Goal: Task Accomplishment & Management: Use online tool/utility

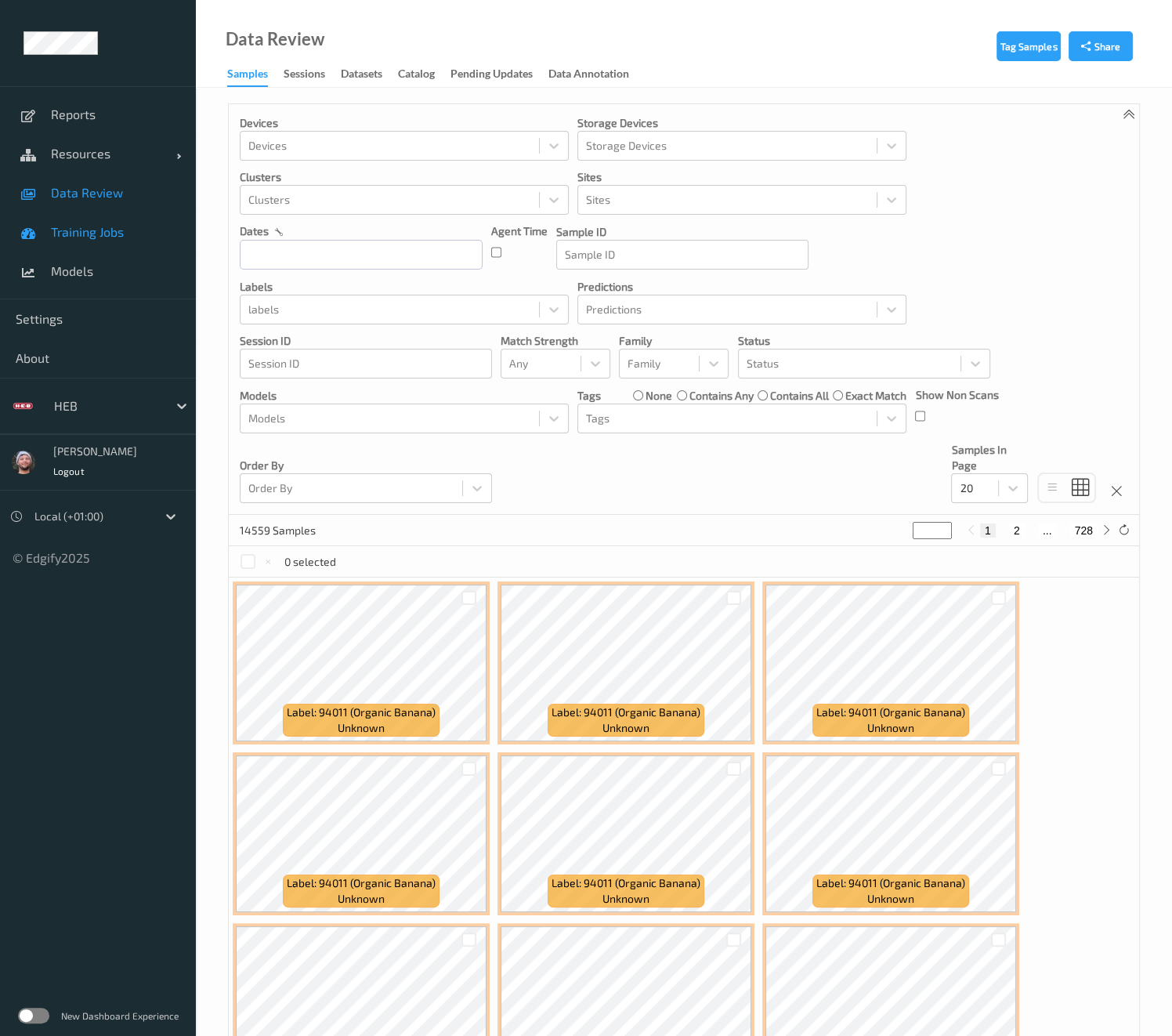
click at [131, 237] on span "Training Jobs" at bounding box center [115, 232] width 129 height 16
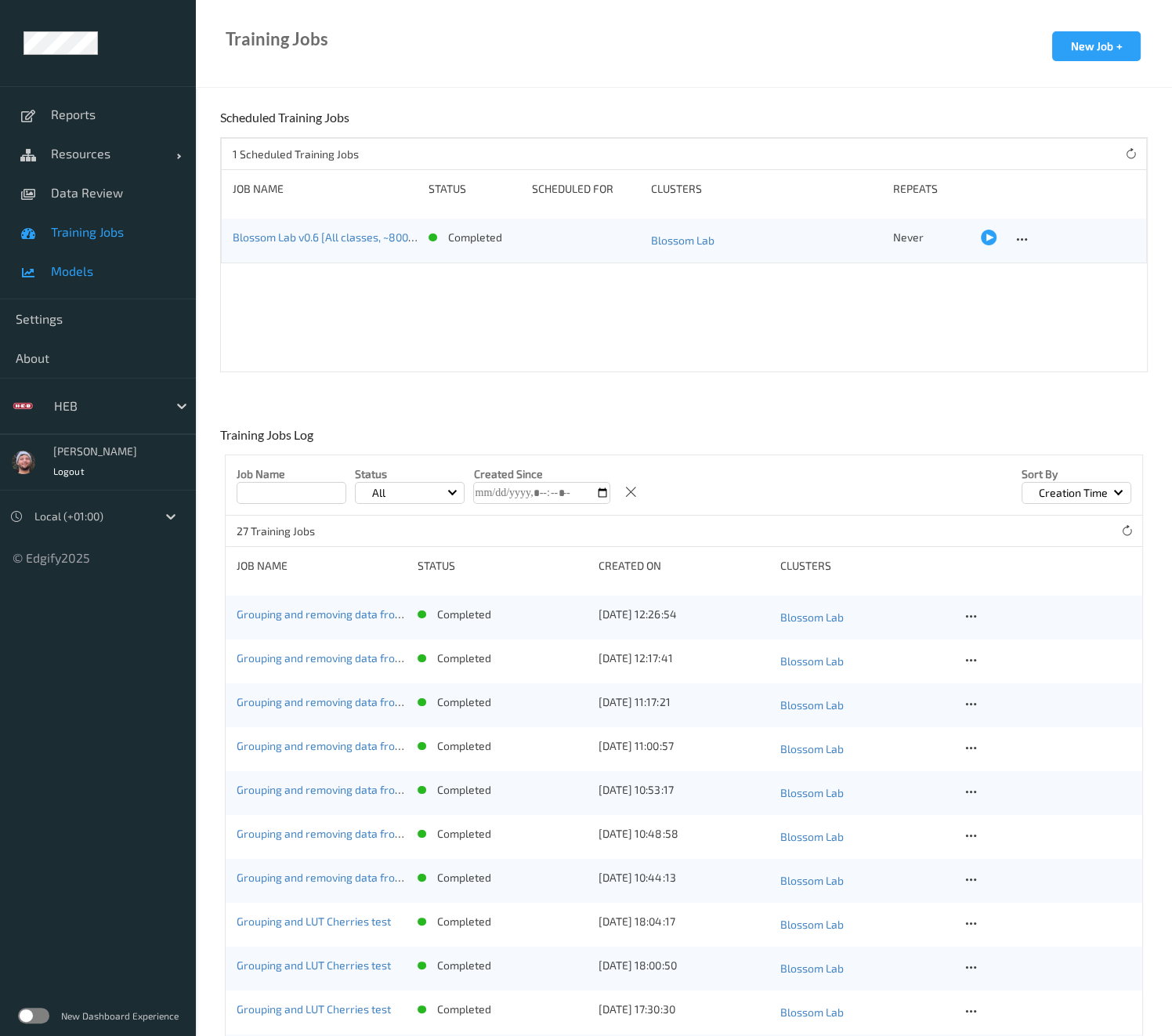
click at [115, 273] on span "Models" at bounding box center [115, 271] width 129 height 16
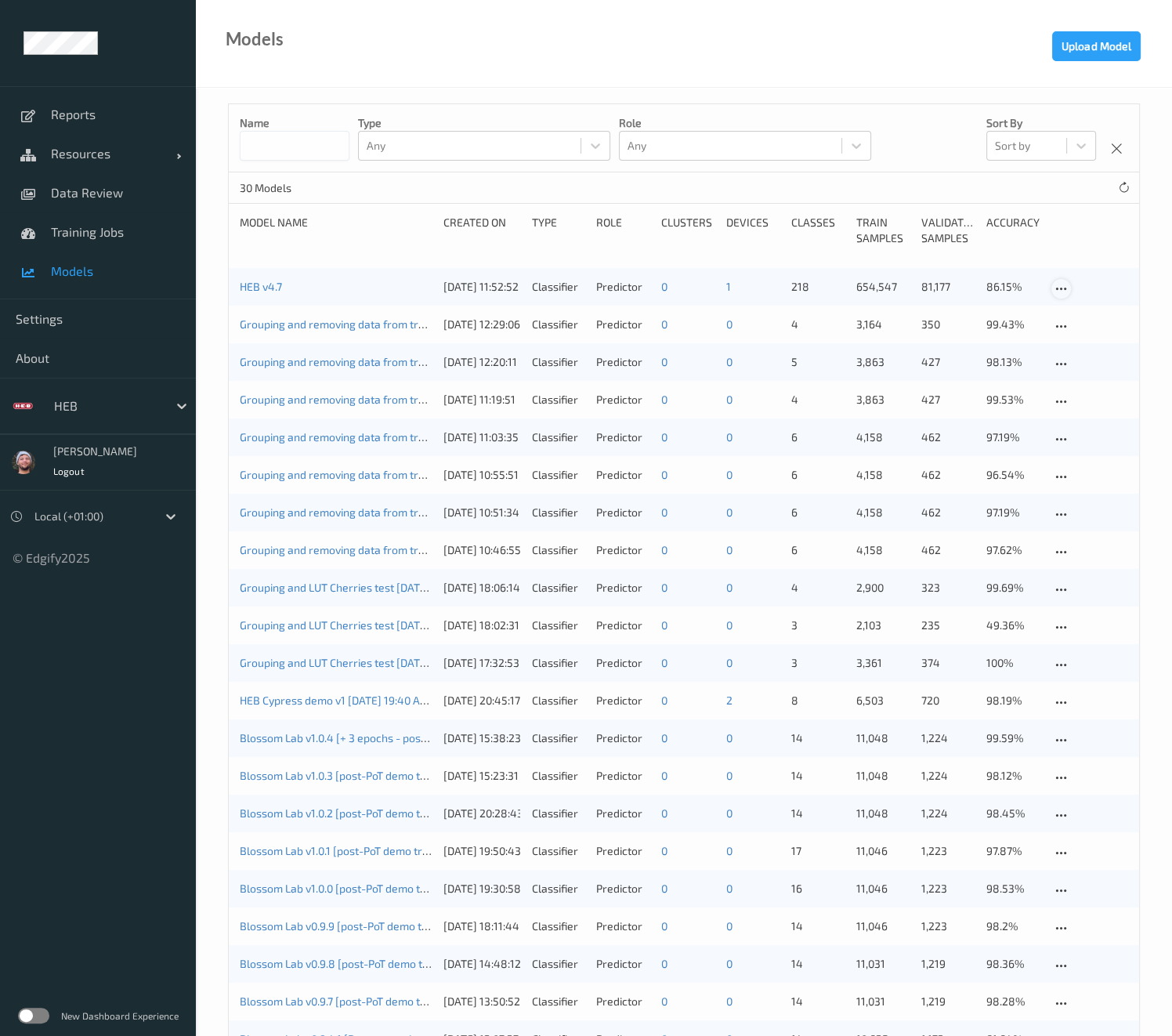
click at [1057, 285] on icon at bounding box center [1061, 289] width 14 height 14
click at [368, 200] on div "30 Models" at bounding box center [683, 188] width 910 height 31
click at [119, 226] on span "Training Jobs" at bounding box center [115, 232] width 129 height 16
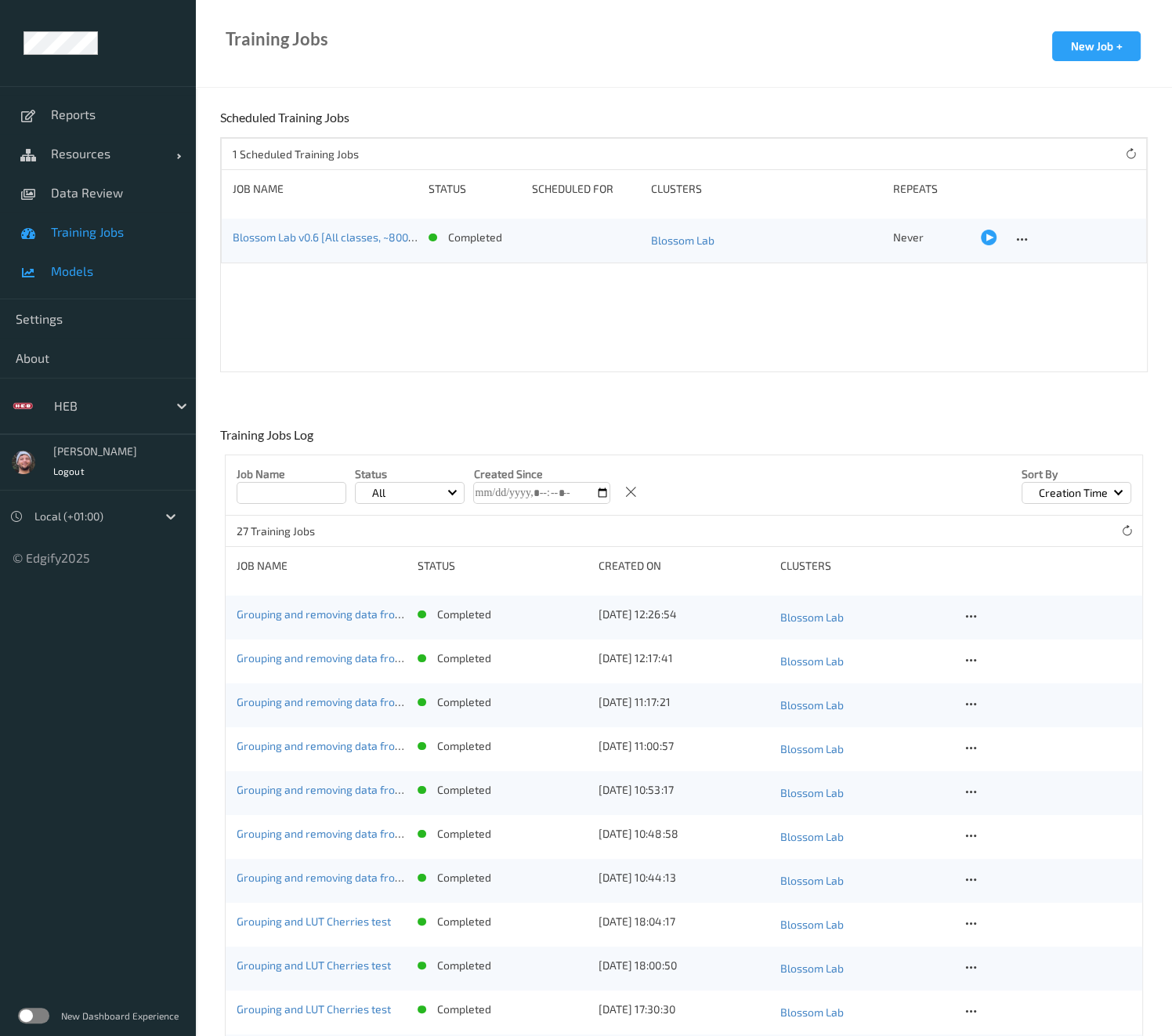
click at [82, 275] on span "Models" at bounding box center [115, 271] width 129 height 16
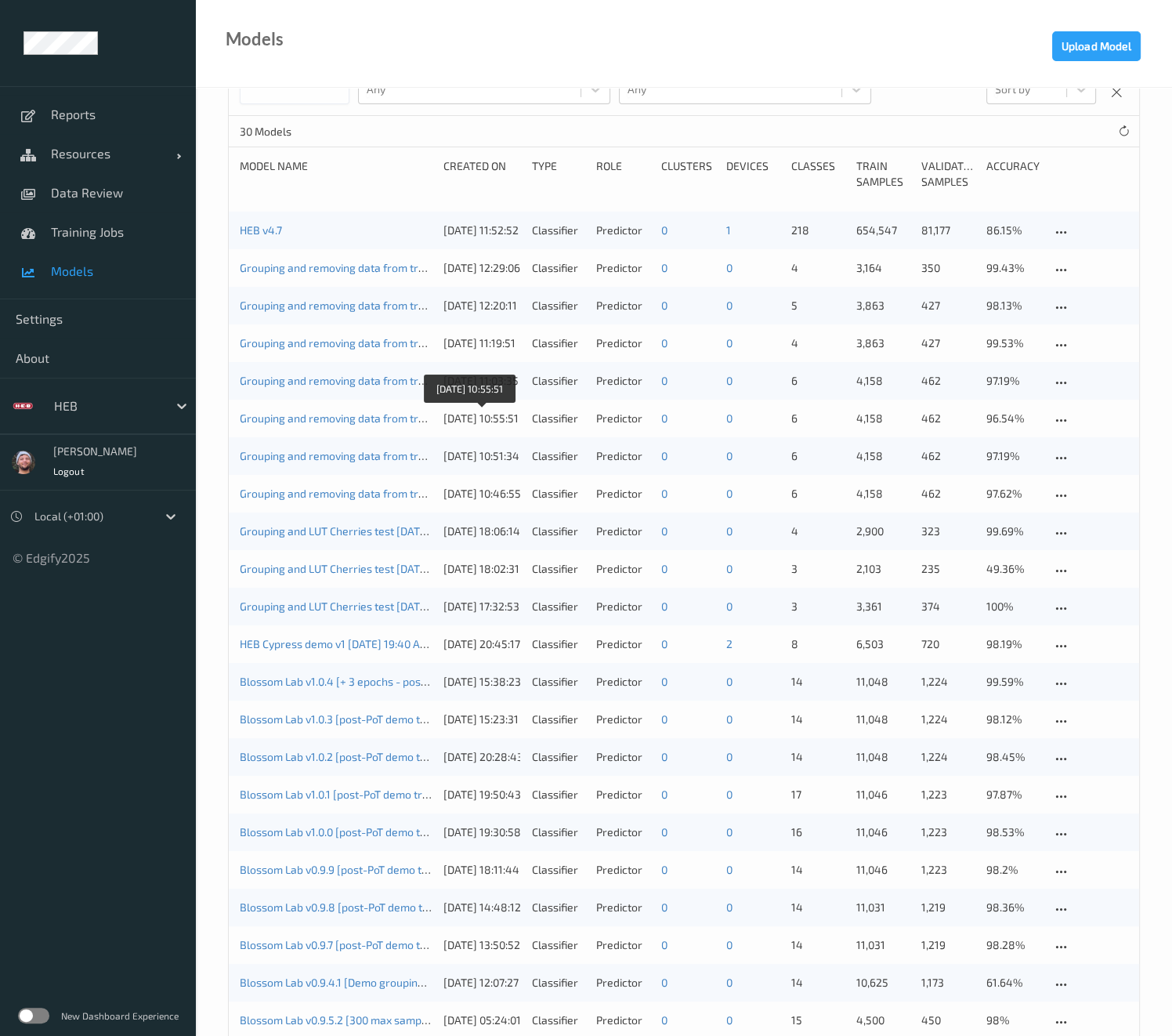
scroll to position [58, 0]
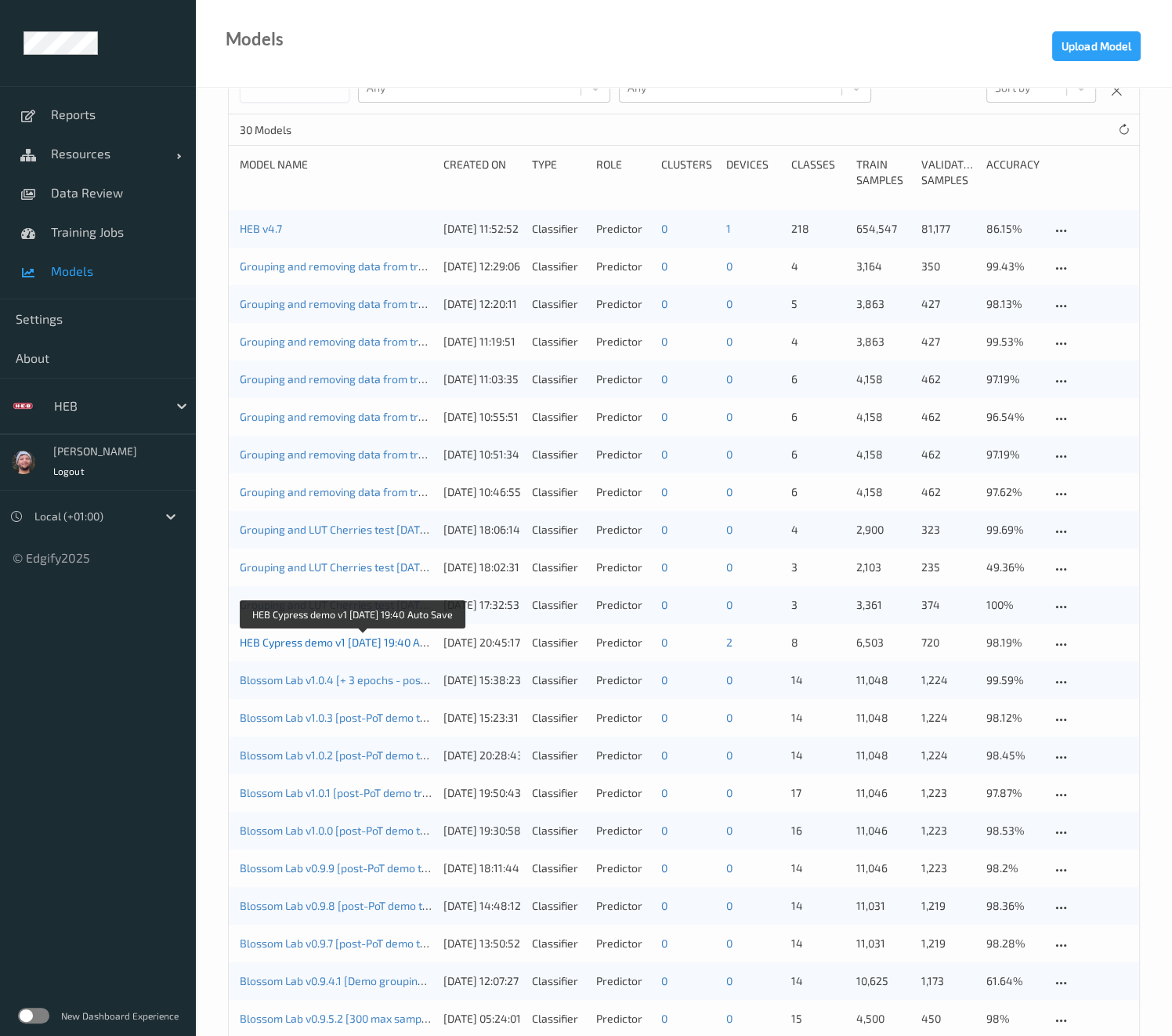
click at [367, 642] on link "HEB Cypress demo v1 2025-08-13 19:40 Auto Save" at bounding box center [351, 641] width 223 height 14
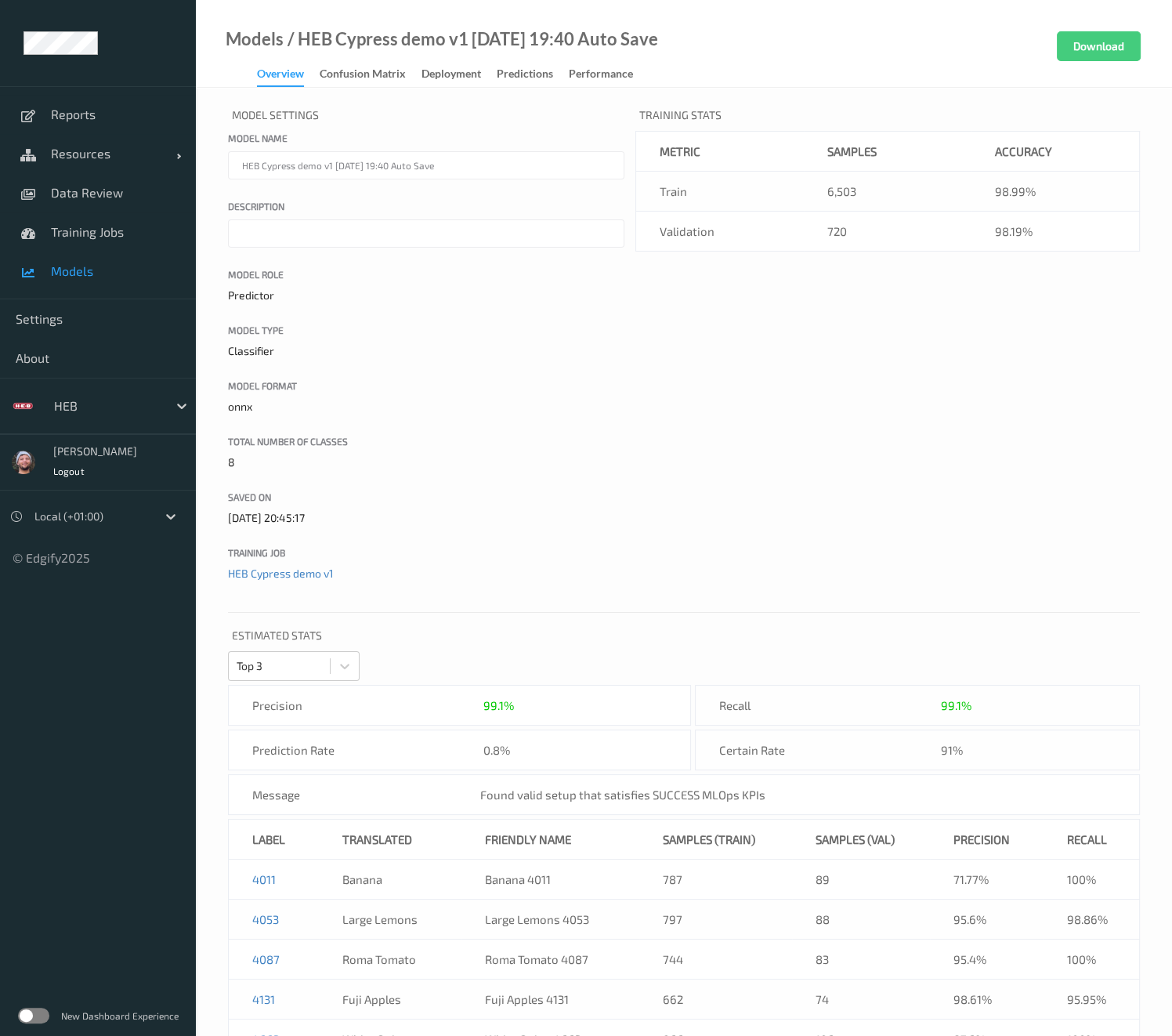
click at [79, 276] on span "Models" at bounding box center [115, 271] width 129 height 16
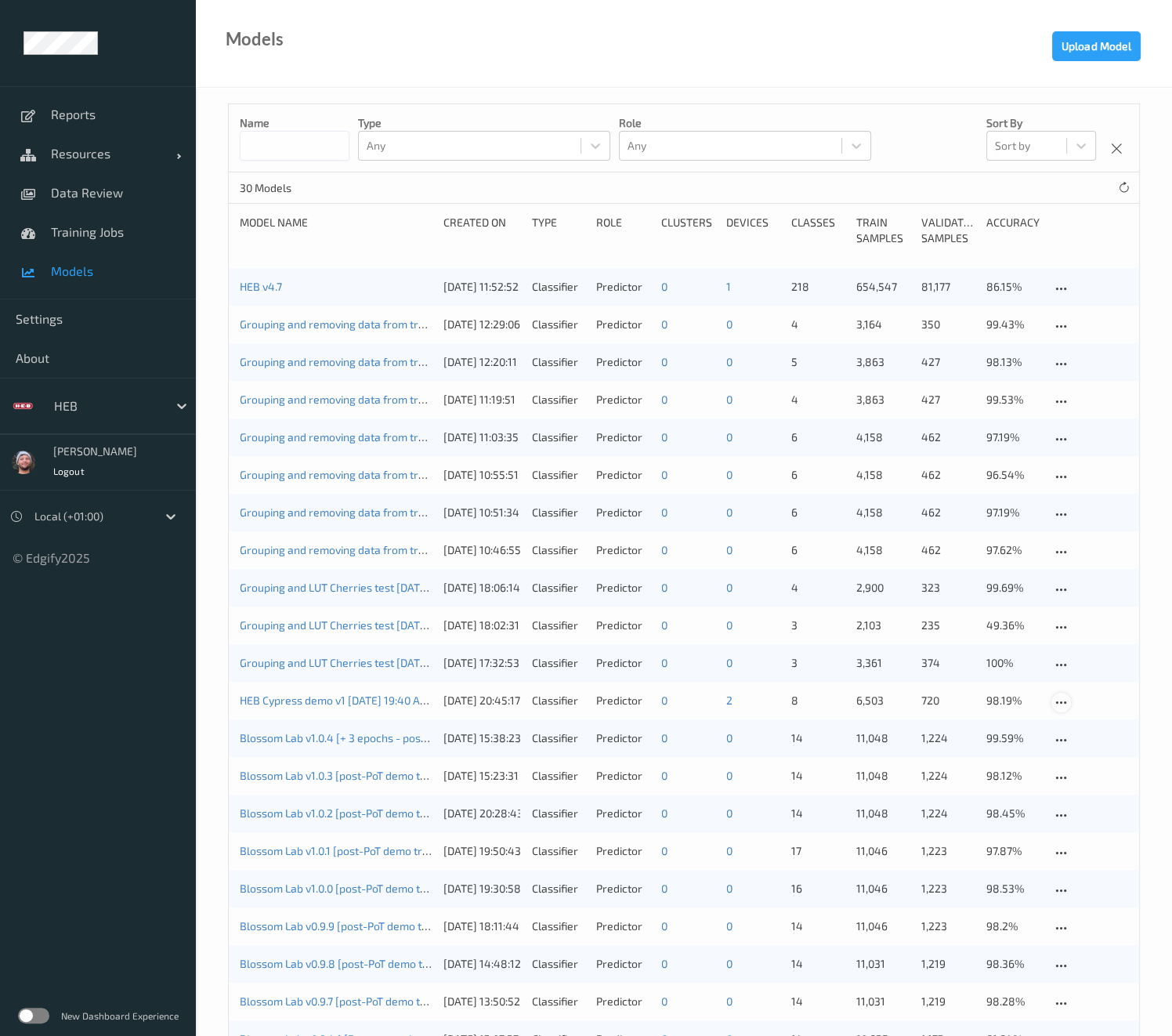
click at [1059, 698] on icon at bounding box center [1061, 703] width 14 height 14
click at [98, 233] on span "Training Jobs" at bounding box center [115, 232] width 129 height 16
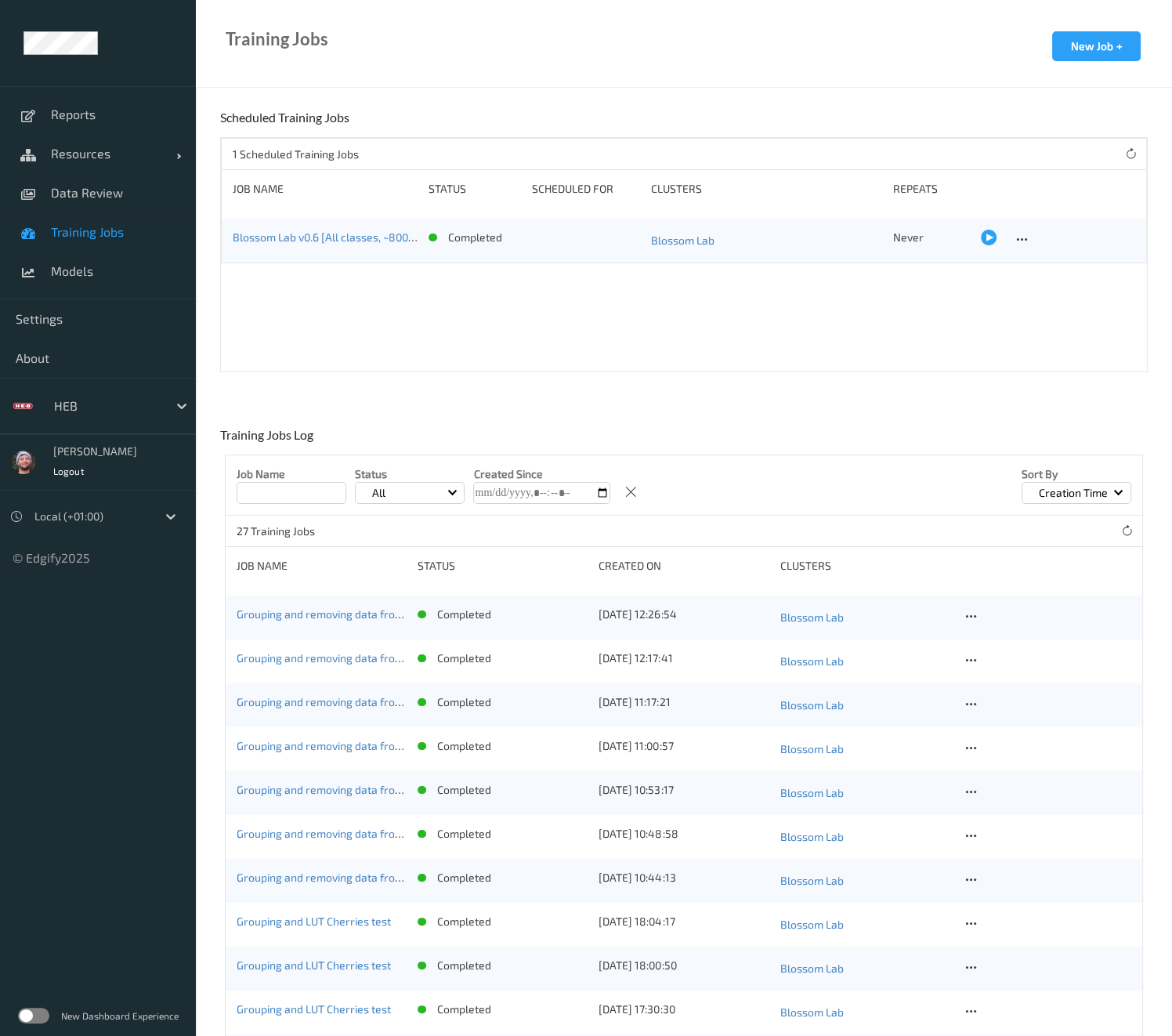
click at [313, 488] on input at bounding box center [291, 492] width 110 height 22
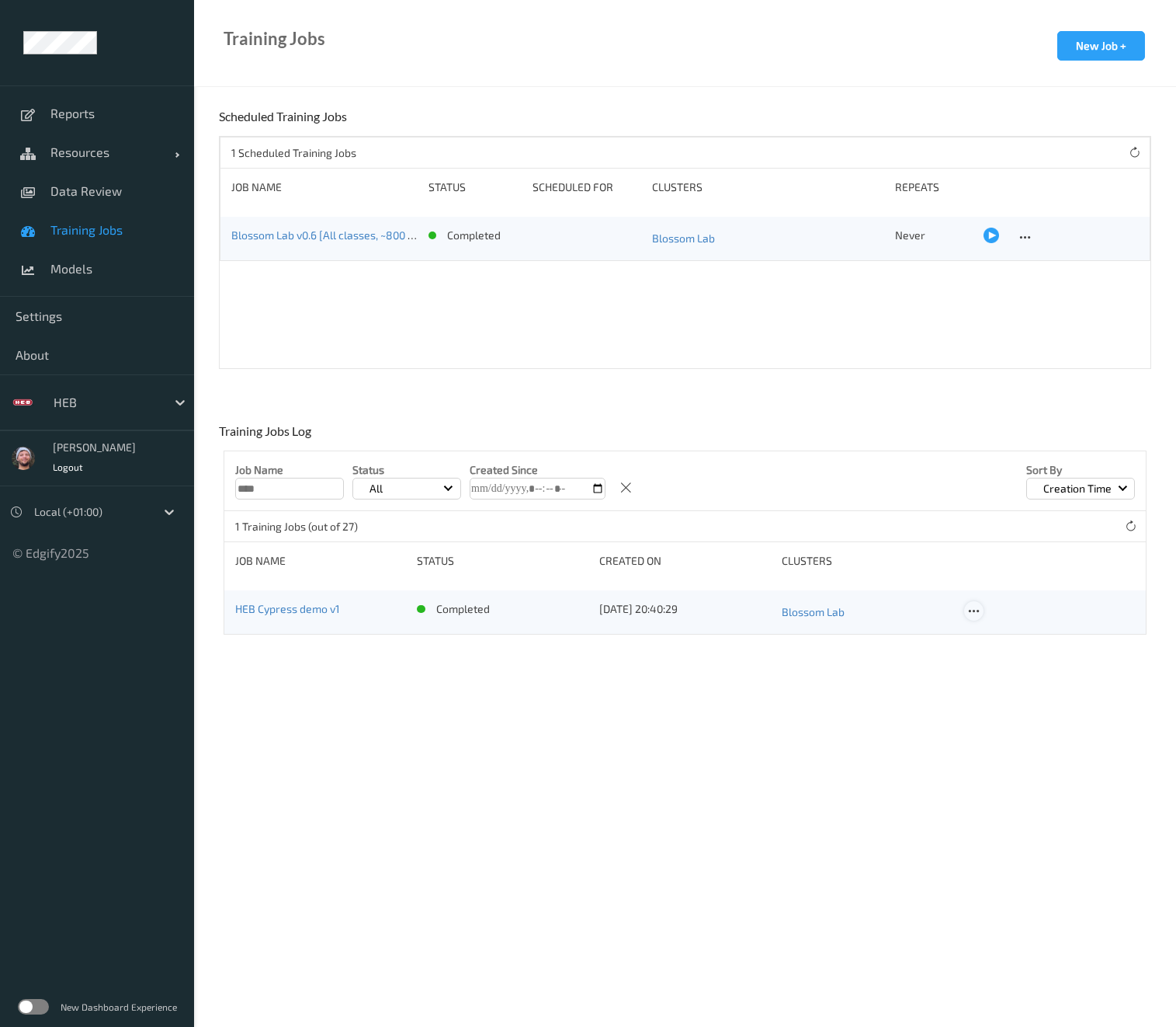
type input "****"
click at [974, 613] on icon at bounding box center [973, 611] width 14 height 14
click at [1009, 660] on div "Copy Job" at bounding box center [1011, 665] width 37 height 15
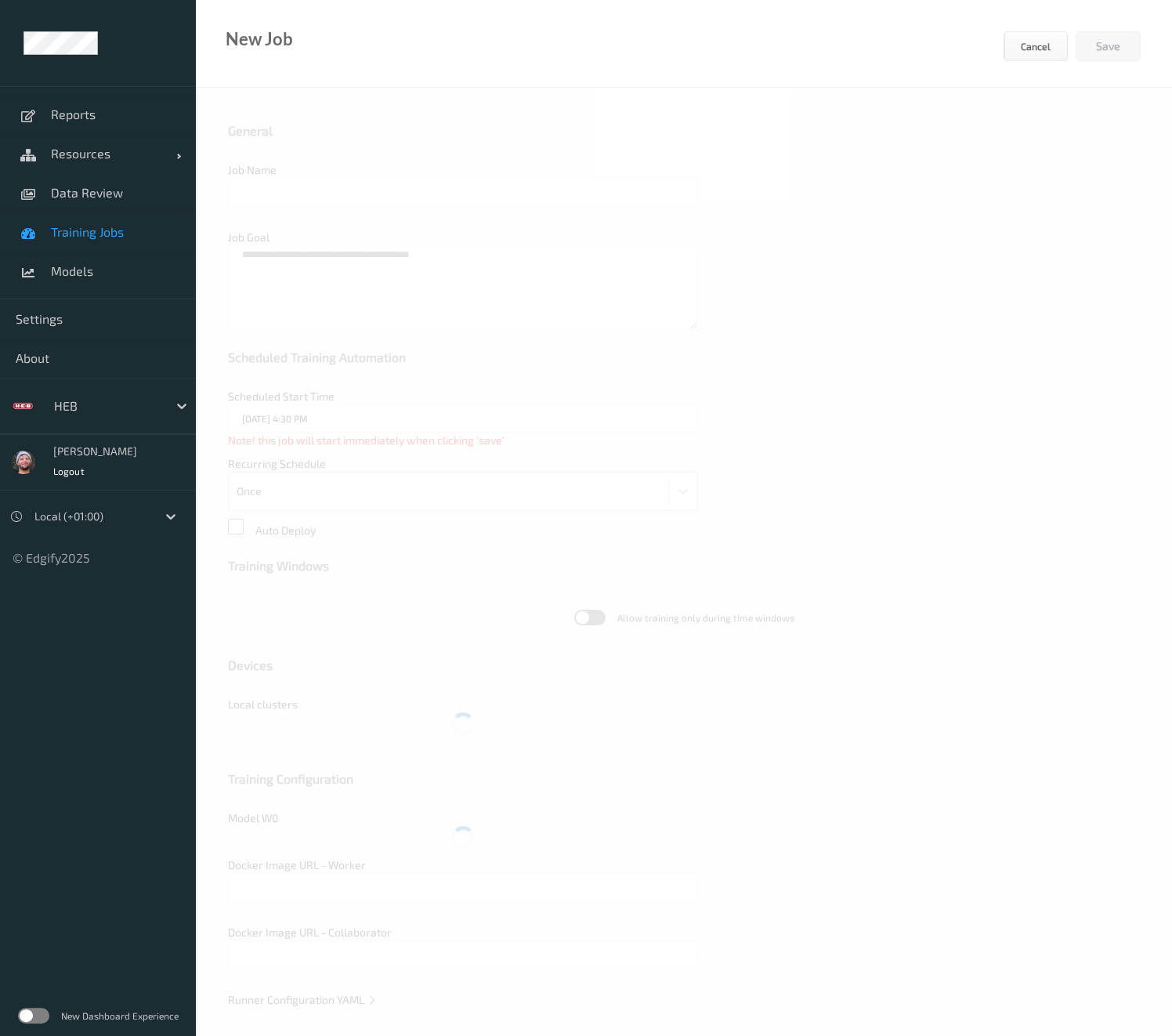
type input "HEB Cypress demo v1"
type textarea "**********"
type input "edgify/edgify-worker-cuda:[DATE]"
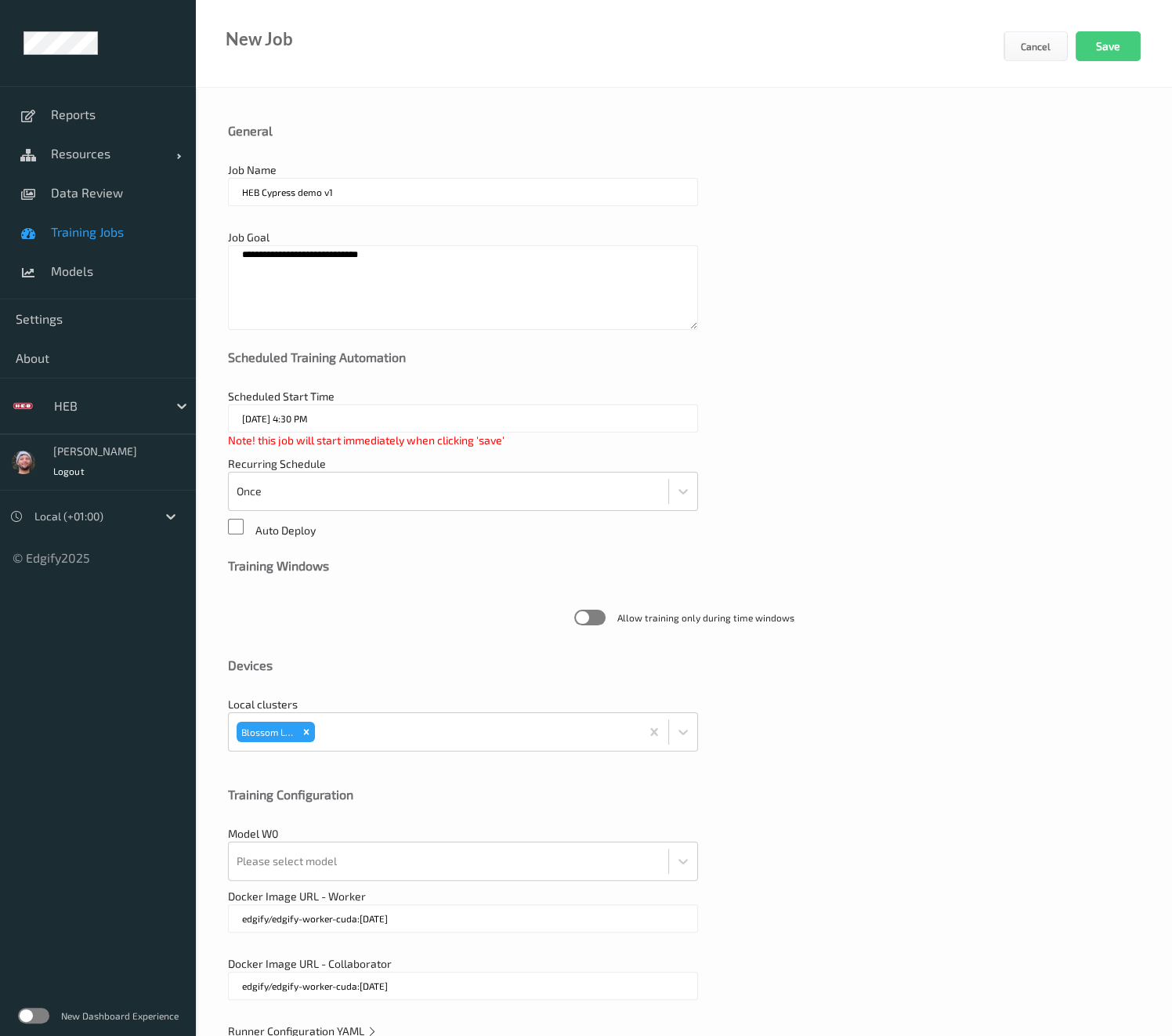
click at [402, 260] on textarea "**********" at bounding box center [463, 288] width 470 height 85
click at [353, 179] on input "HEB Cypress demo v1" at bounding box center [463, 192] width 470 height 28
type input "HEB Cypress demo v2"
click at [781, 385] on div "Scheduled Training Automation" at bounding box center [683, 369] width 911 height 39
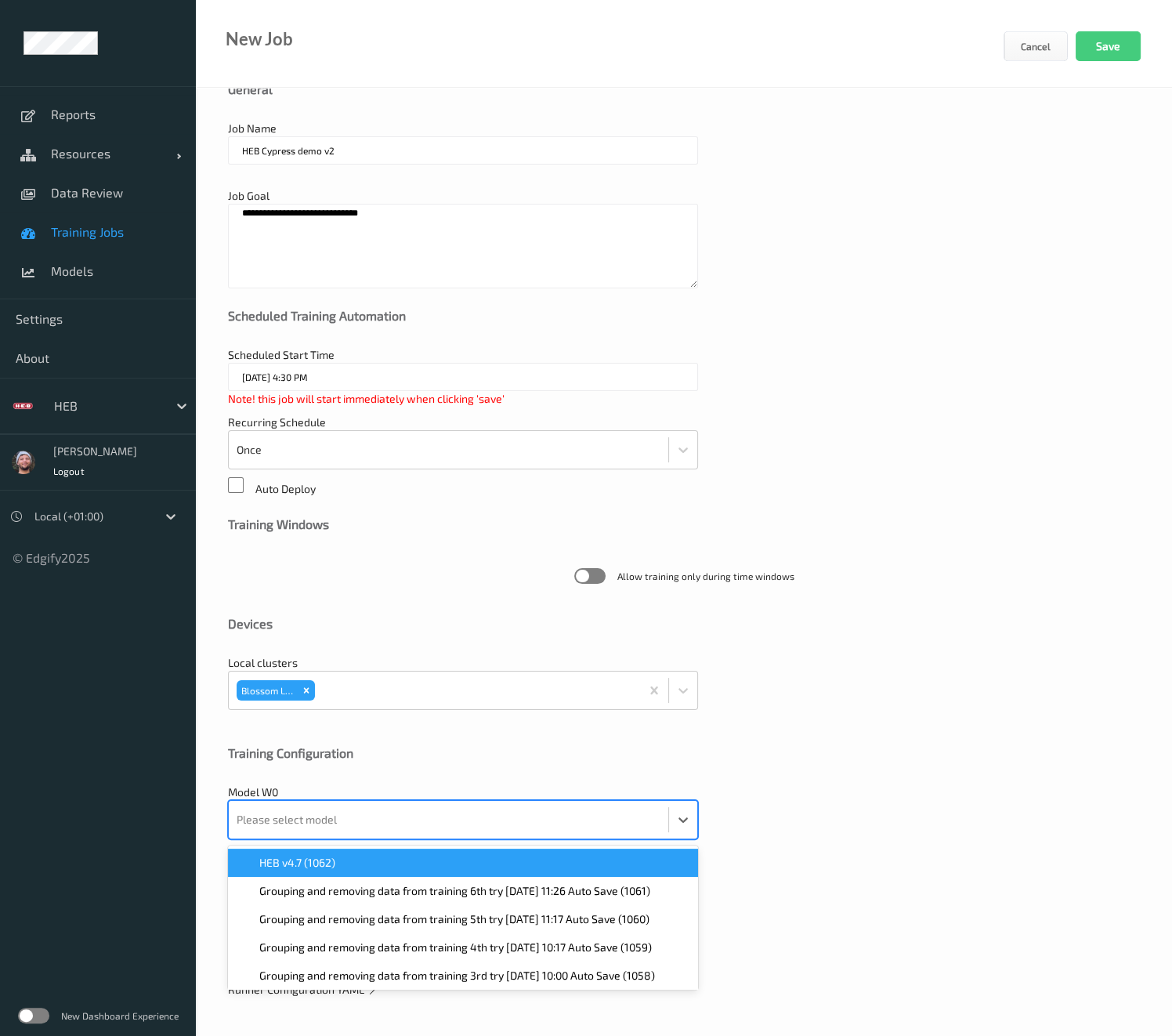
click at [329, 833] on div at bounding box center [448, 819] width 424 height 31
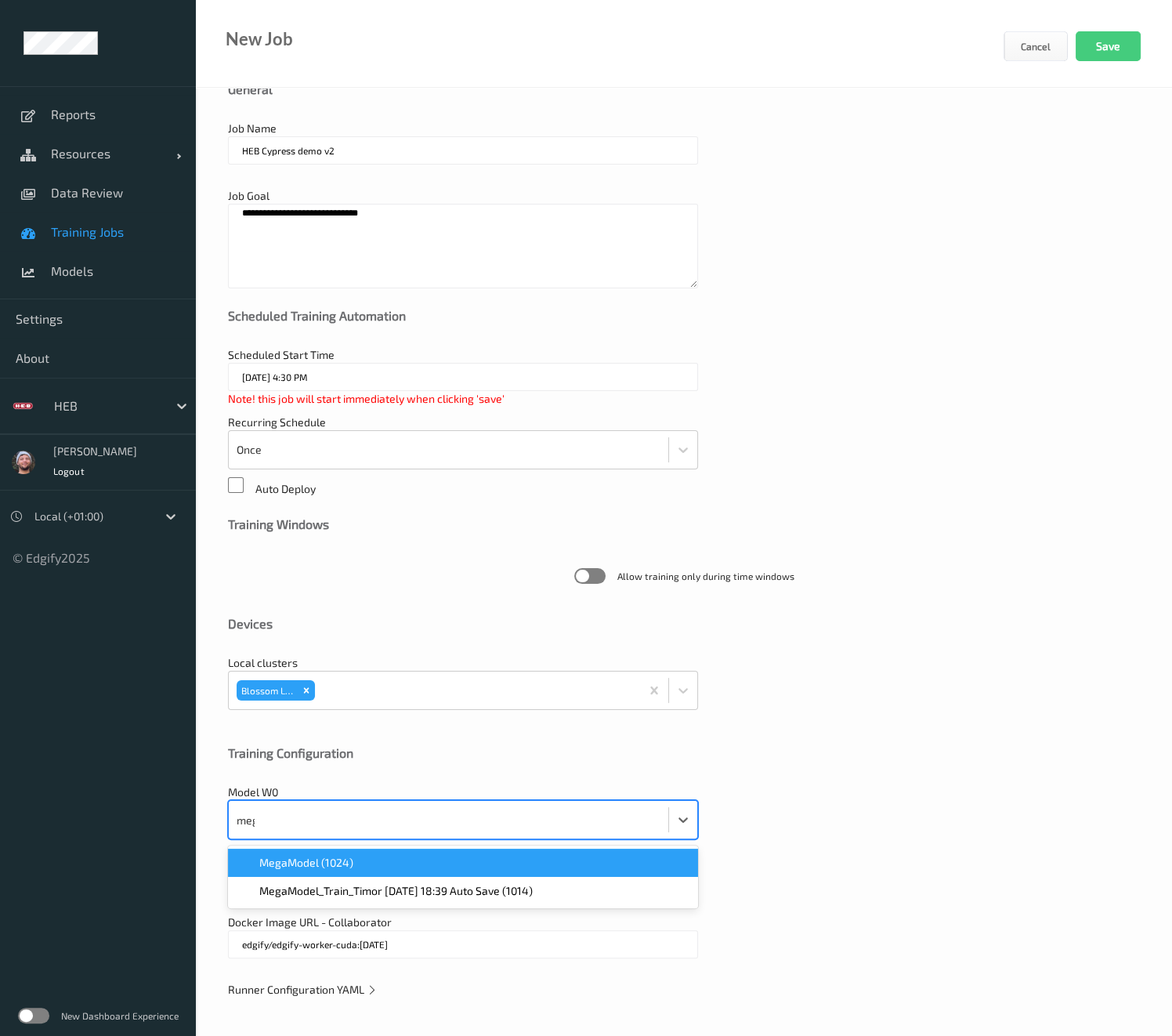
type input "mega"
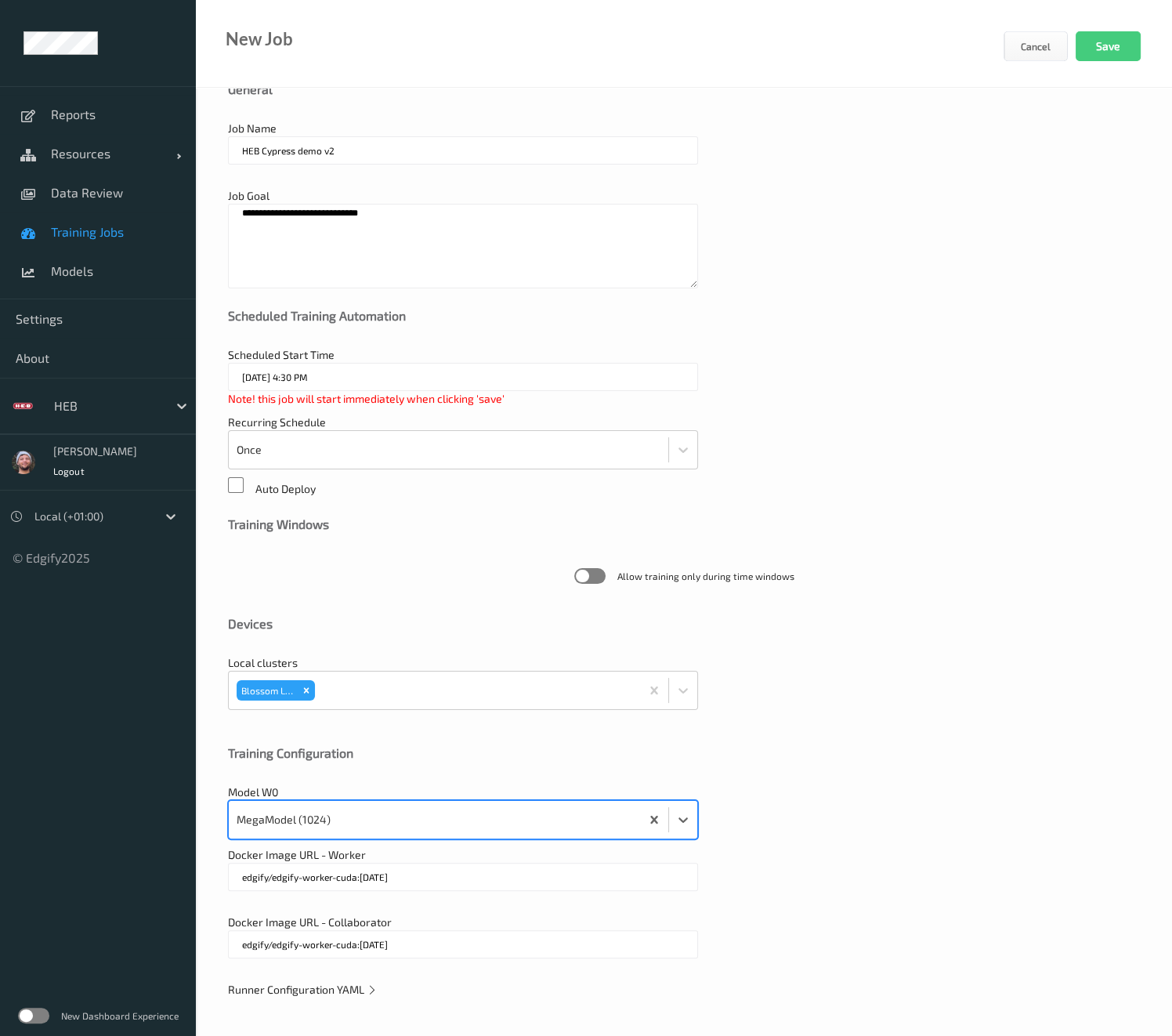
click at [467, 745] on div "Training Configuration" at bounding box center [683, 753] width 911 height 16
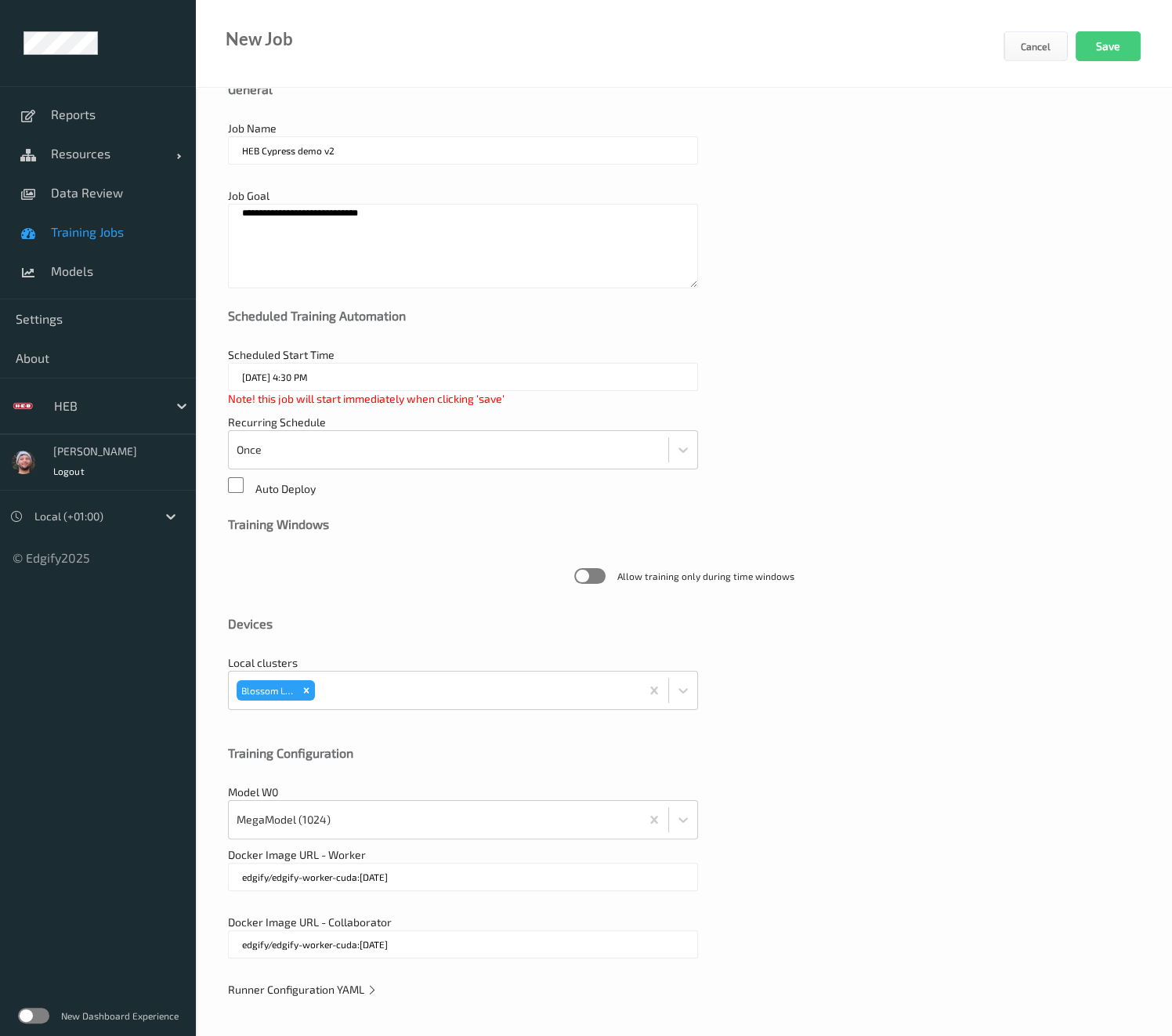
click at [317, 986] on span "Runner Configuration YAML" at bounding box center [302, 989] width 150 height 14
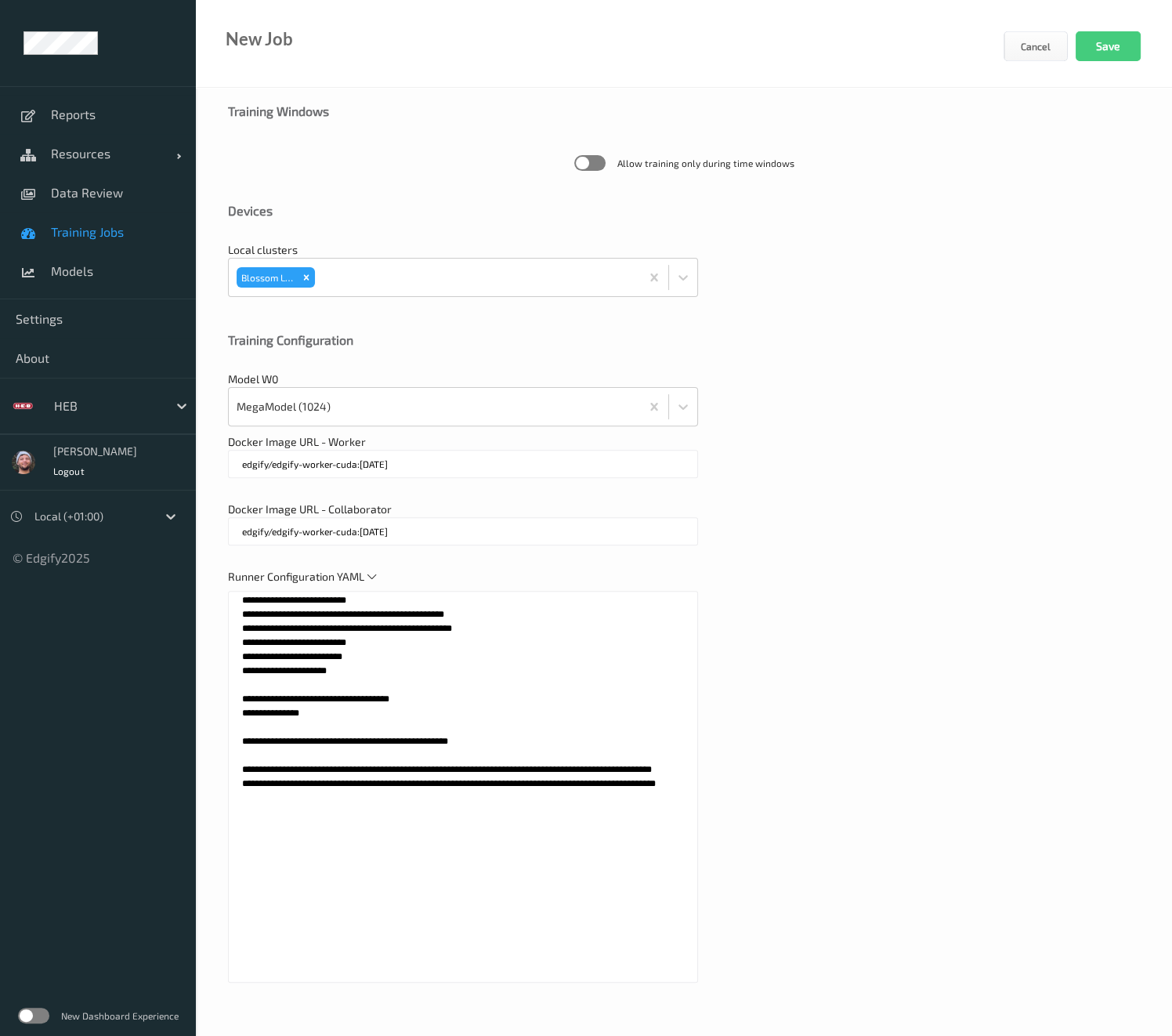
scroll to position [0, 0]
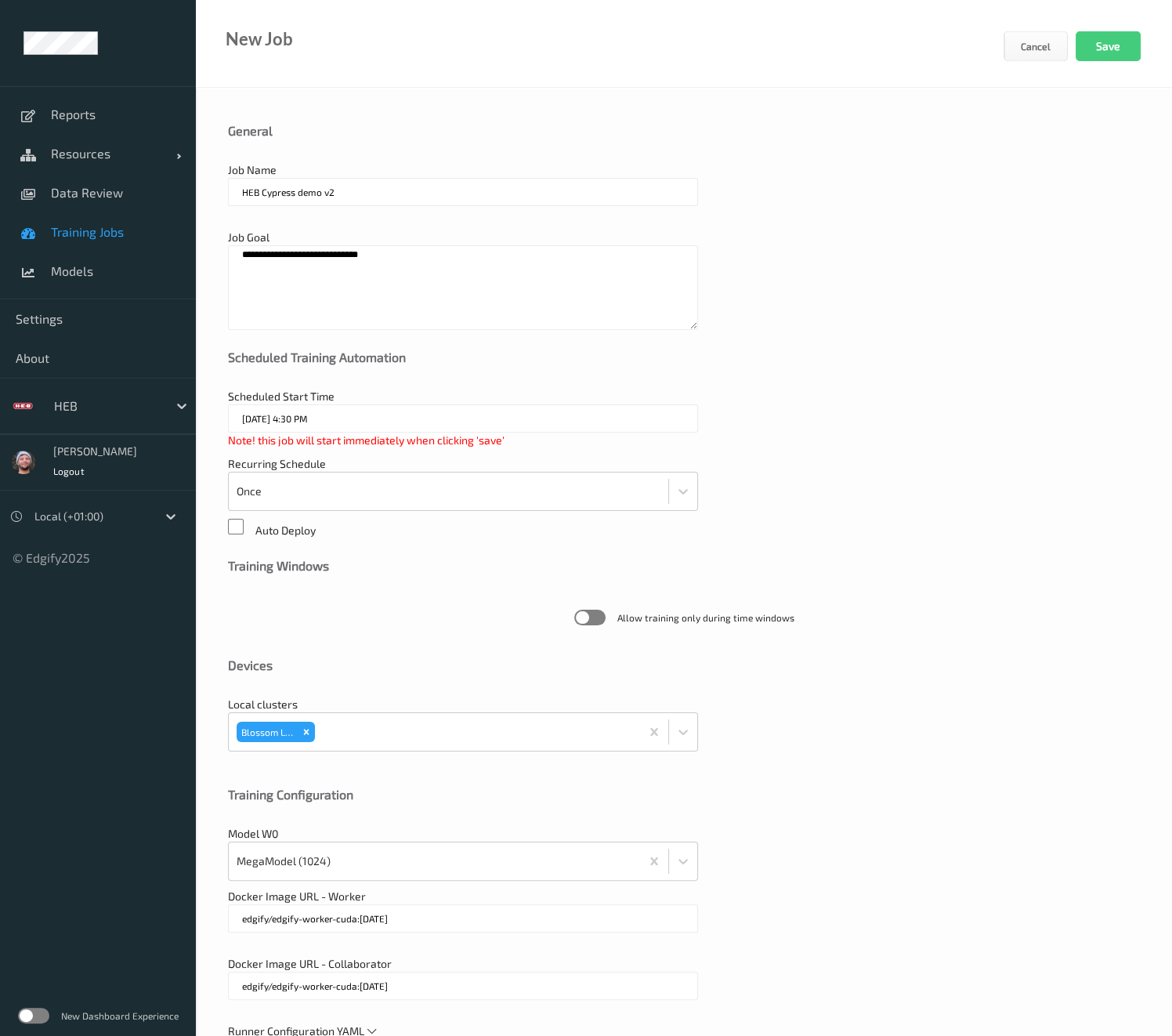
click at [512, 296] on textarea "**********" at bounding box center [463, 288] width 470 height 85
type textarea "**********"
click at [1097, 51] on button "Save" at bounding box center [1107, 46] width 65 height 30
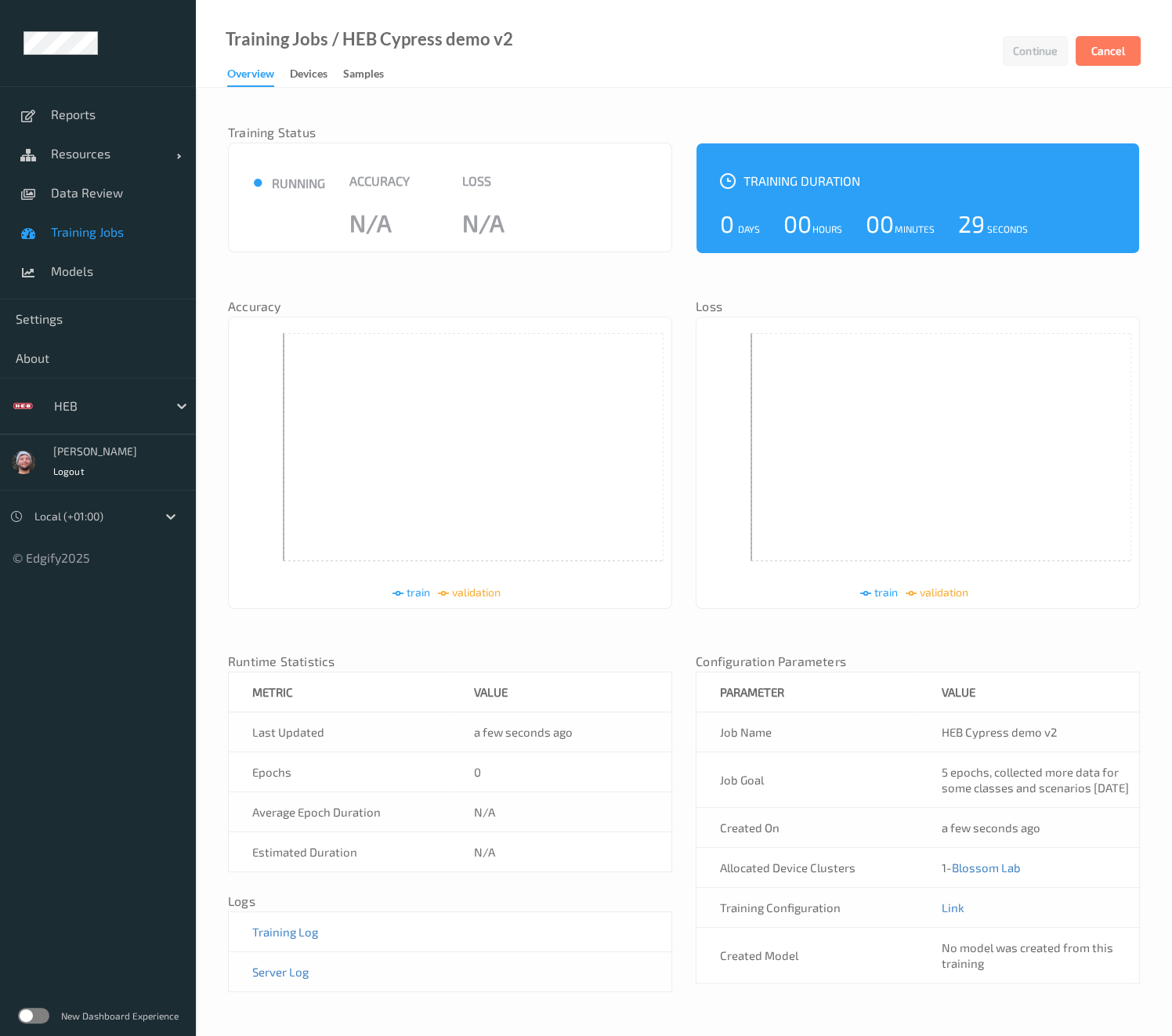
click at [134, 238] on span "Training Jobs" at bounding box center [115, 232] width 129 height 16
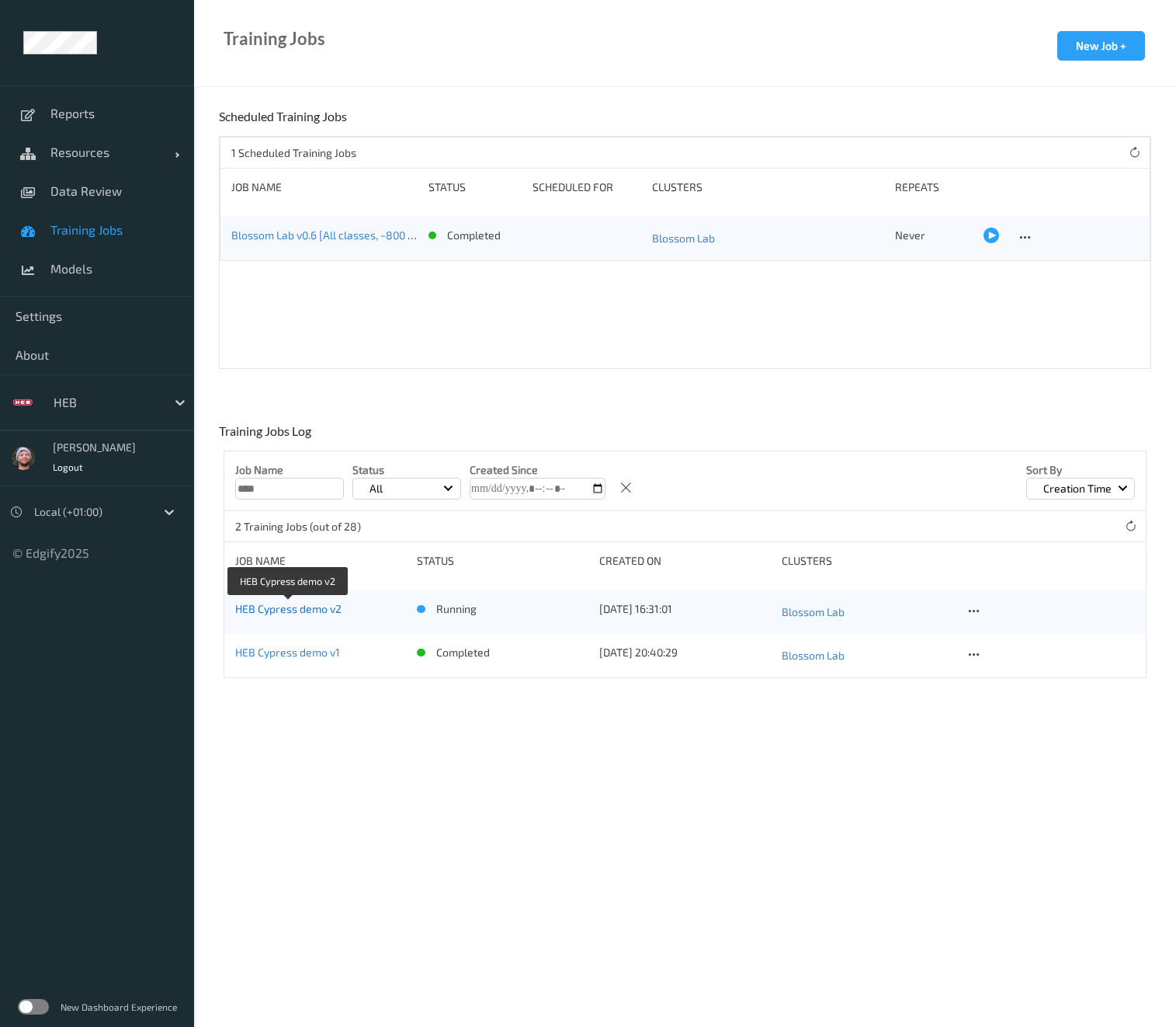
click at [273, 607] on link "HEB Cypress demo v2" at bounding box center [288, 608] width 106 height 14
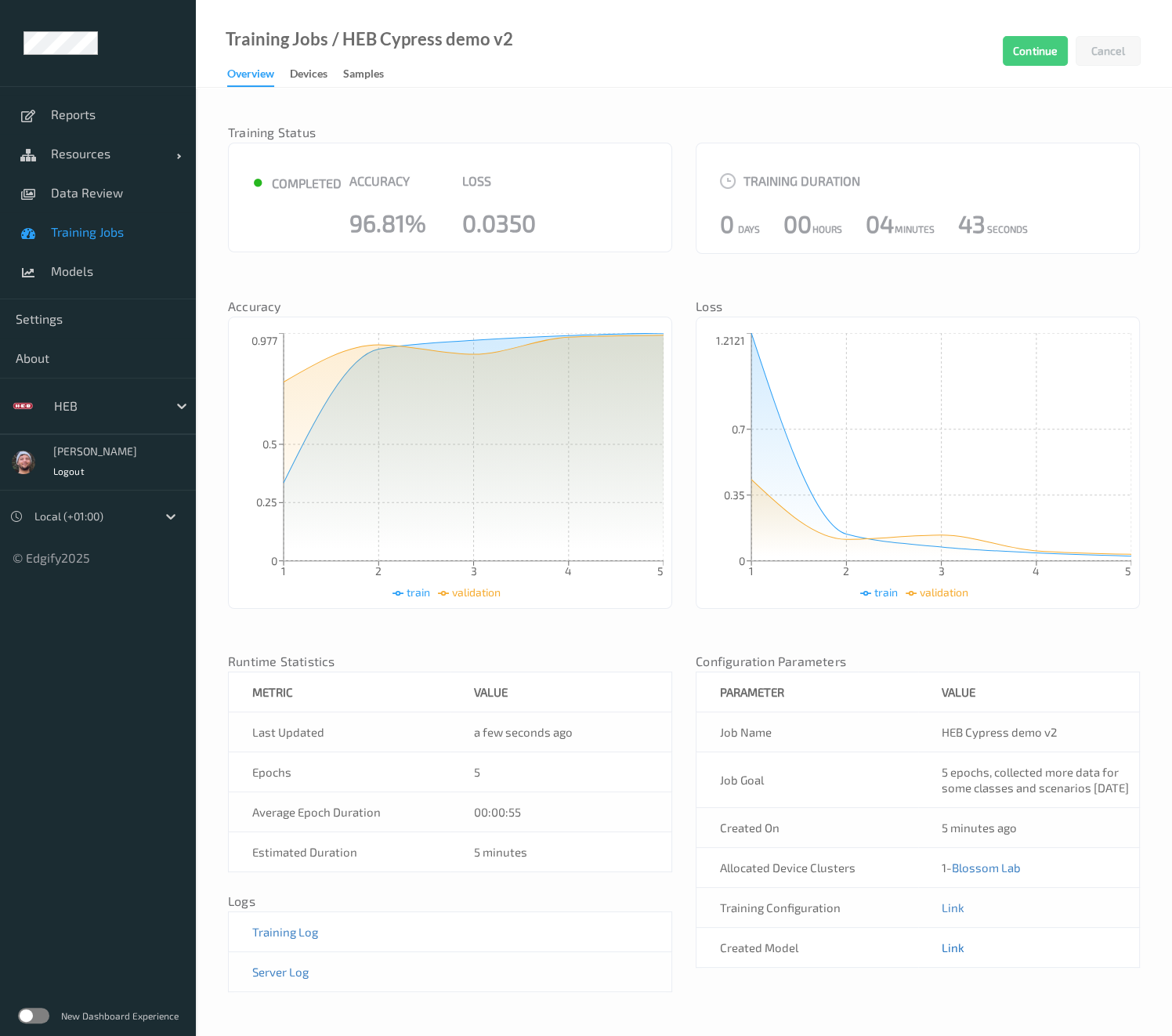
click at [948, 954] on link "Link" at bounding box center [952, 947] width 22 height 14
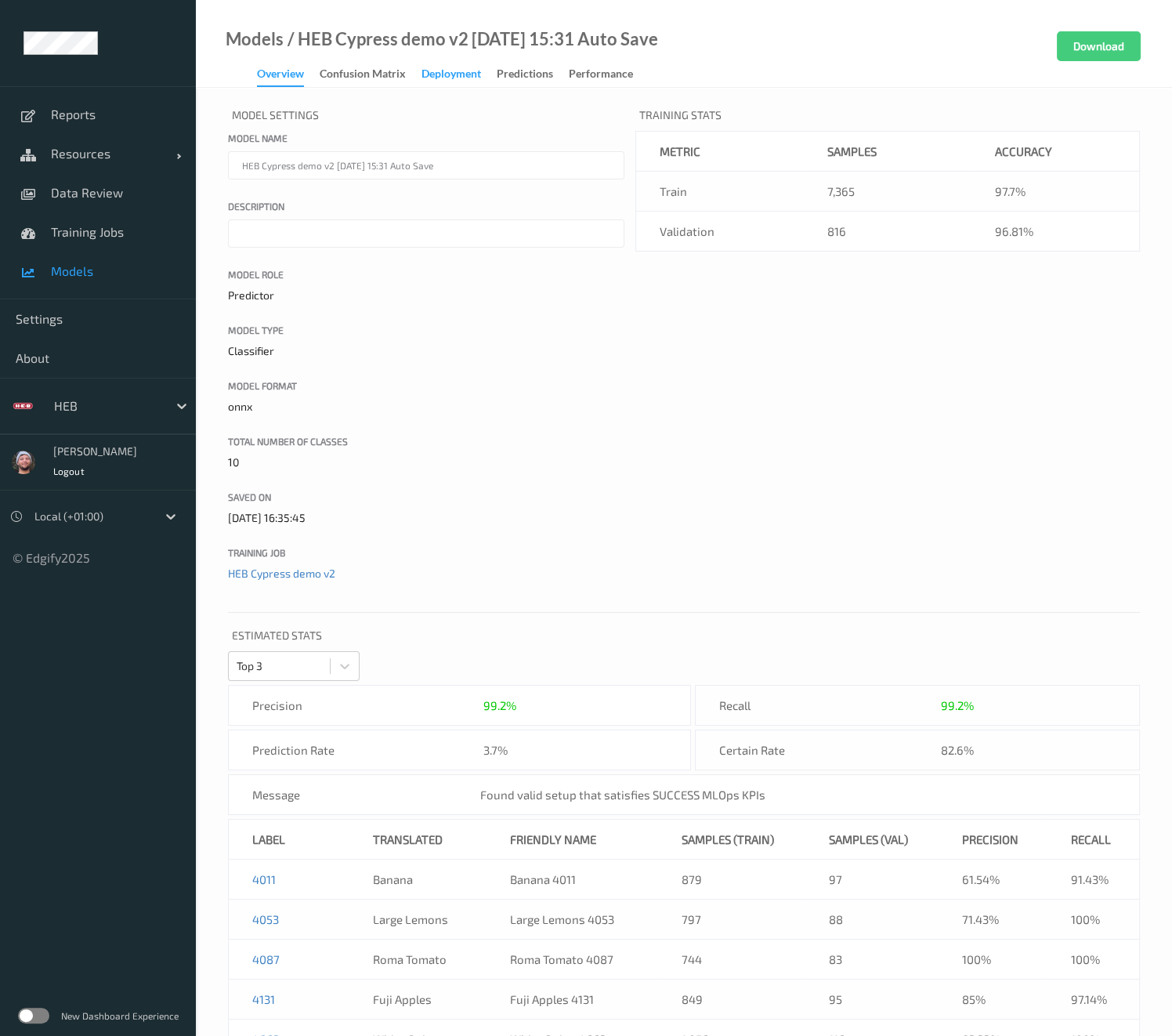
click at [446, 66] on div "Deployment" at bounding box center [451, 75] width 59 height 19
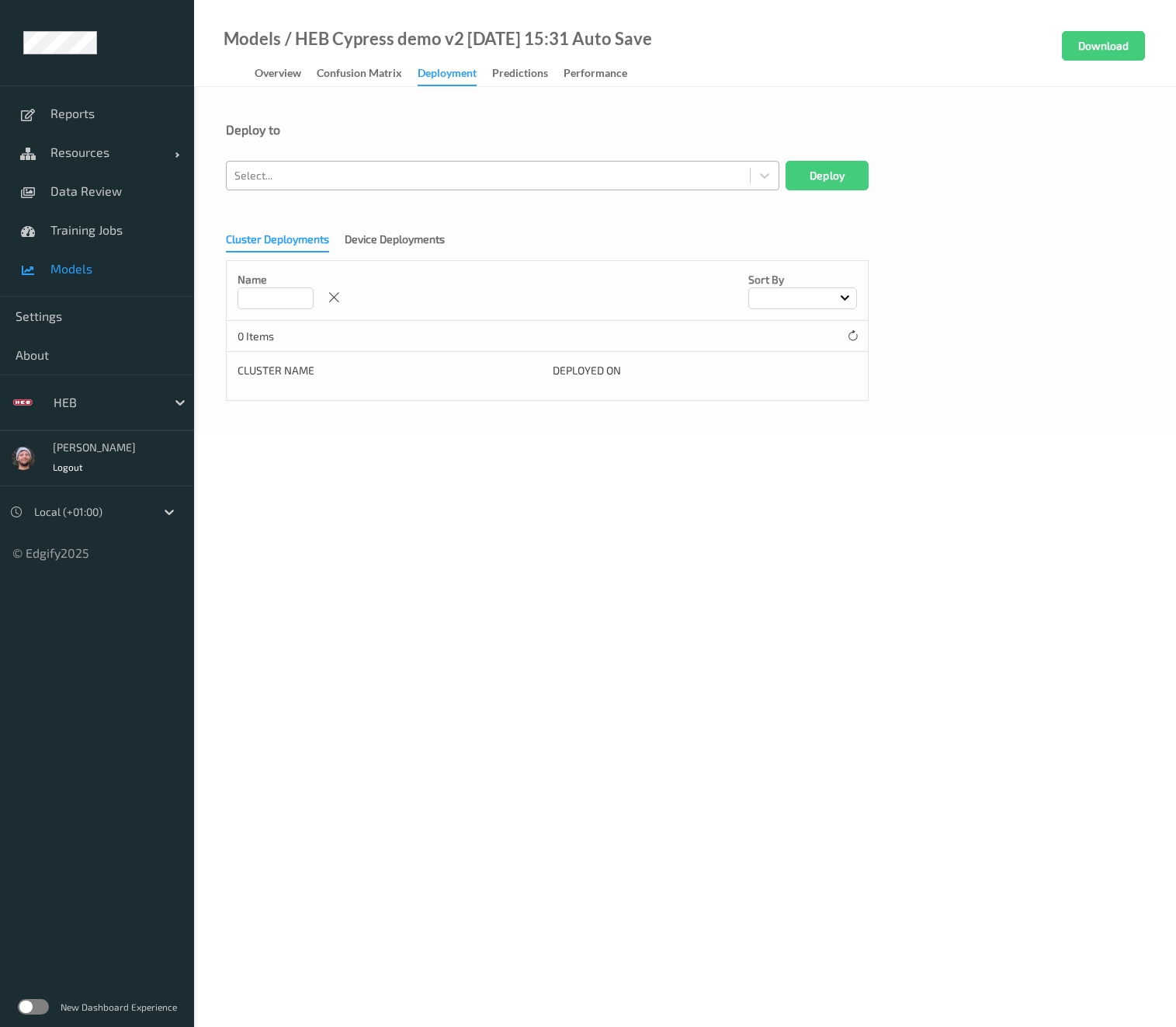
click at [432, 171] on div at bounding box center [488, 175] width 508 height 18
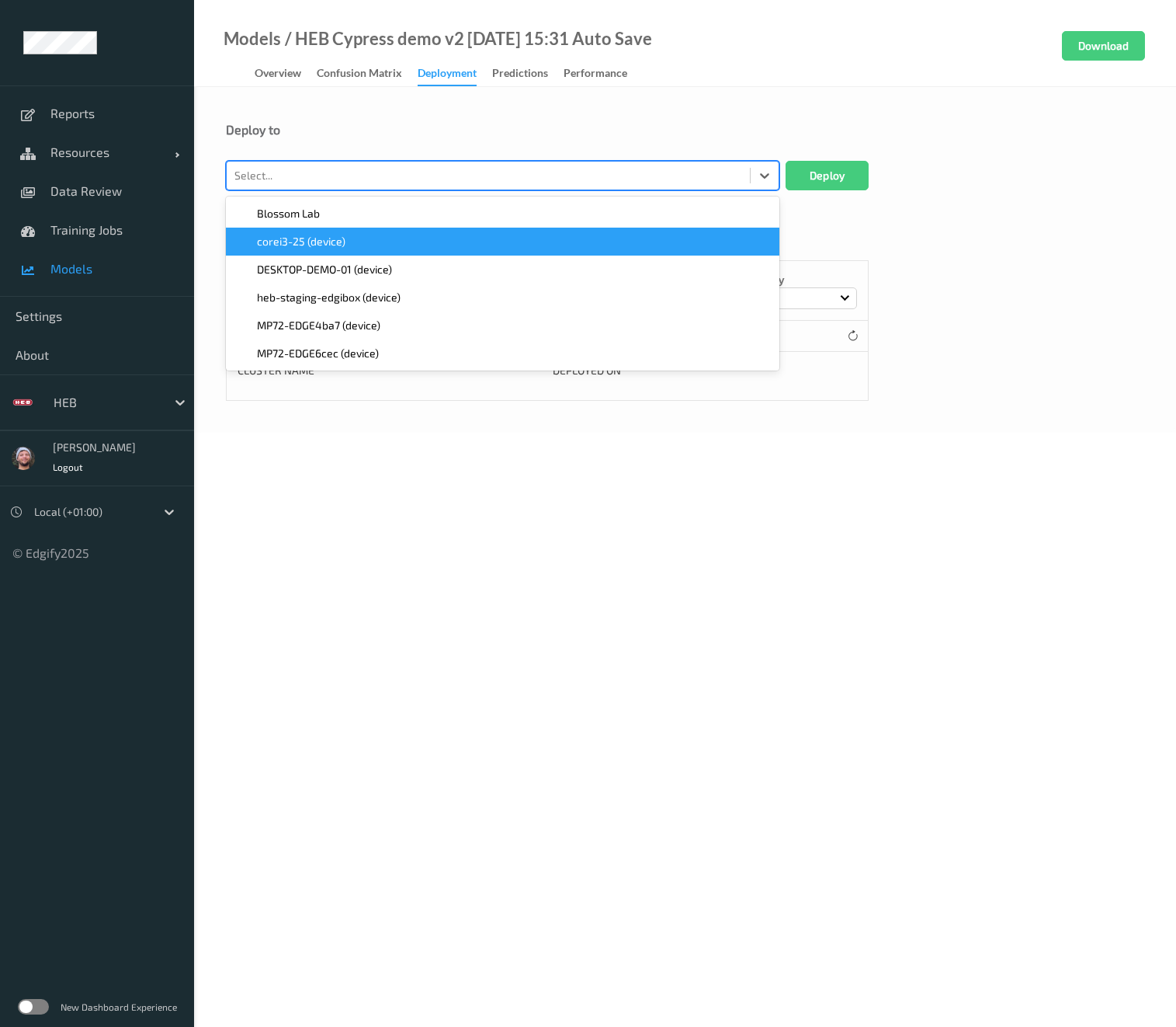
click at [354, 126] on div "Deploy to" at bounding box center [685, 130] width 919 height 16
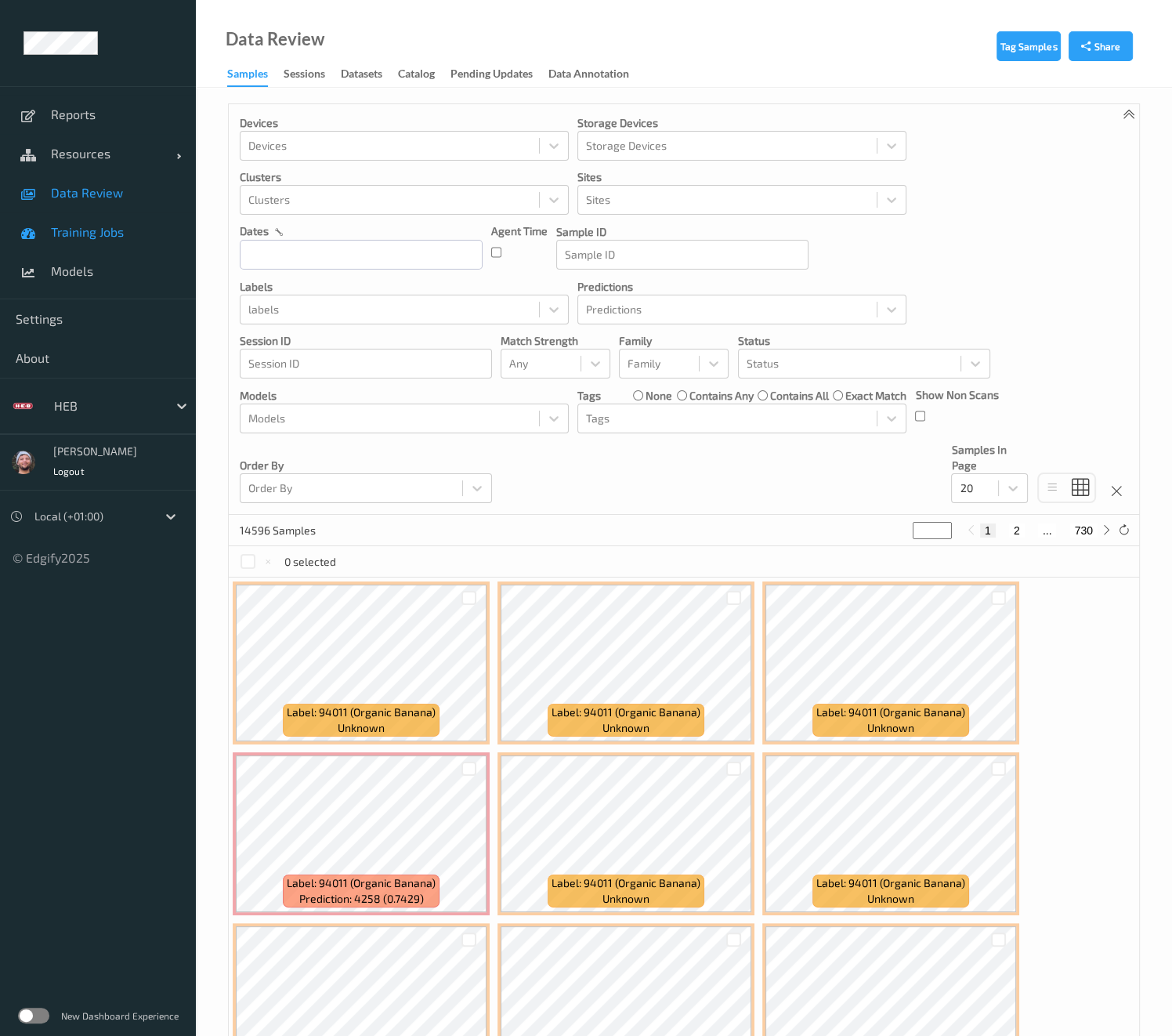
click at [129, 236] on span "Training Jobs" at bounding box center [115, 232] width 129 height 16
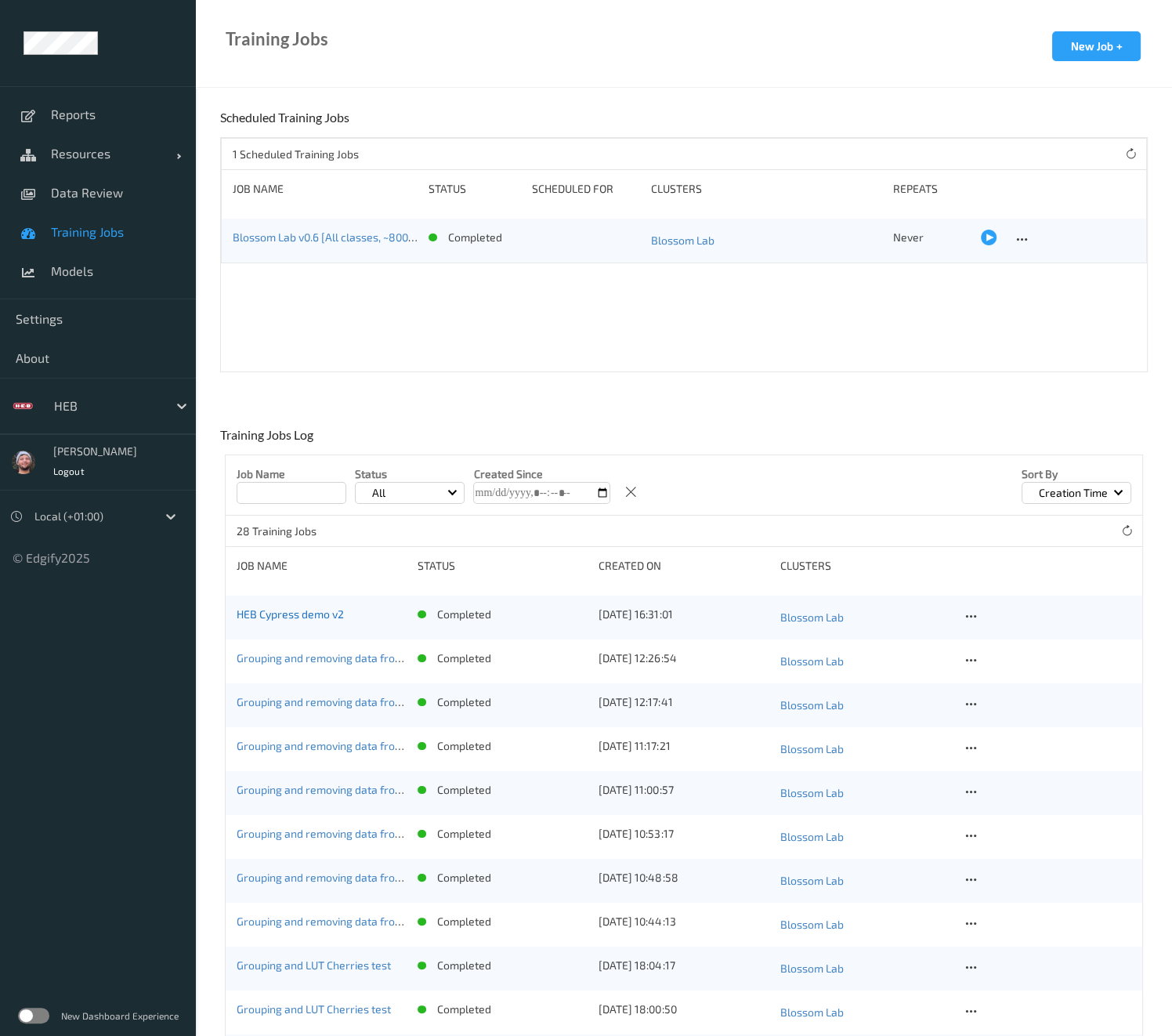
click at [341, 614] on link "HEB Cypress demo v2" at bounding box center [290, 613] width 107 height 14
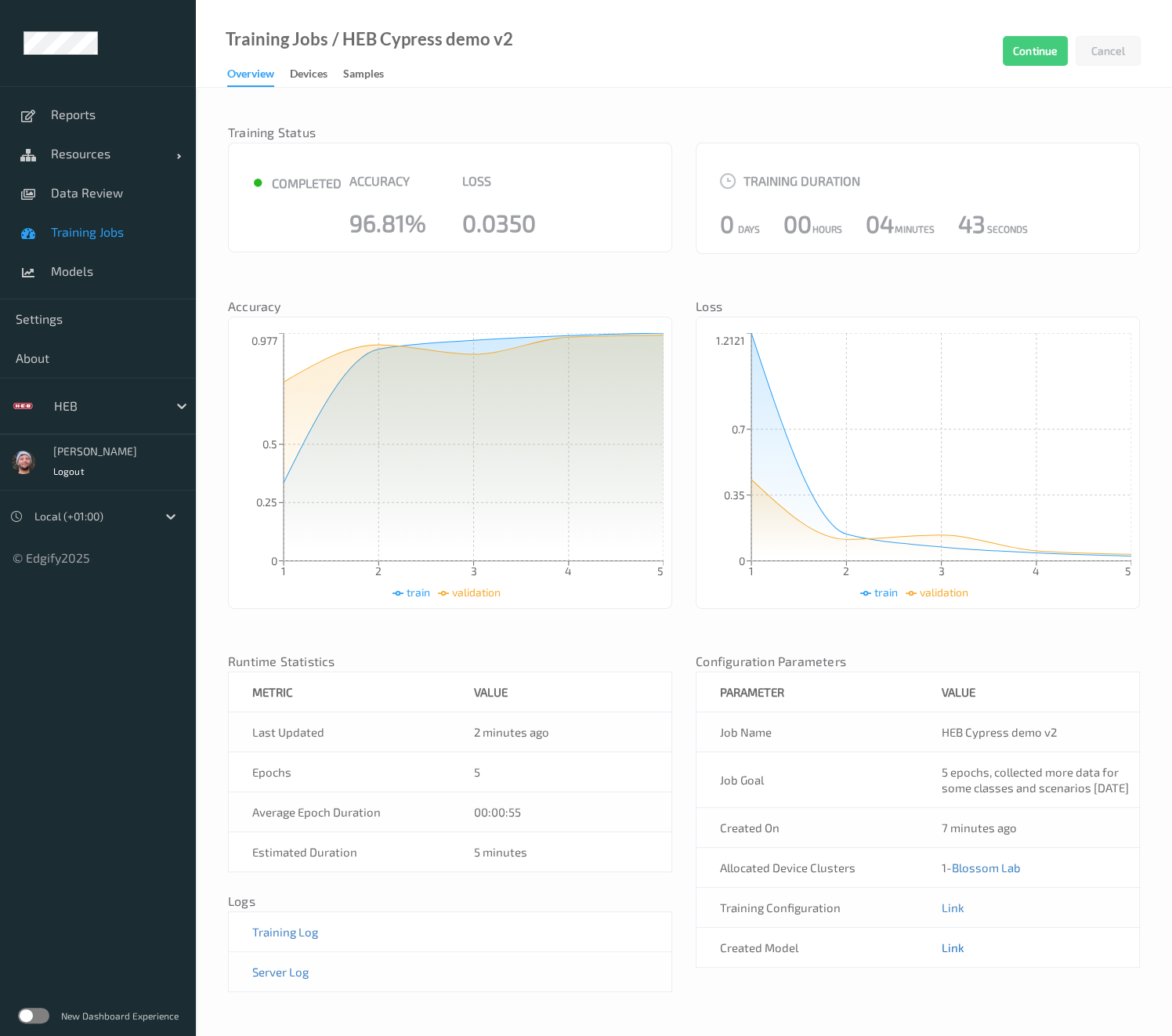
click at [953, 954] on link "Link" at bounding box center [952, 947] width 22 height 14
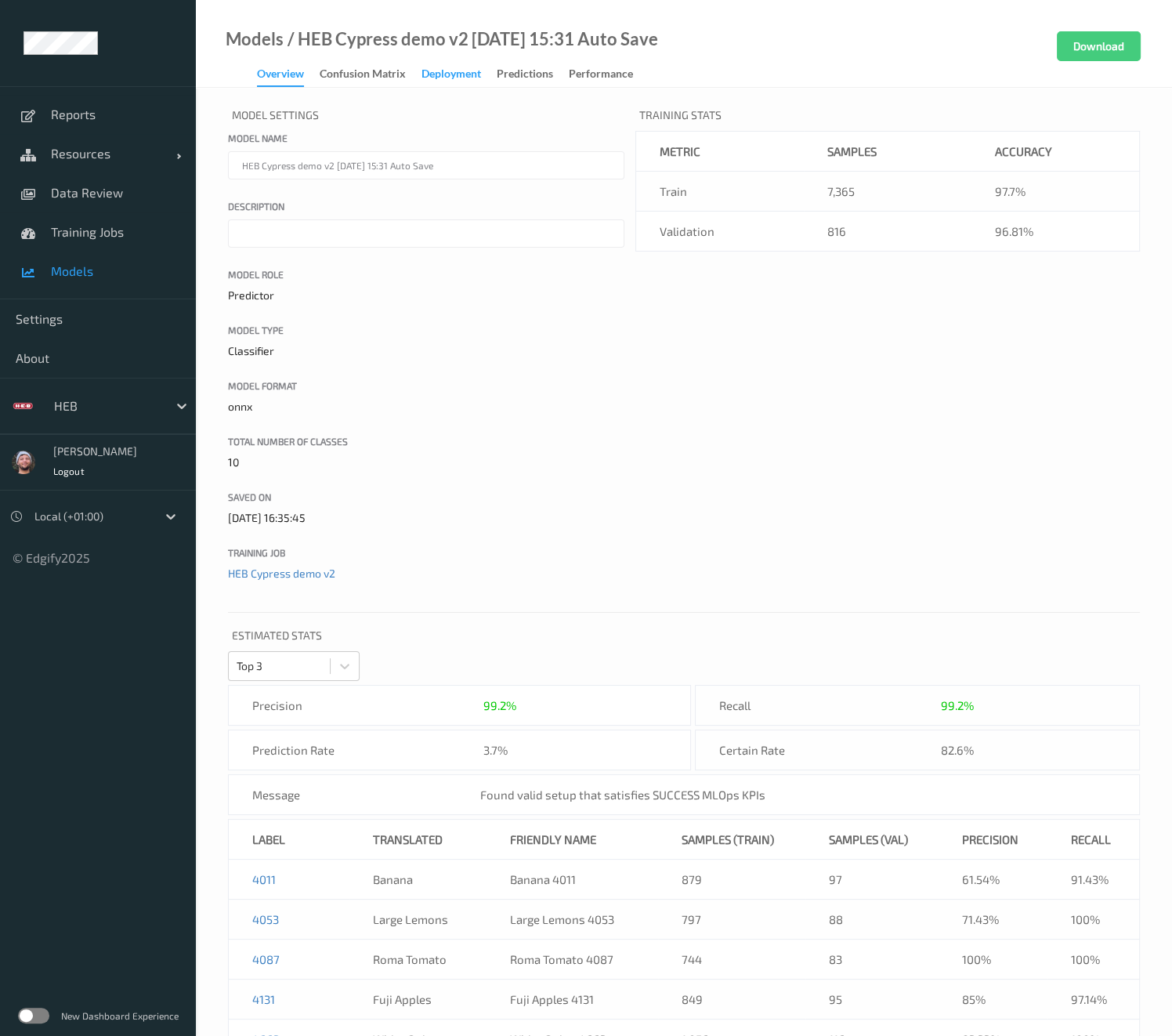
click at [443, 76] on div "Deployment" at bounding box center [451, 75] width 59 height 19
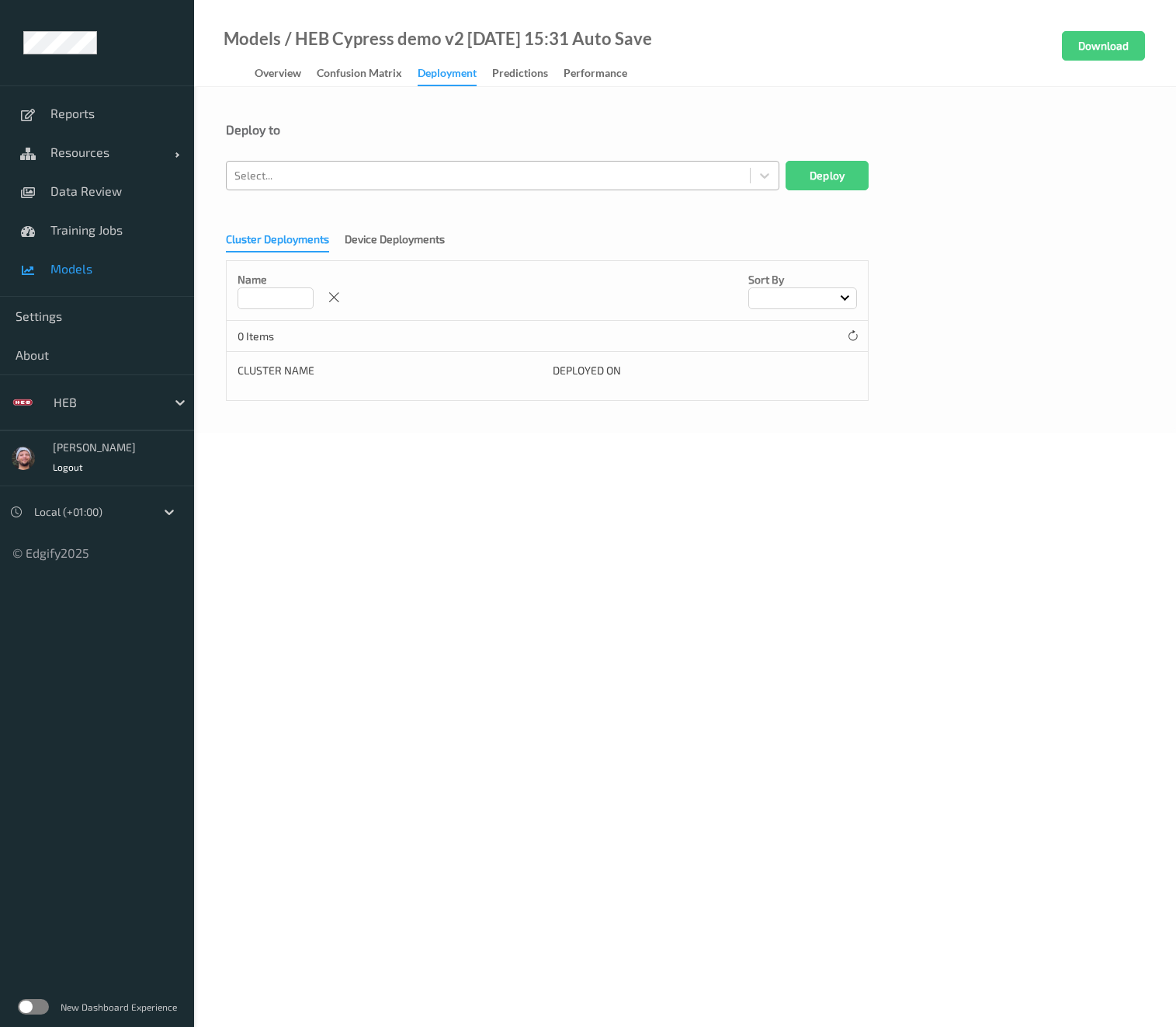
click at [322, 184] on div at bounding box center [488, 175] width 508 height 18
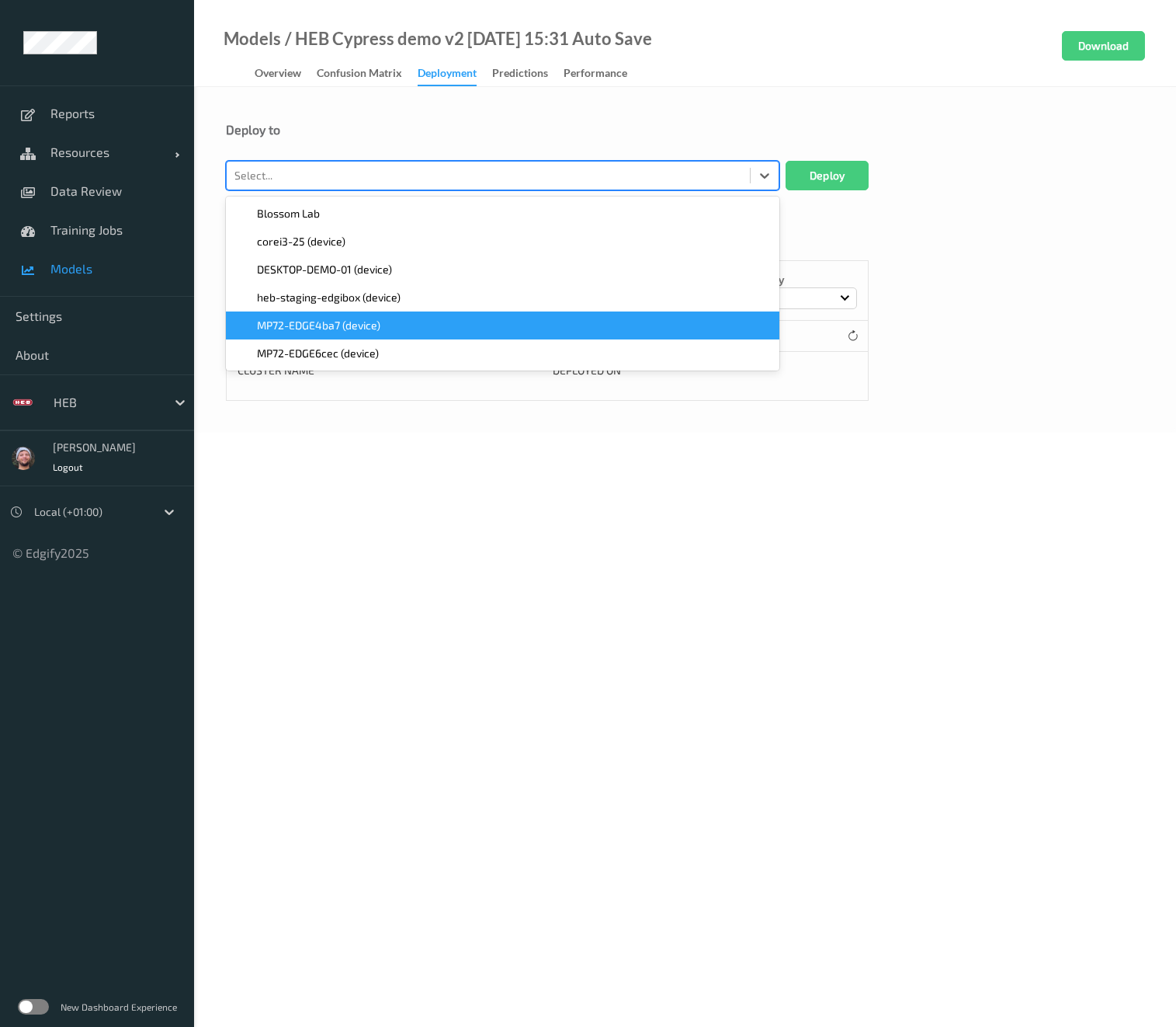
click at [332, 321] on span "MP72-EDGE4ba7 (device)" at bounding box center [318, 326] width 123 height 16
click at [332, 321] on span "MP72-EDGE6cec (device)" at bounding box center [317, 326] width 122 height 16
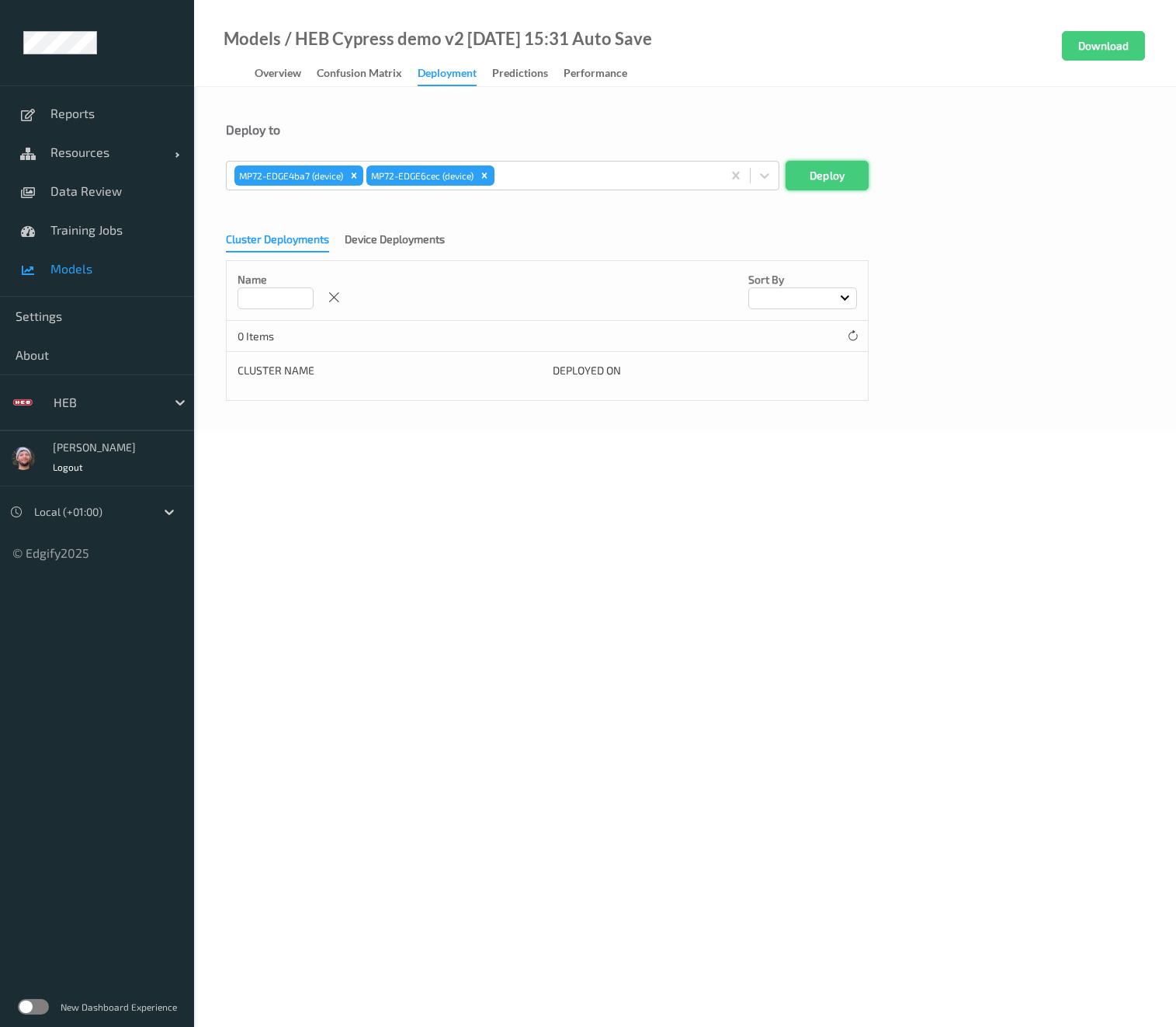
click at [840, 165] on button "Deploy" at bounding box center [827, 175] width 83 height 29
click at [271, 68] on div "Overview" at bounding box center [277, 75] width 47 height 19
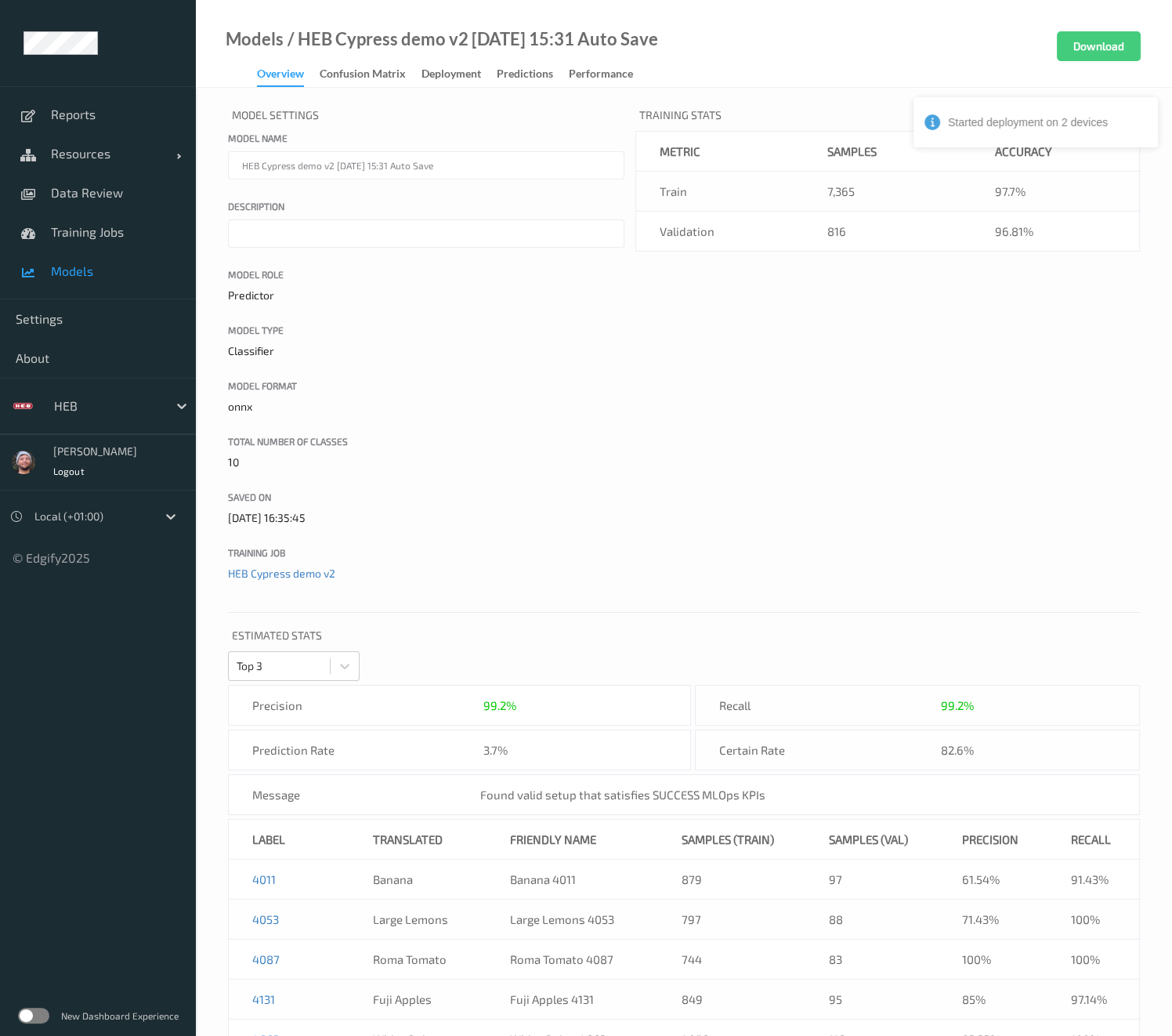
scroll to position [293, 0]
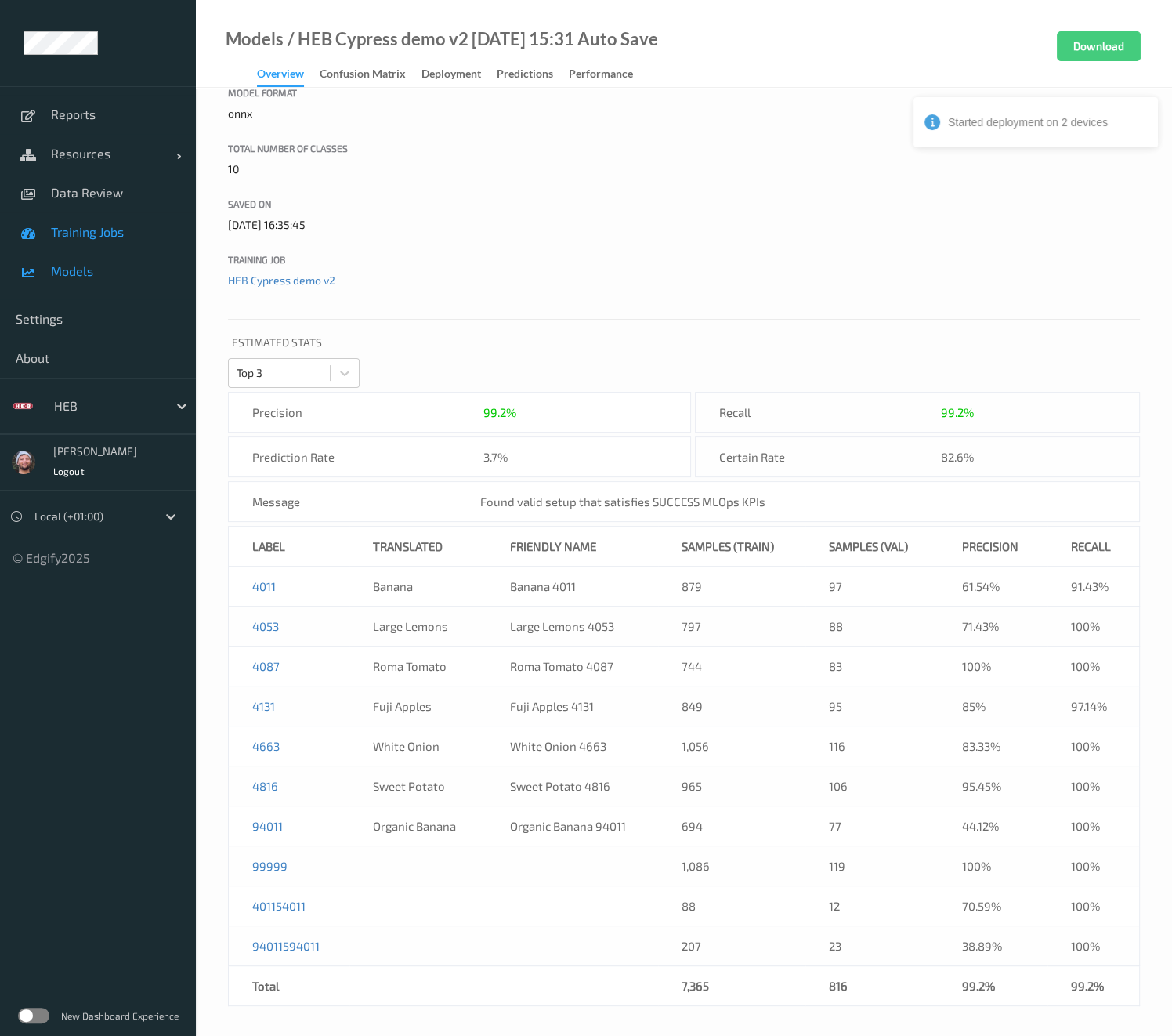
click at [129, 228] on span "Training Jobs" at bounding box center [115, 232] width 129 height 16
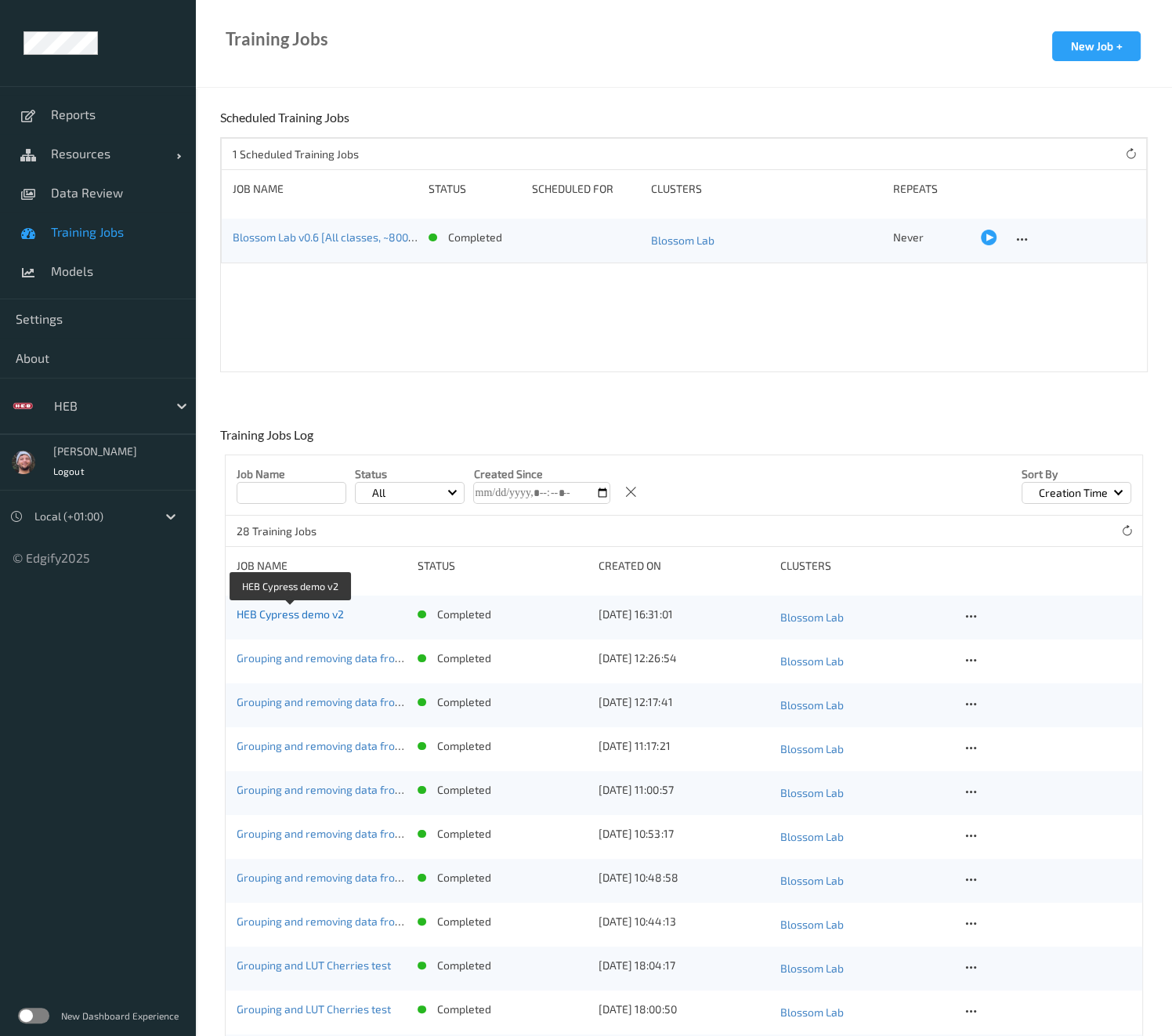
click at [315, 616] on link "HEB Cypress demo v2" at bounding box center [290, 613] width 107 height 14
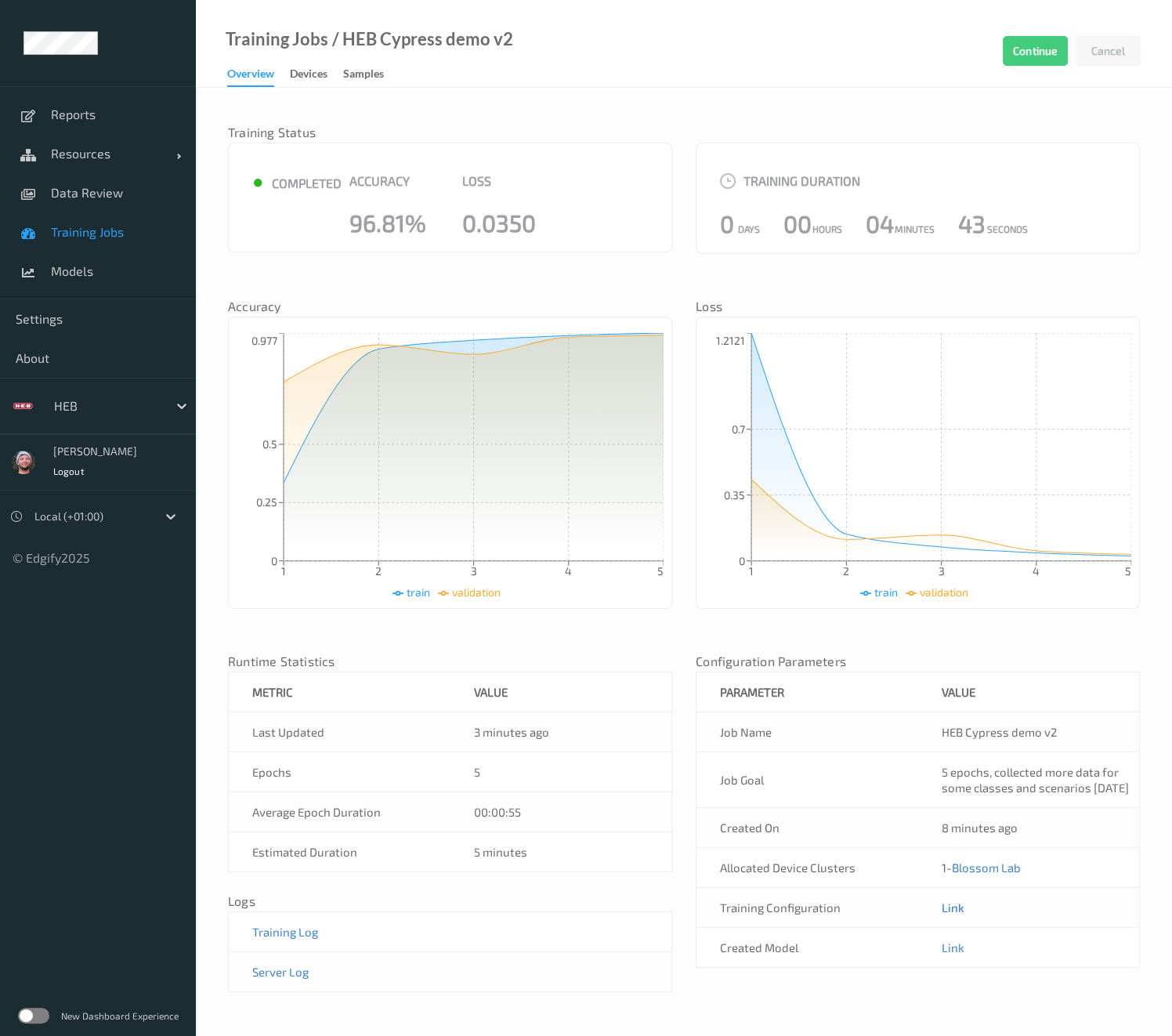
click at [953, 914] on link "Link" at bounding box center [952, 908] width 22 height 14
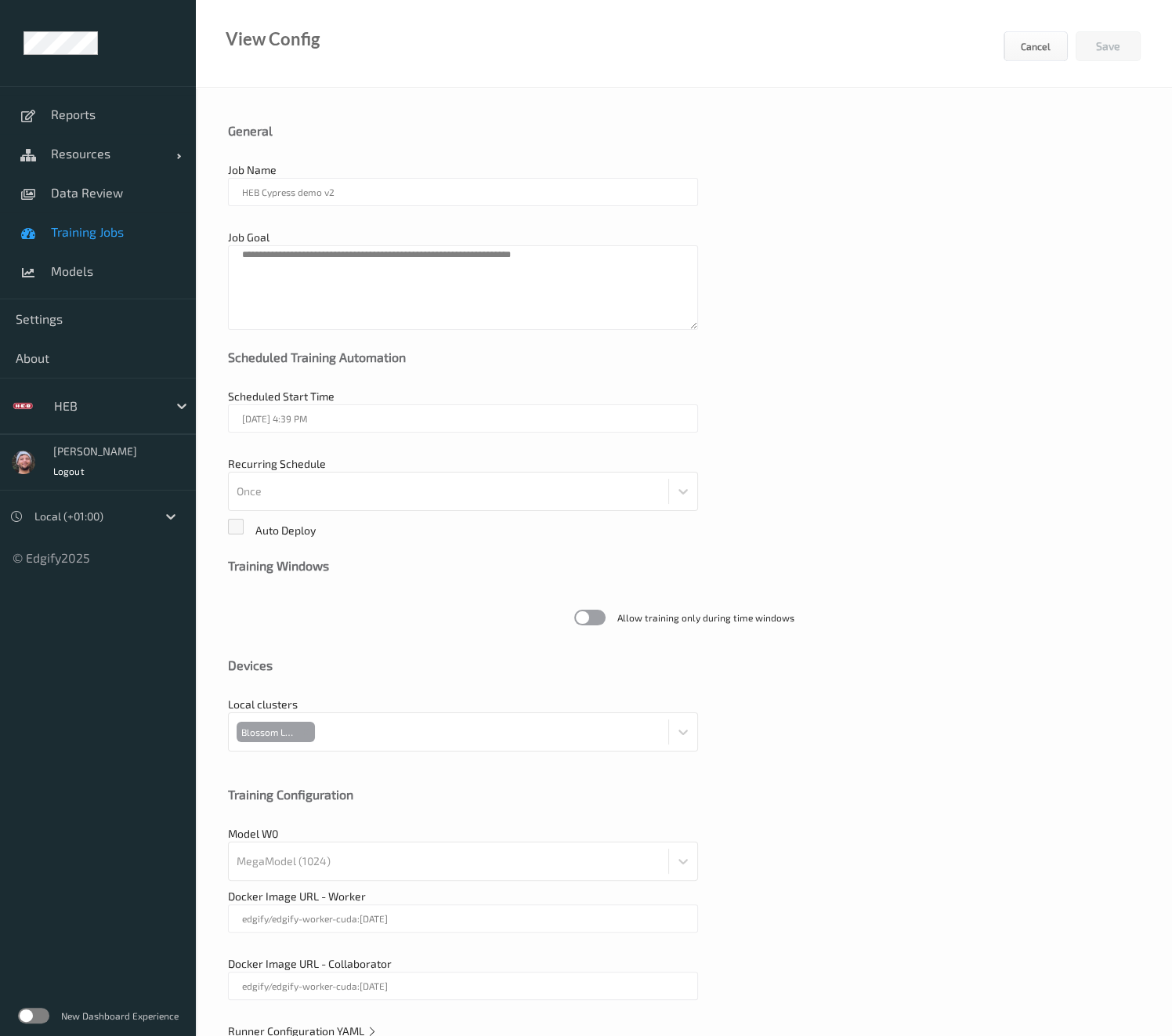
scroll to position [42, 0]
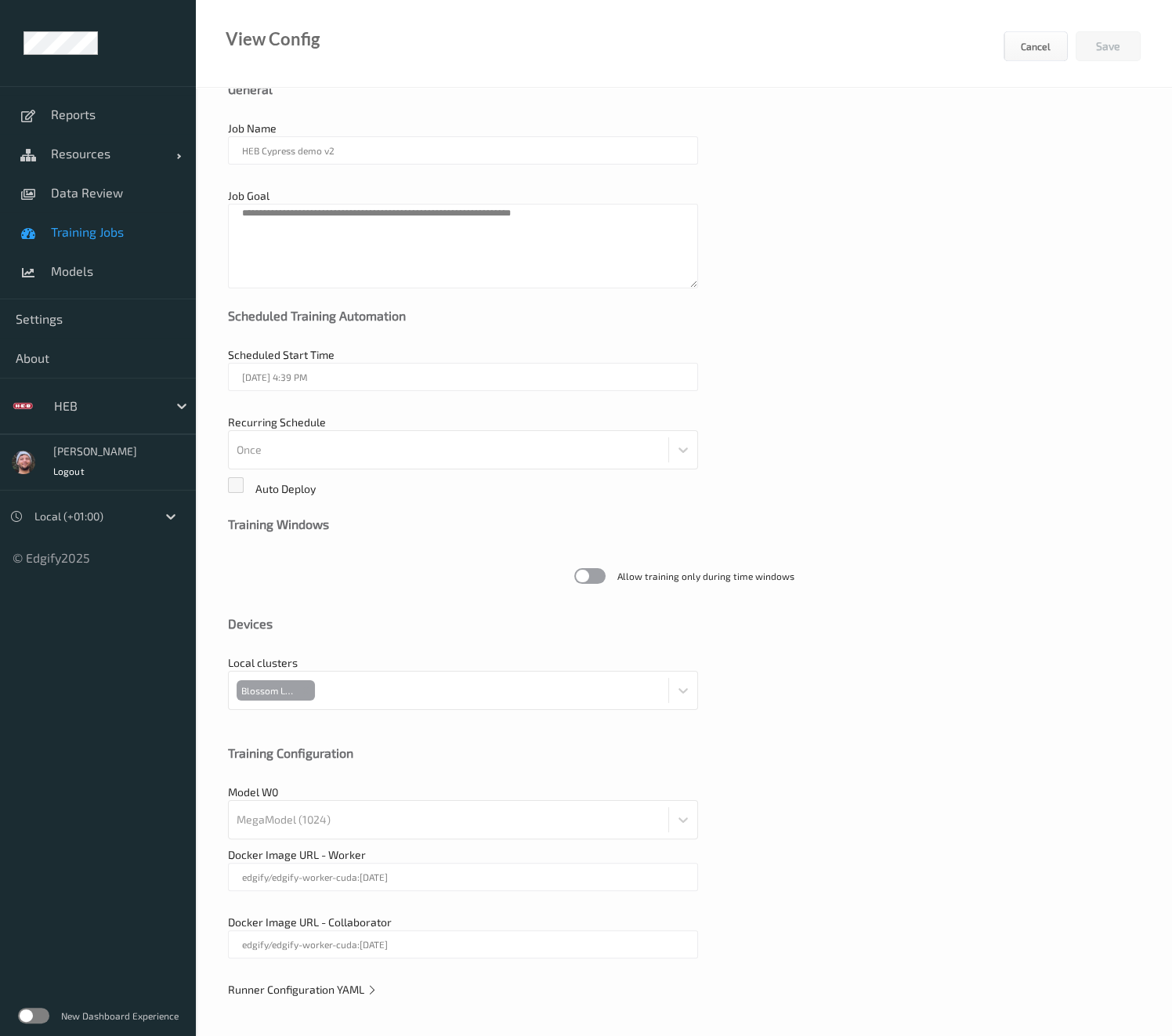
click at [316, 994] on div "Runner Configuration YAML" at bounding box center [683, 989] width 911 height 16
drag, startPoint x: 316, startPoint y: 994, endPoint x: 329, endPoint y: 989, distance: 13.9
click at [329, 989] on span "Runner Configuration YAML" at bounding box center [302, 989] width 150 height 14
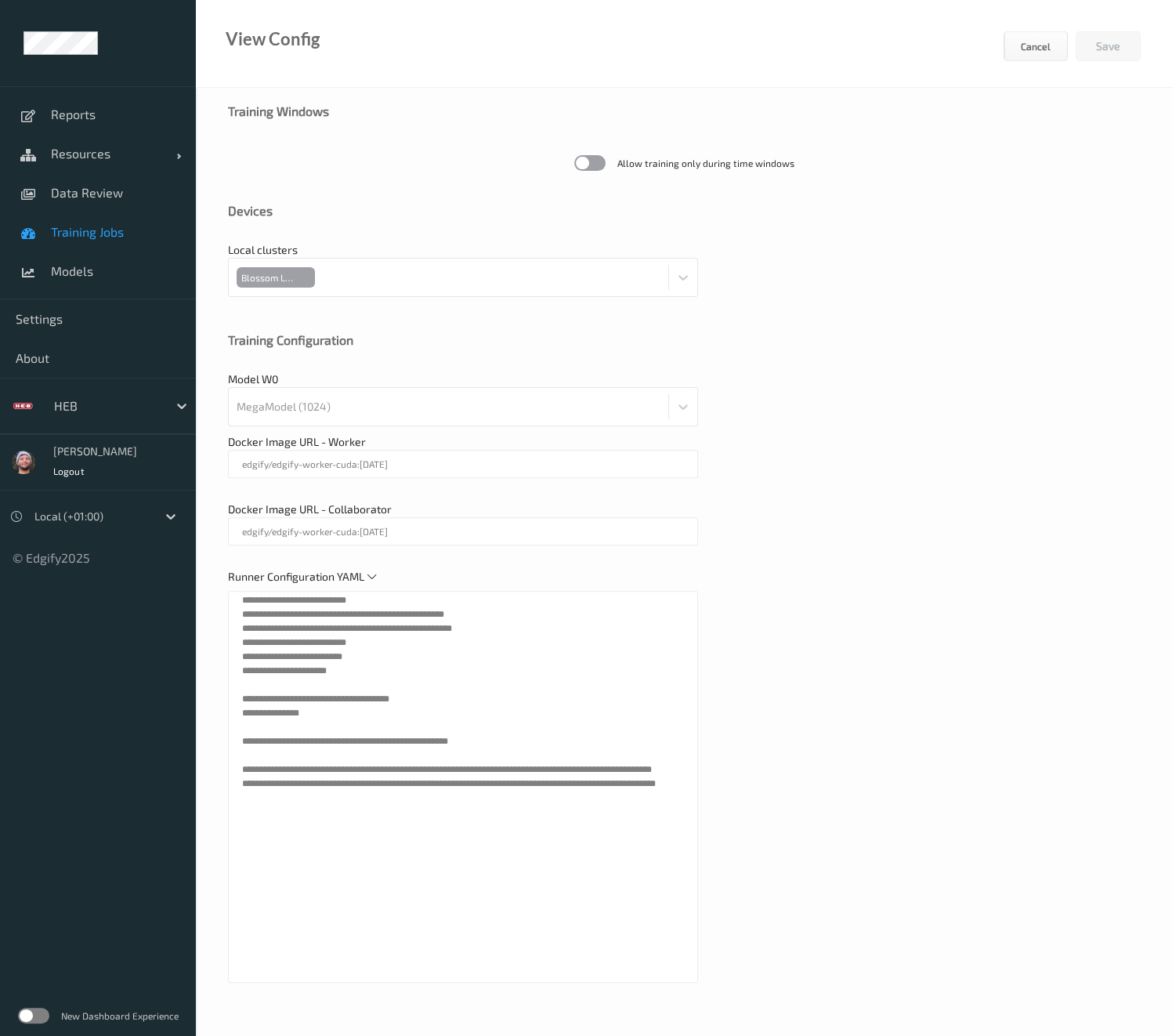
click at [876, 516] on div "Docker Image URL - Collaborator edgify/edgify-worker-cuda:2.5.20" at bounding box center [683, 531] width 911 height 59
click at [66, 232] on span "Training Jobs" at bounding box center [115, 232] width 129 height 16
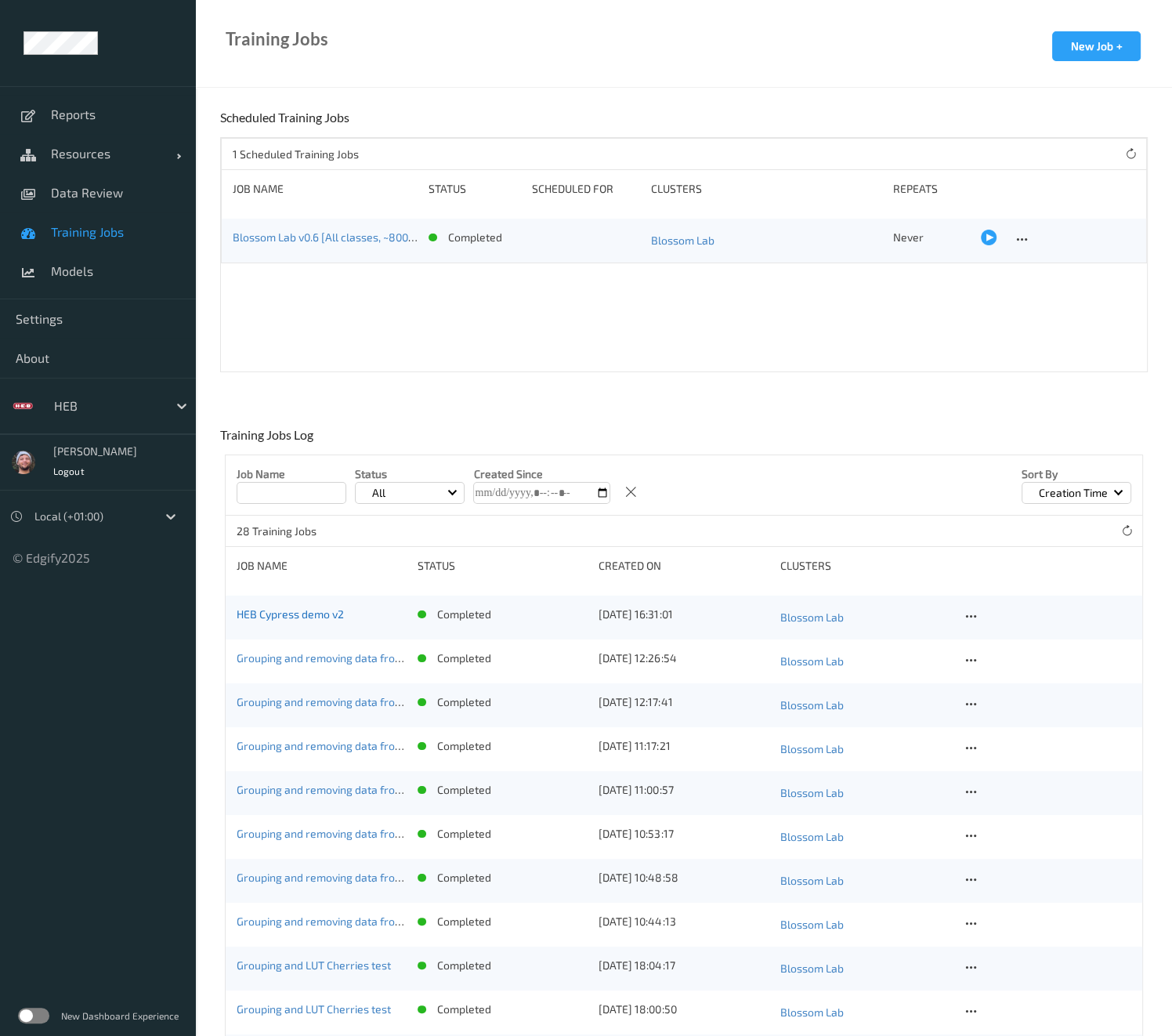
click at [319, 616] on link "HEB Cypress demo v2" at bounding box center [290, 613] width 107 height 14
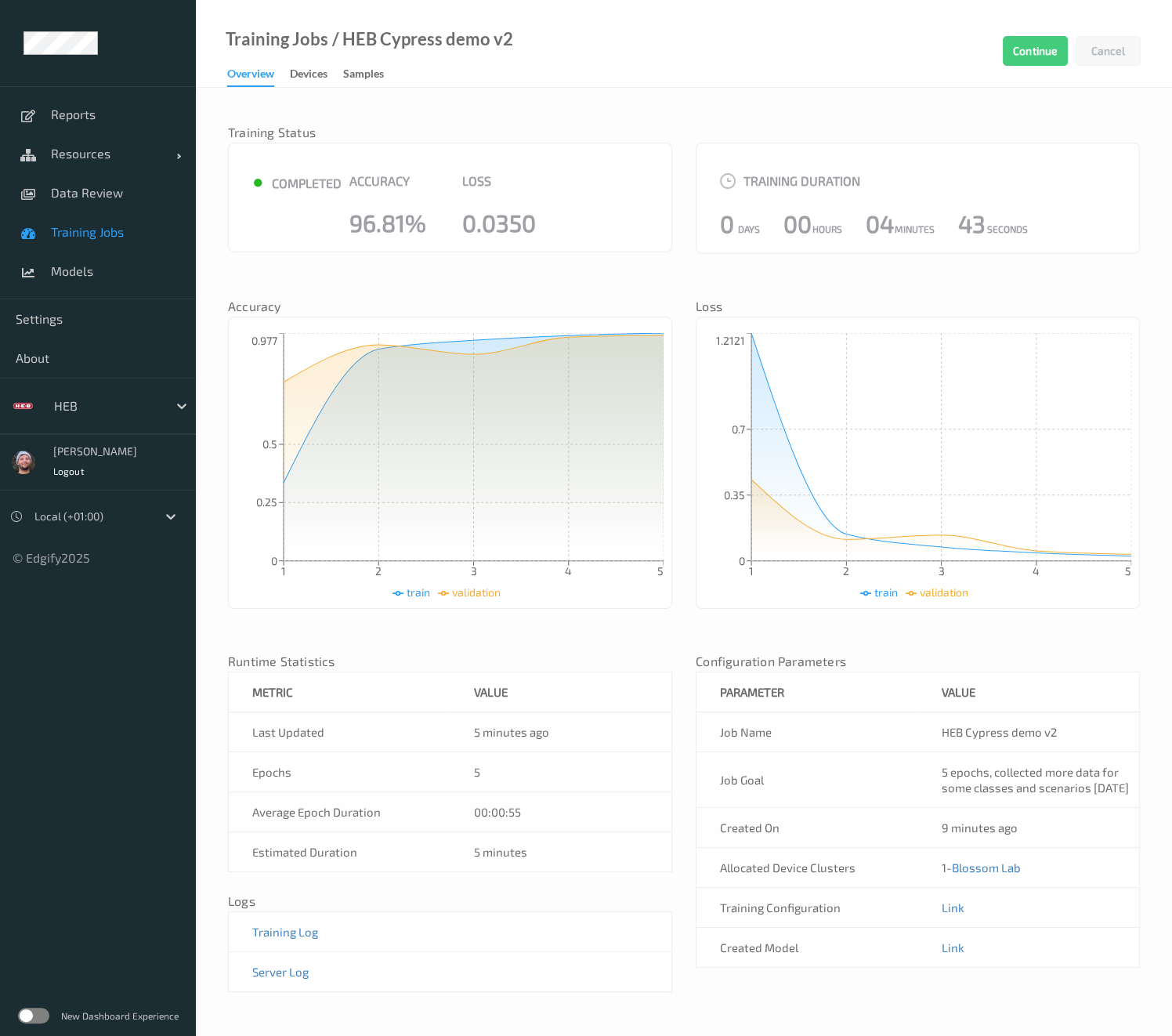
click at [140, 918] on ul "Reports Resources Devices Clusters Sites Data Review Training Jobs Models Setti…" at bounding box center [98, 518] width 196 height 1036
click at [106, 202] on link "Data Review" at bounding box center [98, 192] width 196 height 39
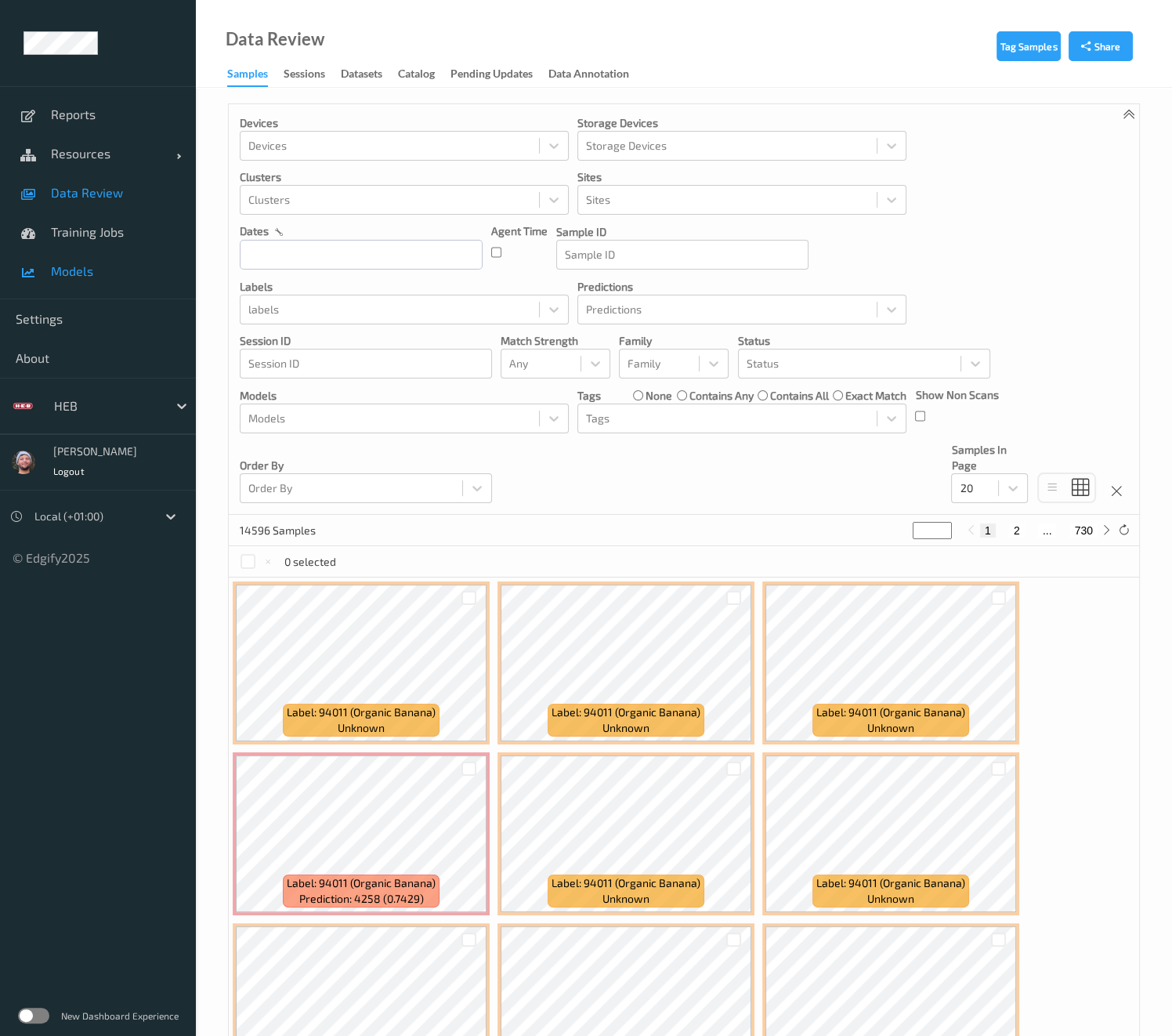
click at [99, 265] on span "Models" at bounding box center [115, 271] width 129 height 16
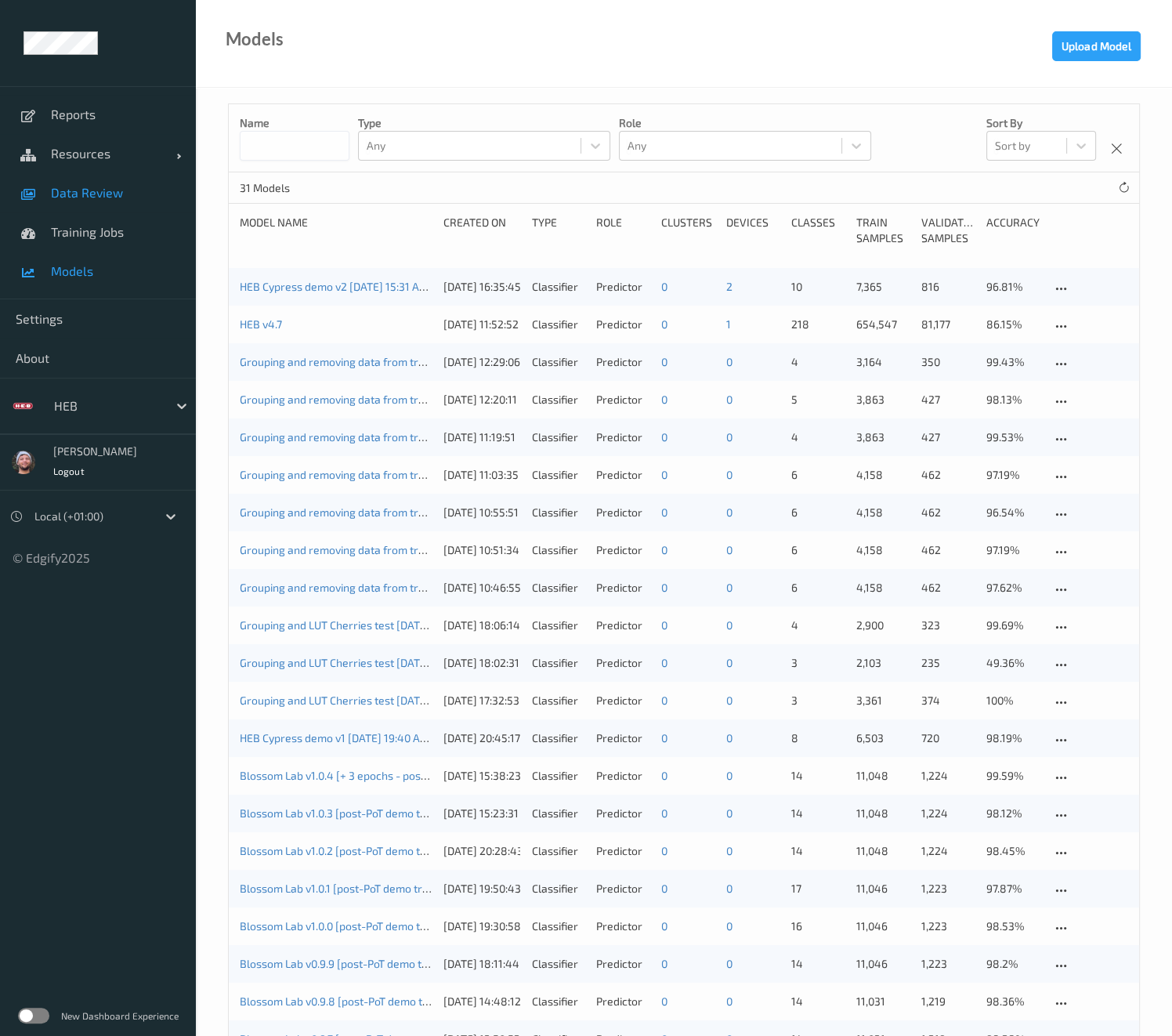
click at [127, 197] on span "Data Review" at bounding box center [115, 193] width 129 height 16
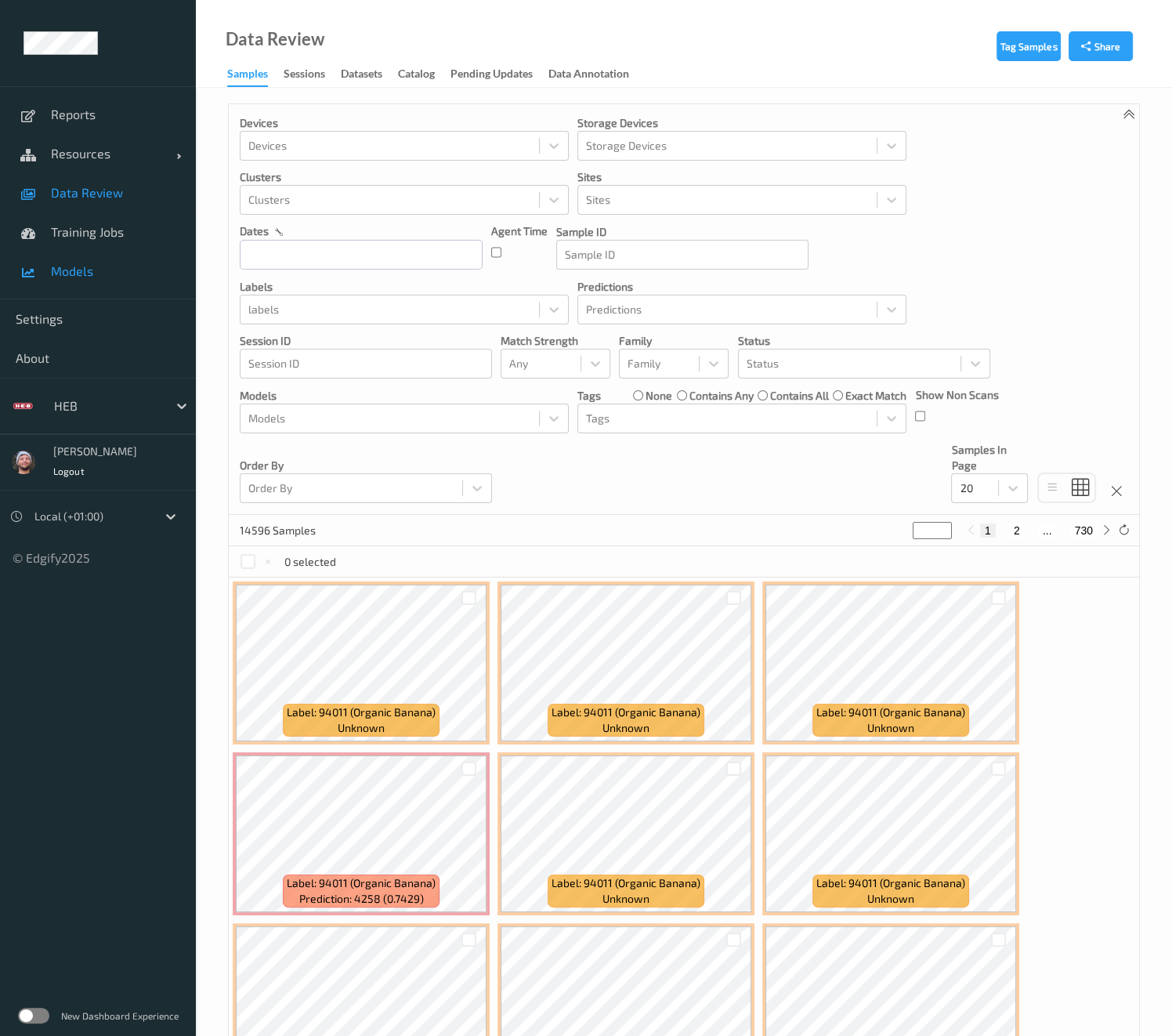
click at [77, 260] on link "Models" at bounding box center [98, 271] width 196 height 39
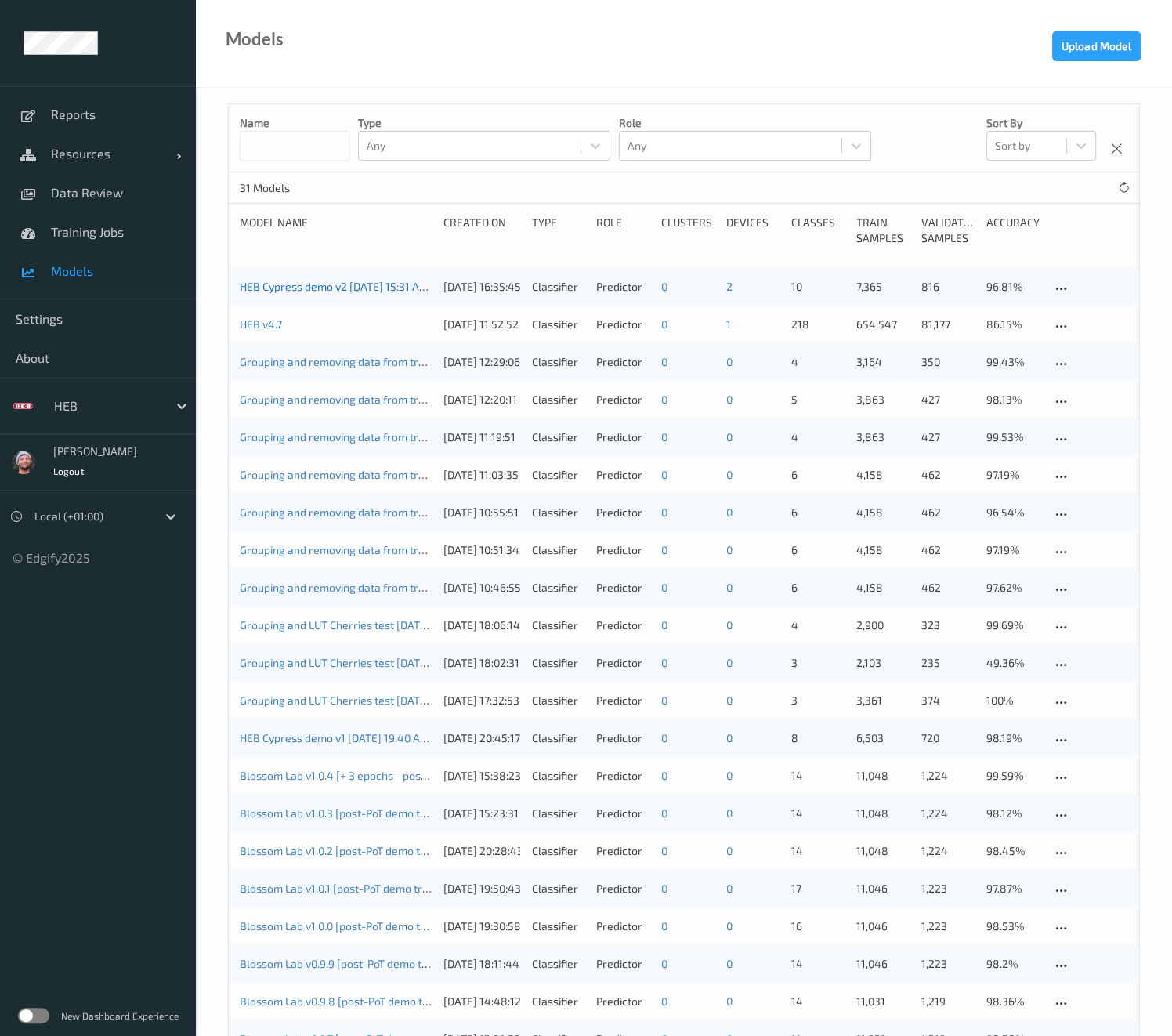
click at [305, 282] on link "HEB Cypress demo v2 2025-08-21 15:31 Auto Save" at bounding box center [350, 286] width 222 height 14
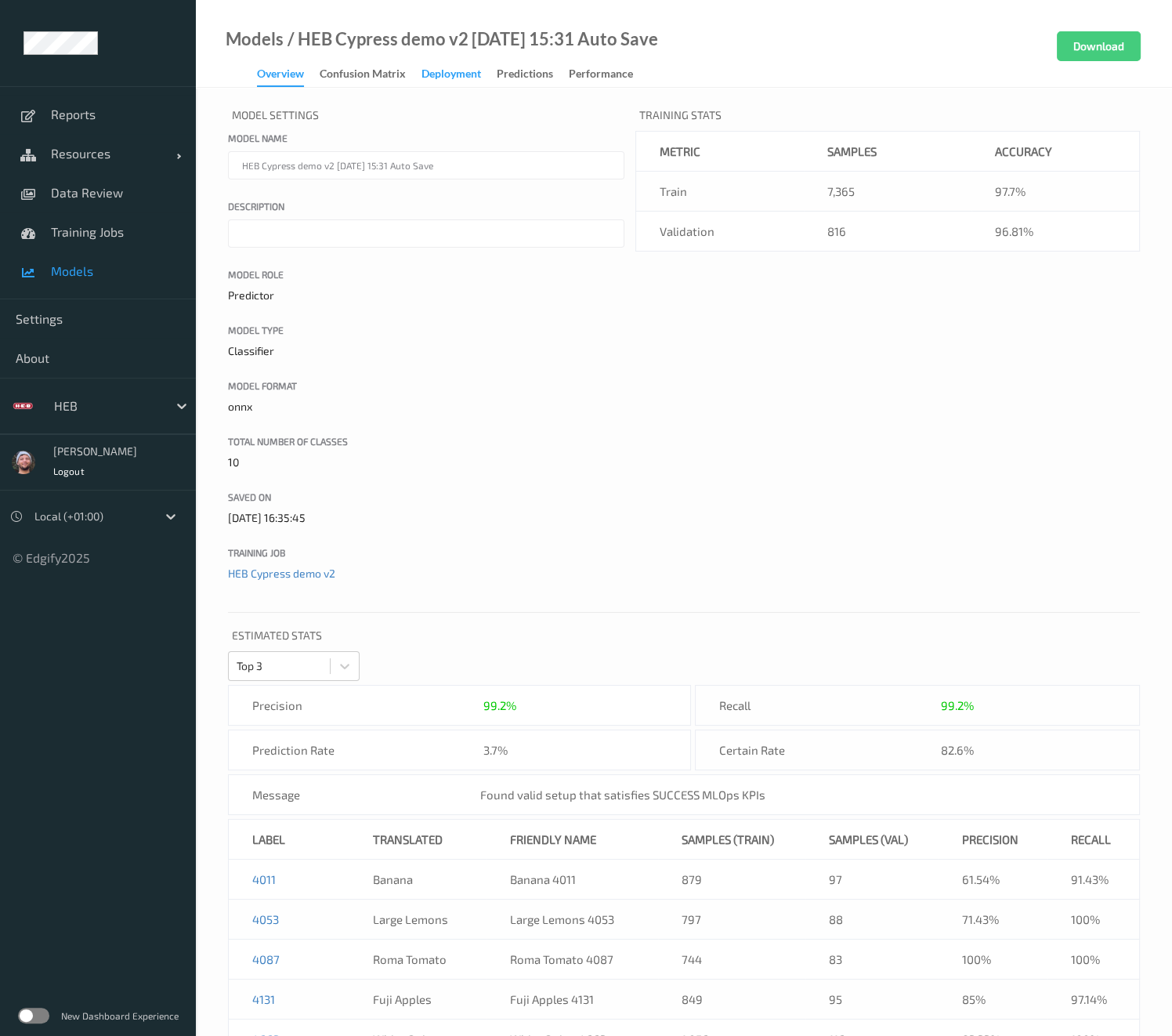
click at [441, 82] on div "Deployment" at bounding box center [451, 75] width 59 height 19
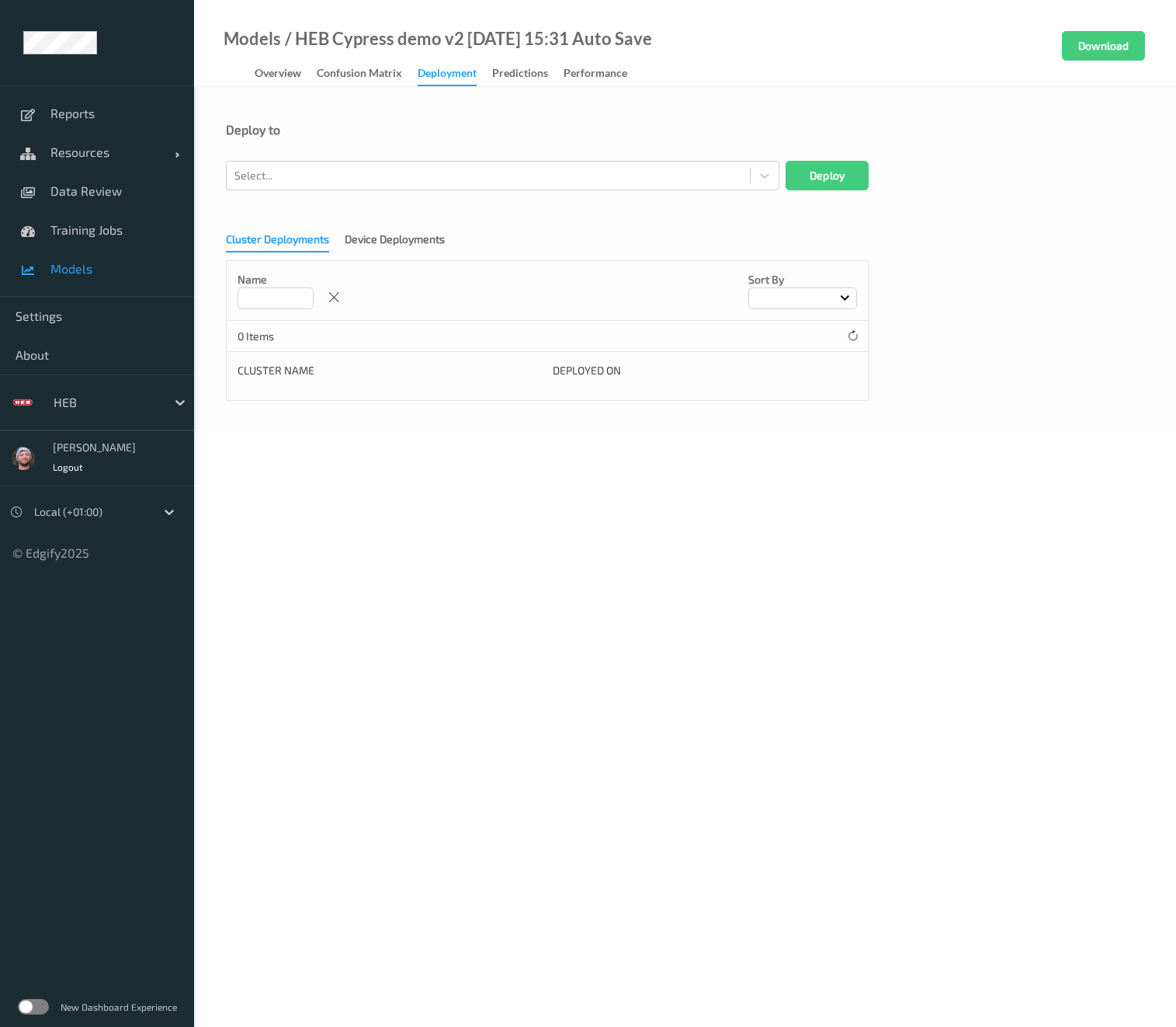
click at [367, 146] on div "Deploy to" at bounding box center [685, 141] width 919 height 39
click at [356, 201] on form "Deploy to Select... Deploy Cluster Deployments Device Deployments Name Sort by …" at bounding box center [685, 261] width 919 height 279
click at [353, 184] on div at bounding box center [488, 175] width 508 height 18
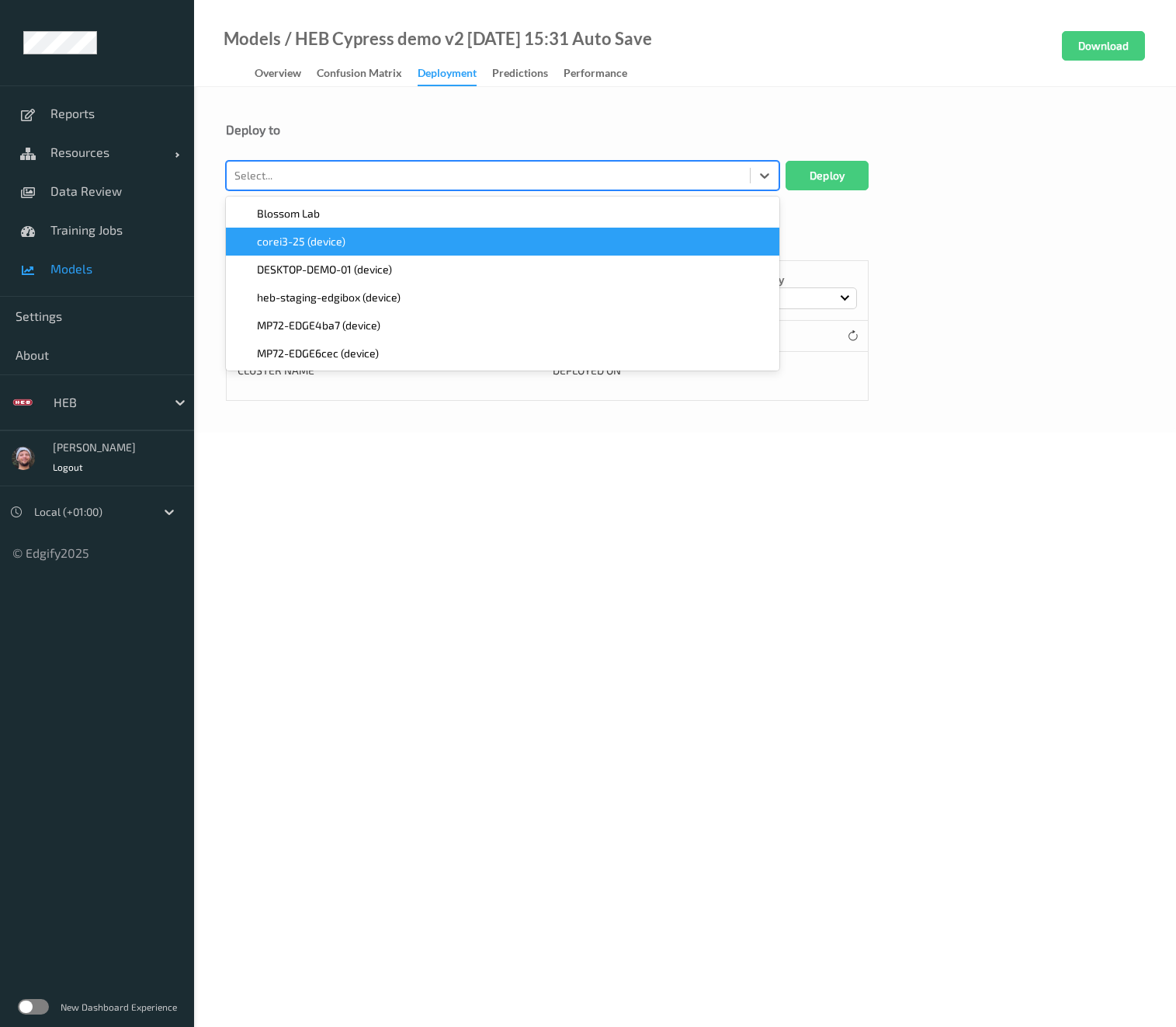
click at [350, 260] on div "DESKTOP-DEMO-01 (device)" at bounding box center [502, 269] width 554 height 28
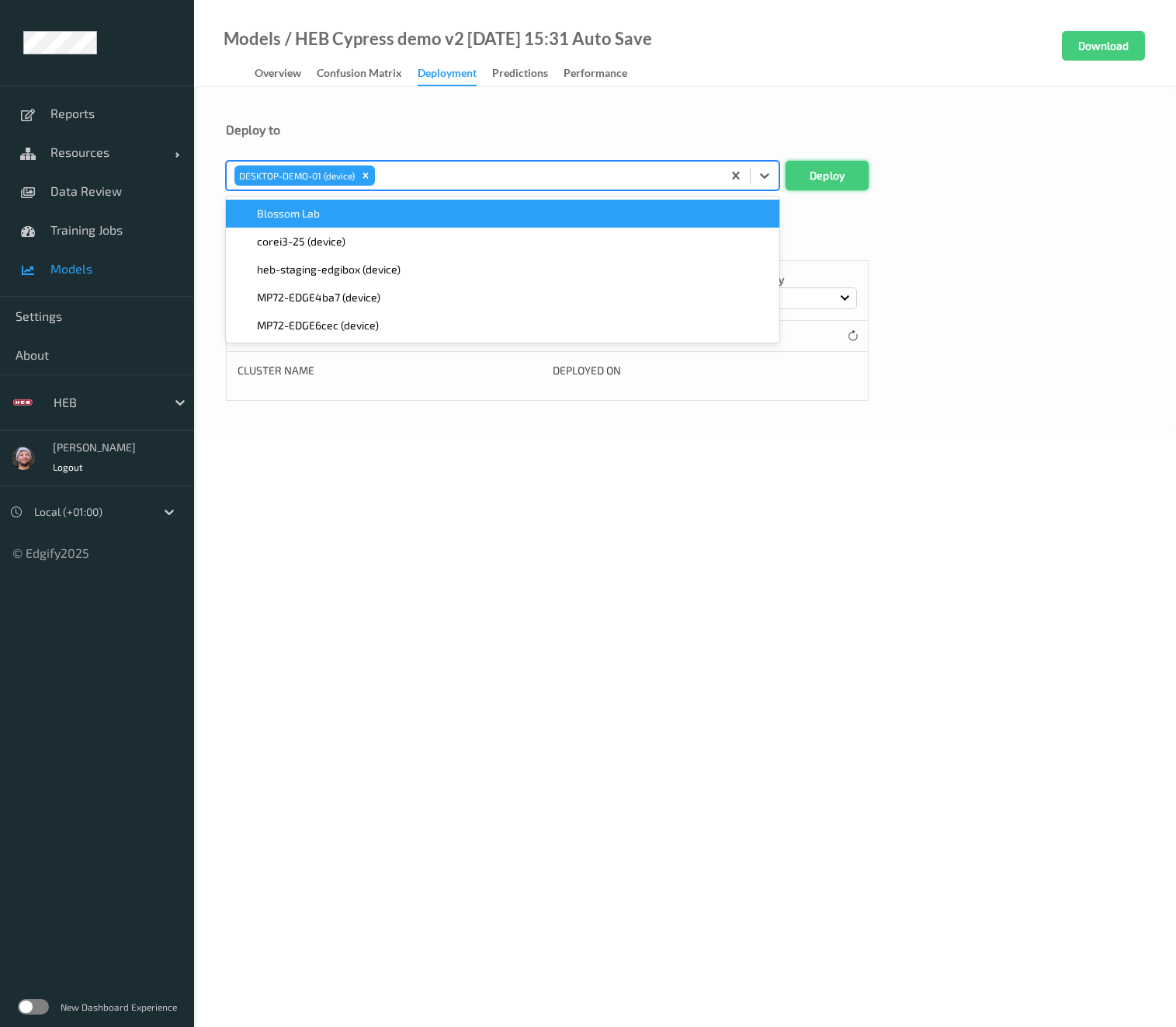
click at [850, 177] on button "Deploy" at bounding box center [827, 175] width 83 height 29
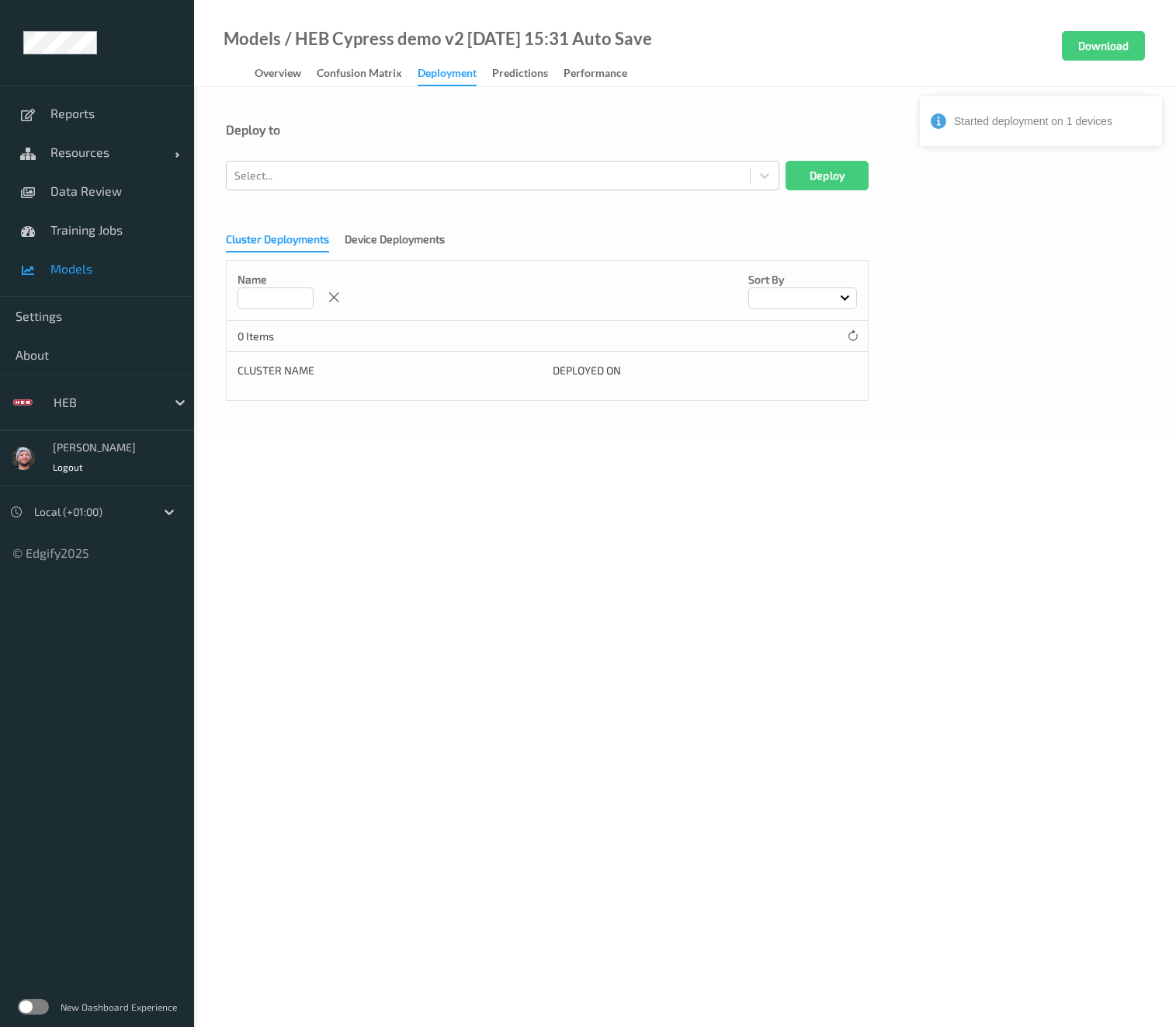
click at [955, 325] on div "Cluster Deployments Device Deployments Name Sort by 0 Items Cluster Name Deploy…" at bounding box center [685, 311] width 919 height 180
click at [513, 929] on body "Started deployment on 1 devices Reports Resources Devices Clusters Sites Data R…" at bounding box center [588, 514] width 1176 height 1027
click at [146, 227] on span "Training Jobs" at bounding box center [114, 230] width 128 height 16
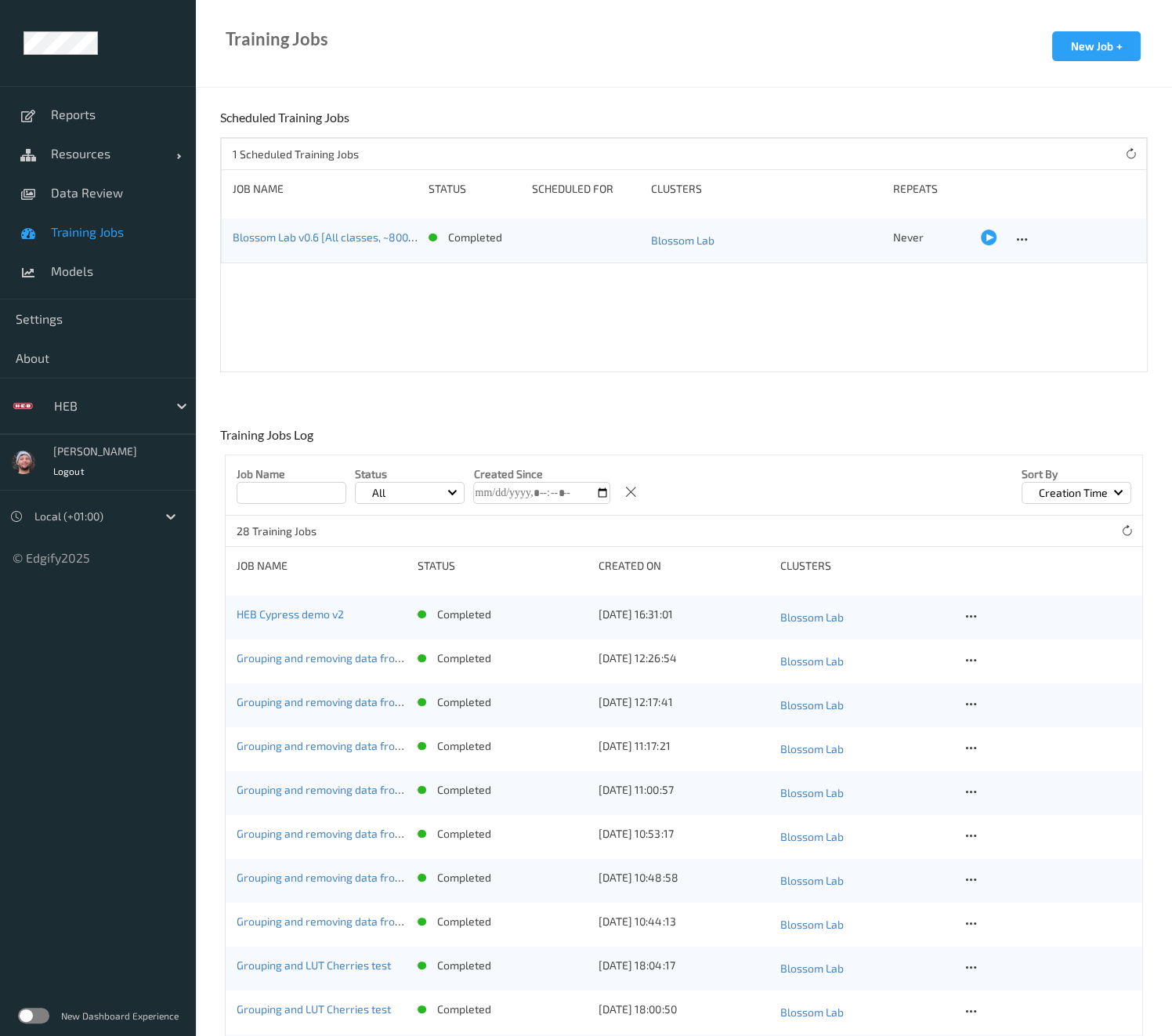
click at [475, 377] on div "Training Jobs New Job + Scheduled Training Jobs 1 Scheduled Training Jobs Job N…" at bounding box center [683, 967] width 976 height 1715
click at [293, 620] on link "HEB Cypress demo v2" at bounding box center [290, 613] width 107 height 14
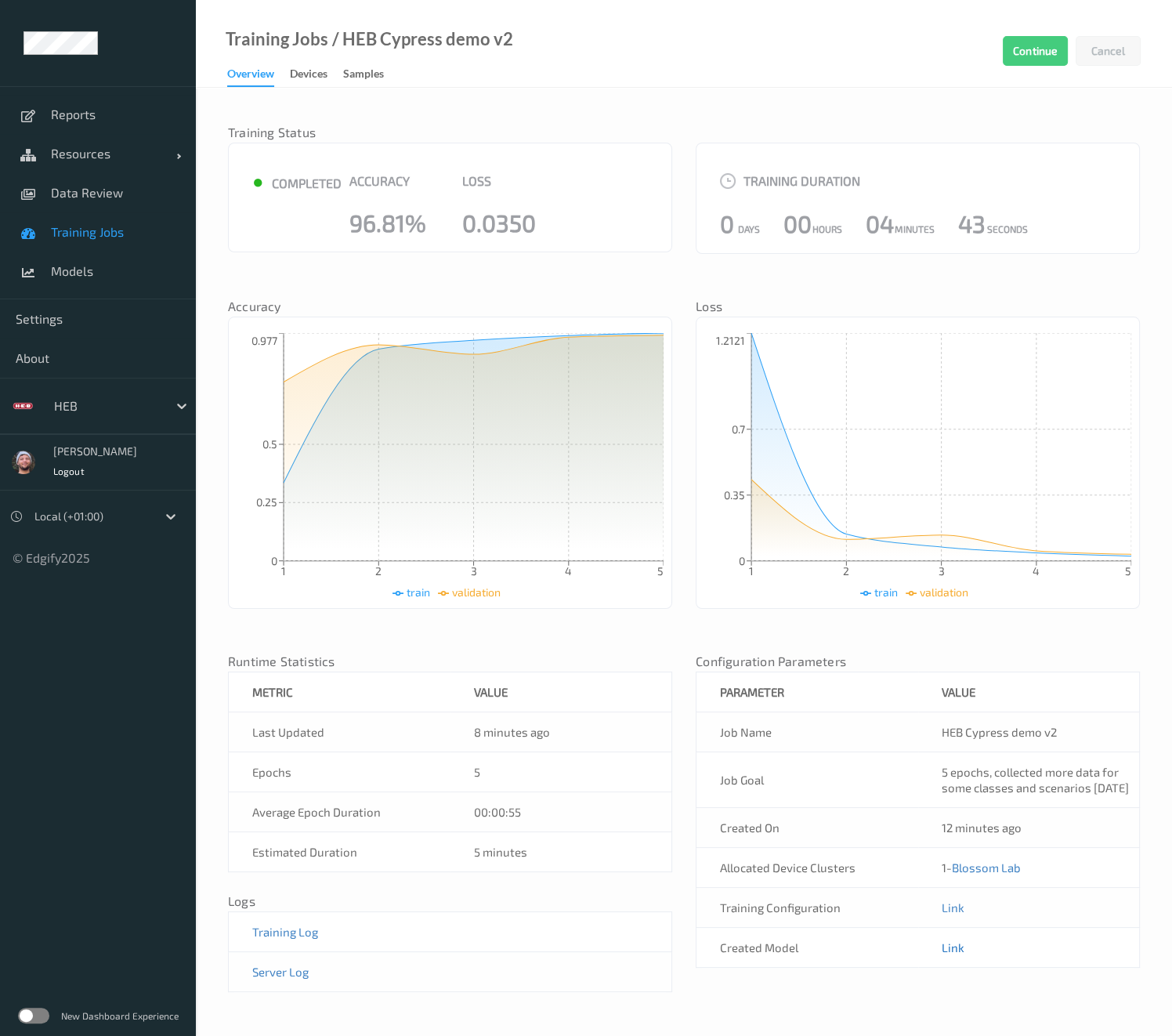
click at [944, 954] on link "Link" at bounding box center [952, 947] width 22 height 14
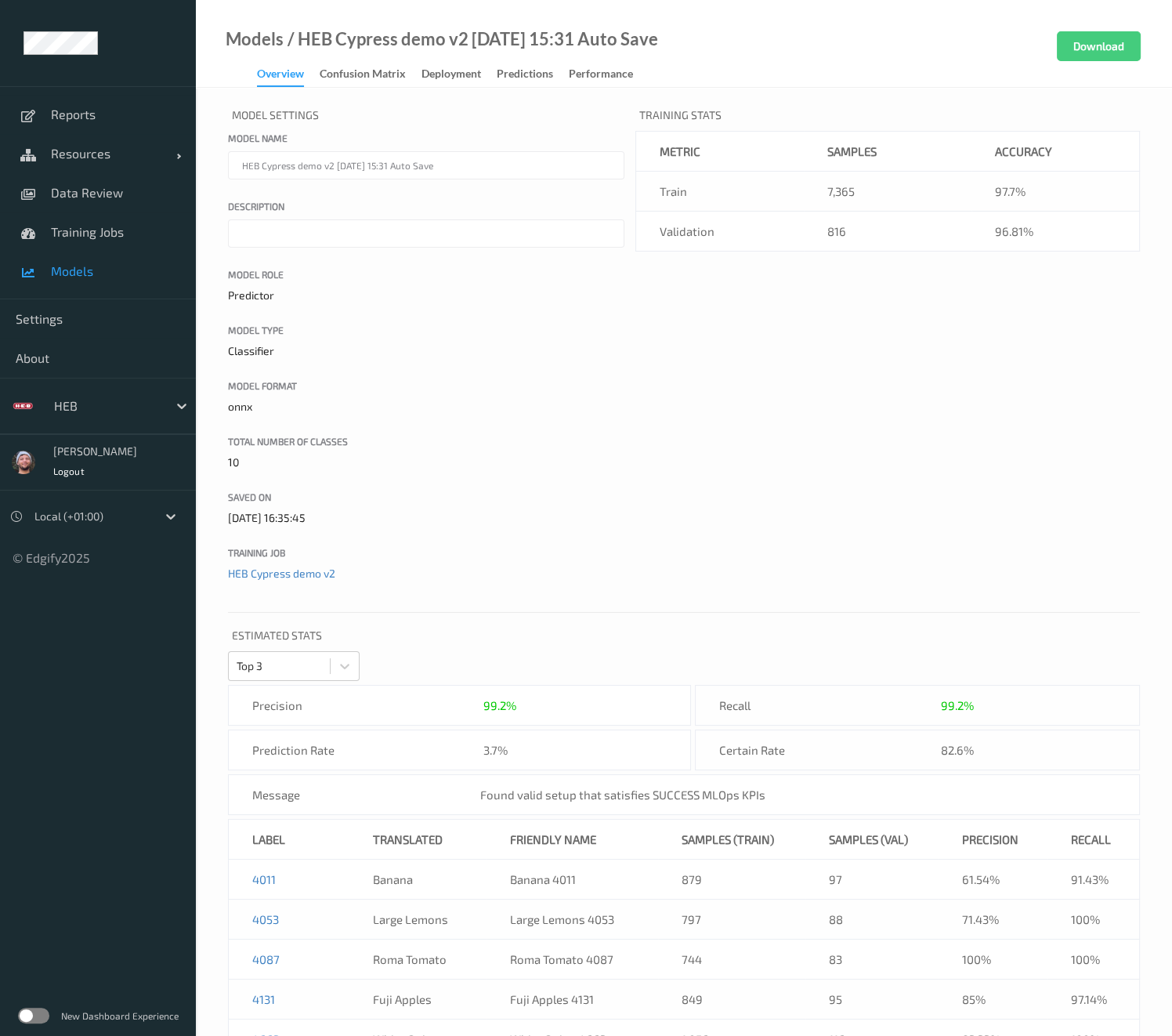
scroll to position [293, 0]
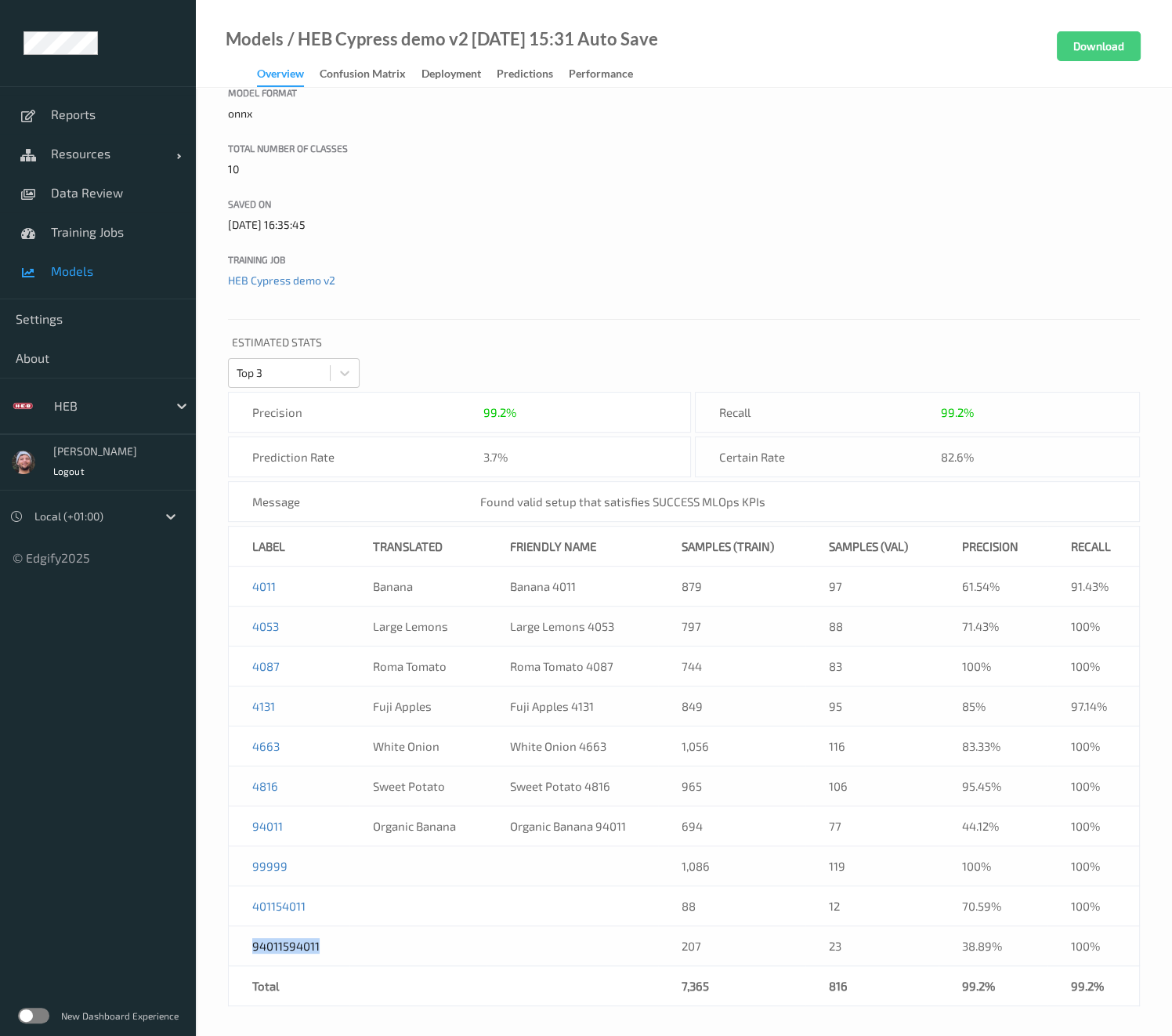
drag, startPoint x: 353, startPoint y: 940, endPoint x: 243, endPoint y: 941, distance: 110.0
click at [243, 941] on tr "94011594011 207 23 38.89% 100%" at bounding box center [684, 946] width 911 height 40
copy link "94011594011"
copy link "401154011"
drag, startPoint x: 324, startPoint y: 913, endPoint x: 240, endPoint y: 902, distance: 84.7
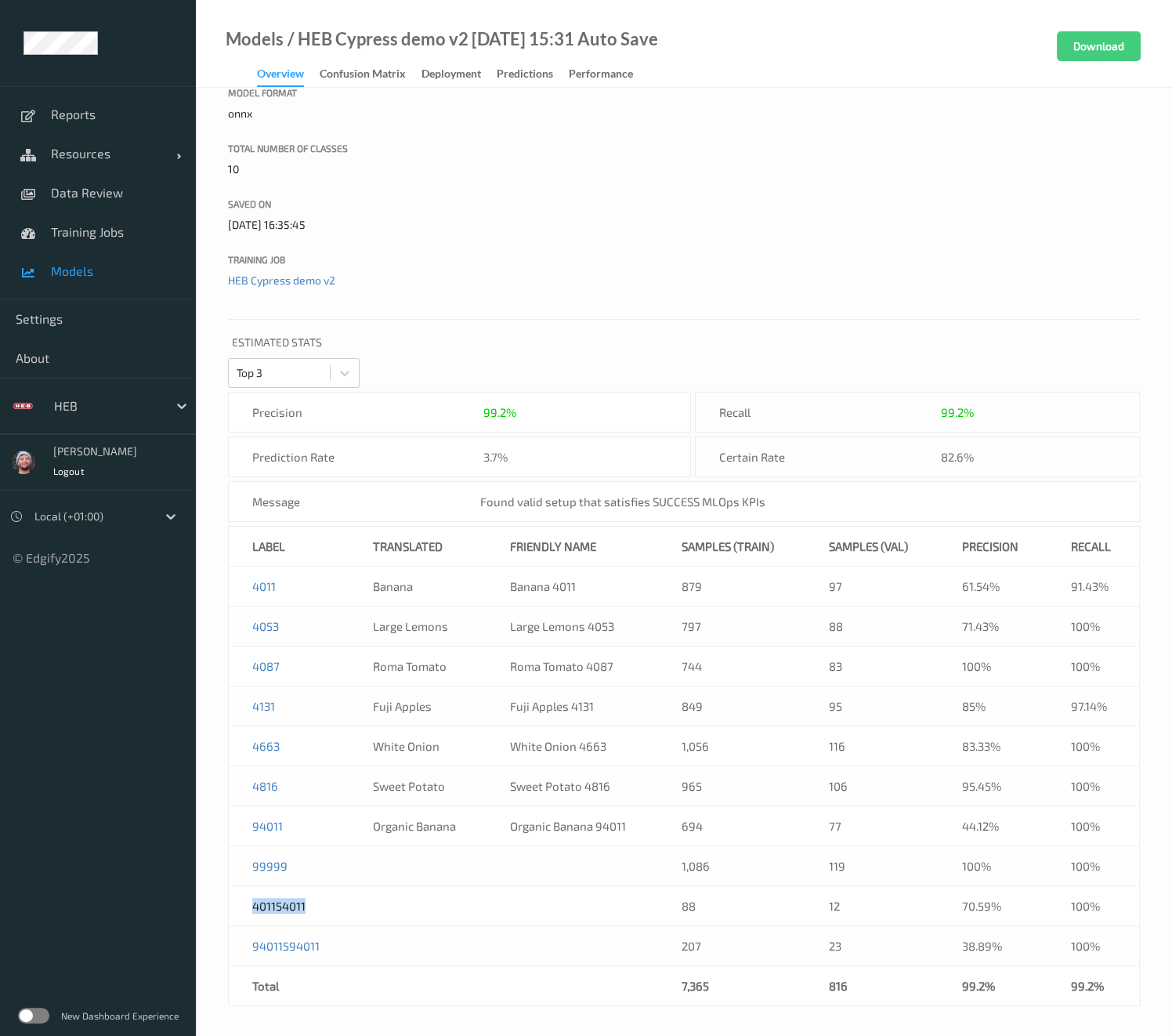
click at [240, 902] on td "401154011" at bounding box center [289, 906] width 120 height 40
drag, startPoint x: 297, startPoint y: 40, endPoint x: 463, endPoint y: 41, distance: 166.0
click at [463, 41] on div "/ HEB Cypress demo v2 2025-08-21 15:31 Auto Save" at bounding box center [471, 39] width 374 height 16
copy div "HEB Cypress demo v2"
click at [302, 1006] on div "Model Settings Model name HEB Cypress demo v2 2025-08-21 15:31 Auto Save Descri…" at bounding box center [683, 416] width 976 height 1244
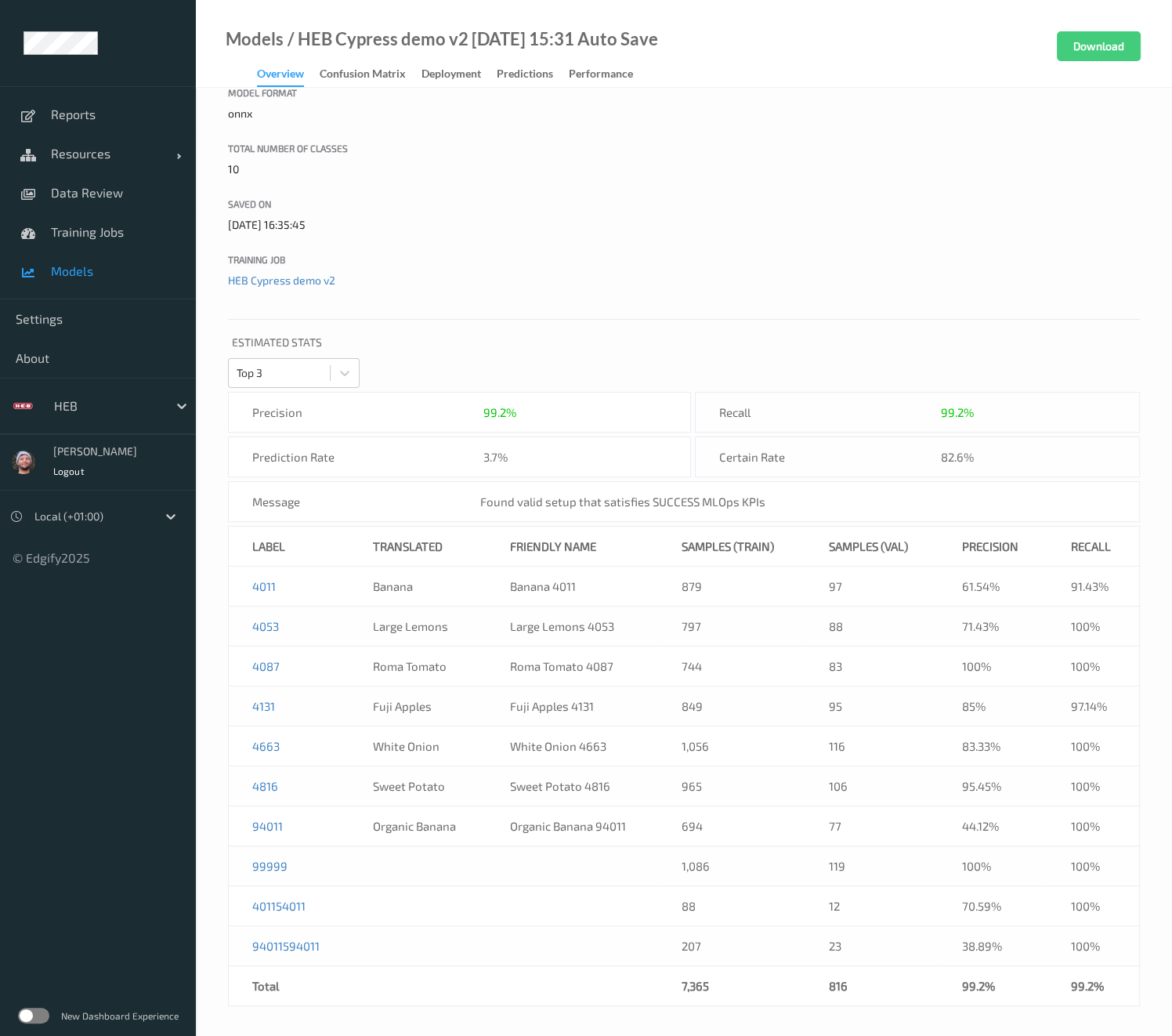
click at [756, 18] on div "Models / HEB Cypress demo v2 2025-08-21 15:31 Auto Save Overview Confusion matr…" at bounding box center [683, 43] width 976 height 87
click at [59, 305] on link "Settings" at bounding box center [98, 318] width 196 height 39
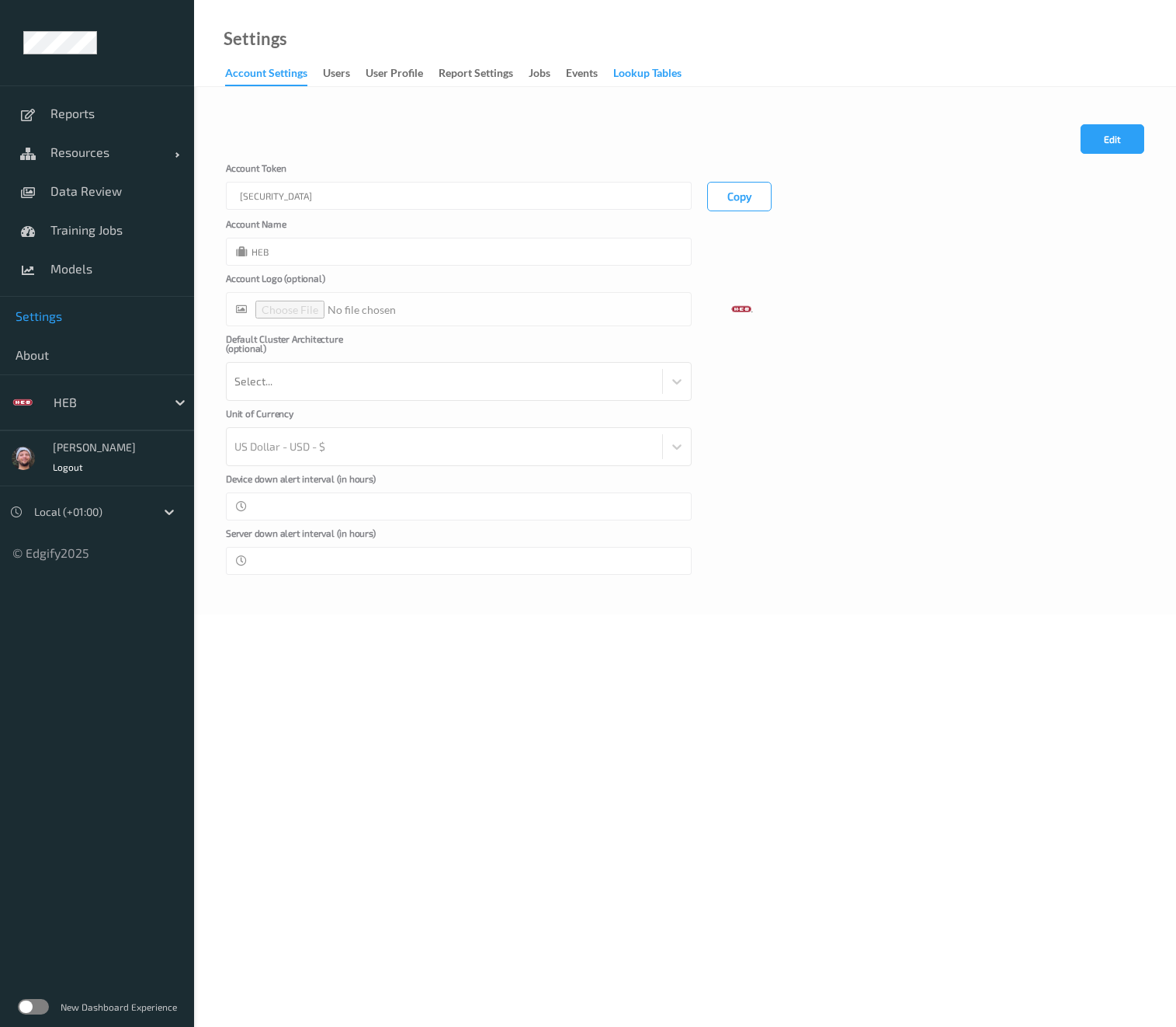
click at [617, 81] on div "Lookup Tables" at bounding box center [648, 75] width 68 height 19
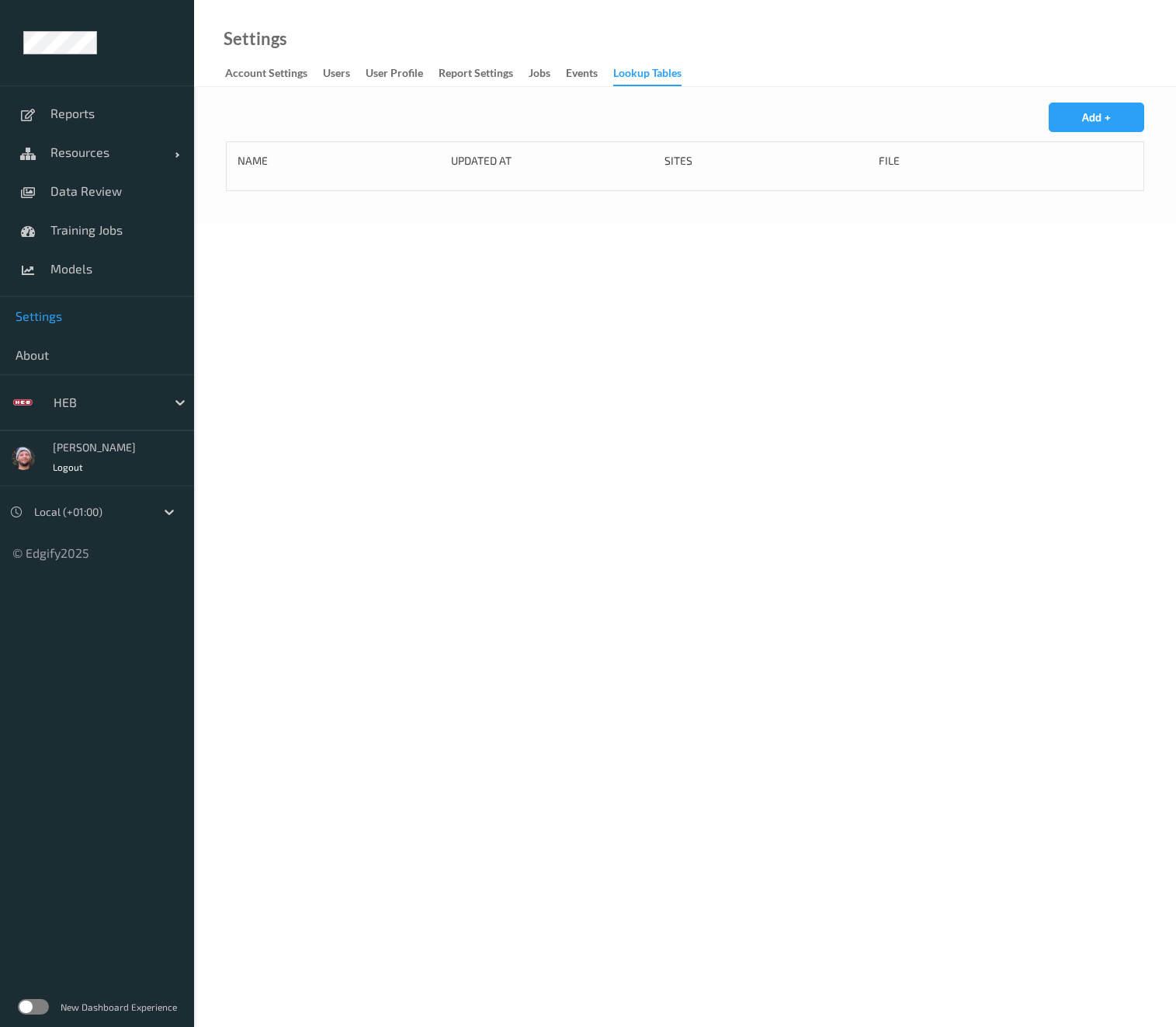
click at [512, 963] on body "Reports Resources Devices Clusters Sites Data Review Training Jobs Models Setti…" at bounding box center [588, 514] width 1176 height 1027
click at [625, 25] on div "Settings Account Settings users User Profile Report Settings Jobs events Lookup…" at bounding box center [685, 43] width 982 height 87
click at [687, 17] on div "Settings Account Settings users User Profile Report Settings Jobs events Lookup…" at bounding box center [685, 43] width 982 height 87
click at [533, 31] on div "Settings Account Settings users User Profile Report Settings Jobs events Lookup…" at bounding box center [685, 43] width 982 height 87
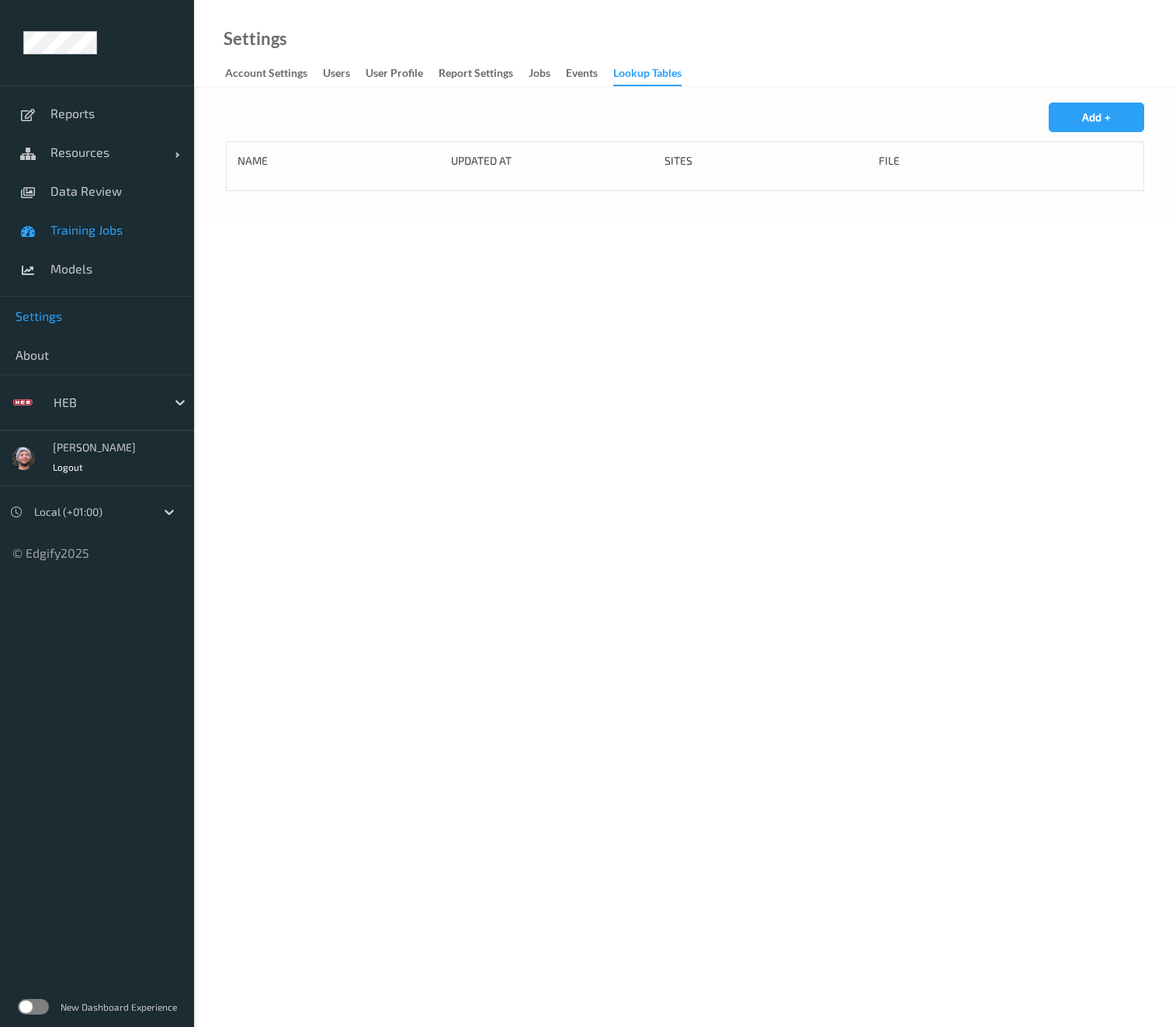
click at [146, 227] on span "Training Jobs" at bounding box center [114, 230] width 128 height 16
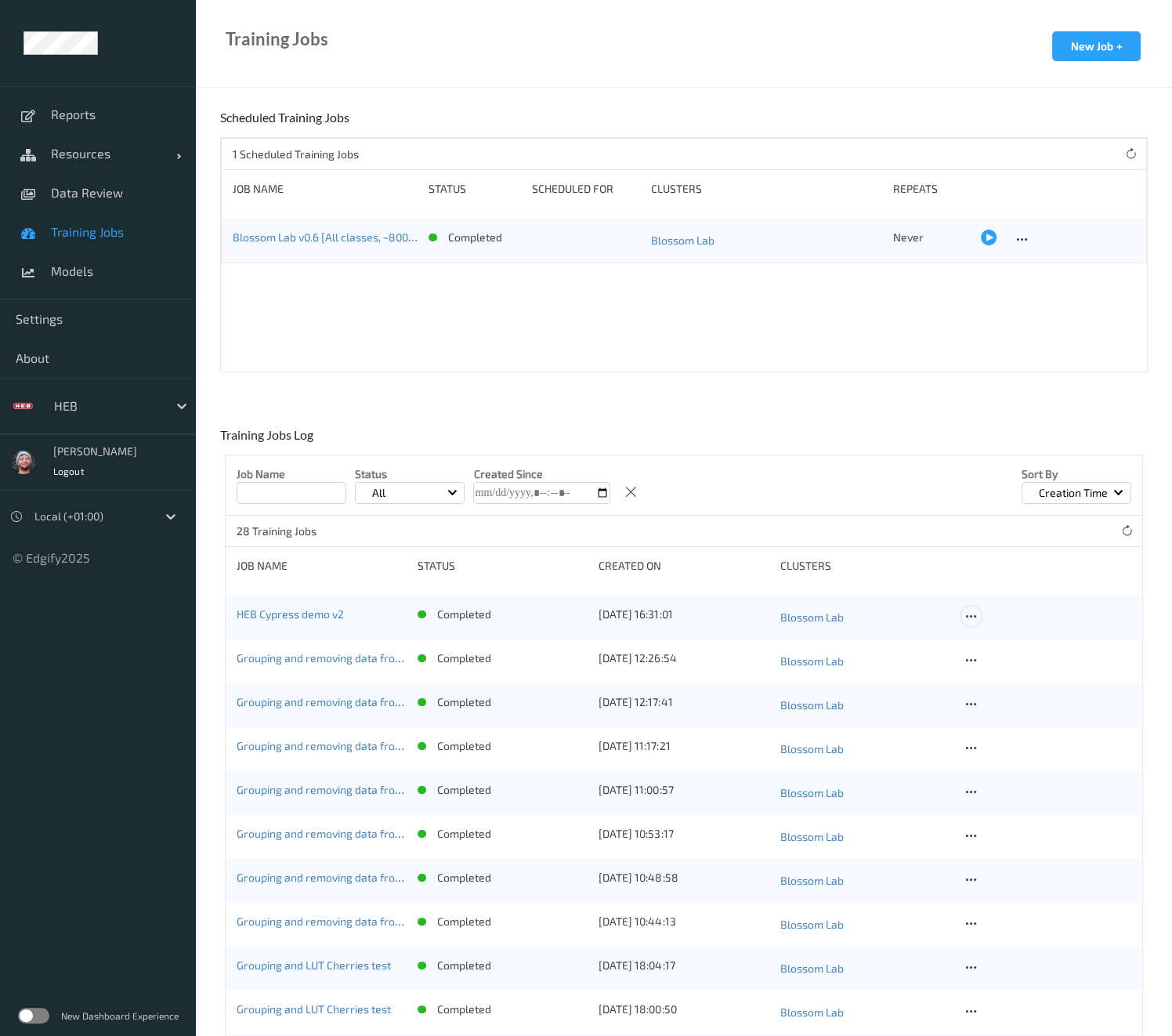
click at [973, 621] on icon at bounding box center [971, 617] width 14 height 14
click at [1004, 668] on div "Copy Job" at bounding box center [1008, 670] width 38 height 15
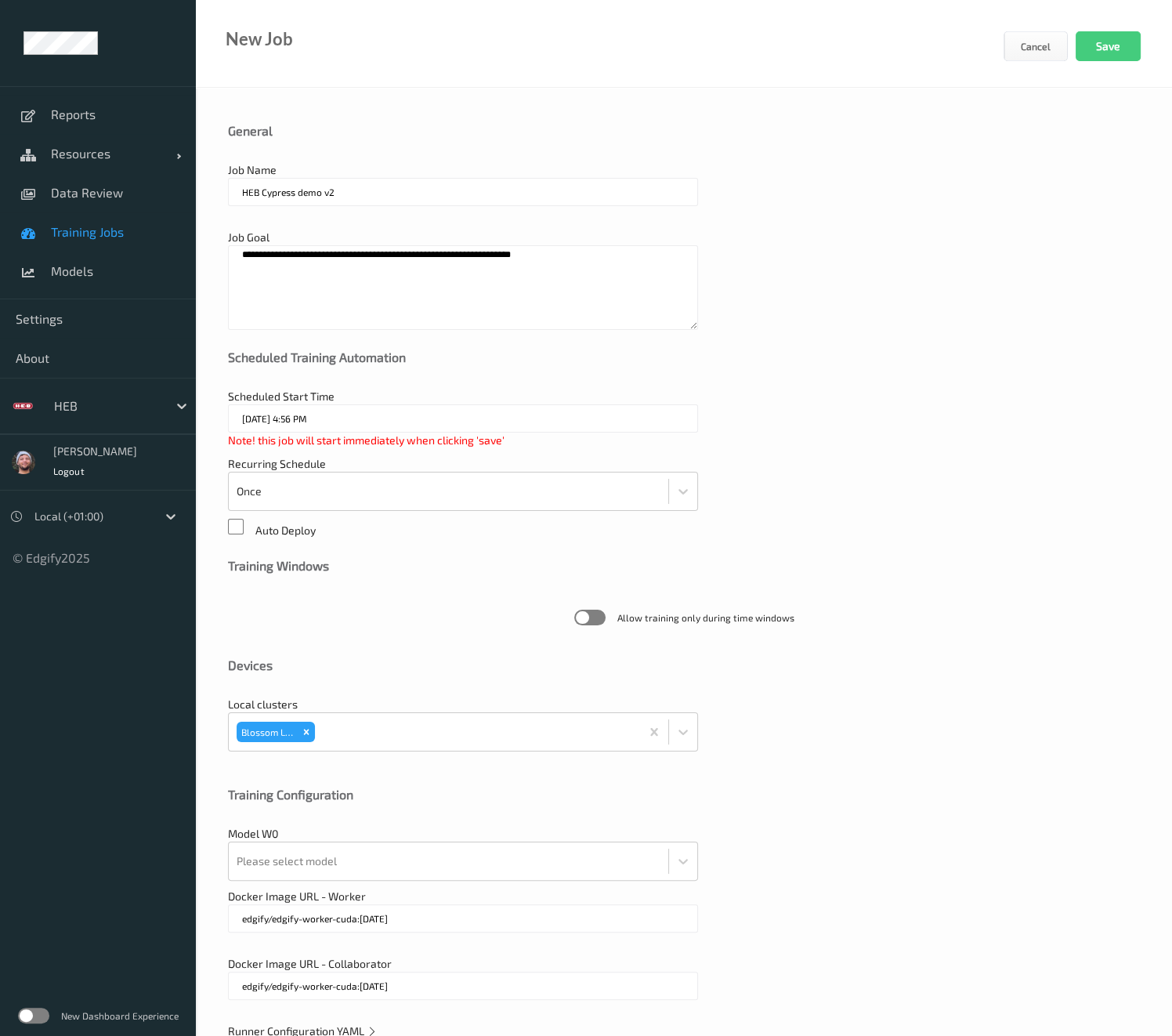
scroll to position [42, 0]
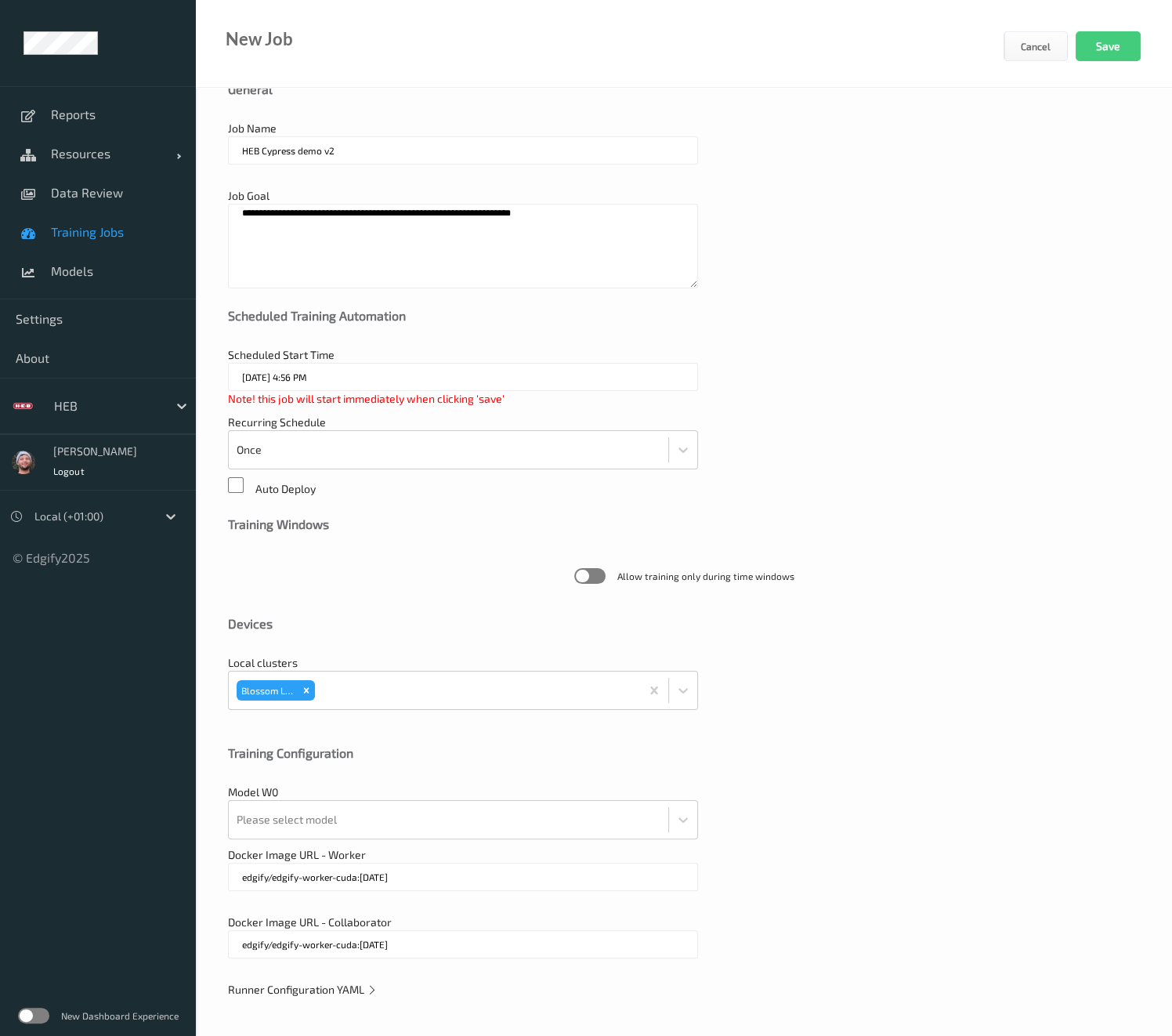
click at [306, 990] on span "Runner Configuration YAML" at bounding box center [302, 989] width 150 height 14
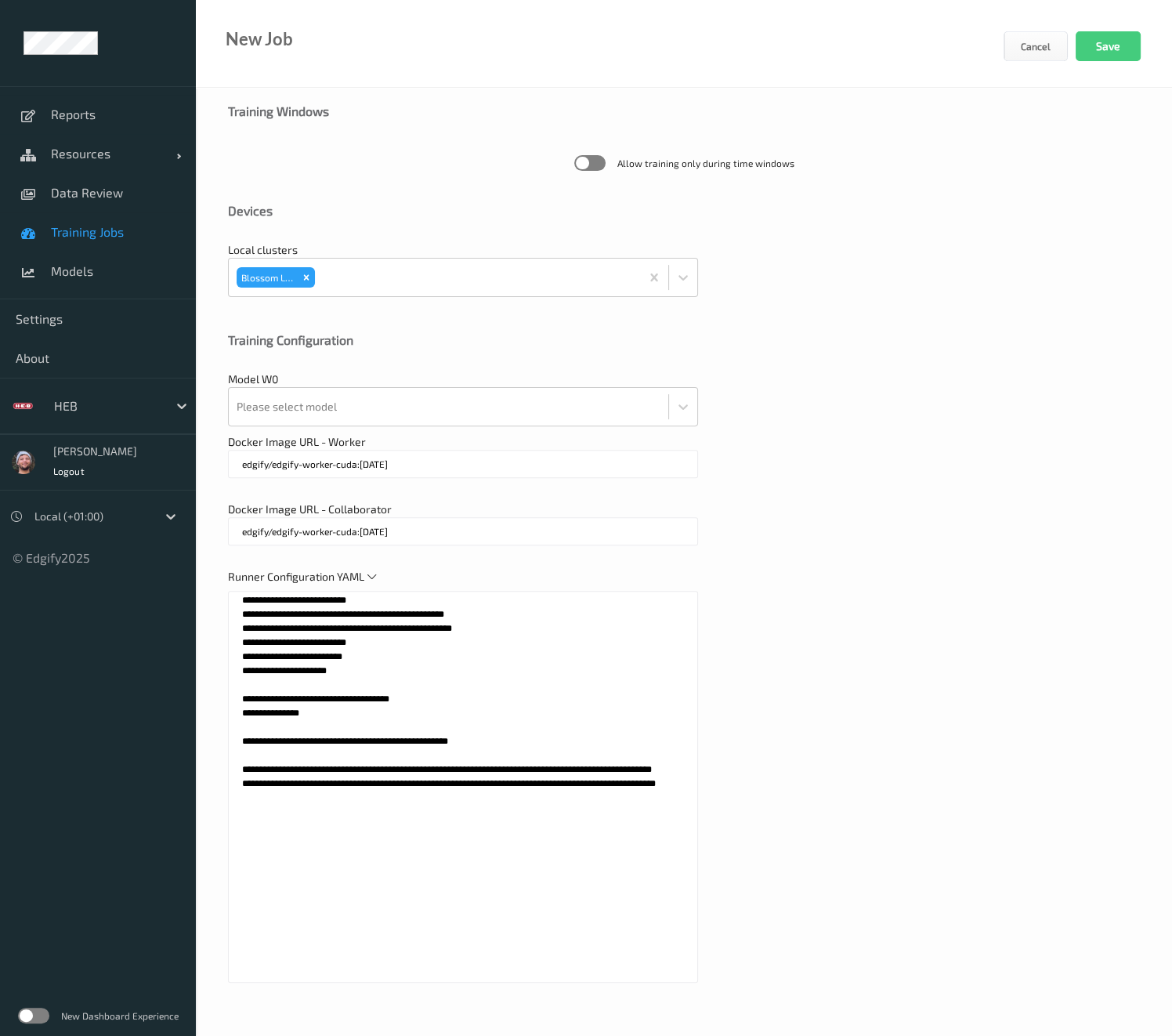
click at [349, 851] on textarea "**********" at bounding box center [463, 787] width 470 height 392
paste textarea "**********"
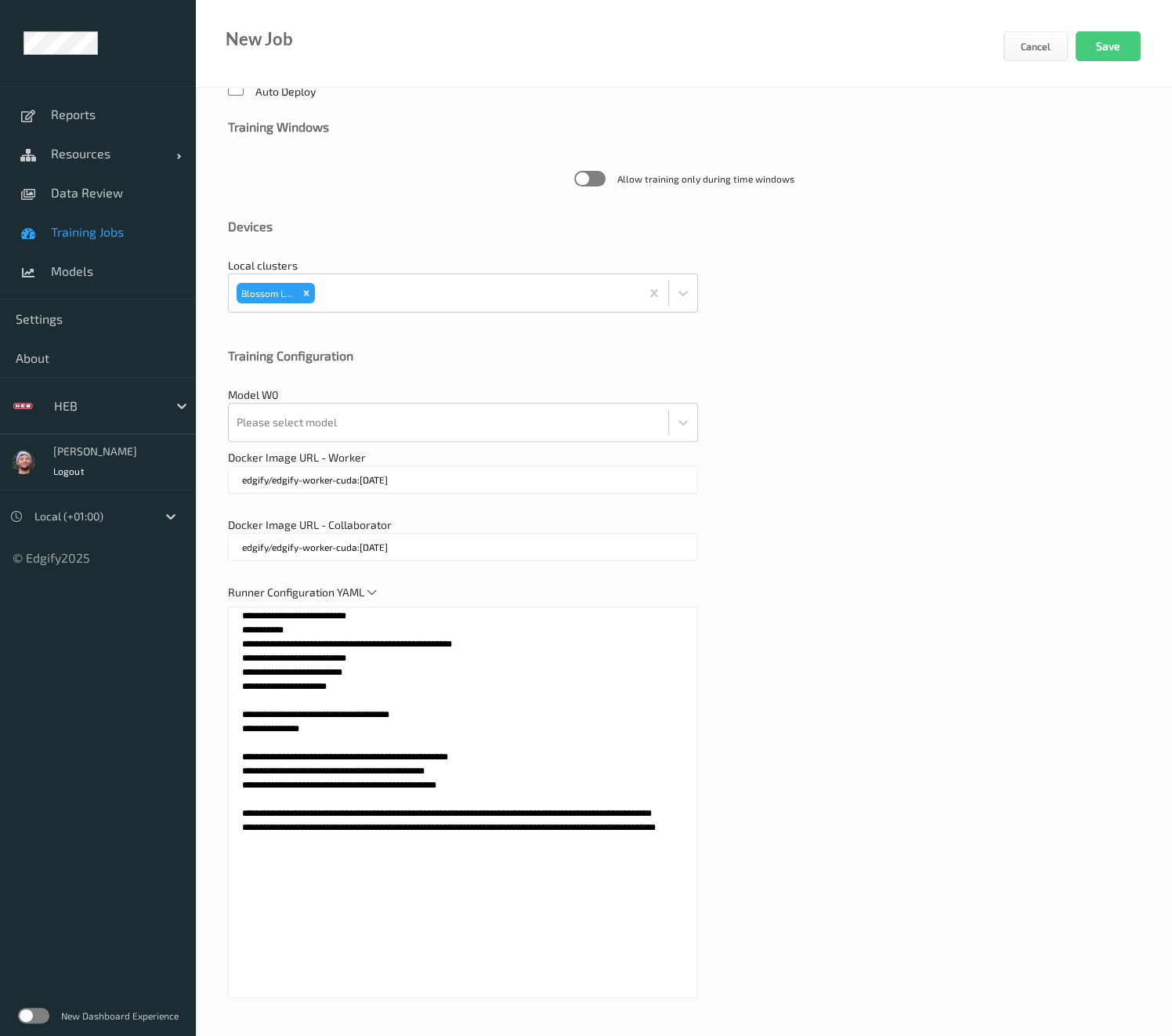
scroll to position [437, 0]
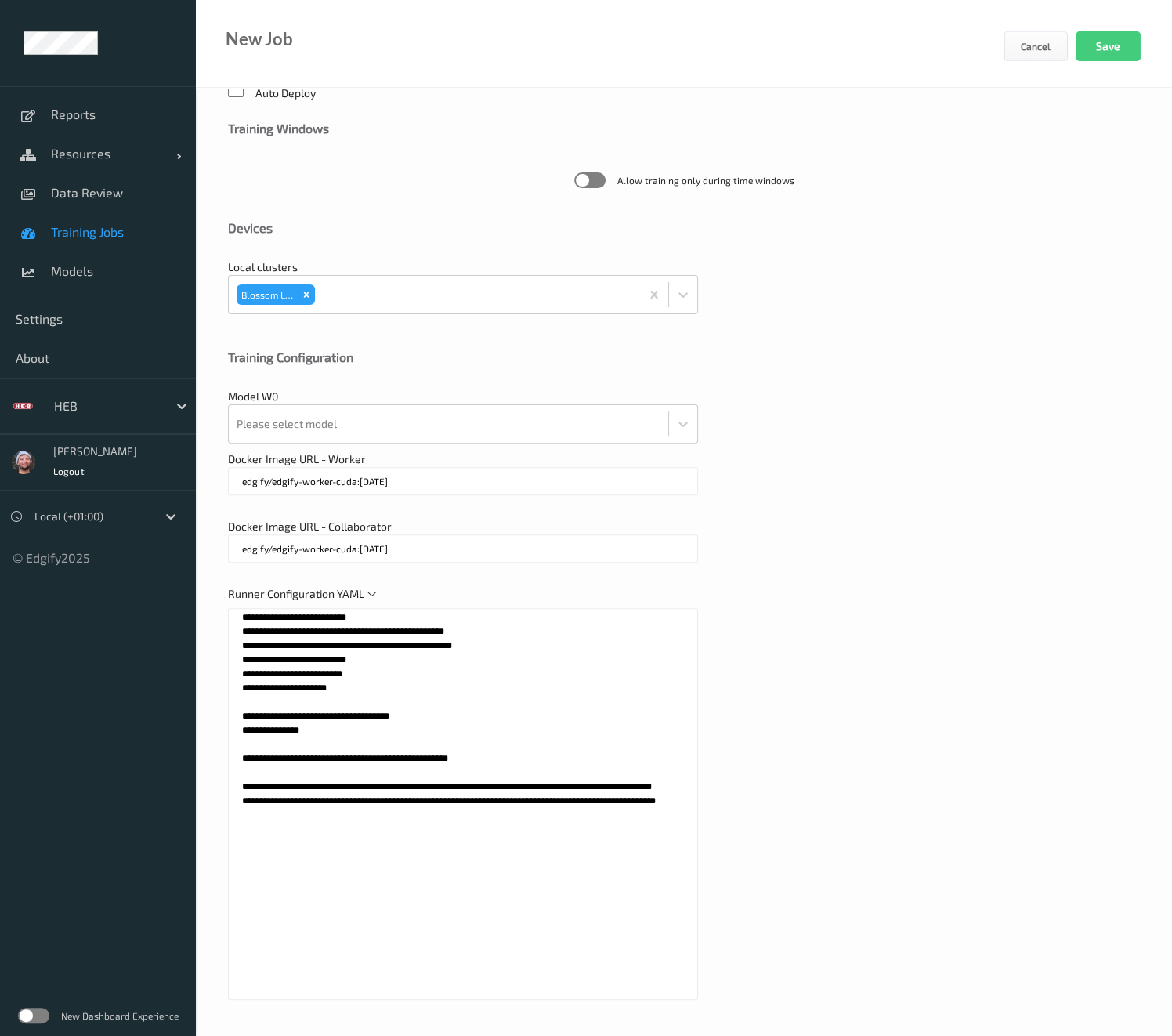
paste textarea "**********"
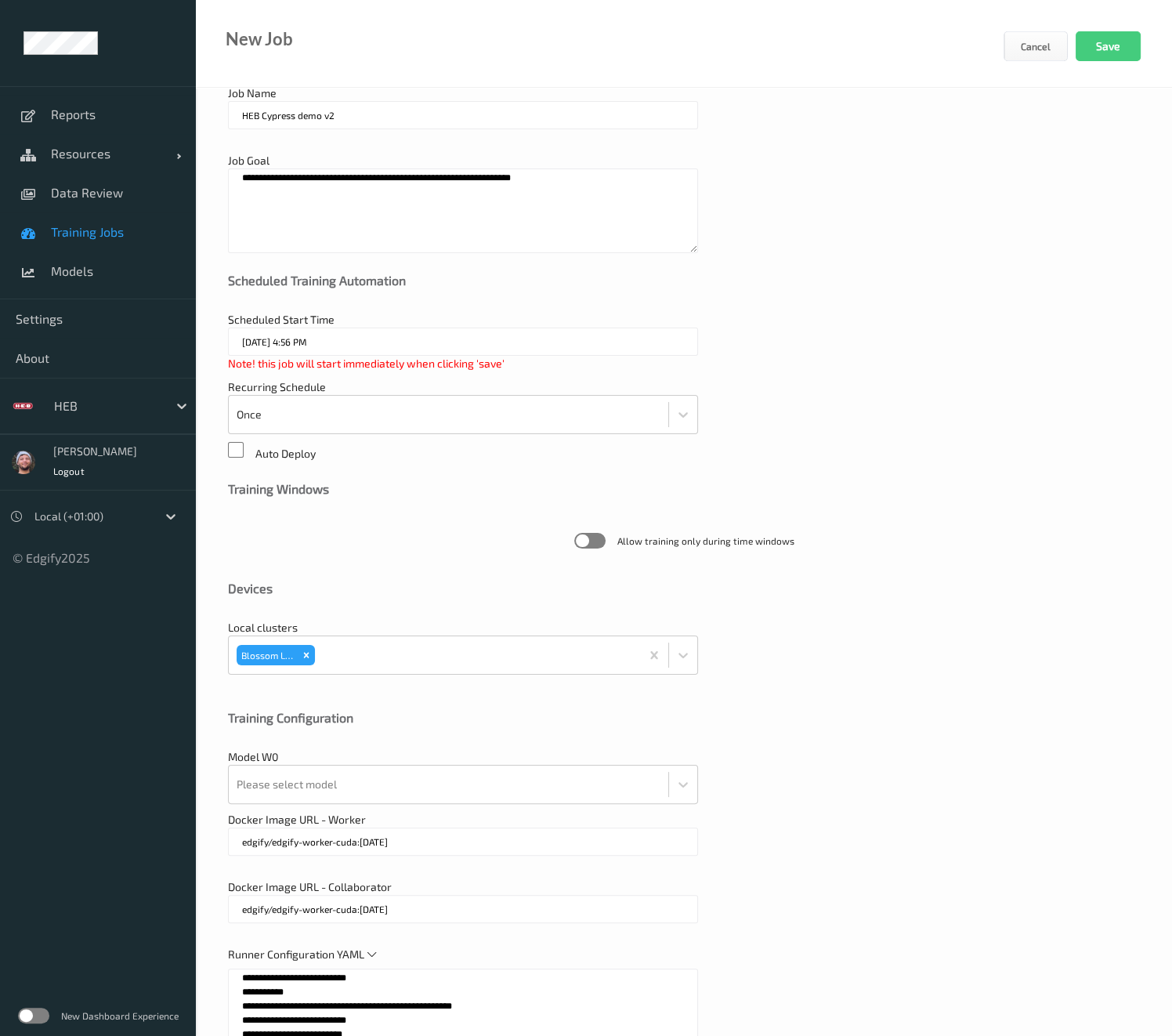
scroll to position [0, 0]
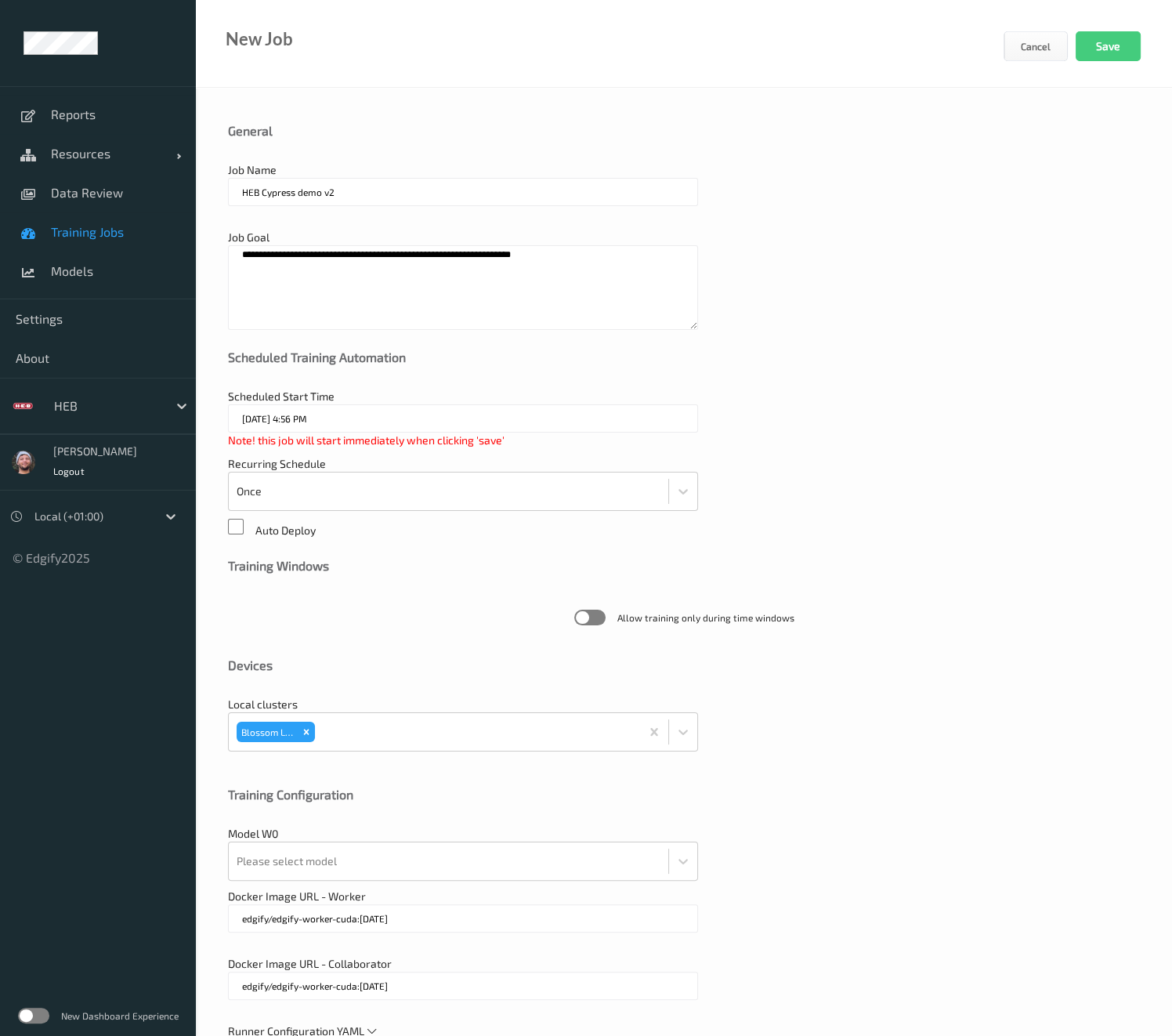
type textarea "**********"
click at [376, 196] on input "HEB Cypress demo v2" at bounding box center [463, 192] width 470 height 28
type input "HEB Cypress demo v3"
click at [573, 260] on textarea "**********" at bounding box center [463, 288] width 470 height 85
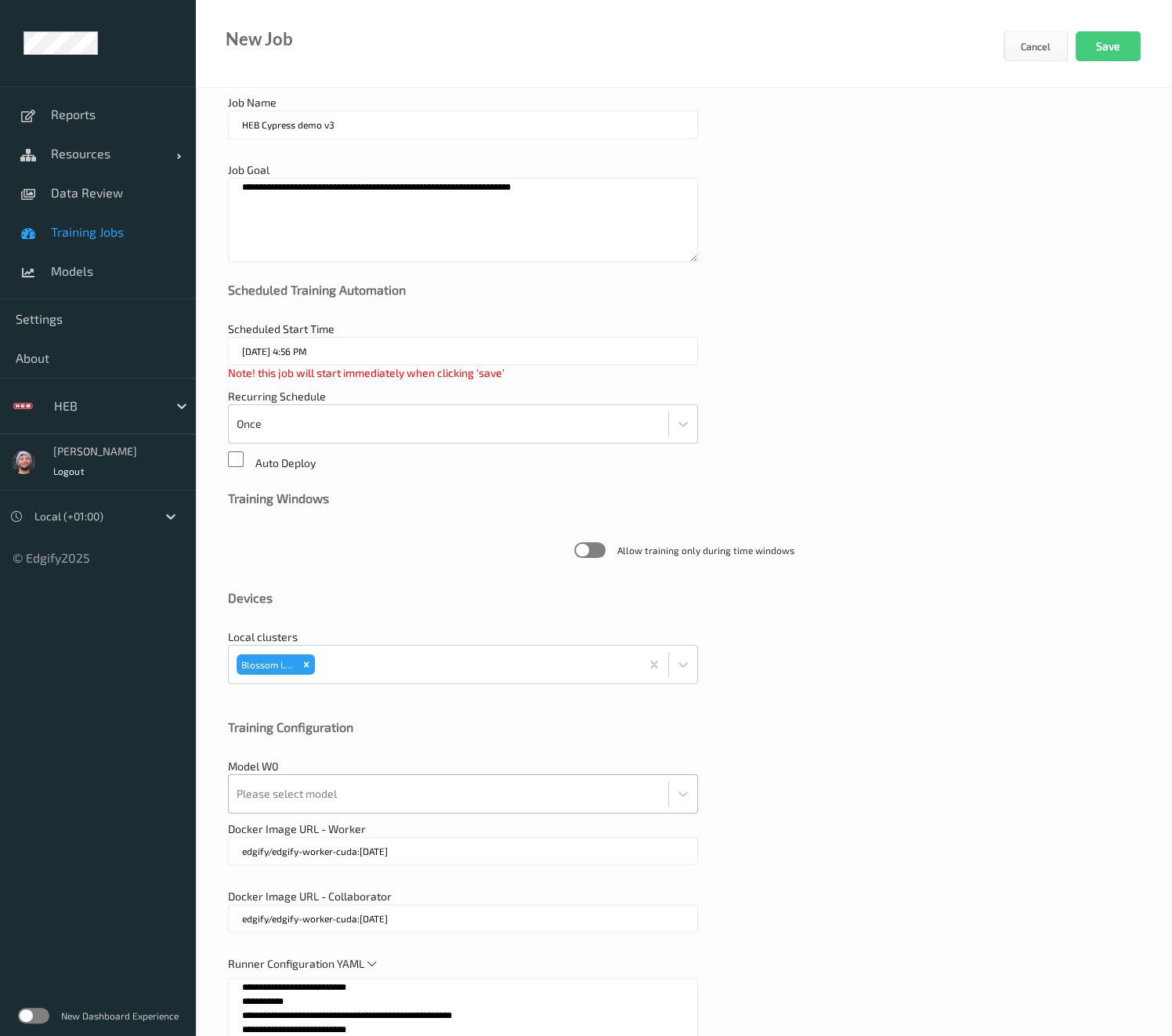
click at [405, 794] on div at bounding box center [448, 793] width 424 height 31
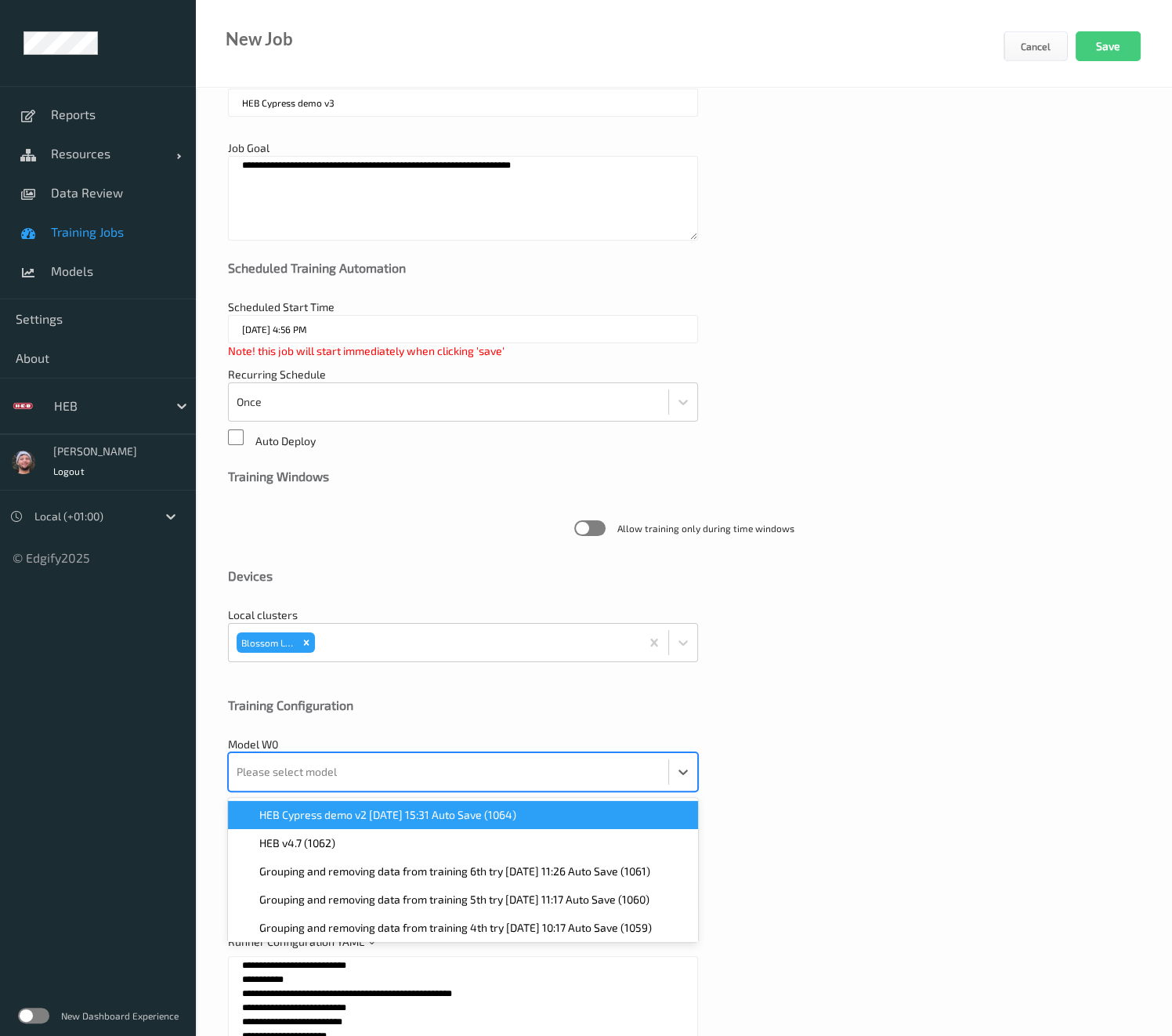
scroll to position [90, 0]
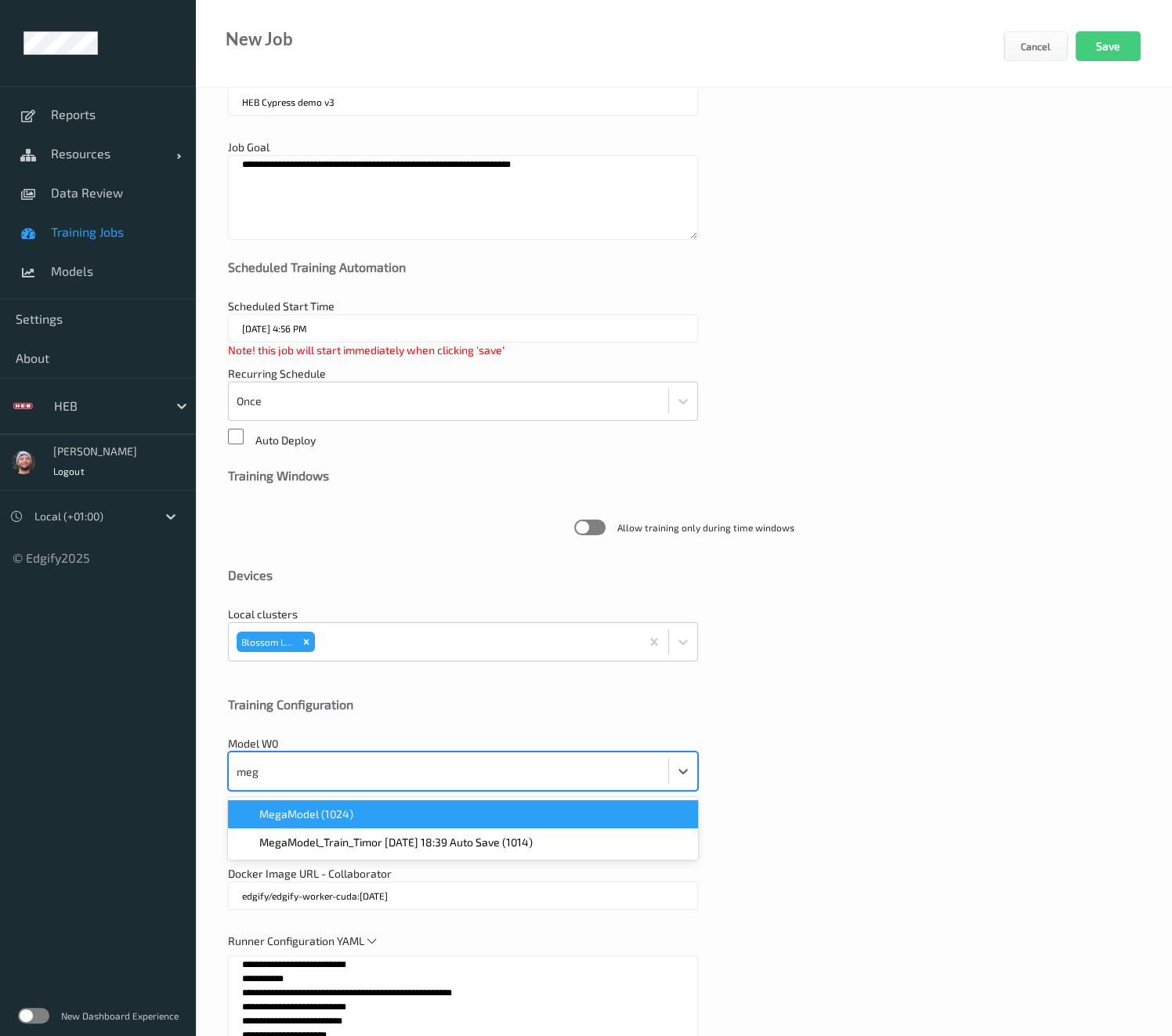
type input "mega"
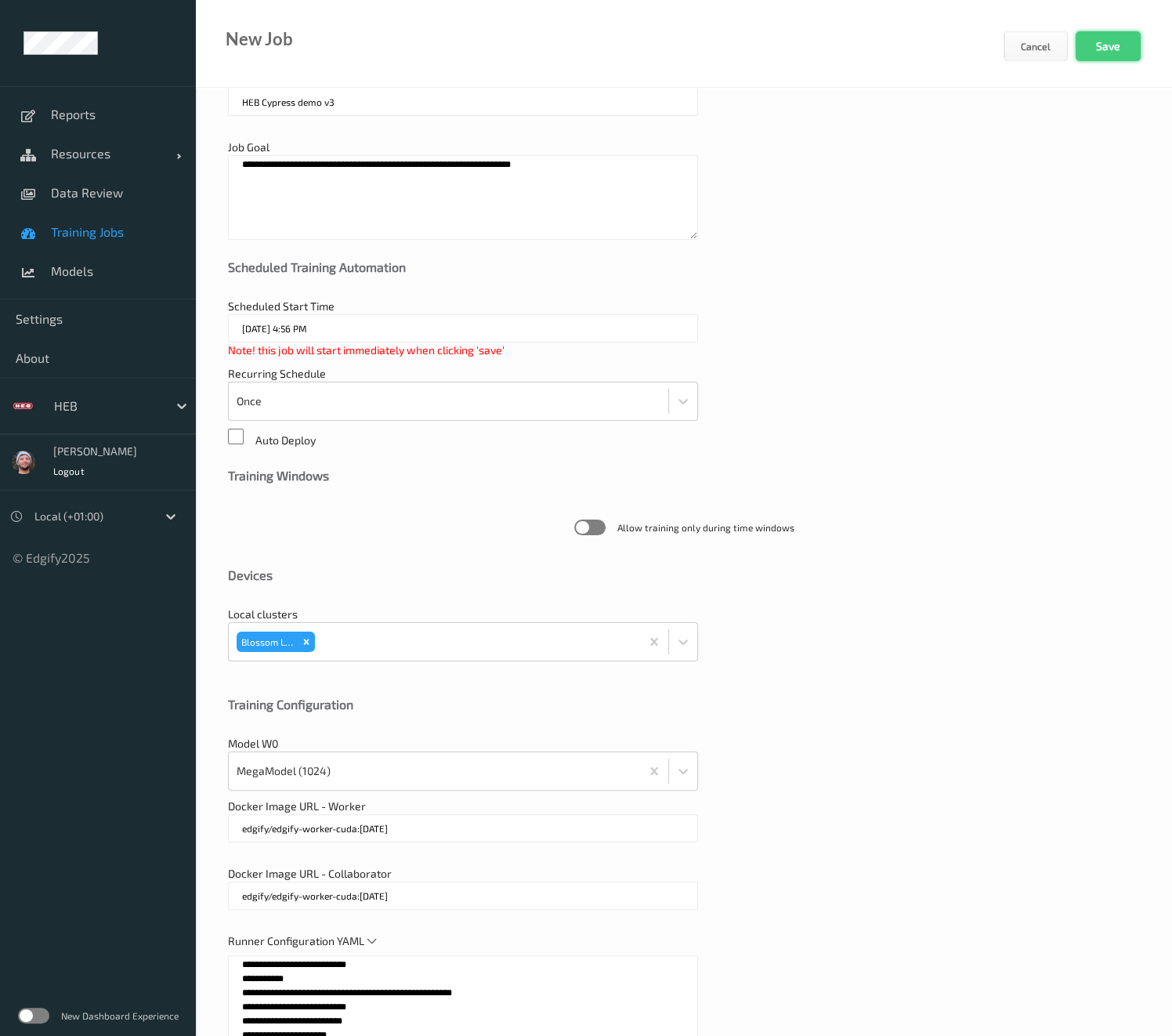
click at [1105, 44] on button "Save" at bounding box center [1107, 46] width 65 height 30
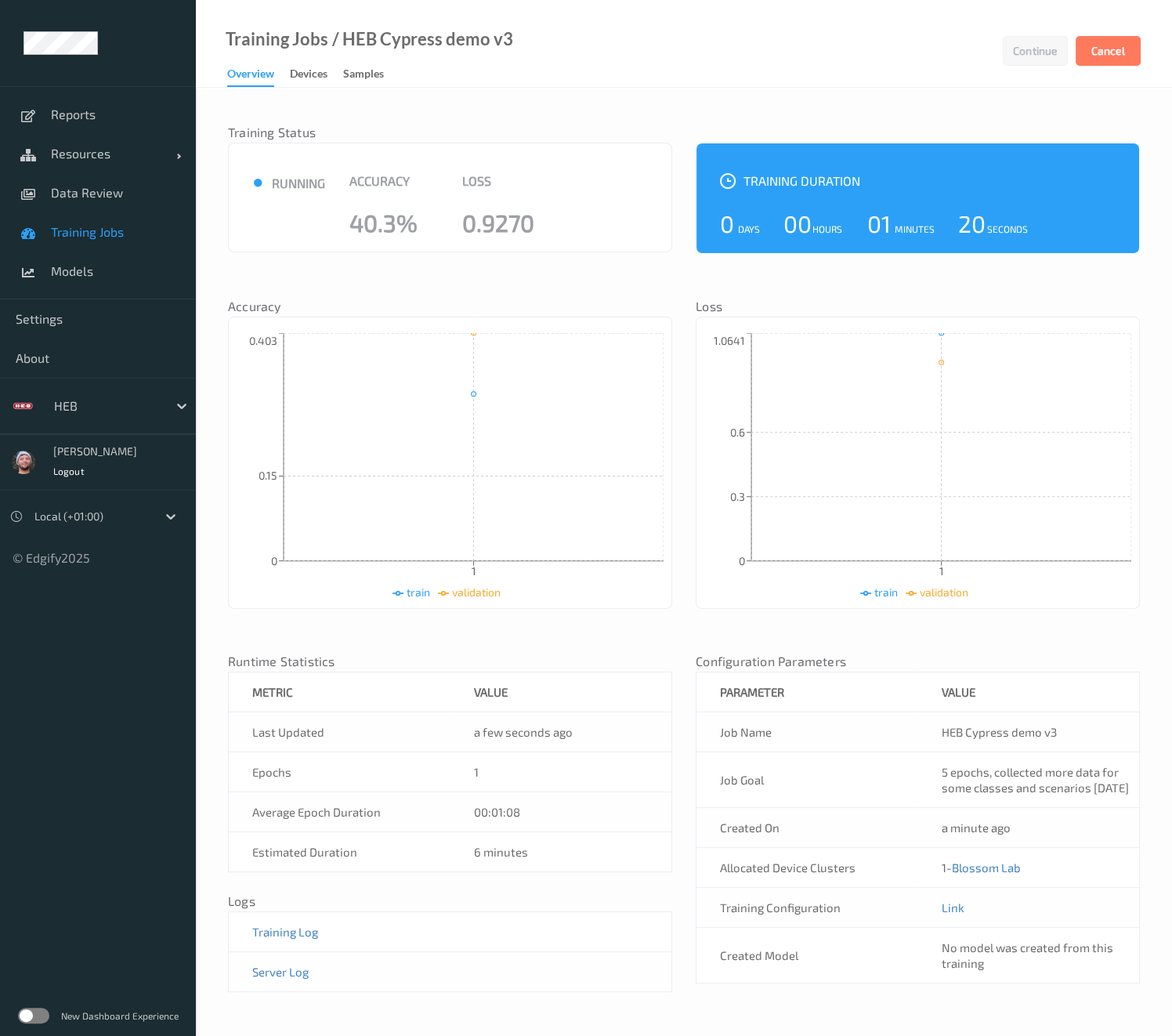
click at [84, 764] on ul "Reports Resources Devices Clusters Sites Data Review Training Jobs Models Setti…" at bounding box center [98, 518] width 196 height 1036
click at [134, 249] on link "Training Jobs" at bounding box center [98, 232] width 196 height 39
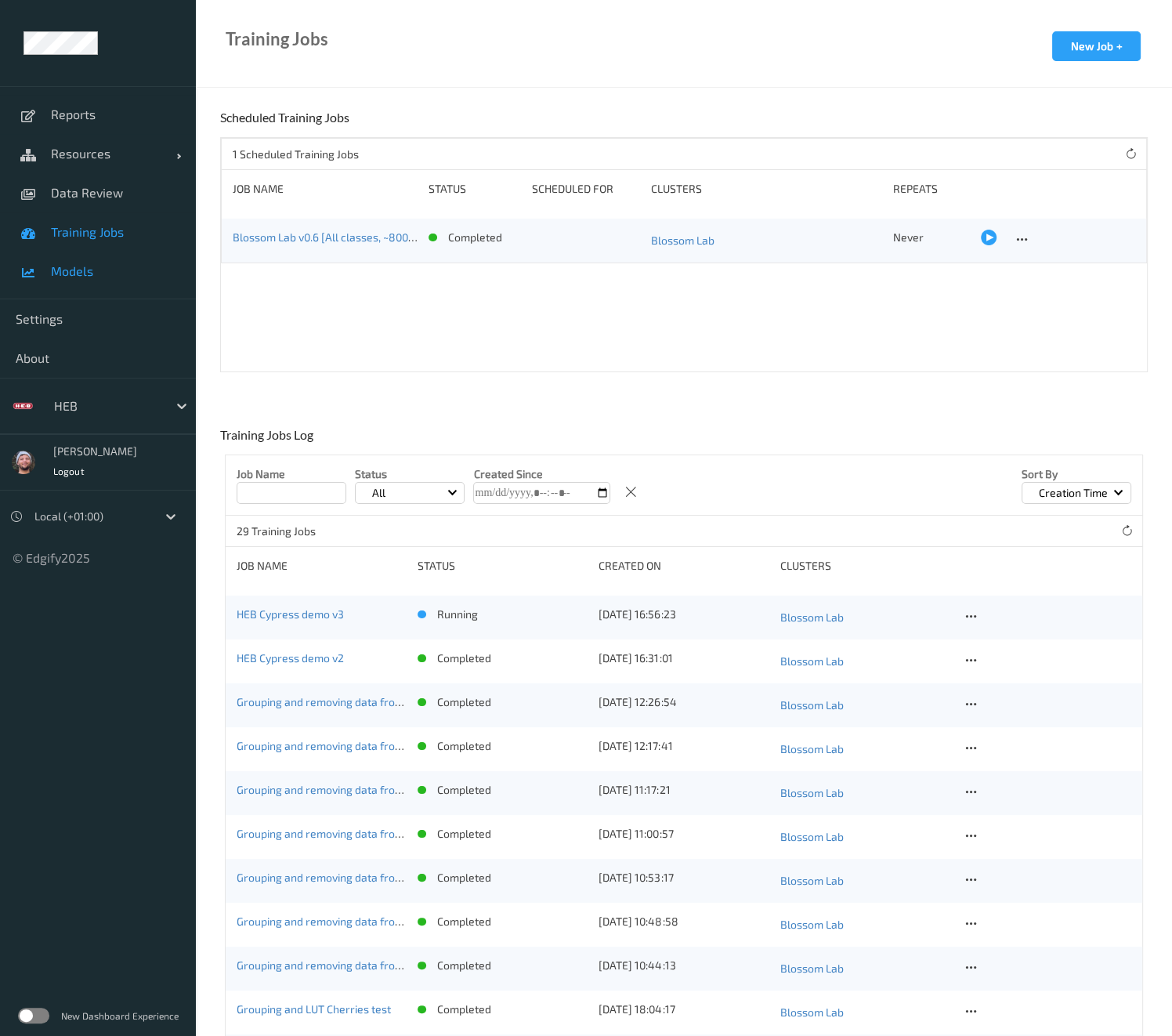
click at [119, 274] on span "Models" at bounding box center [115, 271] width 129 height 16
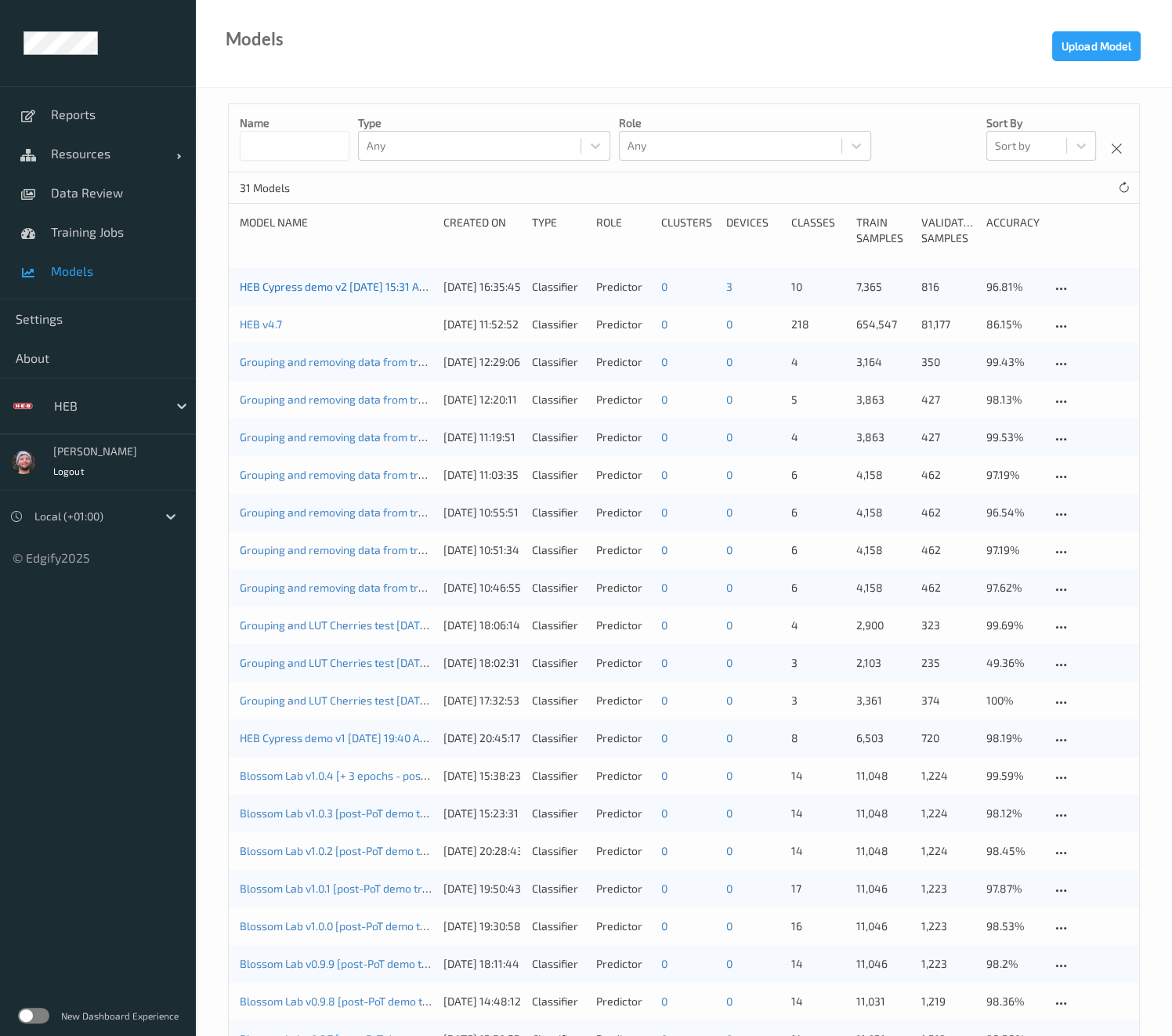
click at [324, 289] on link "HEB Cypress demo v2 2025-08-21 15:31 Auto Save" at bounding box center [350, 286] width 222 height 14
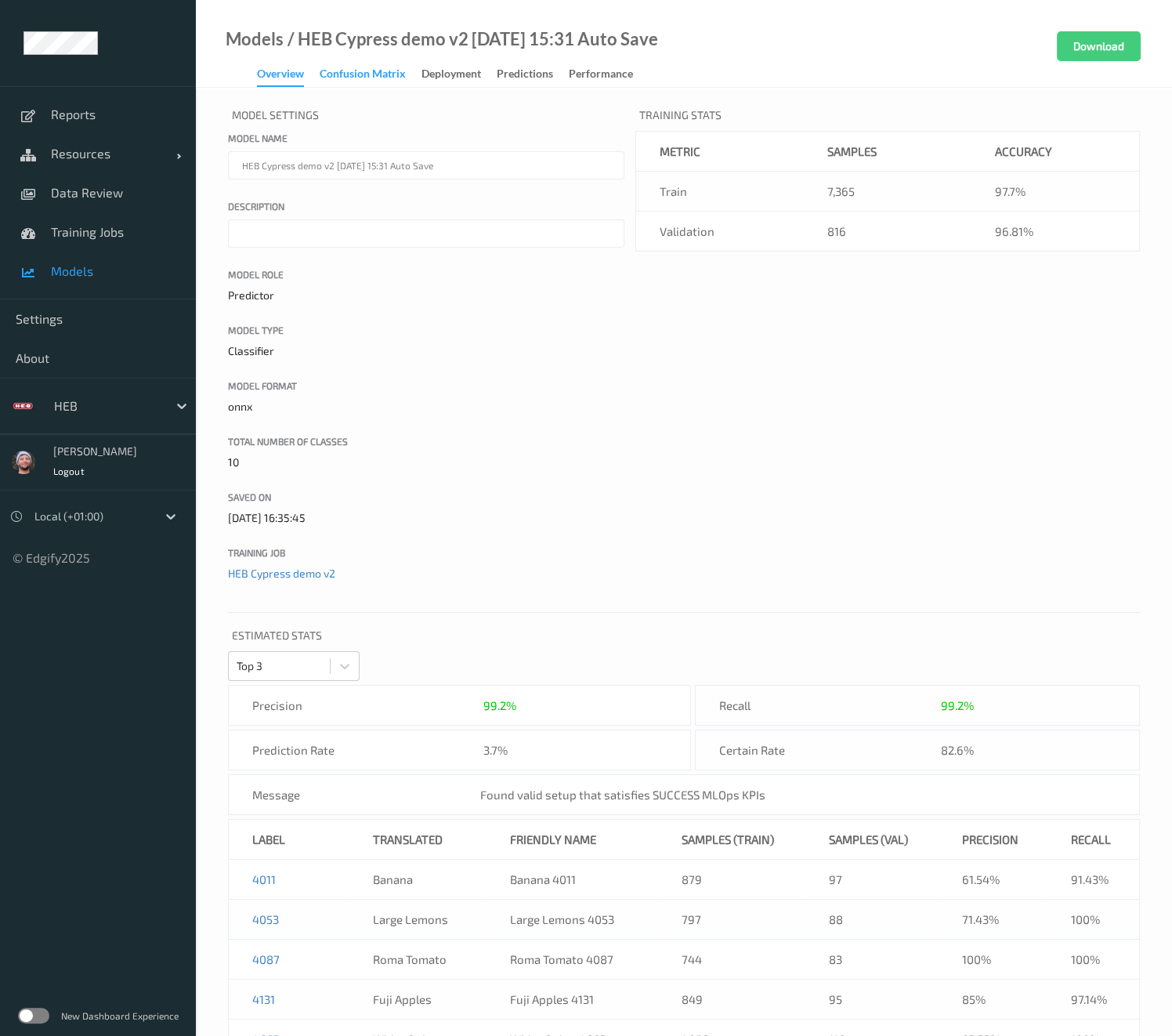
click at [358, 80] on div "Confusion matrix" at bounding box center [362, 75] width 86 height 19
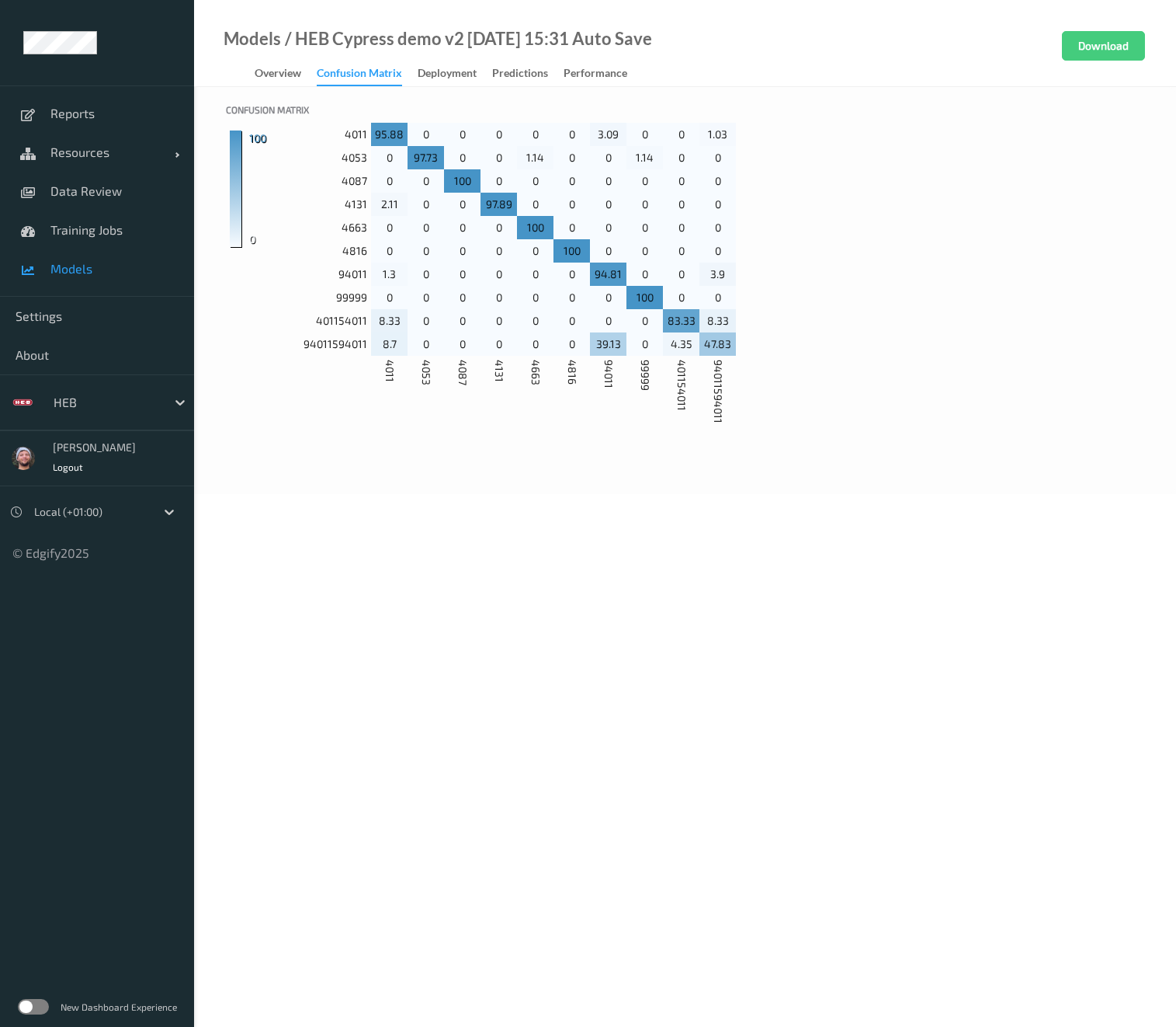
click at [51, 721] on ul "Reports Resources Devices Clusters Sites Data Review Training Jobs Models Setti…" at bounding box center [97, 514] width 194 height 1027
click at [121, 258] on link "Models" at bounding box center [97, 269] width 194 height 39
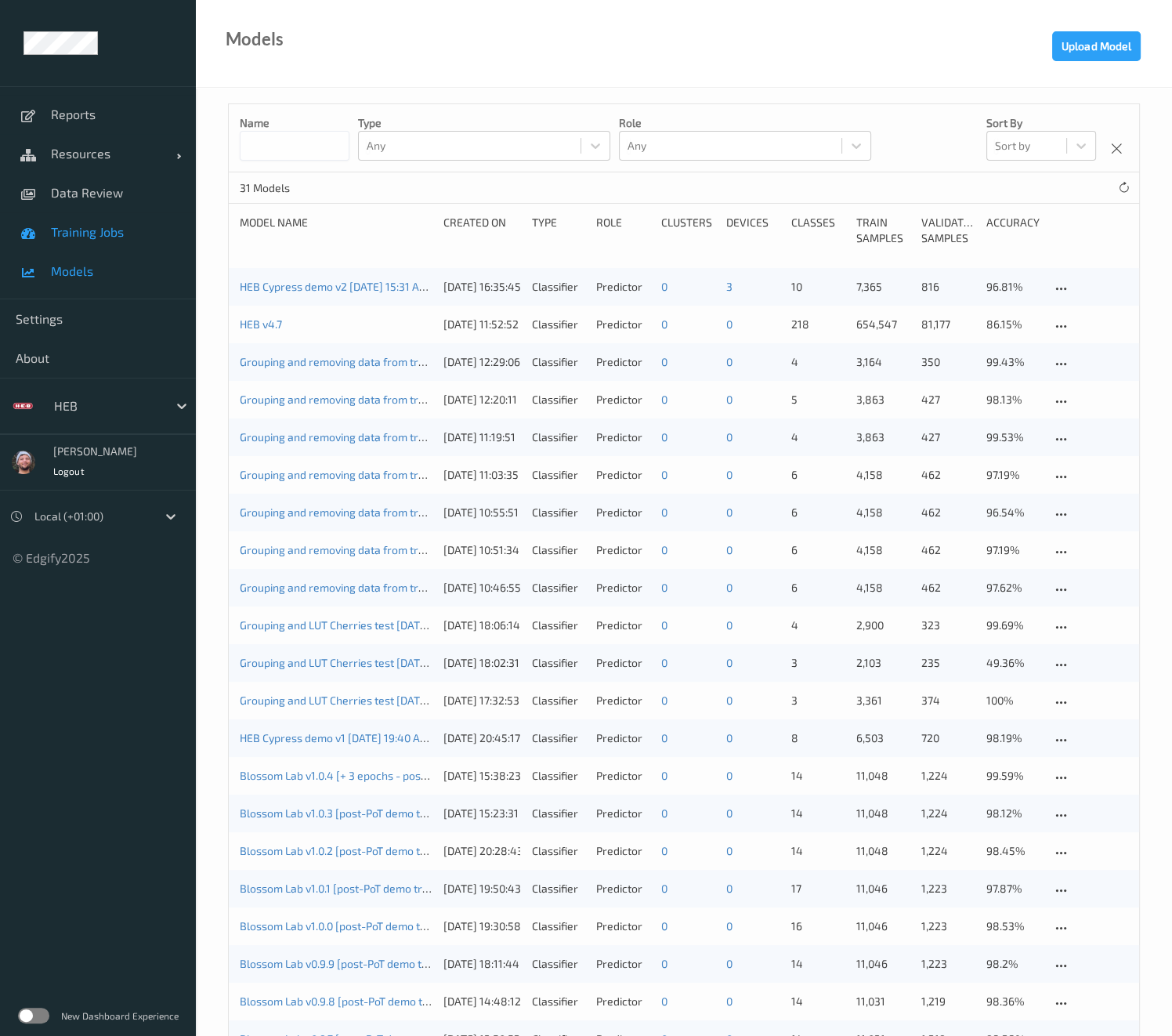
click at [114, 240] on link "Training Jobs" at bounding box center [98, 232] width 196 height 39
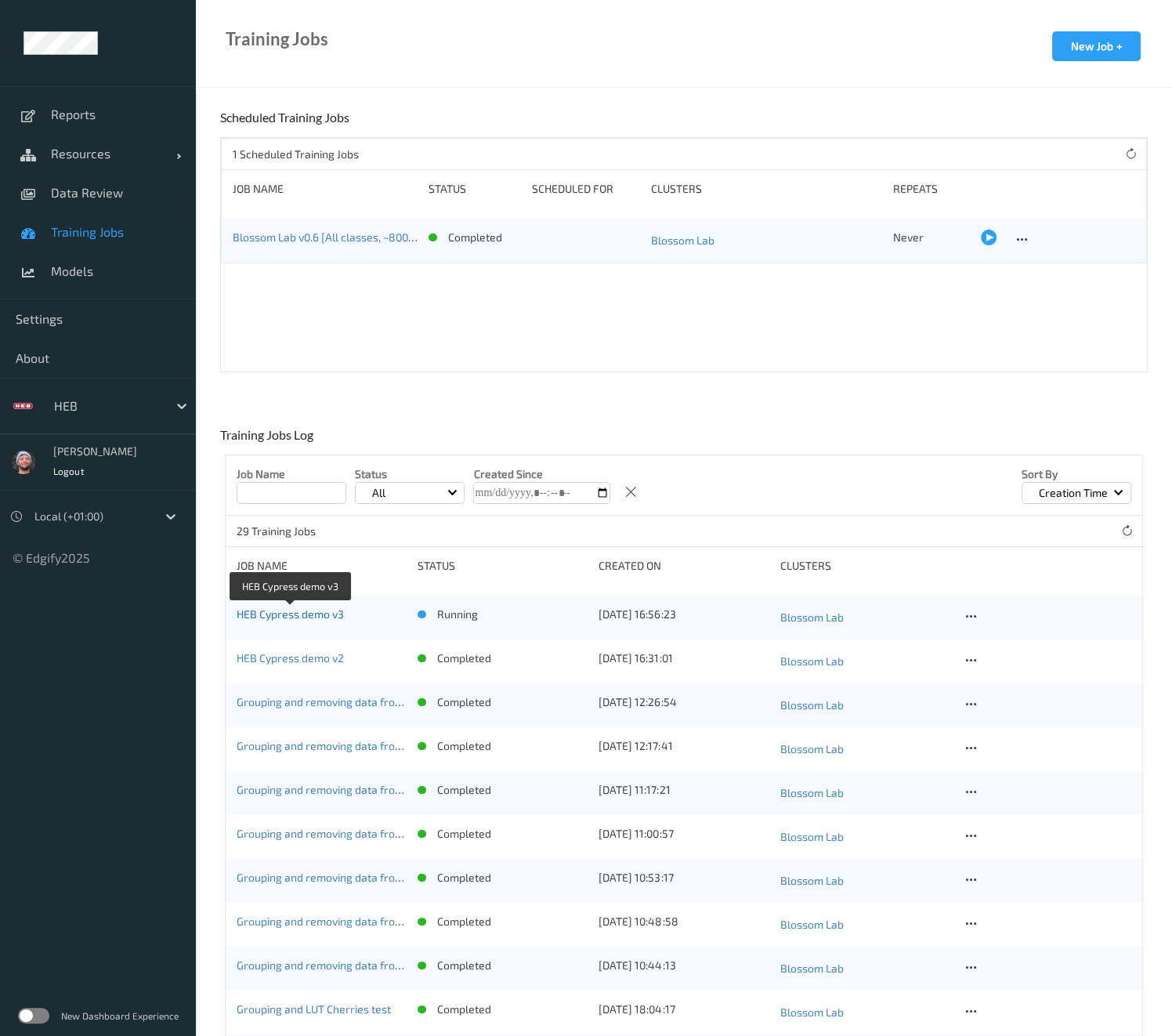
click at [299, 613] on link "HEB Cypress demo v3" at bounding box center [290, 613] width 107 height 14
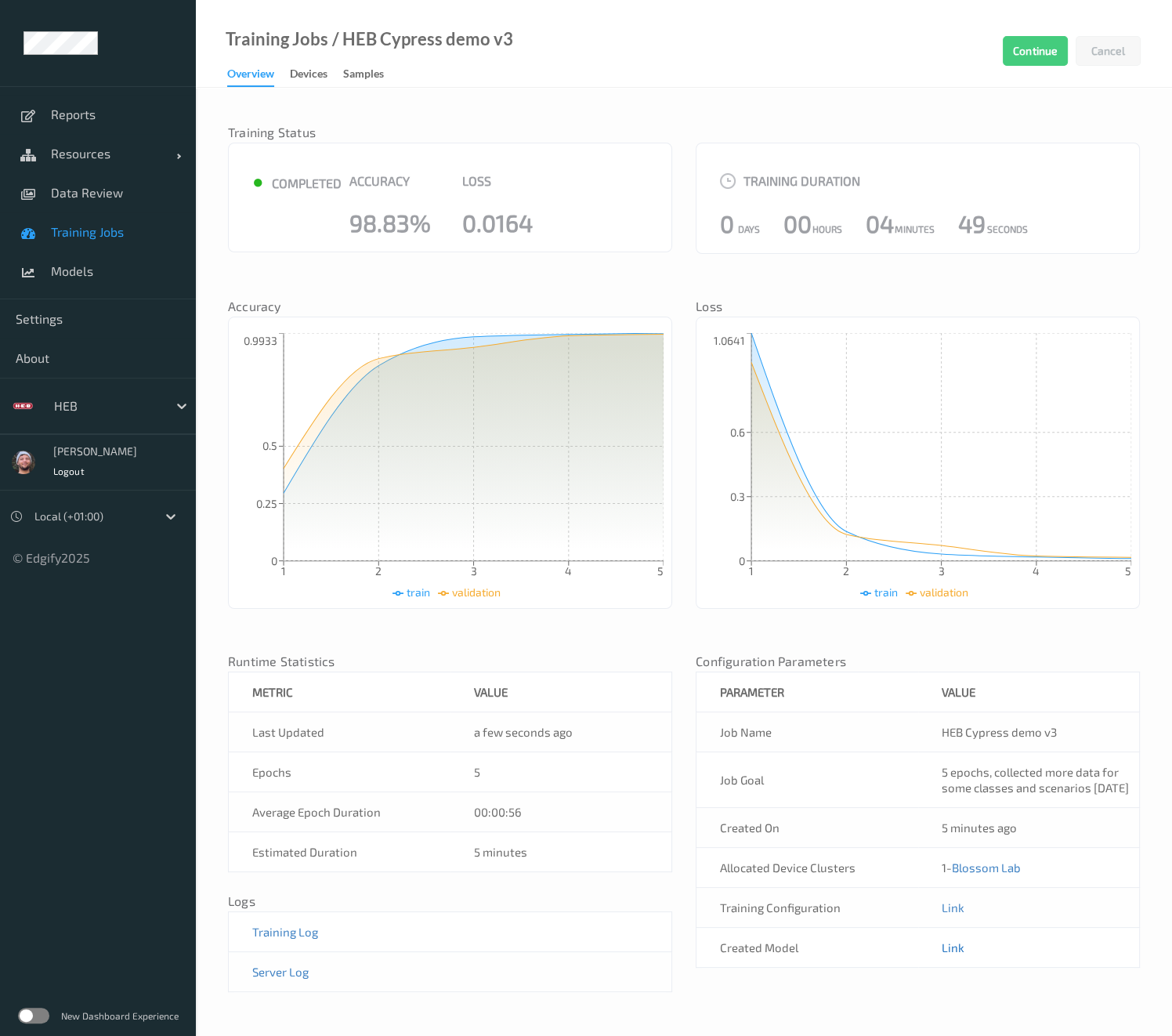
click at [957, 954] on link "Link" at bounding box center [952, 947] width 22 height 14
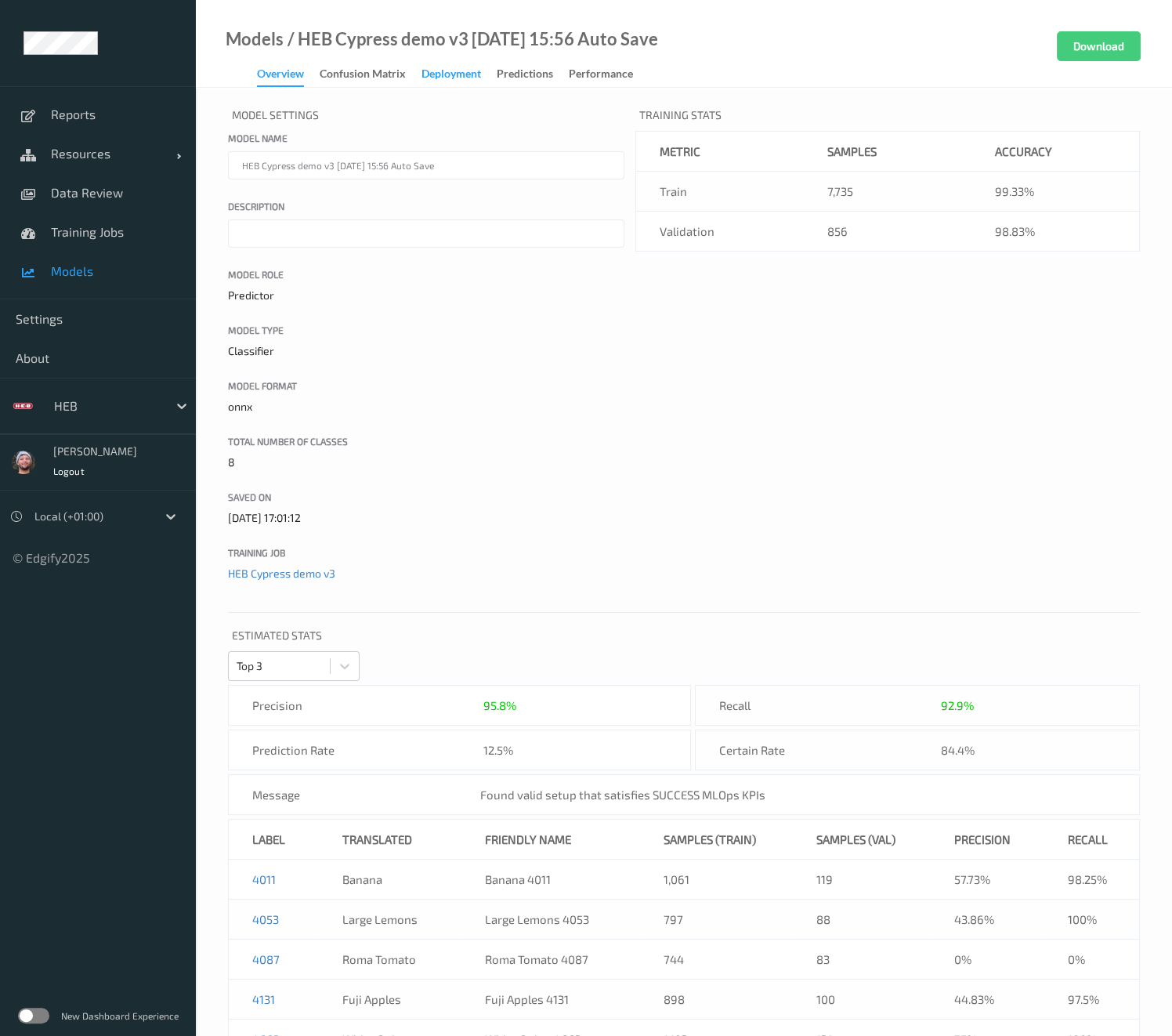
click at [427, 80] on div "Deployment" at bounding box center [451, 75] width 59 height 19
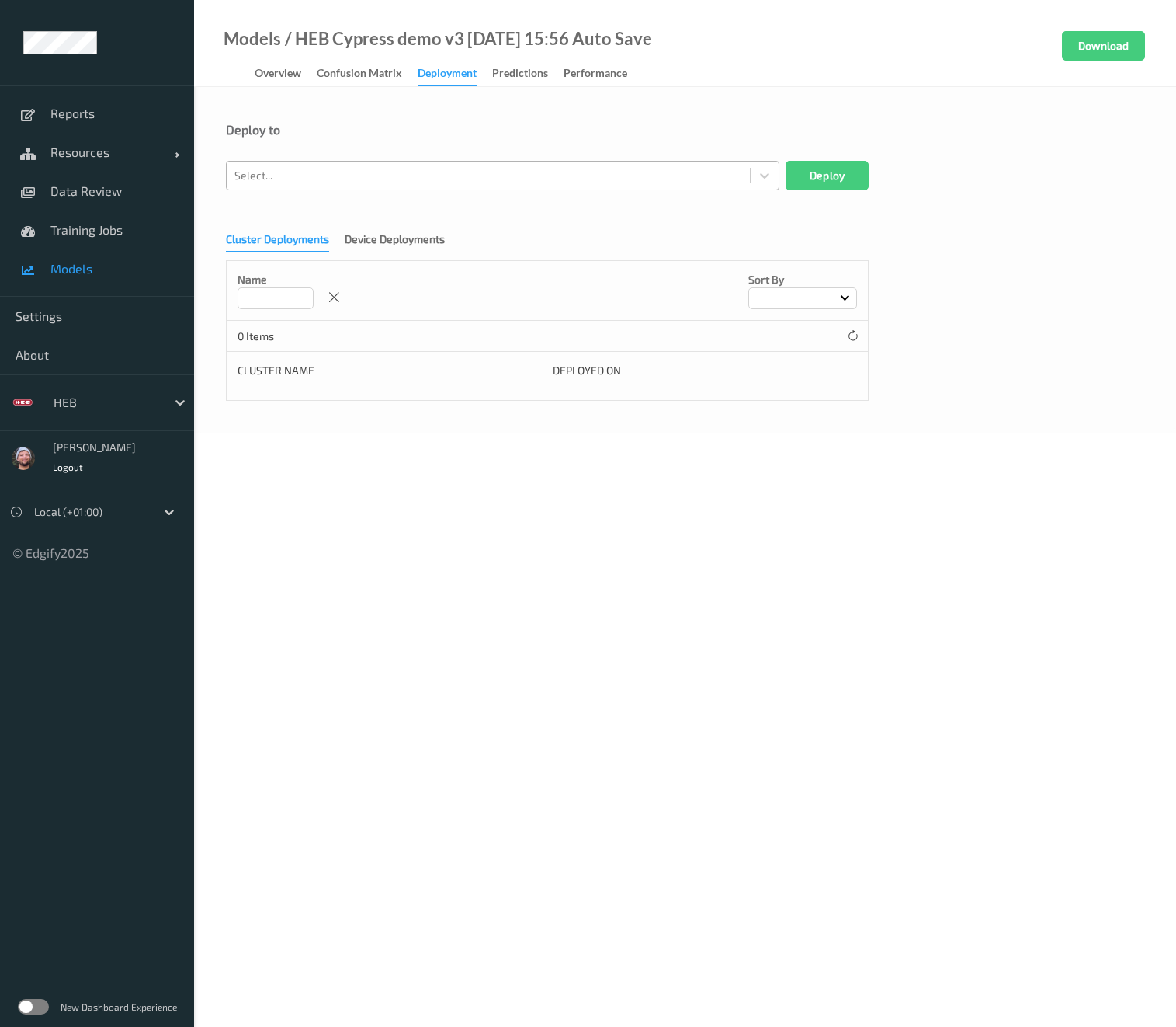
click at [385, 180] on div at bounding box center [488, 175] width 508 height 18
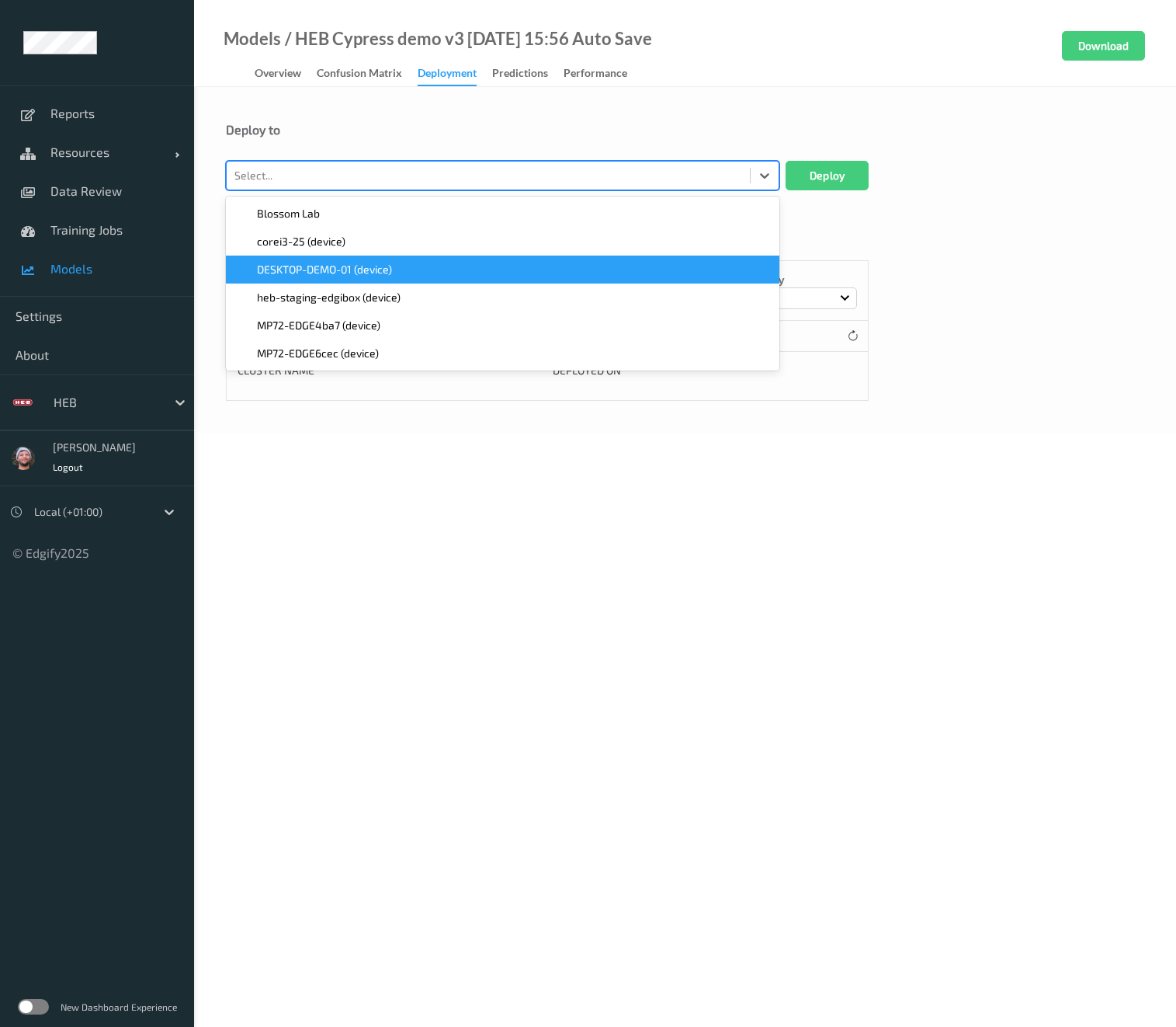
click at [368, 270] on span "DESKTOP-DEMO-01 (device)" at bounding box center [324, 269] width 135 height 16
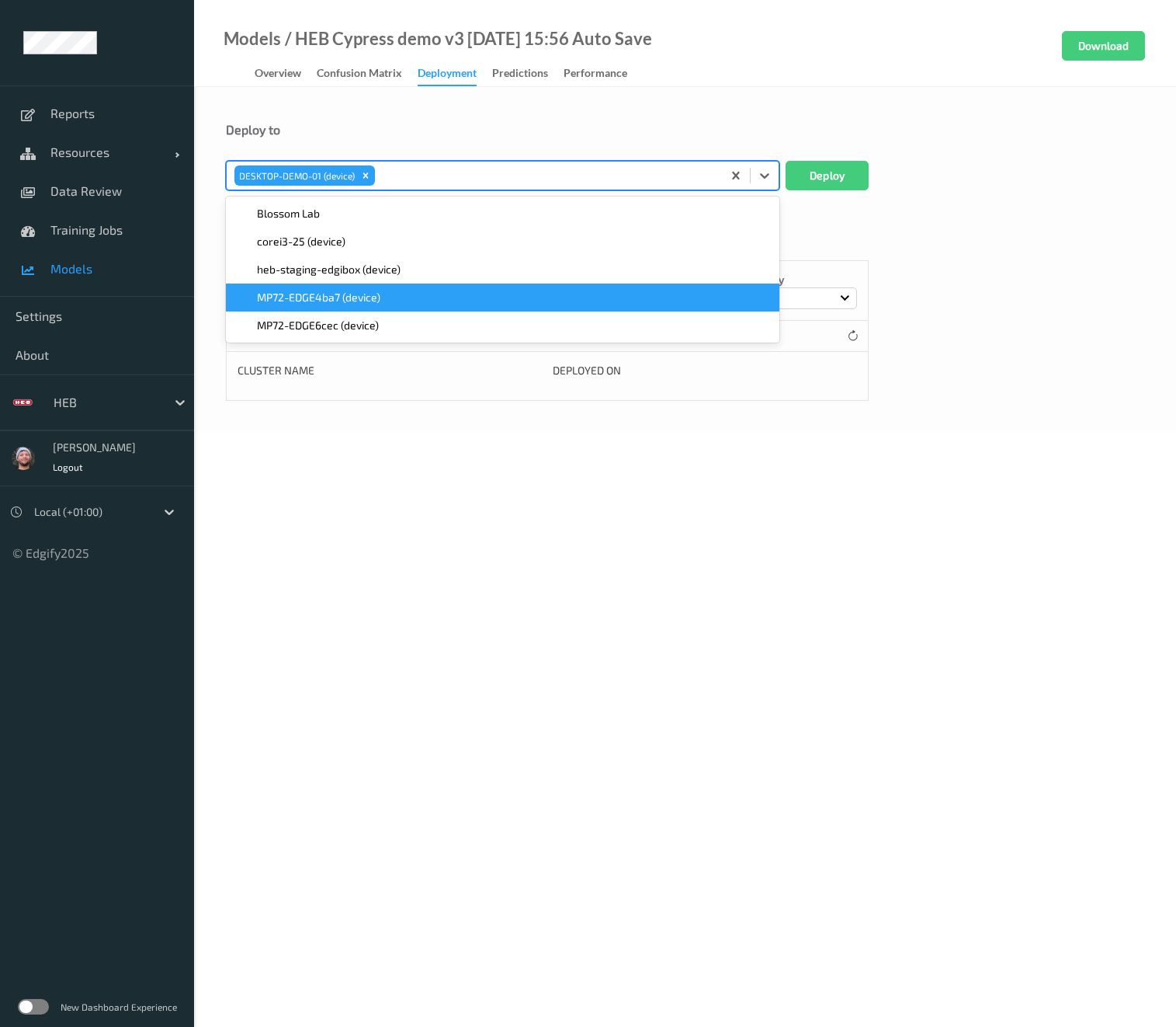
click at [432, 300] on div "MP72-EDGE4ba7 (device)" at bounding box center [502, 297] width 535 height 16
click at [427, 300] on div "MP72-EDGE6cec (device)" at bounding box center [502, 297] width 535 height 16
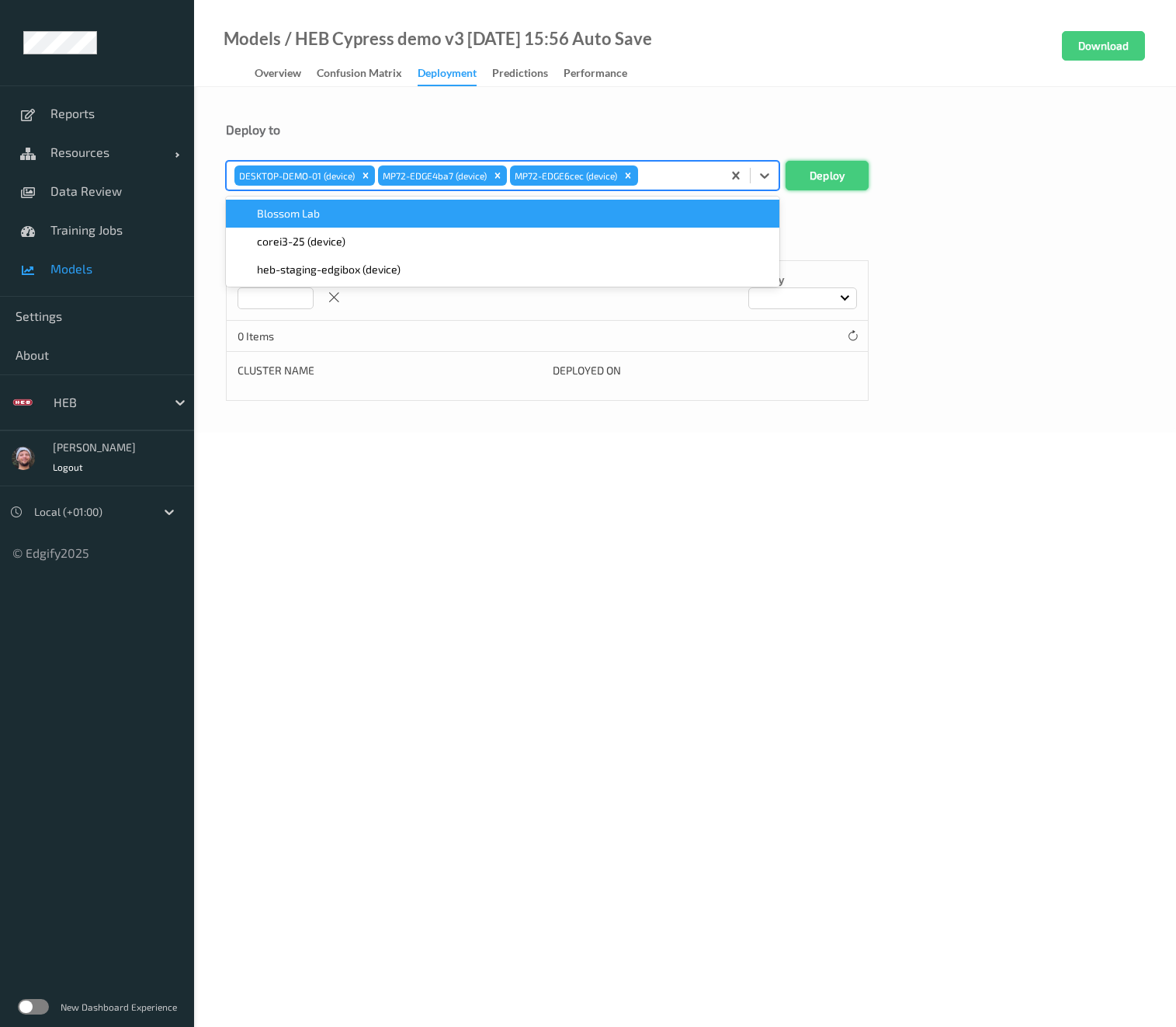
click at [817, 172] on button "Deploy" at bounding box center [827, 175] width 83 height 29
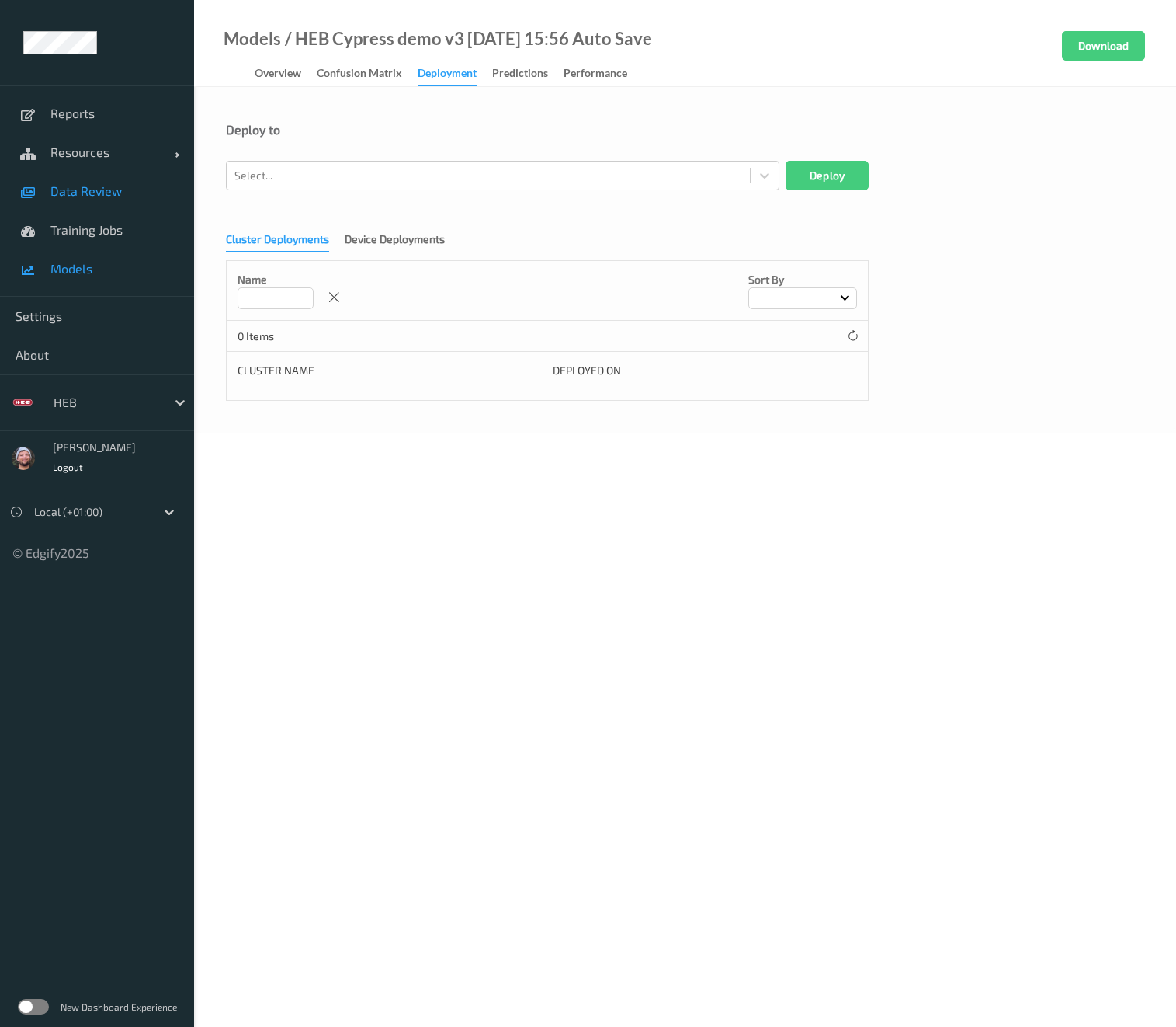
click at [79, 204] on link "Data Review" at bounding box center [97, 191] width 194 height 39
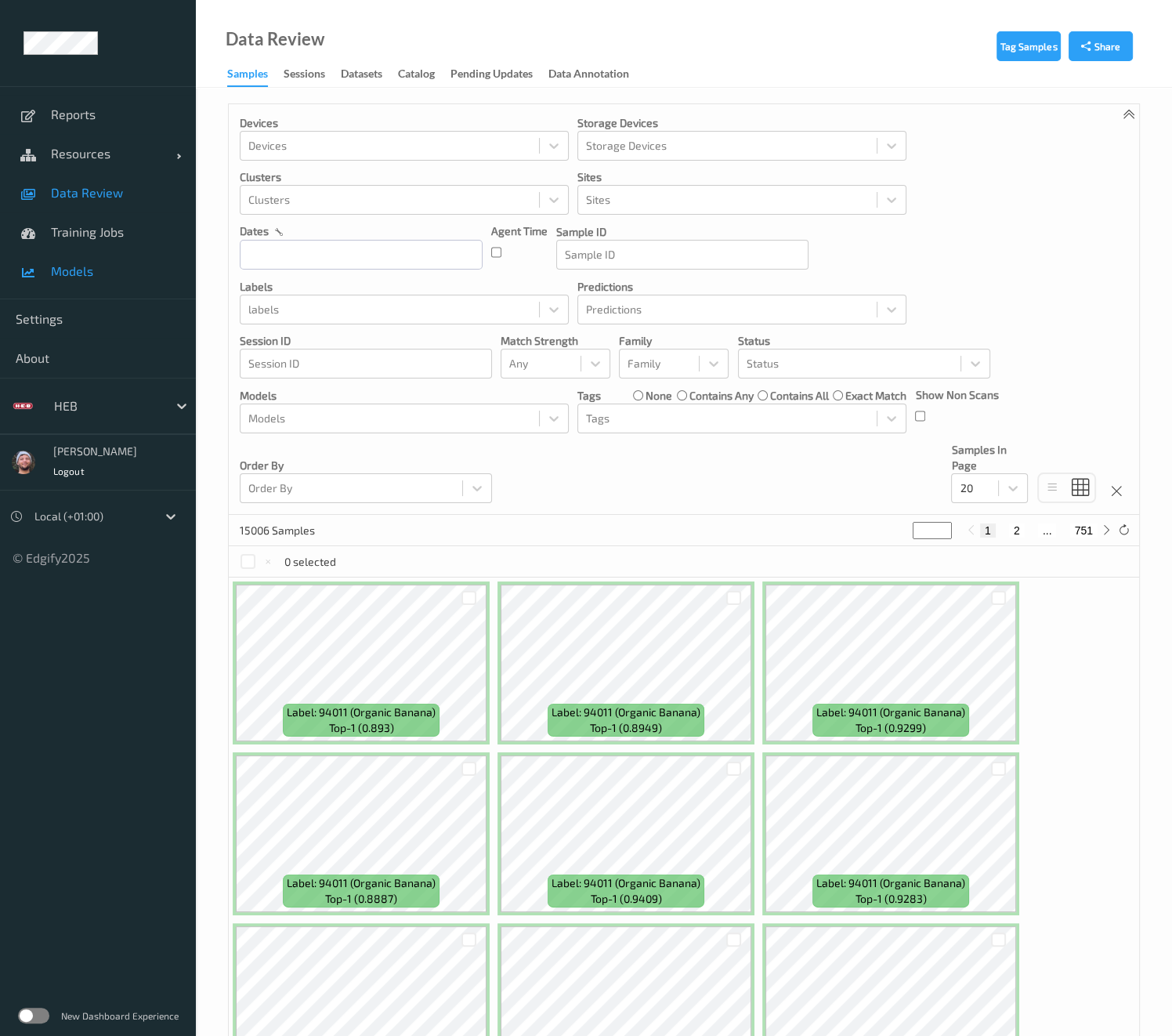
click at [114, 259] on link "Models" at bounding box center [98, 271] width 196 height 39
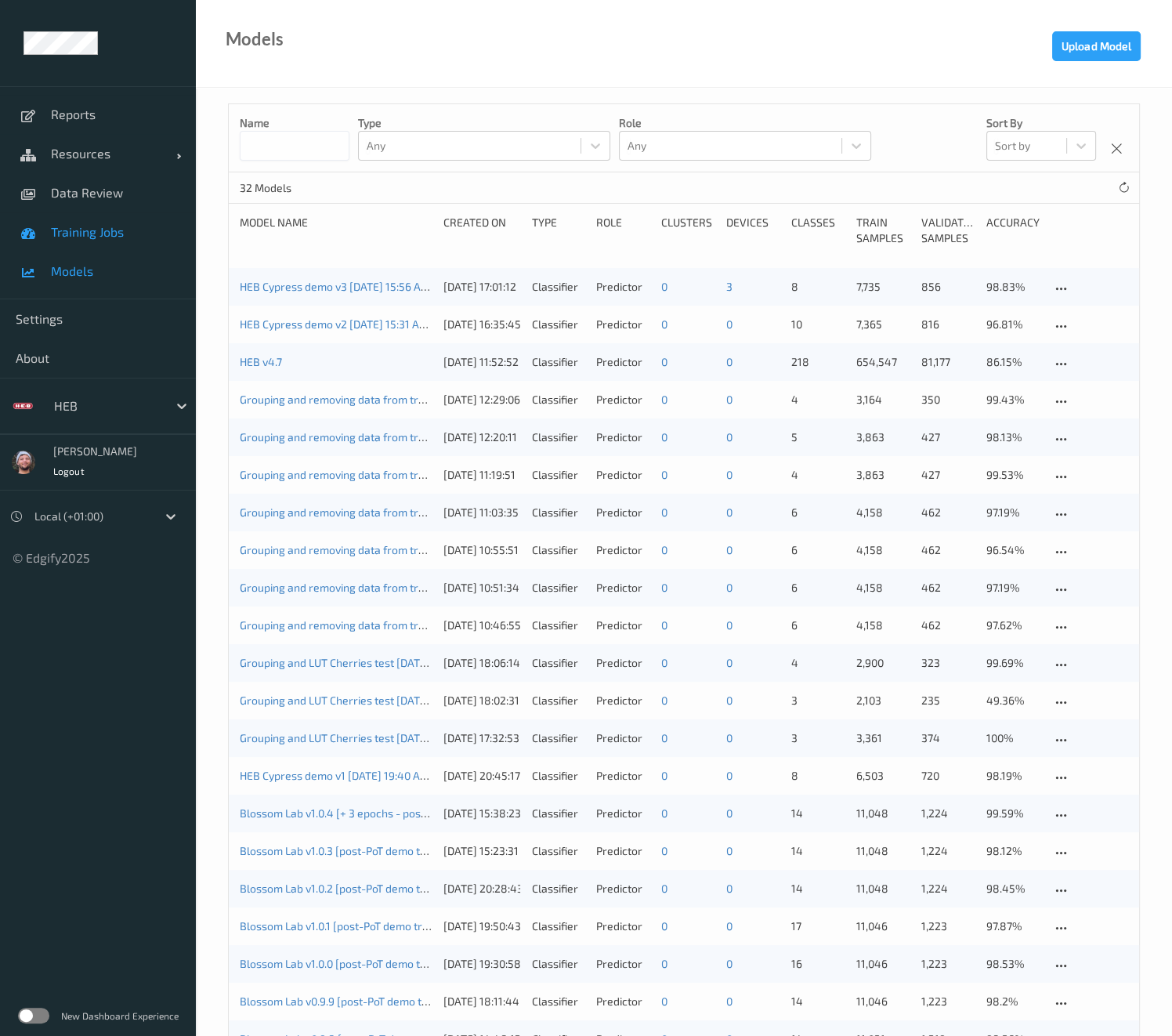
click at [98, 241] on link "Training Jobs" at bounding box center [98, 232] width 196 height 39
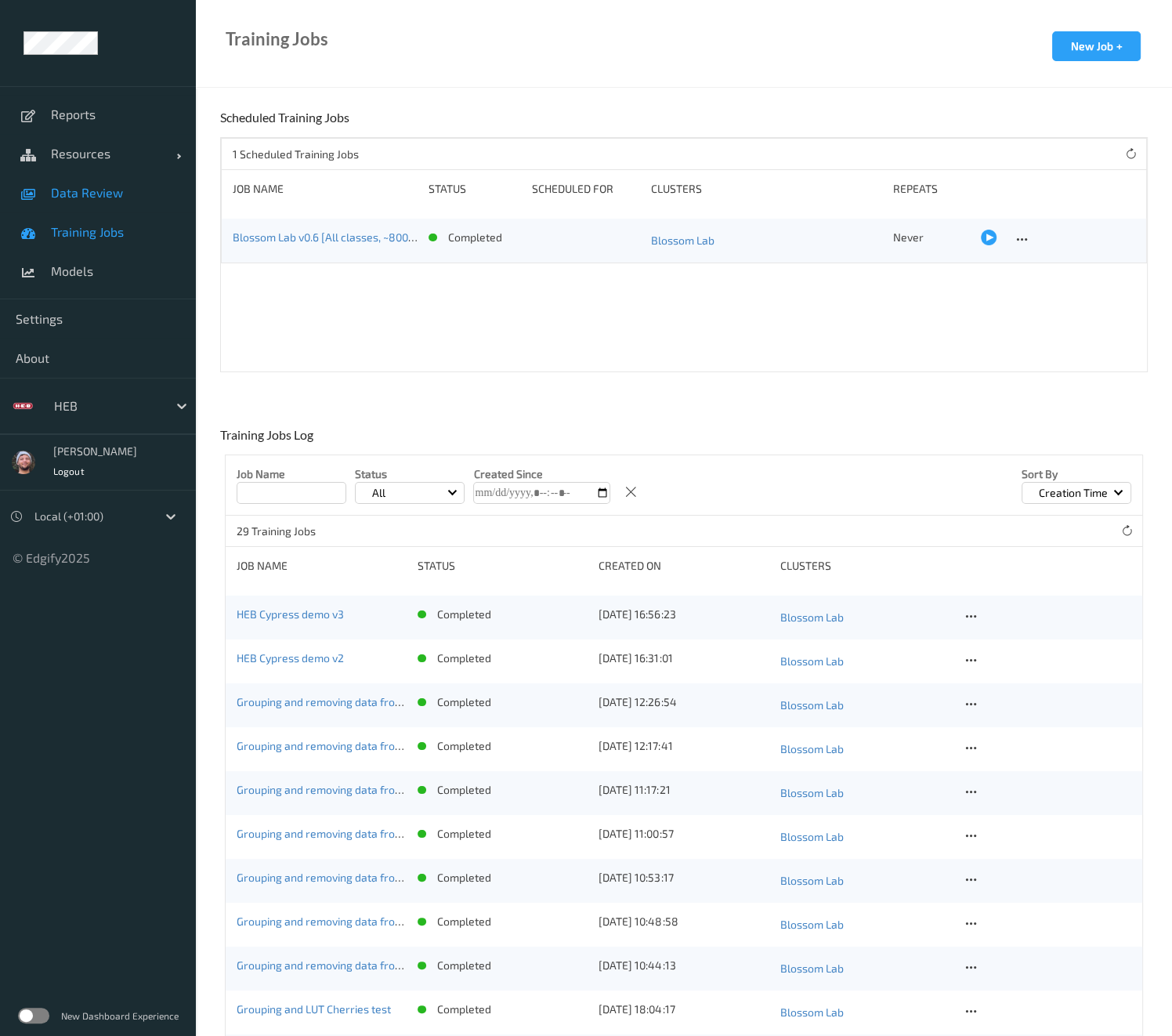
click at [114, 205] on link "Data Review" at bounding box center [98, 192] width 196 height 39
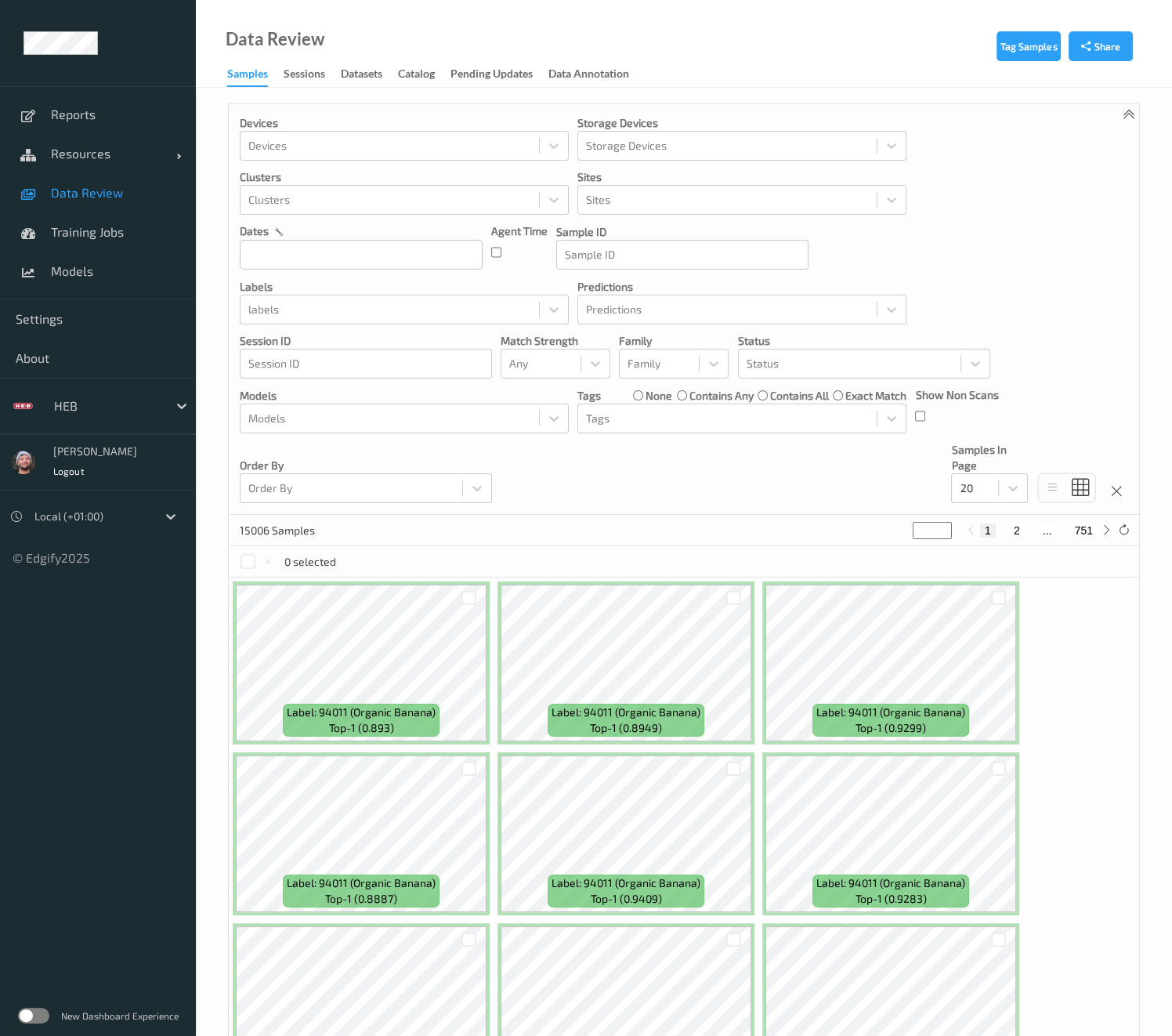
click at [640, 499] on div "Devices Devices Storage Devices Storage Devices Clusters Clusters Sites Sites d…" at bounding box center [683, 310] width 910 height 411
click at [144, 243] on link "Training Jobs" at bounding box center [98, 232] width 196 height 39
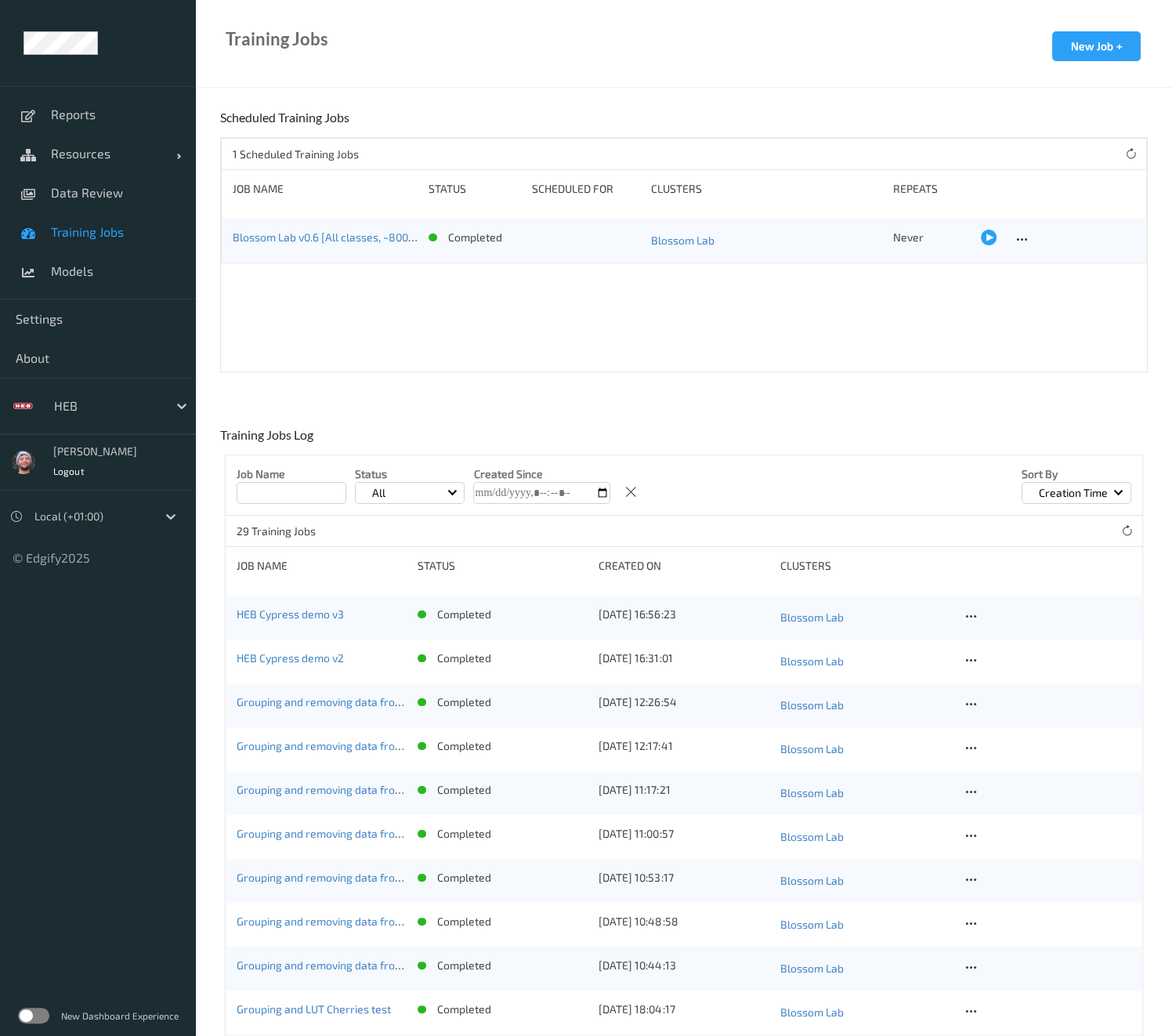
click at [689, 389] on div "Training Jobs New Job + Scheduled Training Jobs 1 Scheduled Training Jobs Job N…" at bounding box center [683, 989] width 976 height 1758
click at [972, 606] on div at bounding box center [971, 616] width 19 height 19
click at [1000, 667] on div "Copy Job" at bounding box center [1008, 670] width 38 height 15
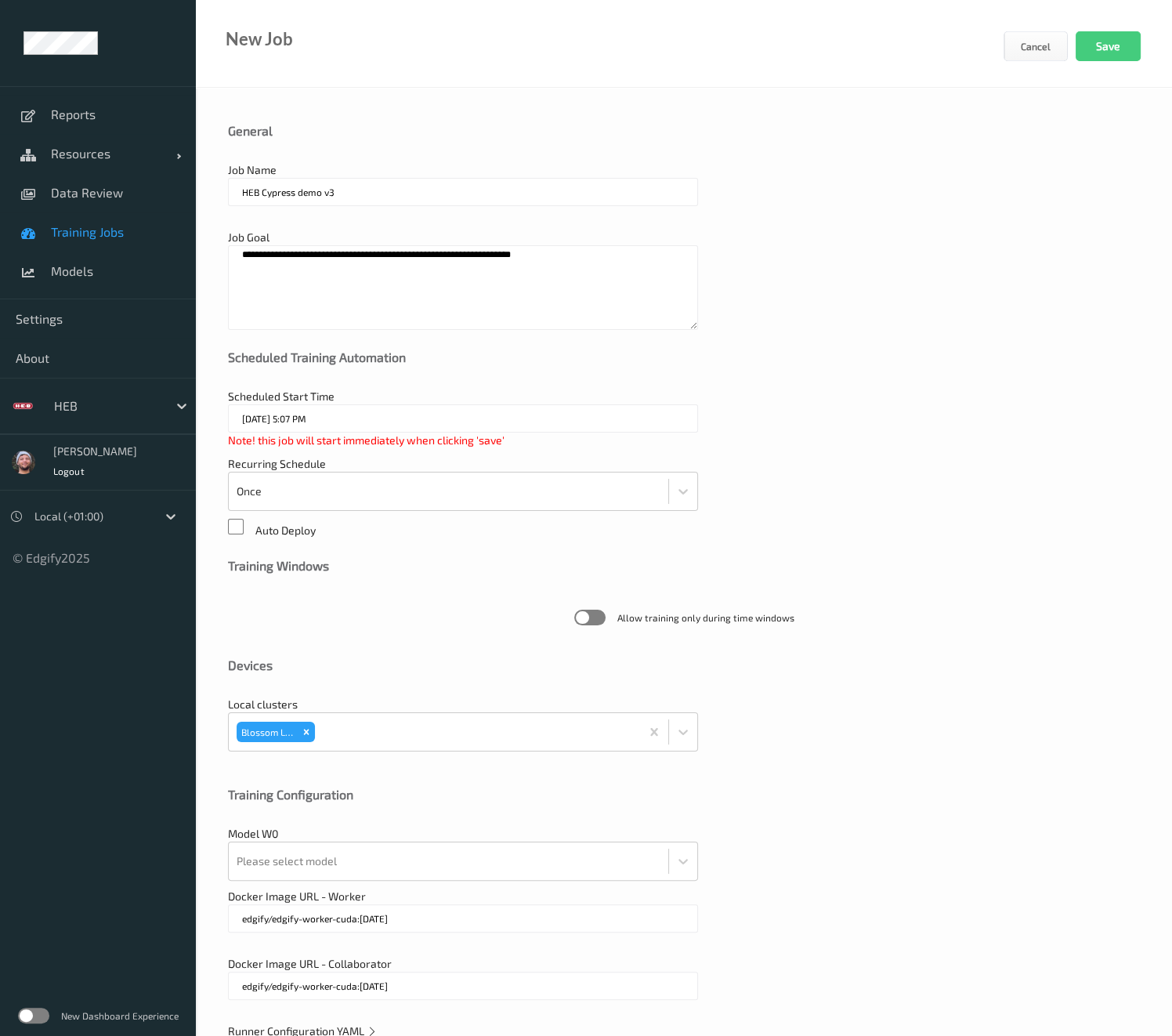
click at [396, 197] on input "HEB Cypress demo v3" at bounding box center [463, 192] width 470 height 28
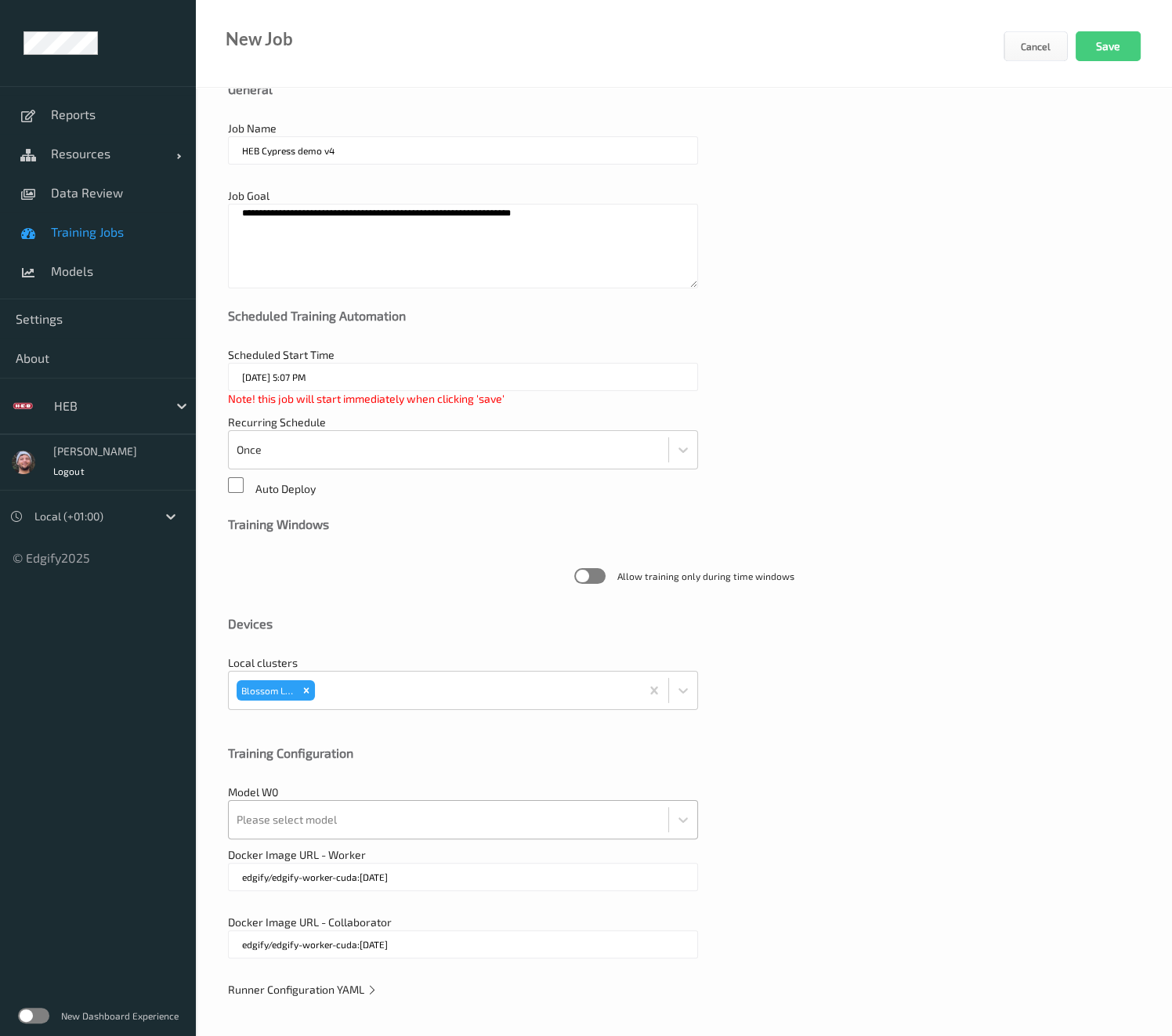
type input "HEB Cypress demo v4"
click at [348, 827] on div at bounding box center [448, 819] width 424 height 31
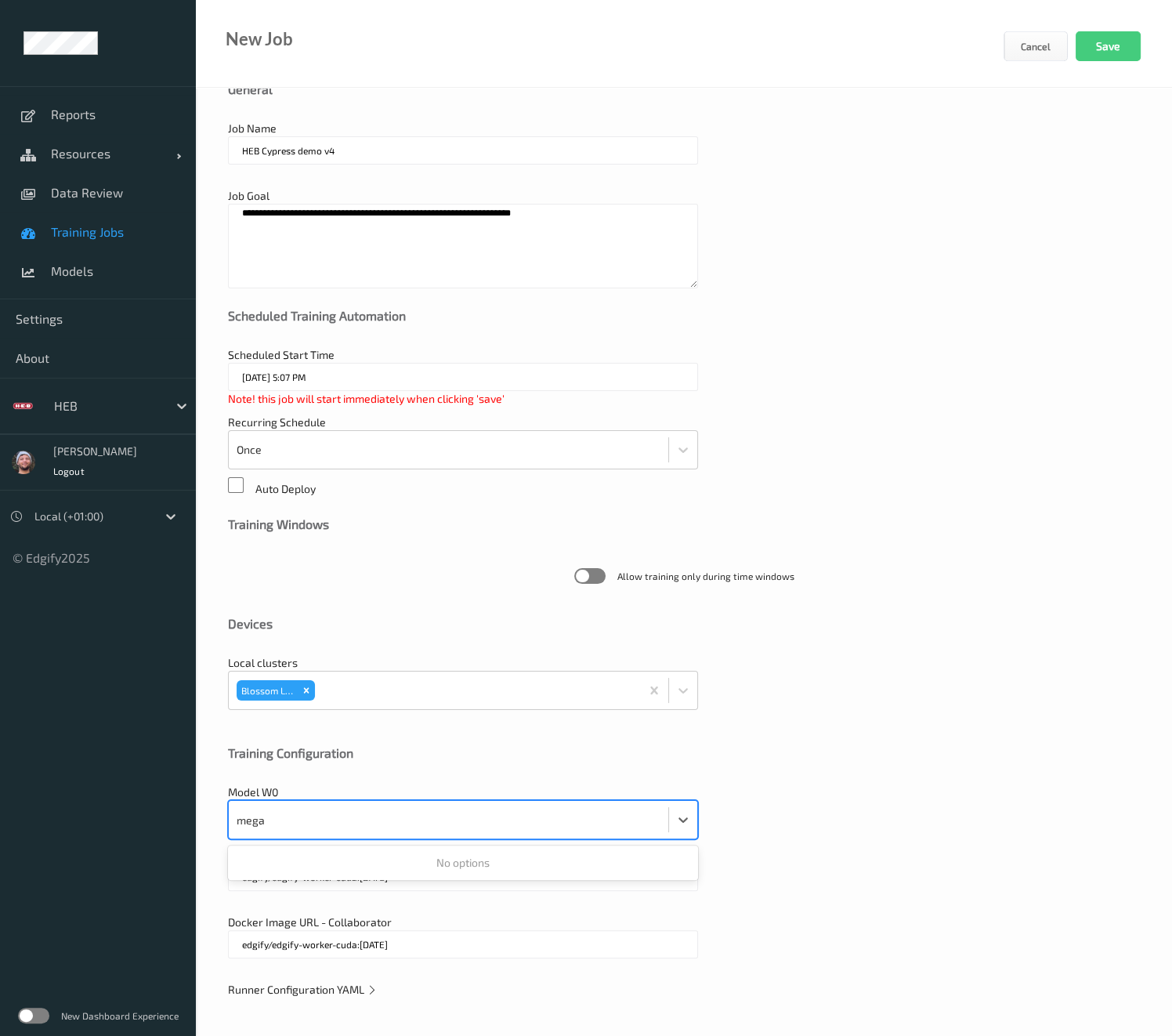
type input "megam"
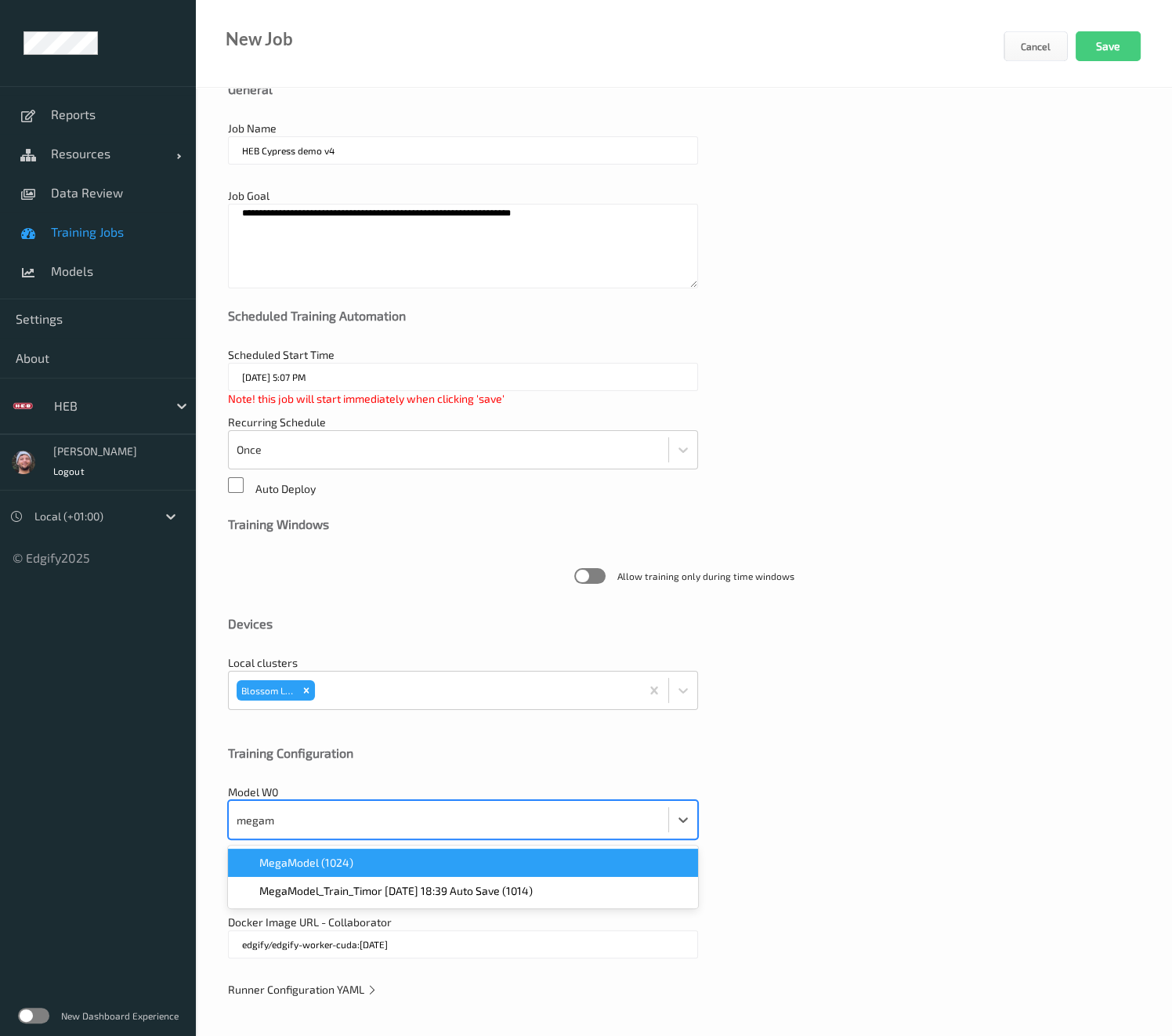
click at [380, 860] on div "MegaModel (1024)" at bounding box center [463, 863] width 451 height 16
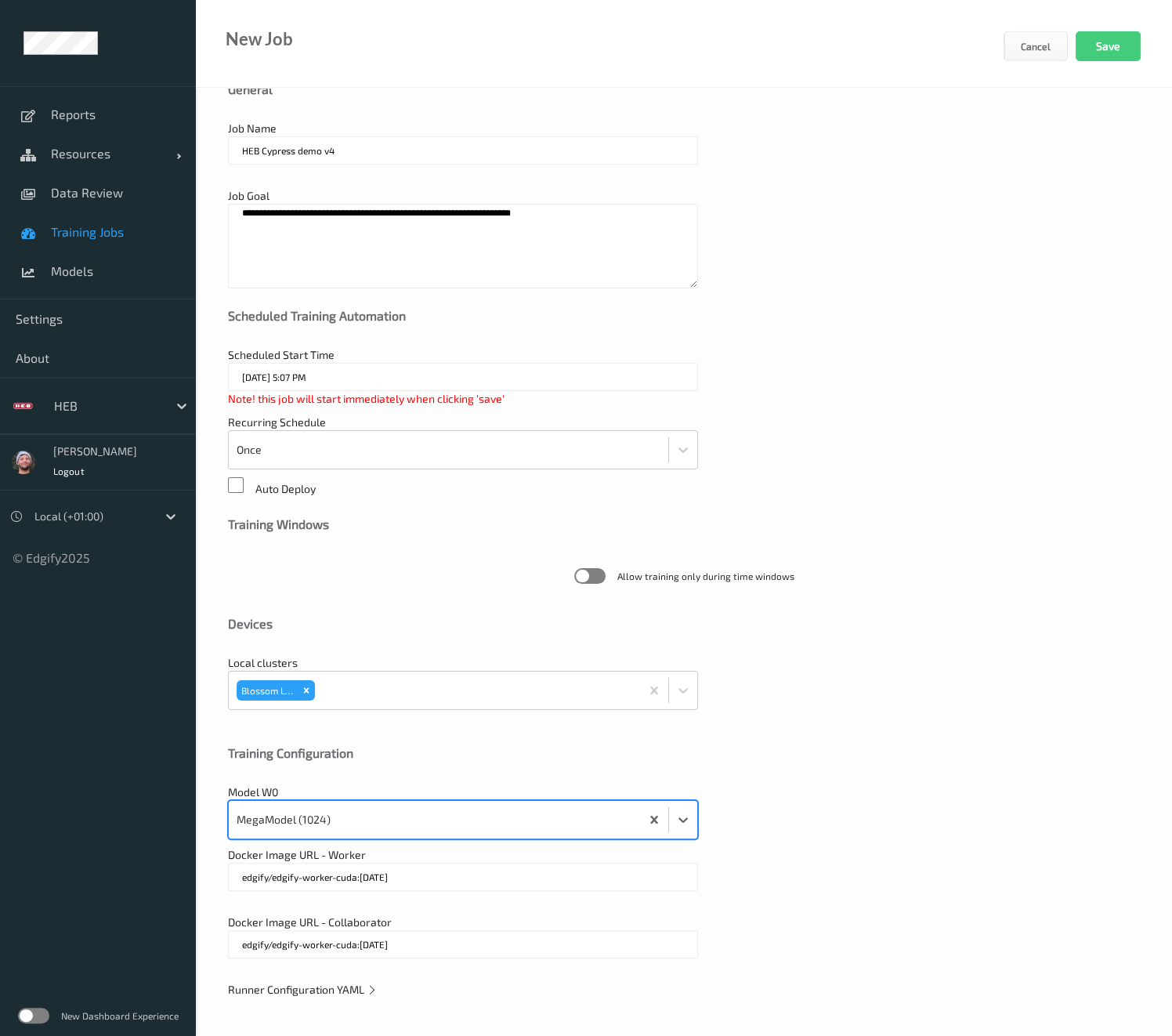
click at [328, 1001] on div "**********" at bounding box center [683, 542] width 976 height 991
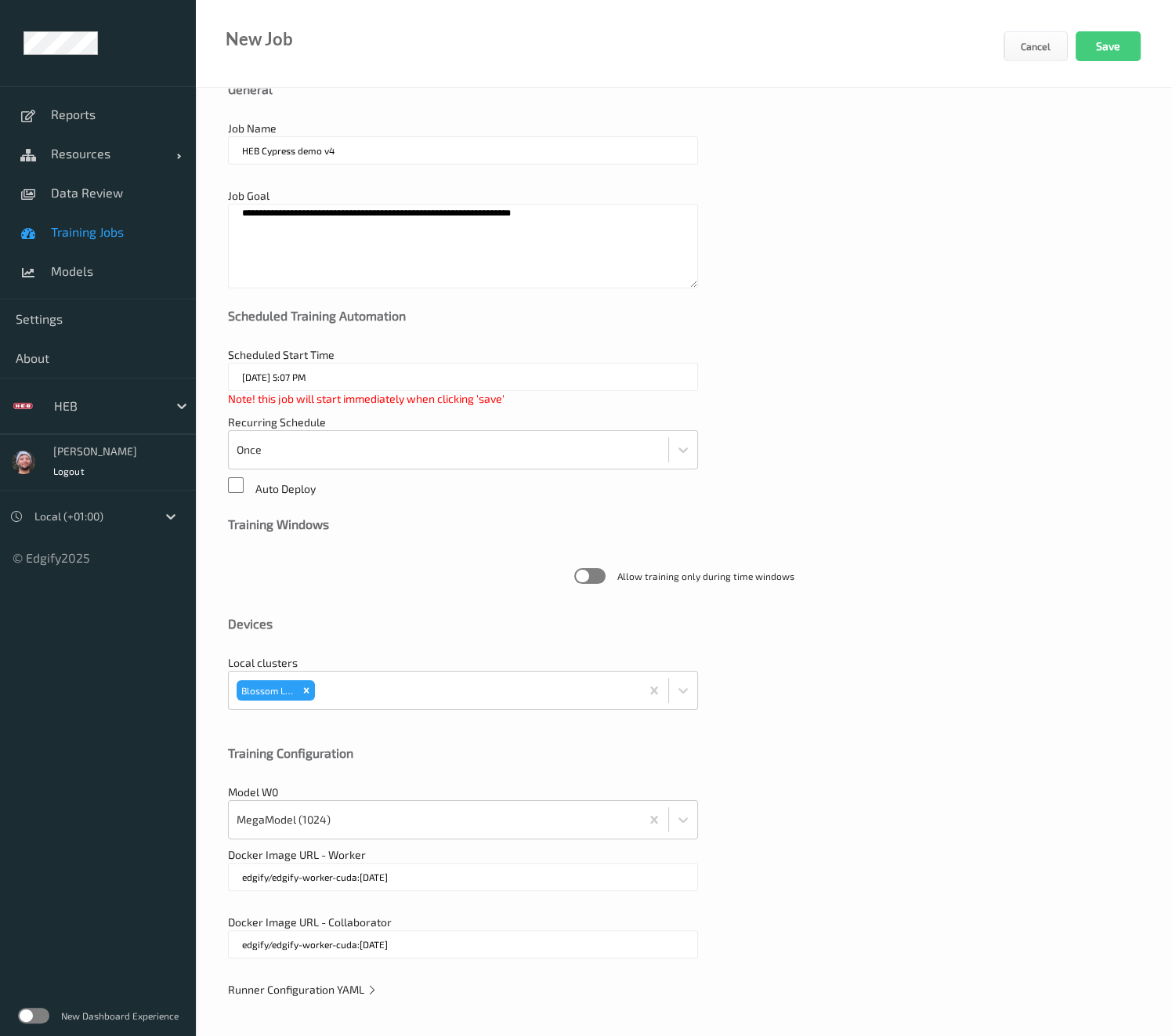
click at [346, 990] on span "Runner Configuration YAML" at bounding box center [302, 989] width 150 height 14
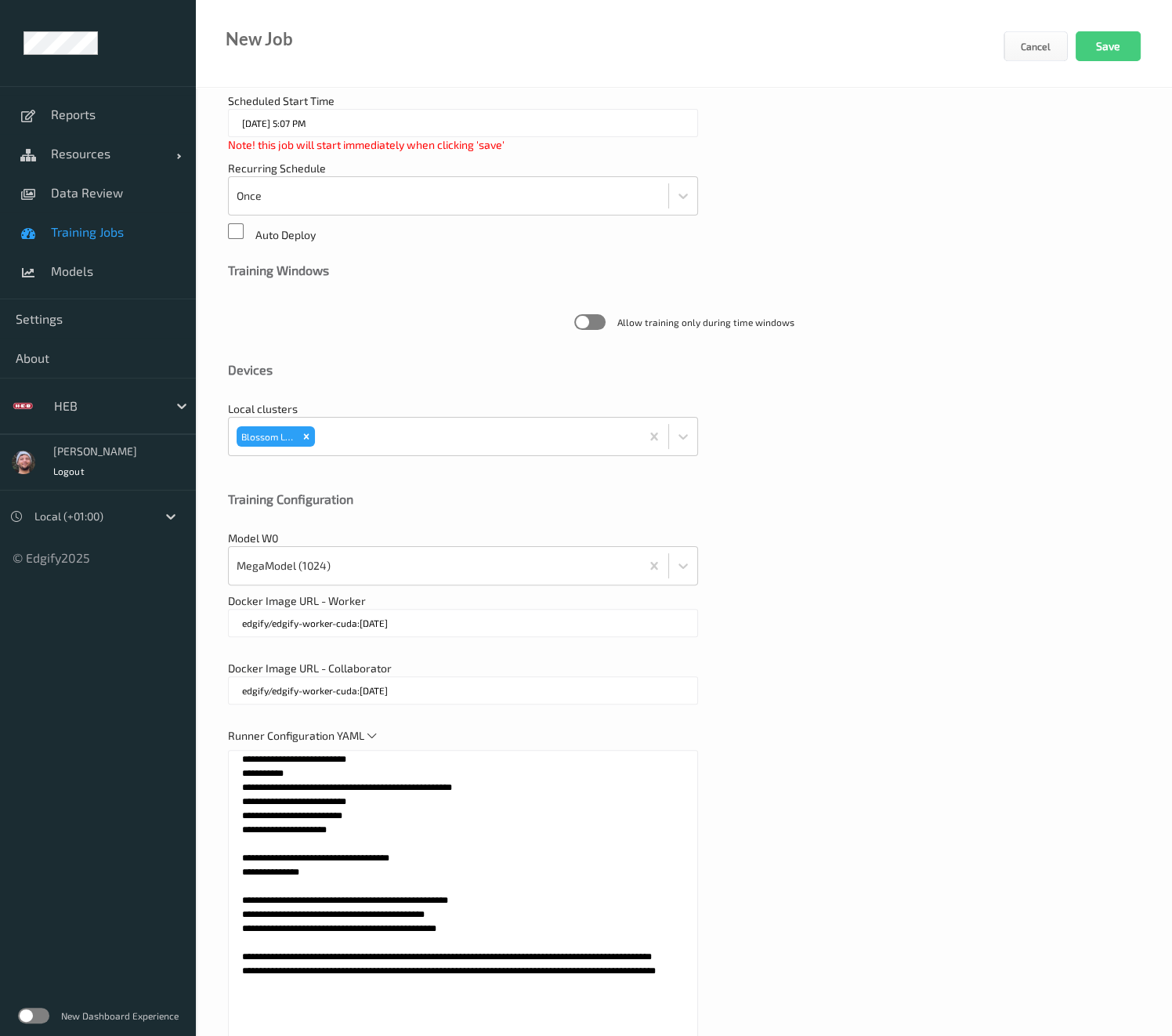
scroll to position [0, 0]
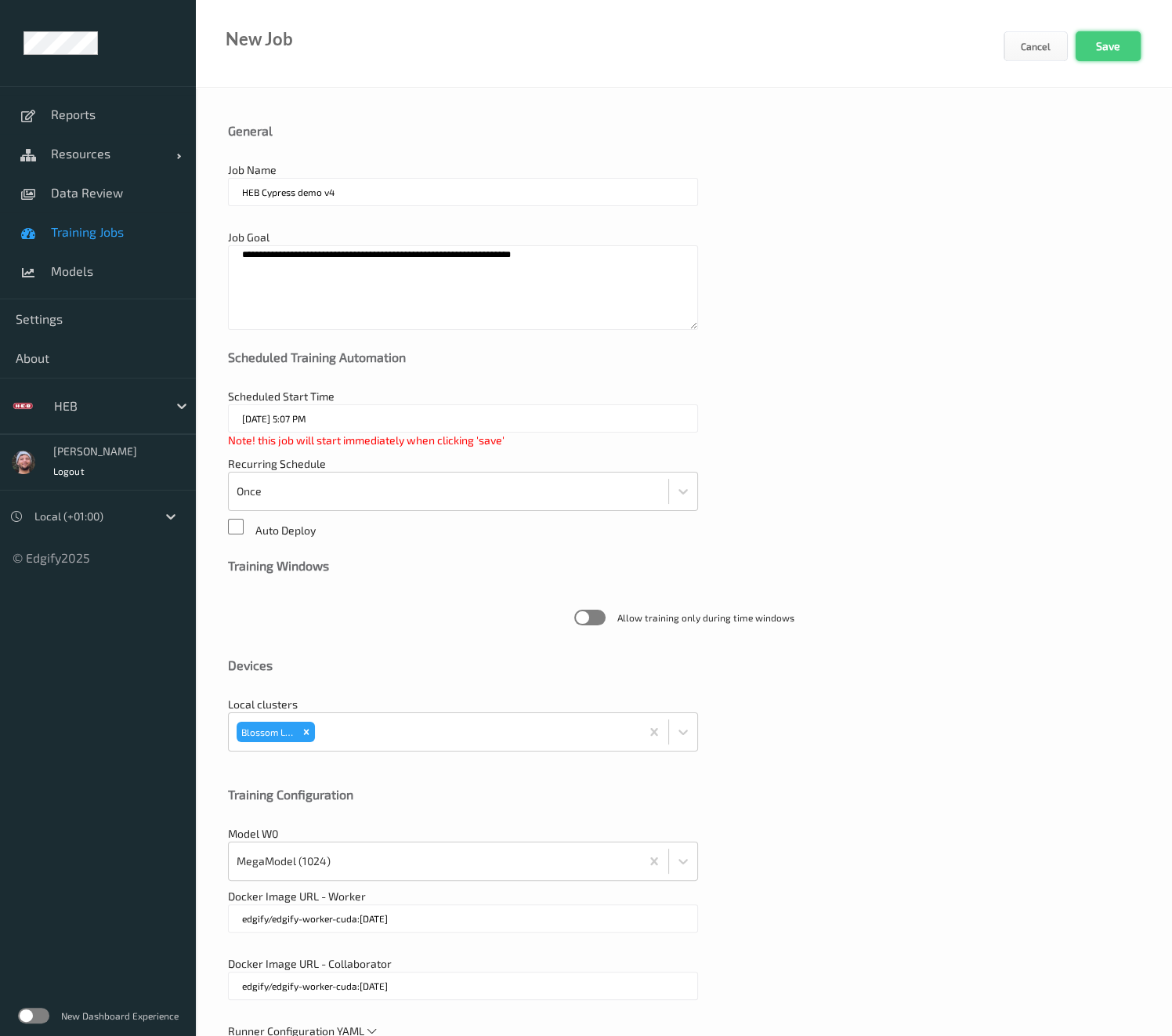
click at [1109, 55] on button "Save" at bounding box center [1107, 46] width 65 height 30
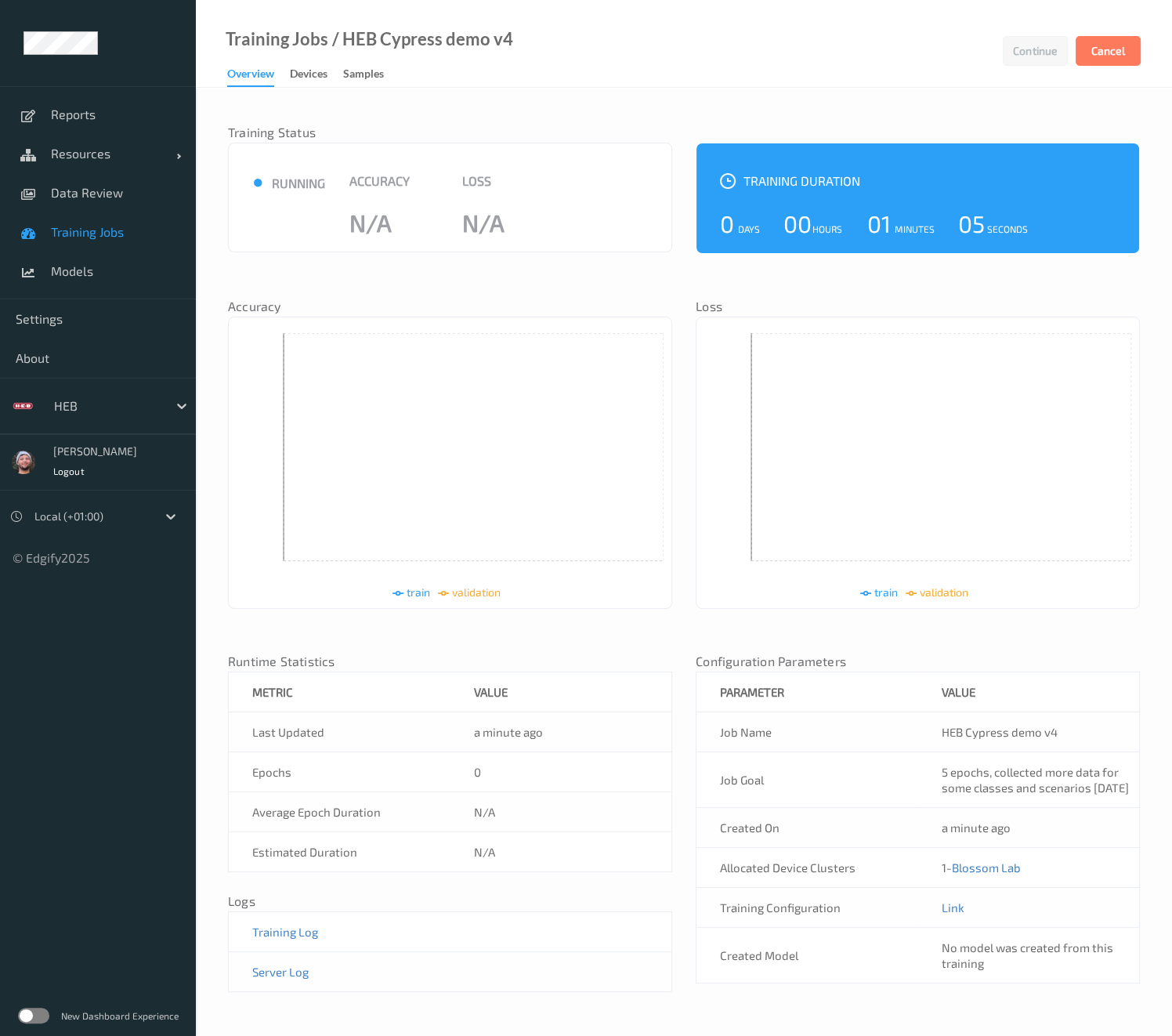
click at [611, 178] on div "● running Accuracy N/A Loss N/A" at bounding box center [450, 201] width 426 height 57
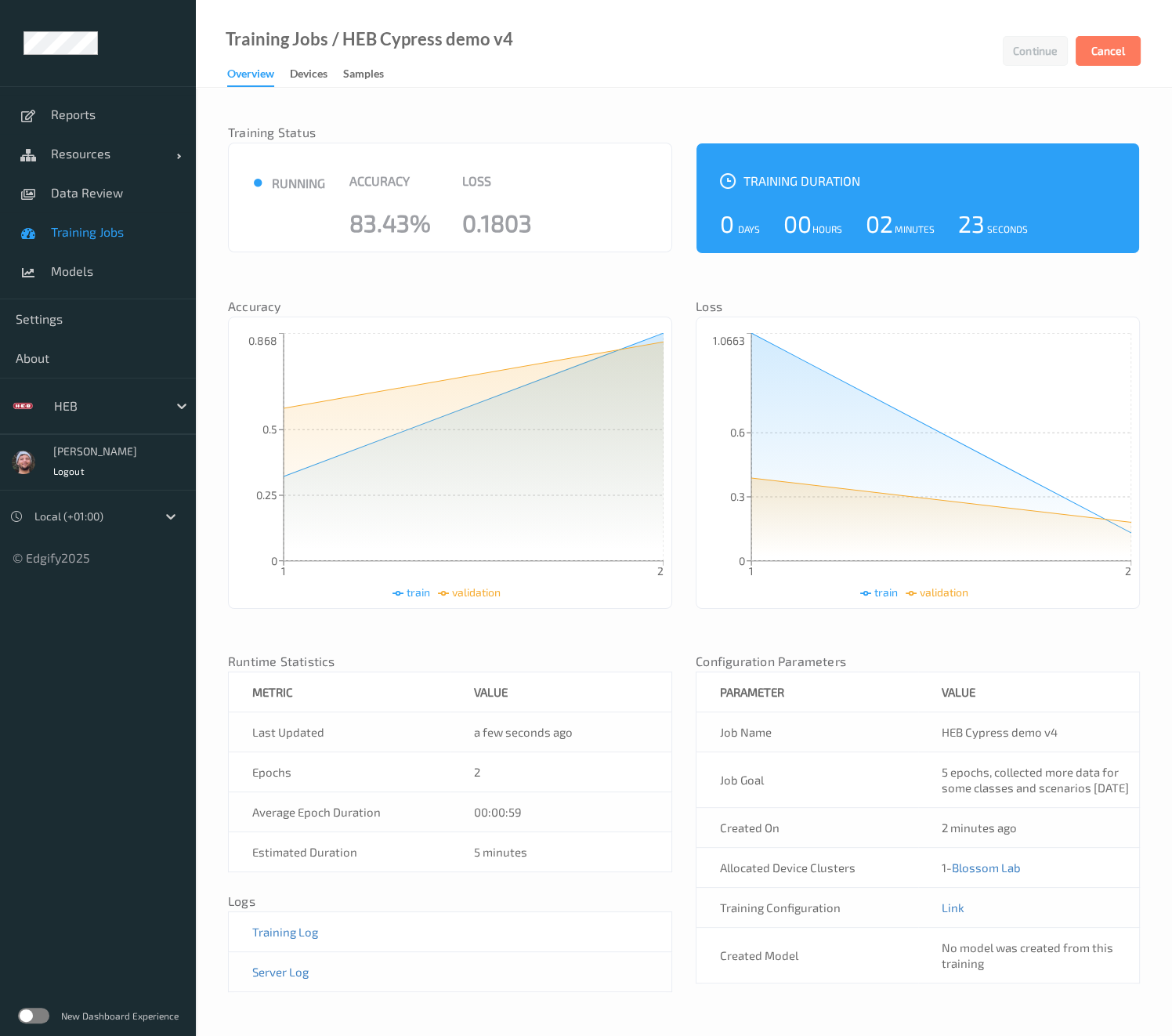
click at [630, 263] on div "Training Status ● running Accuracy 83.43% Loss 0.1803 Training Duration 0 Days …" at bounding box center [683, 559] width 911 height 912
click at [646, 272] on div "Training Status ● running Accuracy 83.43% Loss 0.1803 Training Duration 0 Days …" at bounding box center [683, 559] width 911 height 912
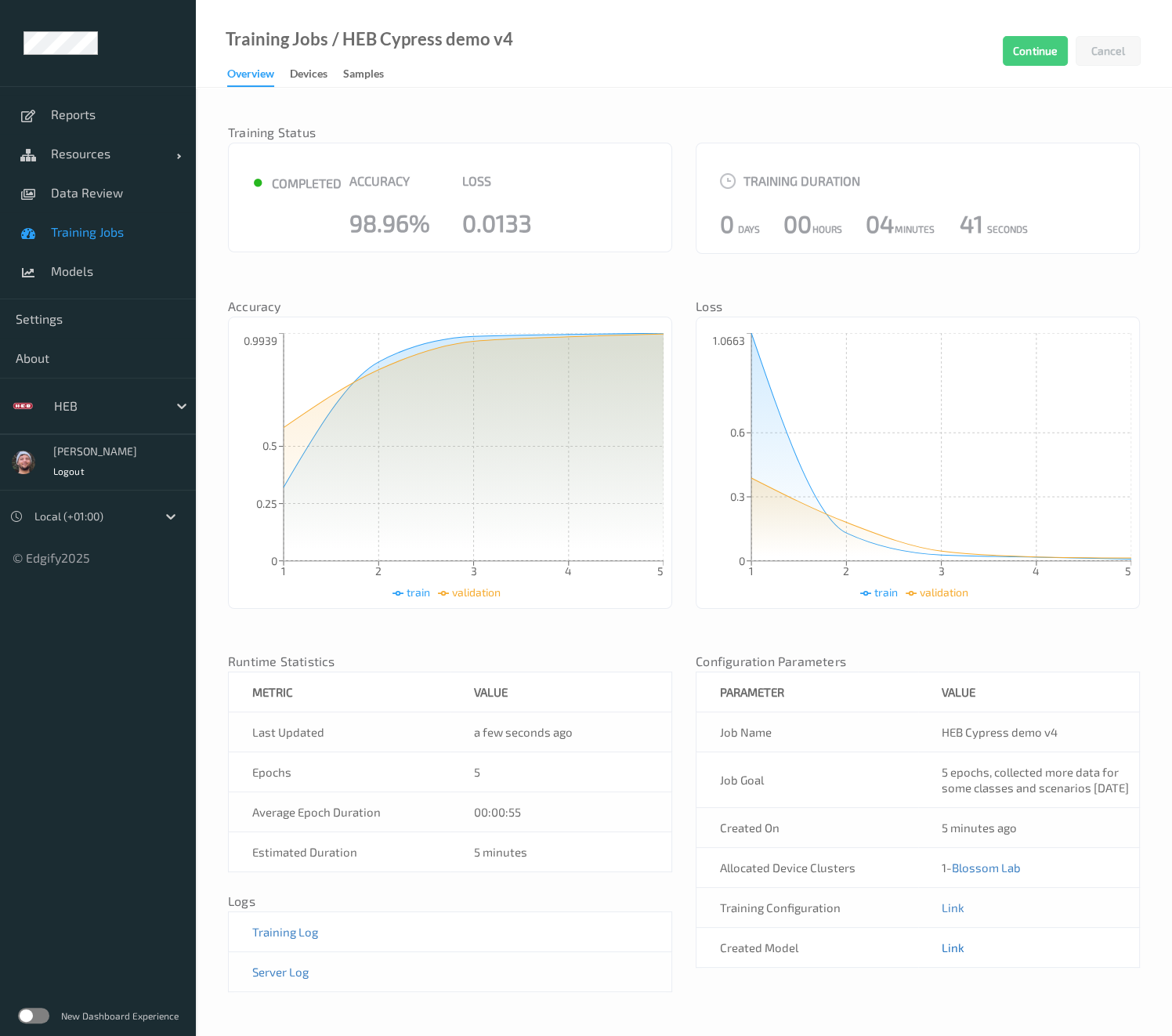
click at [960, 954] on link "Link" at bounding box center [952, 947] width 22 height 14
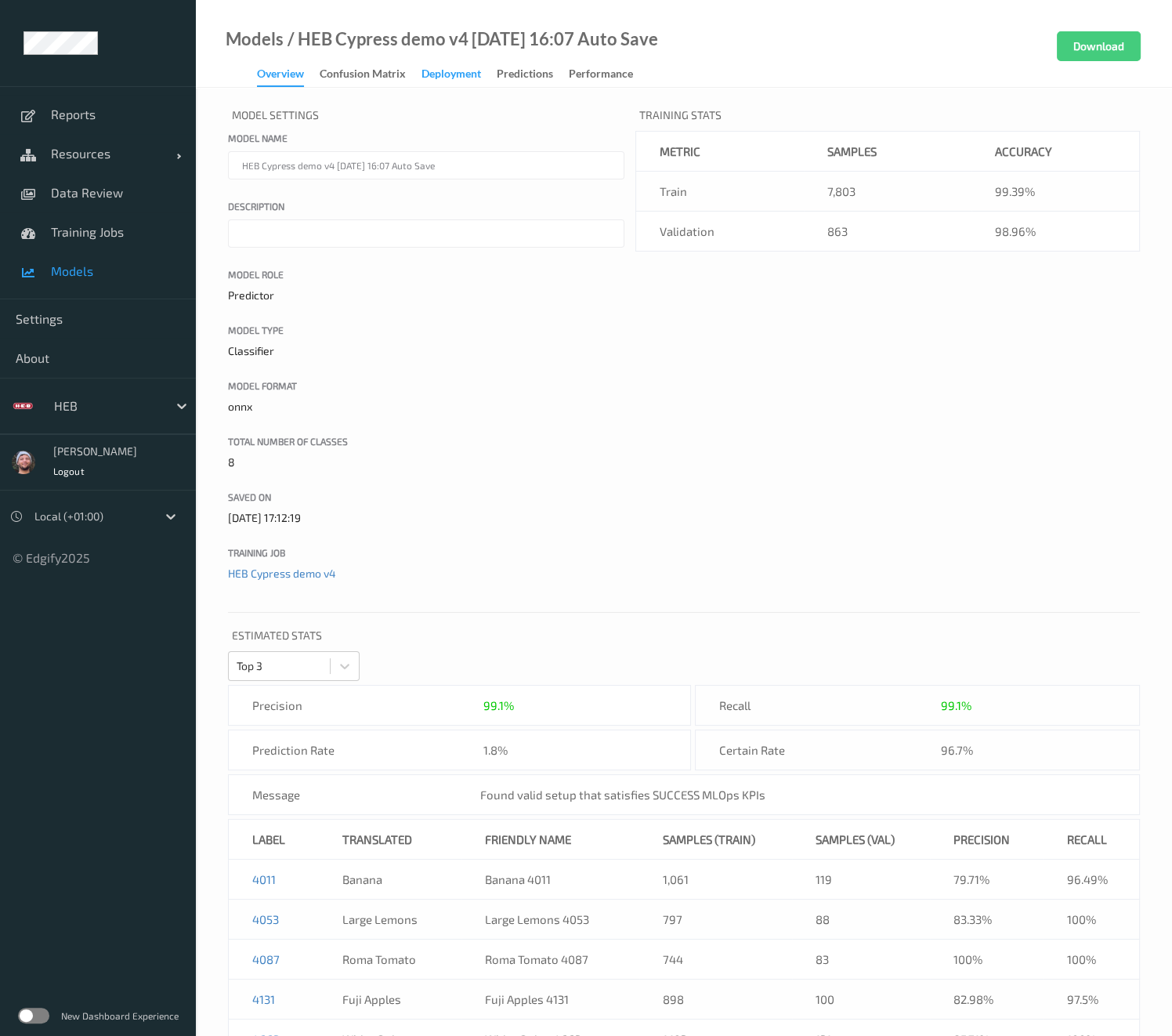
click at [448, 68] on div "Deployment" at bounding box center [451, 75] width 59 height 19
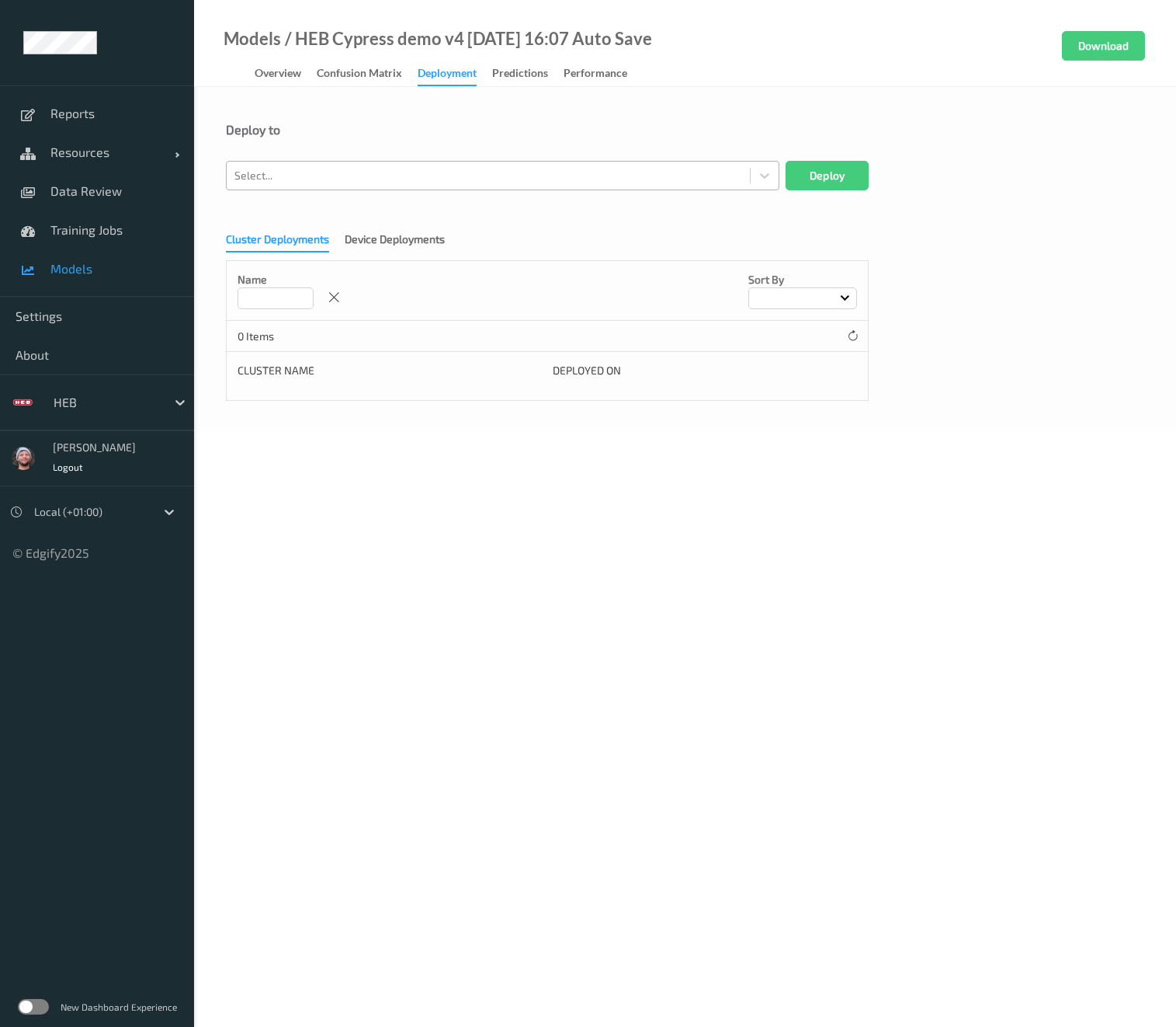
click at [427, 186] on div "Select..." at bounding box center [488, 175] width 524 height 25
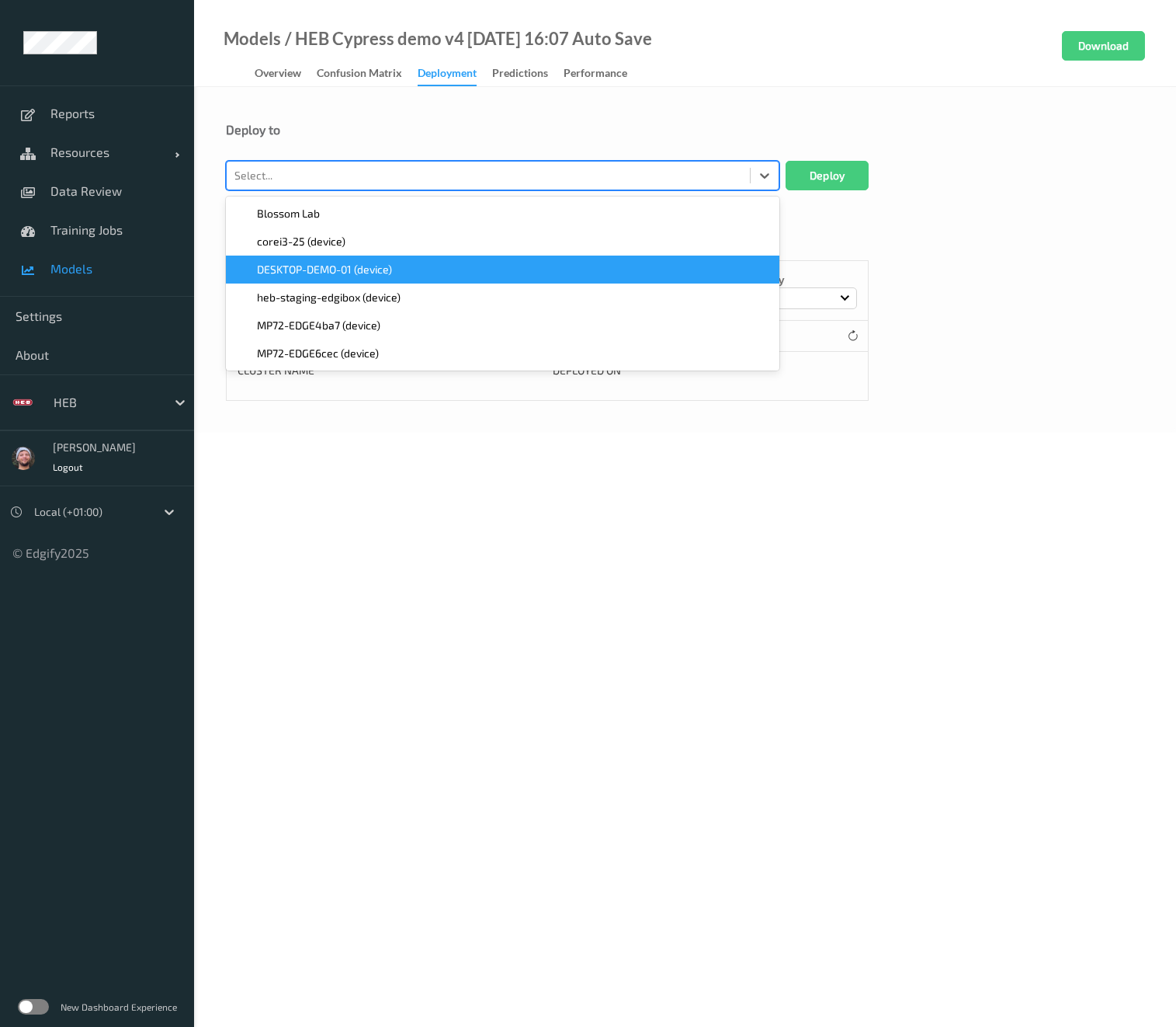
click at [392, 275] on span "DESKTOP-DEMO-01 (device)" at bounding box center [324, 269] width 135 height 16
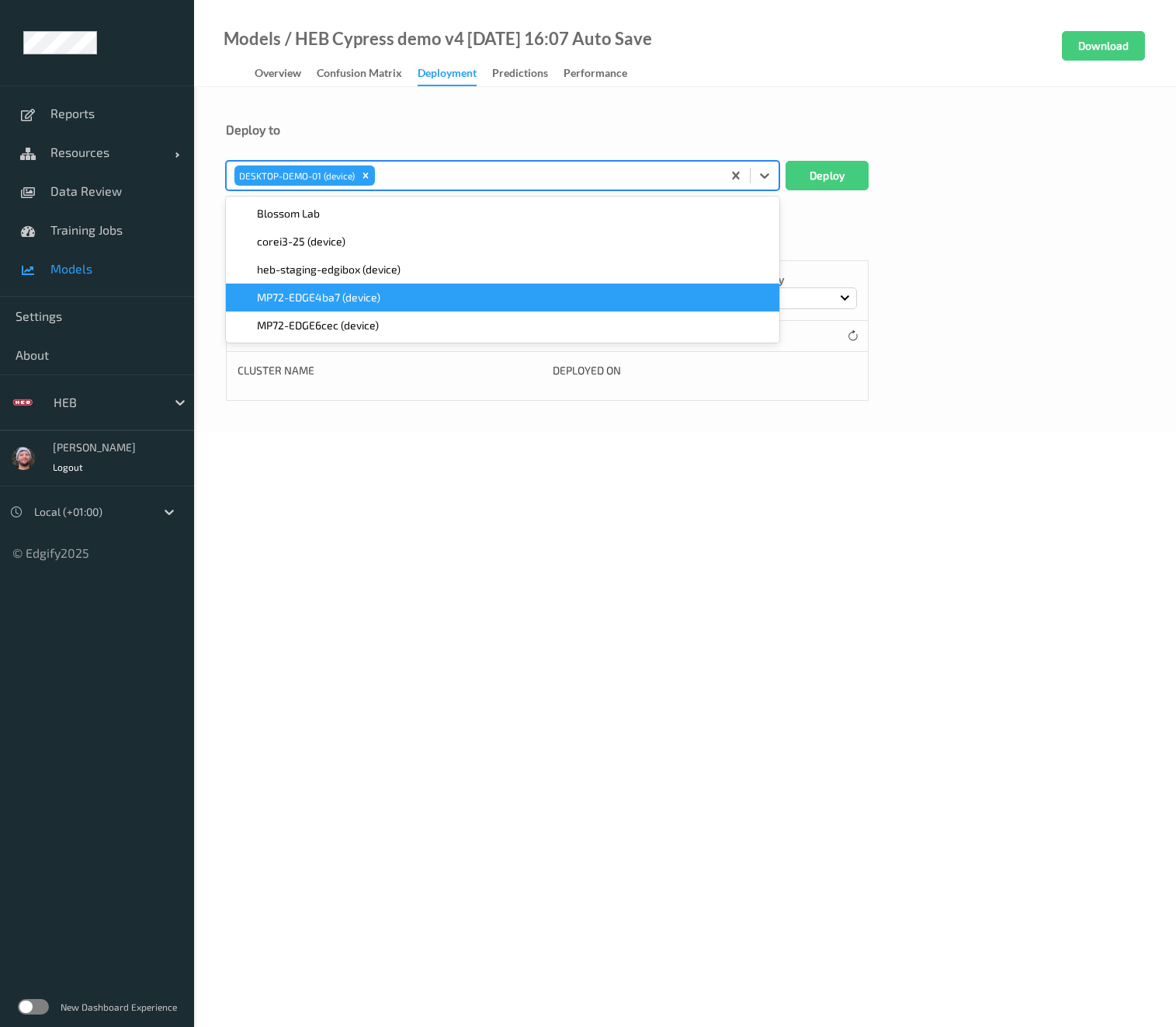
click at [385, 292] on div "MP72-EDGE4ba7 (device)" at bounding box center [502, 297] width 535 height 16
click at [385, 292] on div "MP72-EDGE6cec (device)" at bounding box center [502, 297] width 535 height 16
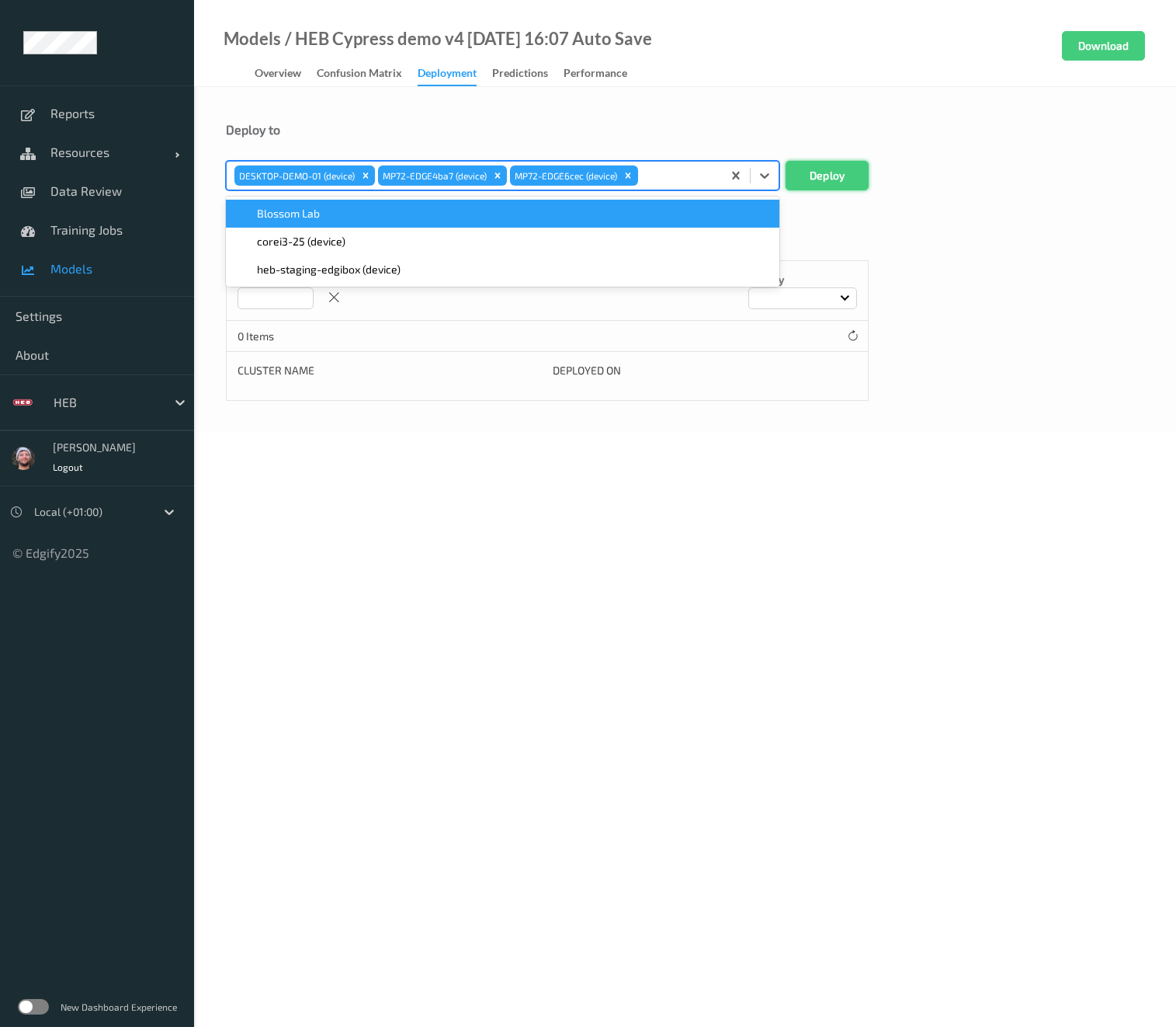
click at [805, 166] on button "Deploy" at bounding box center [827, 175] width 83 height 29
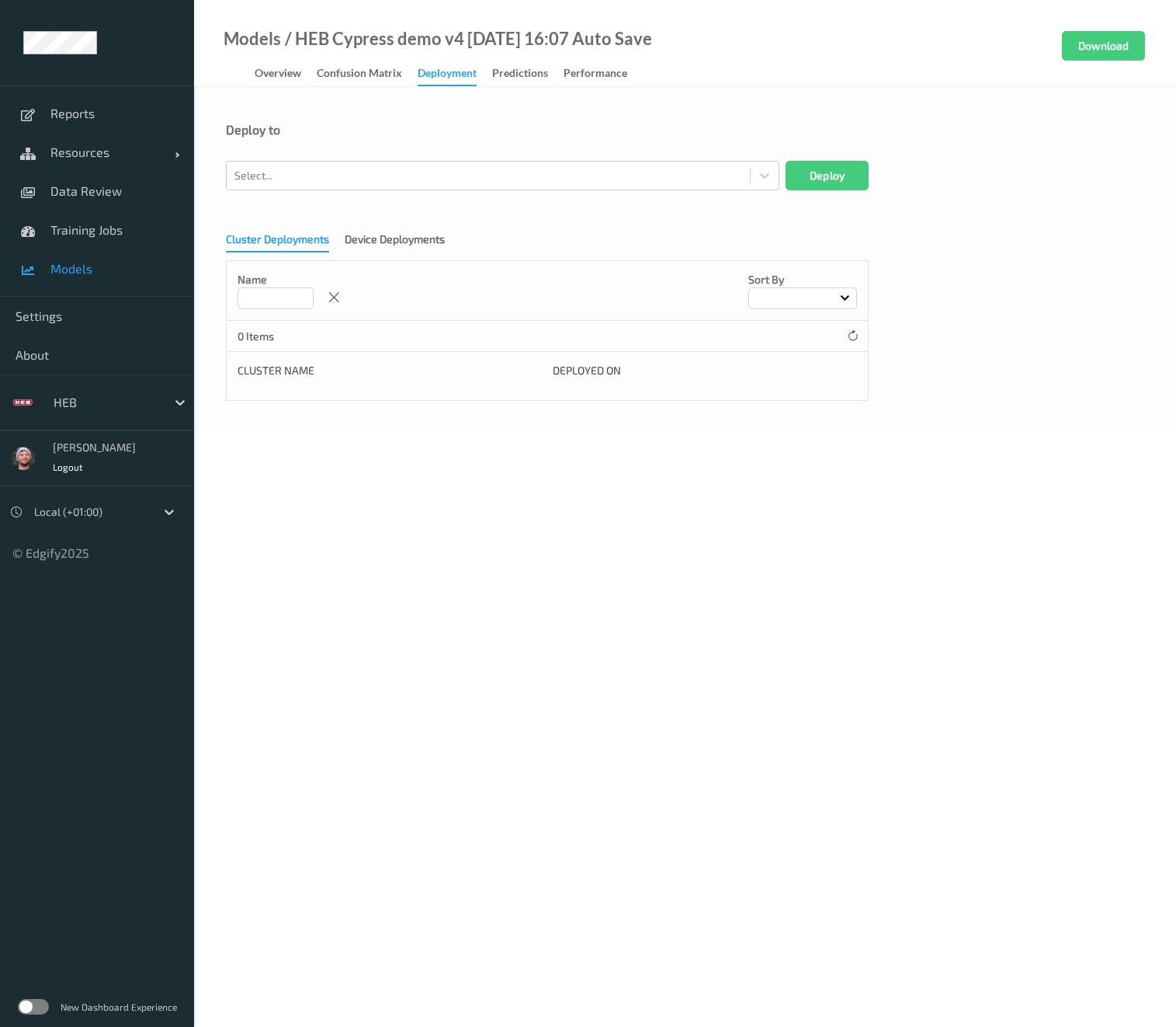
click at [451, 119] on div "Deploy to Select... Deploy Cluster Deployments Device Deployments Name Sort by …" at bounding box center [685, 259] width 982 height 346
click at [420, 83] on div "Deployment" at bounding box center [447, 76] width 59 height 21
click at [831, 471] on body "Reports Resources Devices Clusters Sites Data Review Training Jobs Models Setti…" at bounding box center [588, 514] width 1176 height 1027
click at [110, 199] on link "Data Review" at bounding box center [97, 191] width 194 height 39
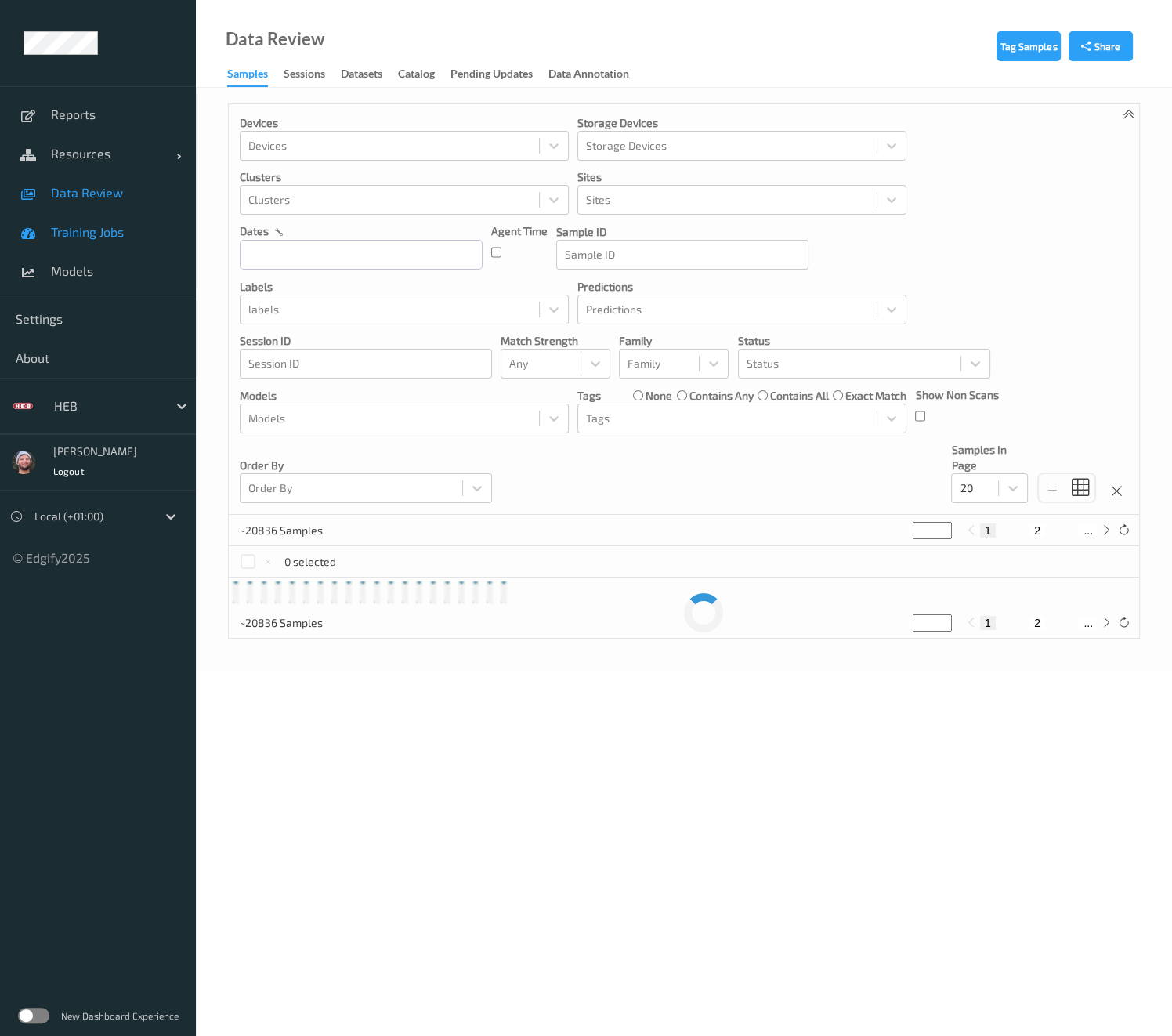
click at [109, 221] on link "Training Jobs" at bounding box center [98, 232] width 196 height 39
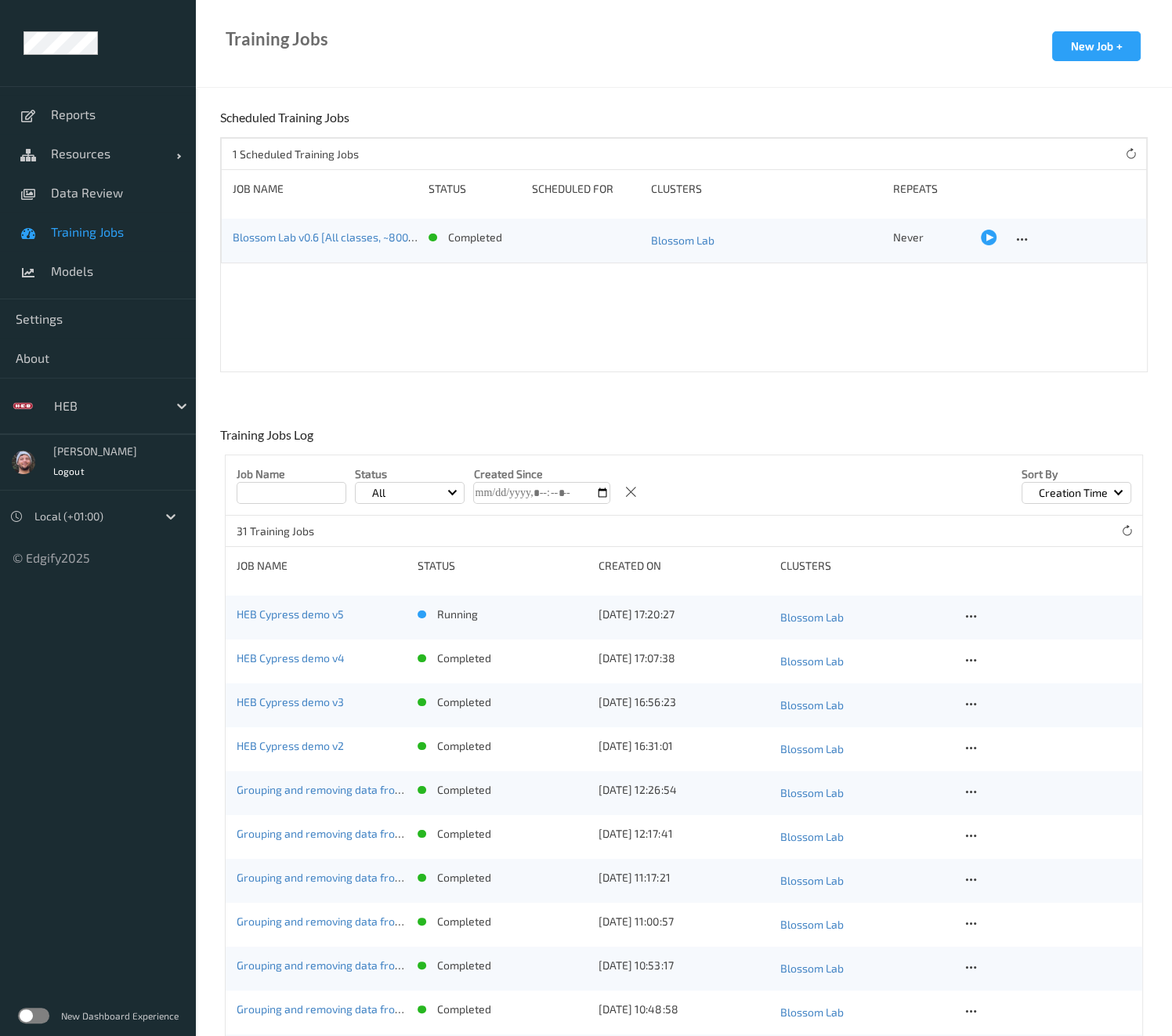
click at [261, 629] on div "HEB Cypress demo v5 running 21/08/2025 17:20:27 Blossom Lab" at bounding box center [683, 617] width 916 height 44
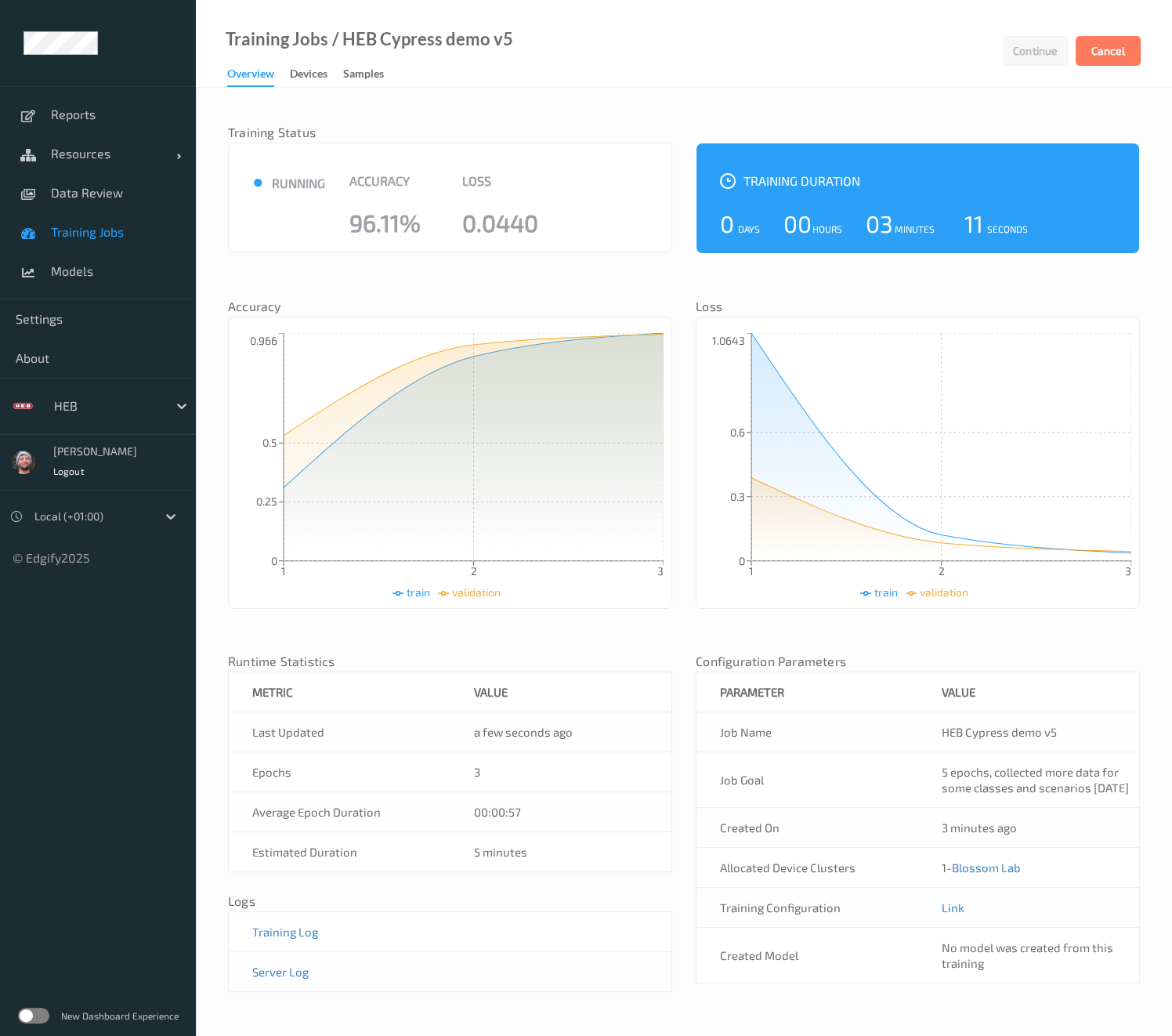
click at [898, 84] on div "Training Jobs / HEB Cypress demo v5 Continue Cancel Overview Devices Samples" at bounding box center [683, 43] width 976 height 87
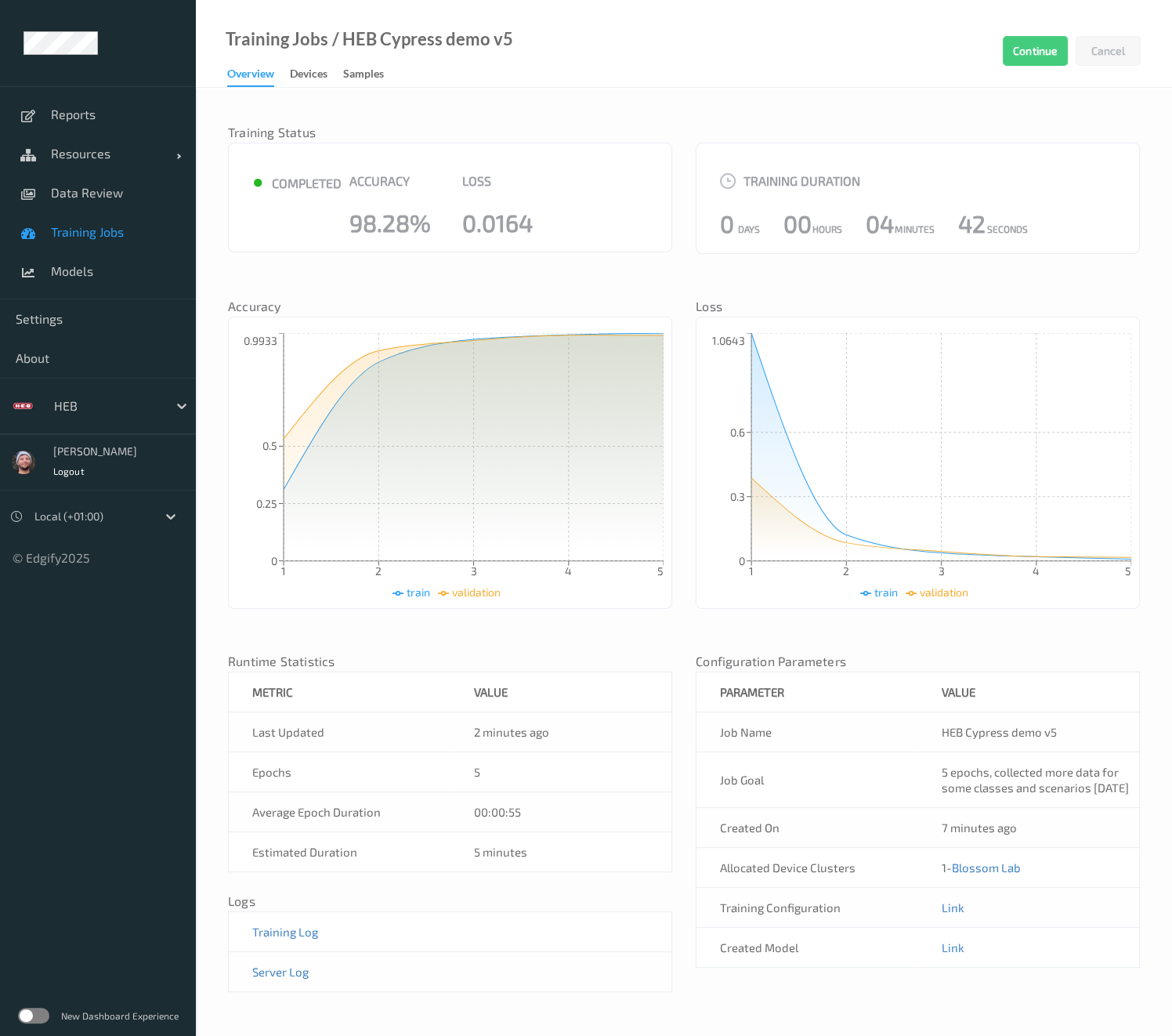
click at [686, 272] on div "Training Status ● completed Accuracy 98.28% Loss 0.0164 Training Duration 0 Day…" at bounding box center [683, 559] width 911 height 912
click at [382, 269] on div "Training Status ● completed Accuracy 98.28% Loss 0.0164 Training Duration 0 Day…" at bounding box center [683, 559] width 911 height 912
click at [570, 285] on div "Training Status ● completed Accuracy 98.28% Loss 0.0164 Training Duration 0 Day…" at bounding box center [683, 559] width 911 height 912
click at [126, 237] on span "Training Jobs" at bounding box center [115, 232] width 129 height 16
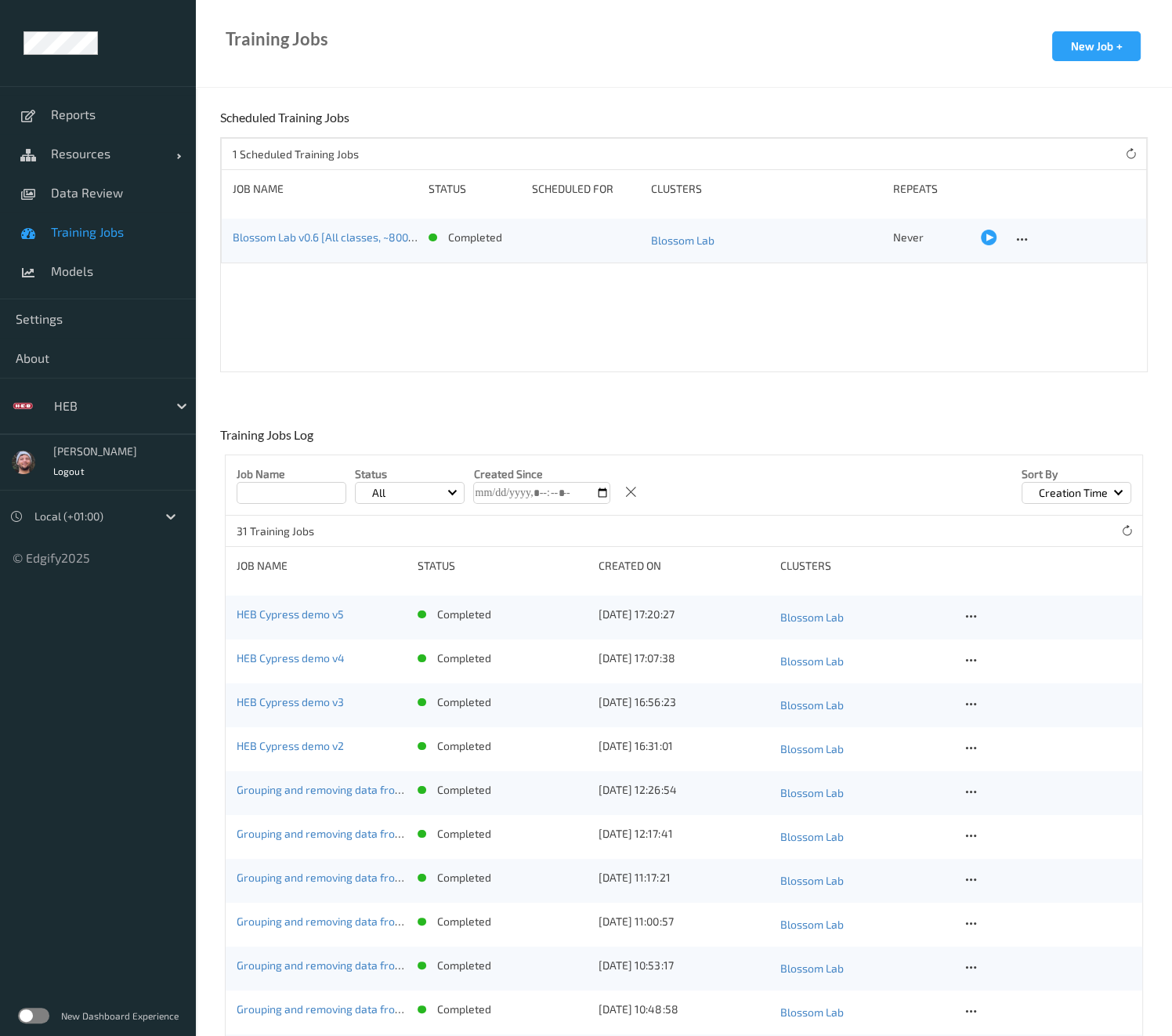
click at [323, 338] on div "1 Scheduled Training Jobs Job Name Status Scheduled for Clusters Repeats Blosso…" at bounding box center [684, 254] width 927 height 235
click at [110, 180] on link "Data Review" at bounding box center [98, 192] width 196 height 39
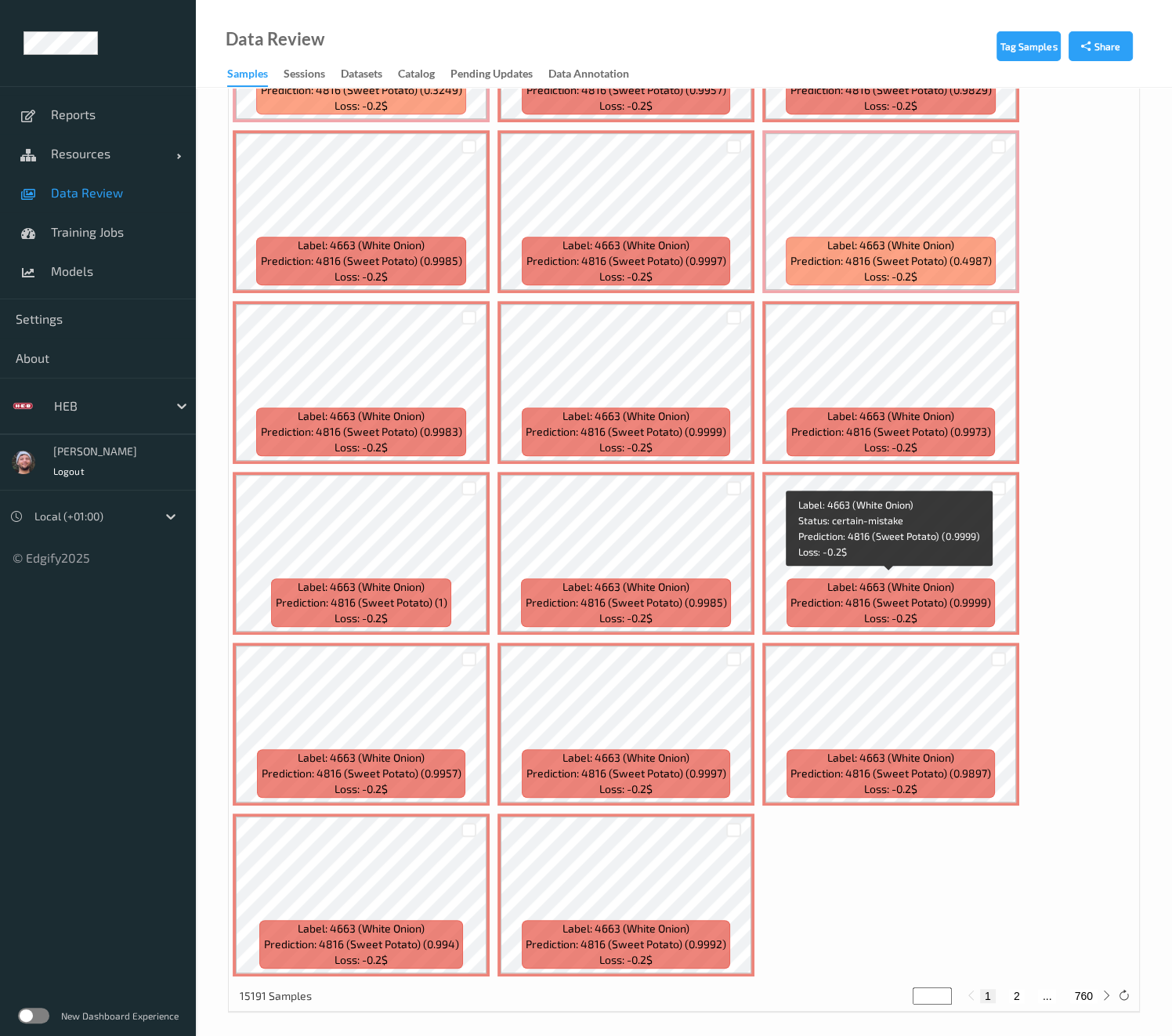
scroll to position [792, 0]
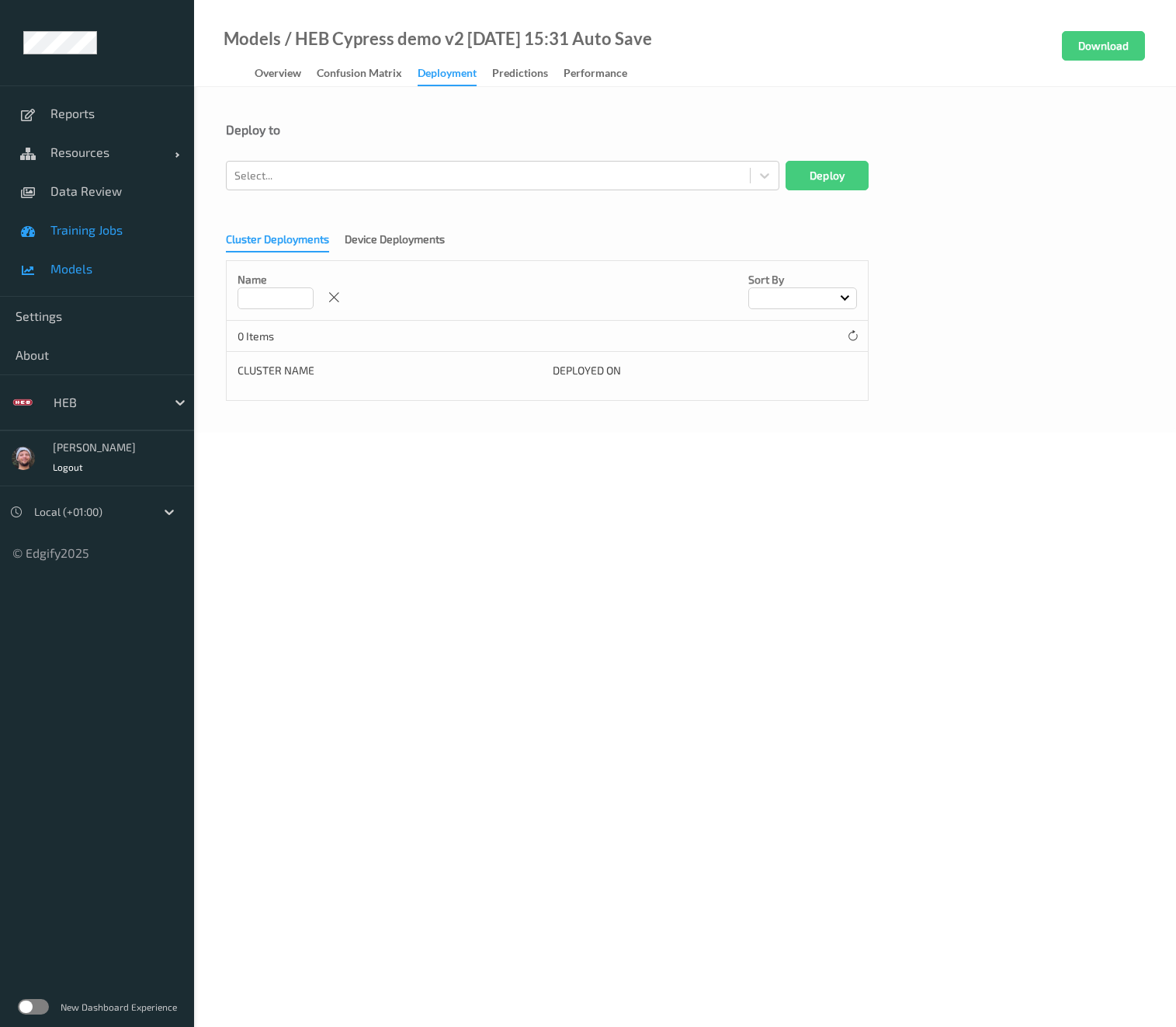
click at [125, 238] on link "Training Jobs" at bounding box center [97, 230] width 194 height 39
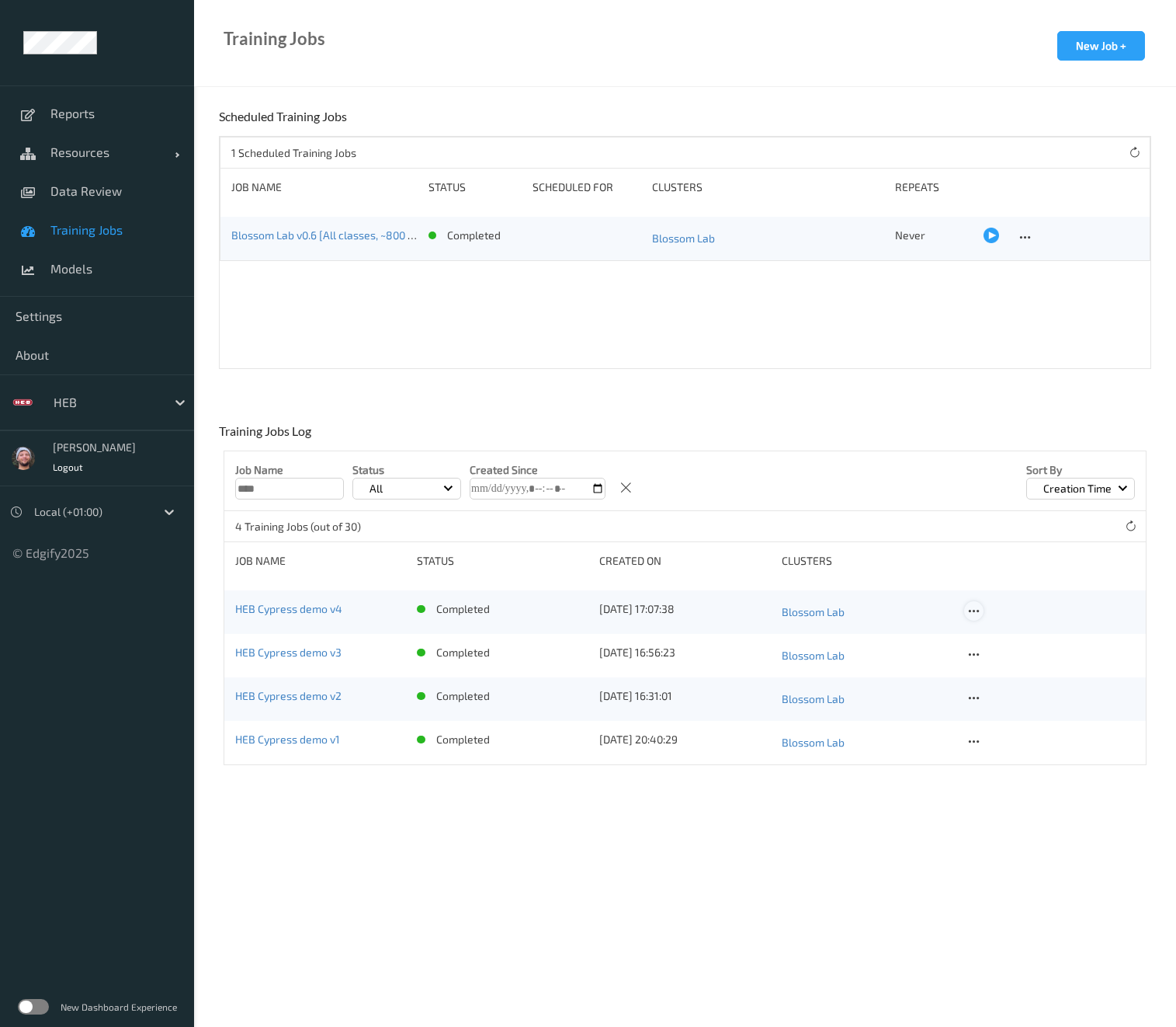
click at [972, 613] on icon at bounding box center [973, 611] width 14 height 14
click at [992, 657] on div "Copy Job" at bounding box center [1011, 665] width 37 height 15
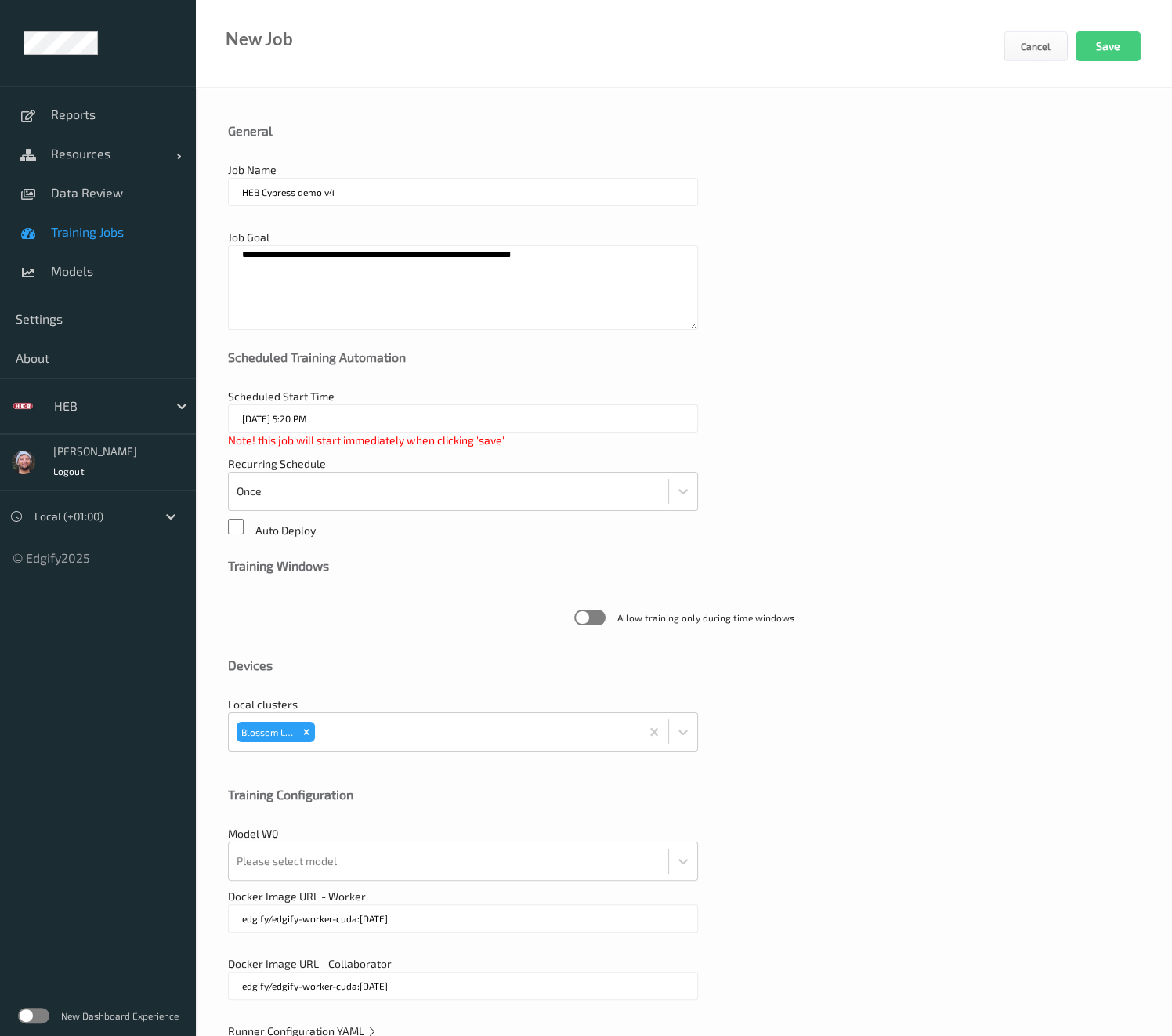
click at [382, 200] on input "HEB Cypress demo v4" at bounding box center [463, 192] width 470 height 28
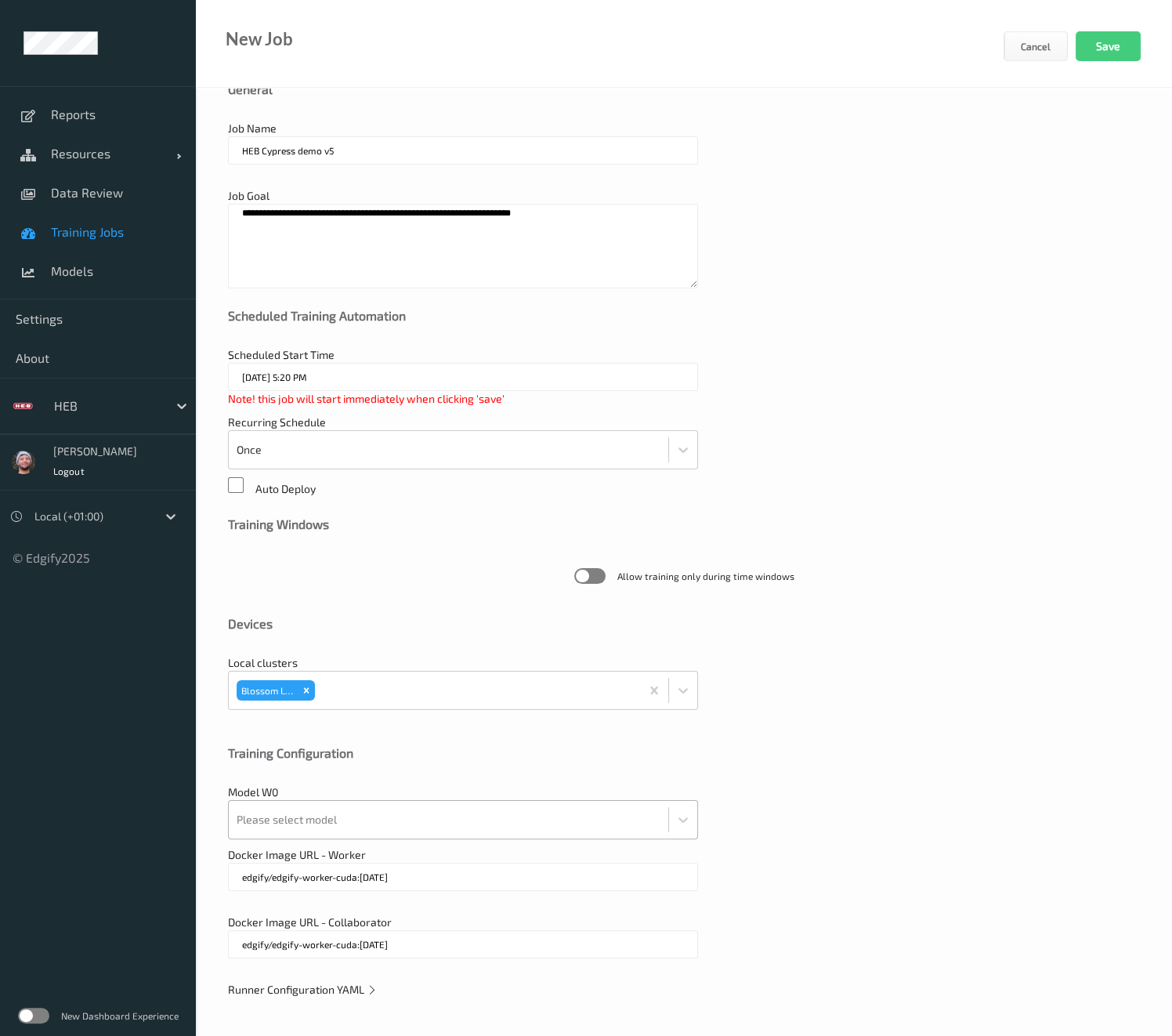
type input "HEB Cypress demo v5"
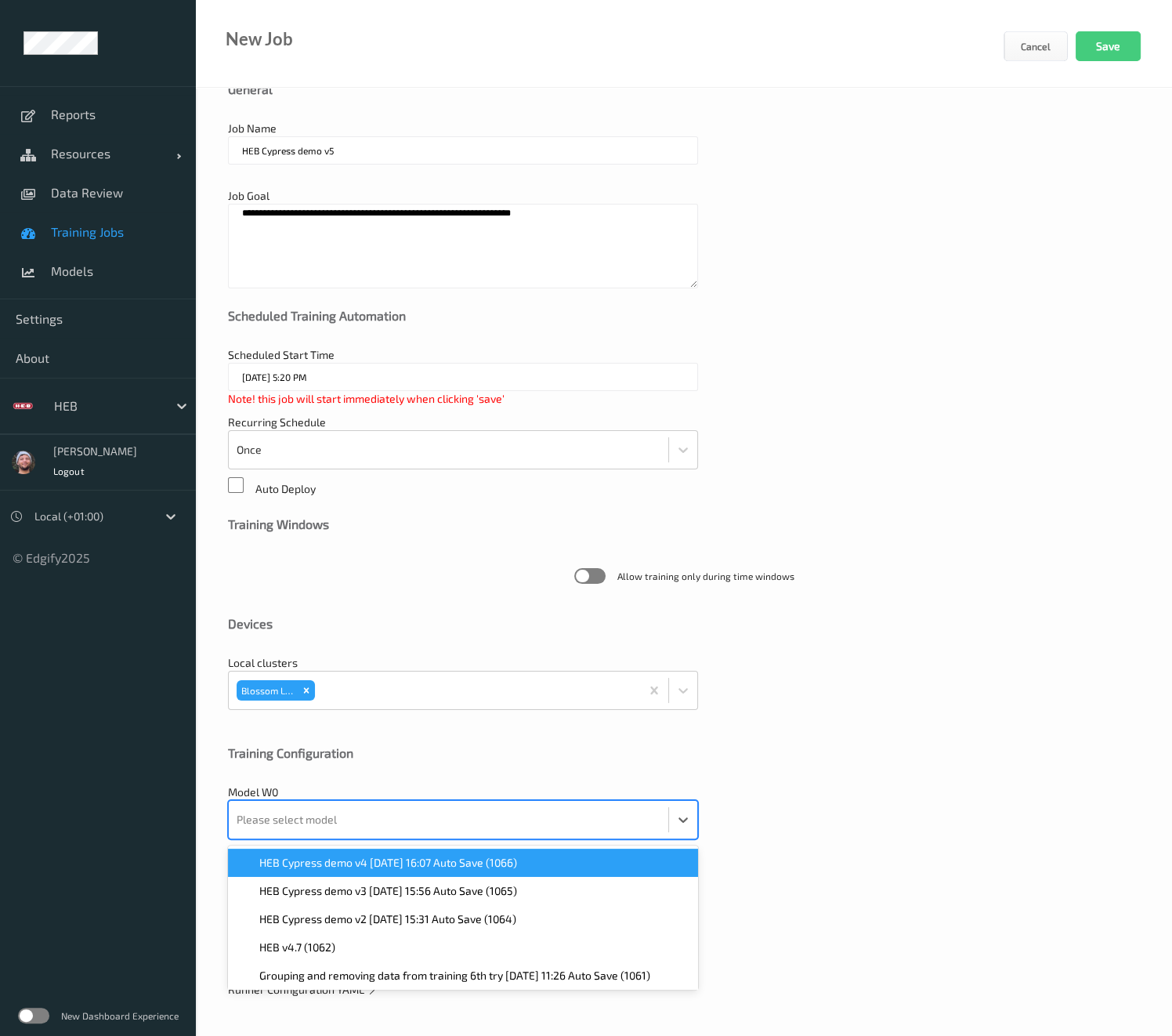
click at [366, 801] on div "Please select model" at bounding box center [448, 819] width 439 height 38
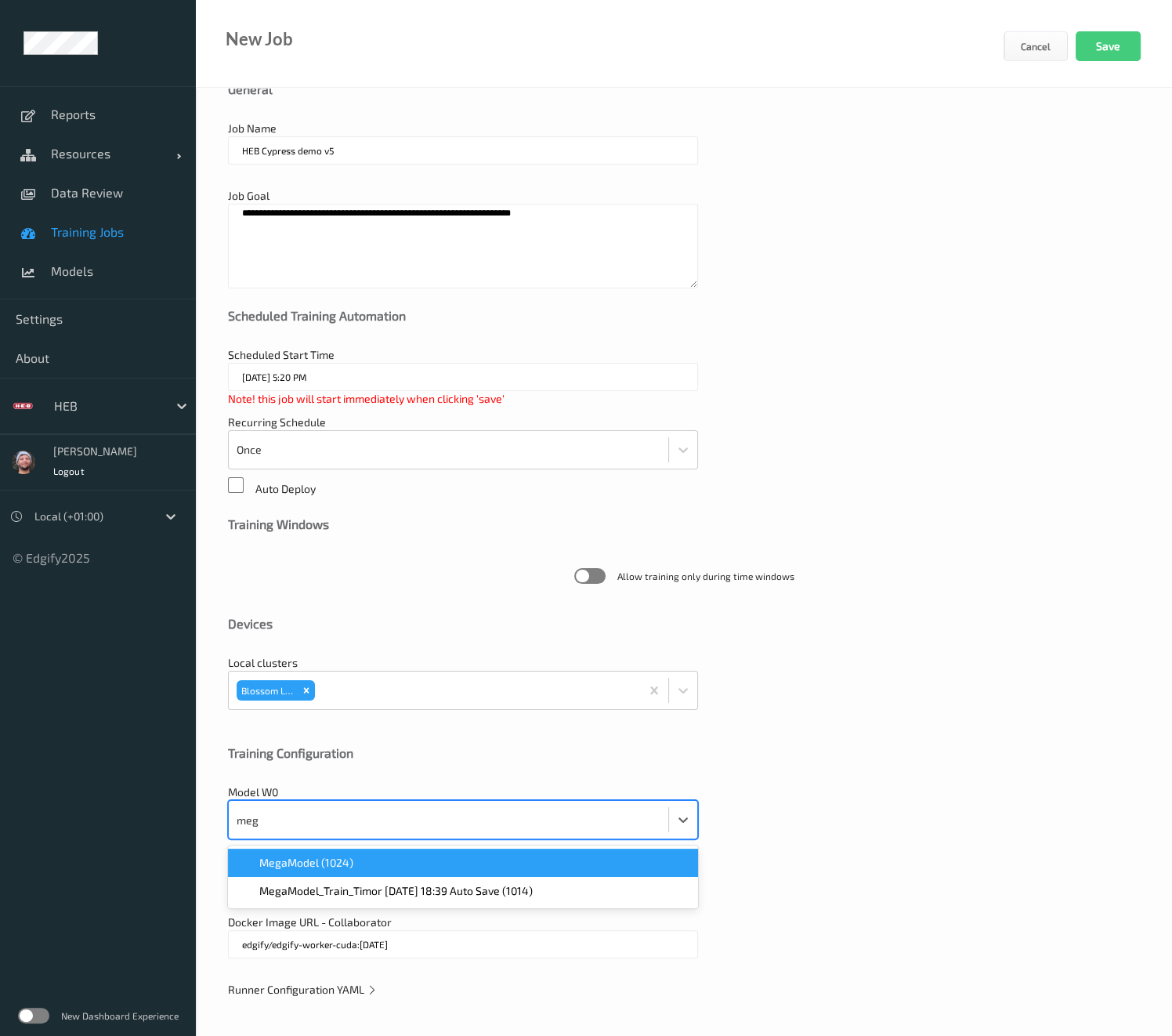
type input "mega"
click at [380, 873] on div "MegaModel (1024)" at bounding box center [463, 862] width 470 height 28
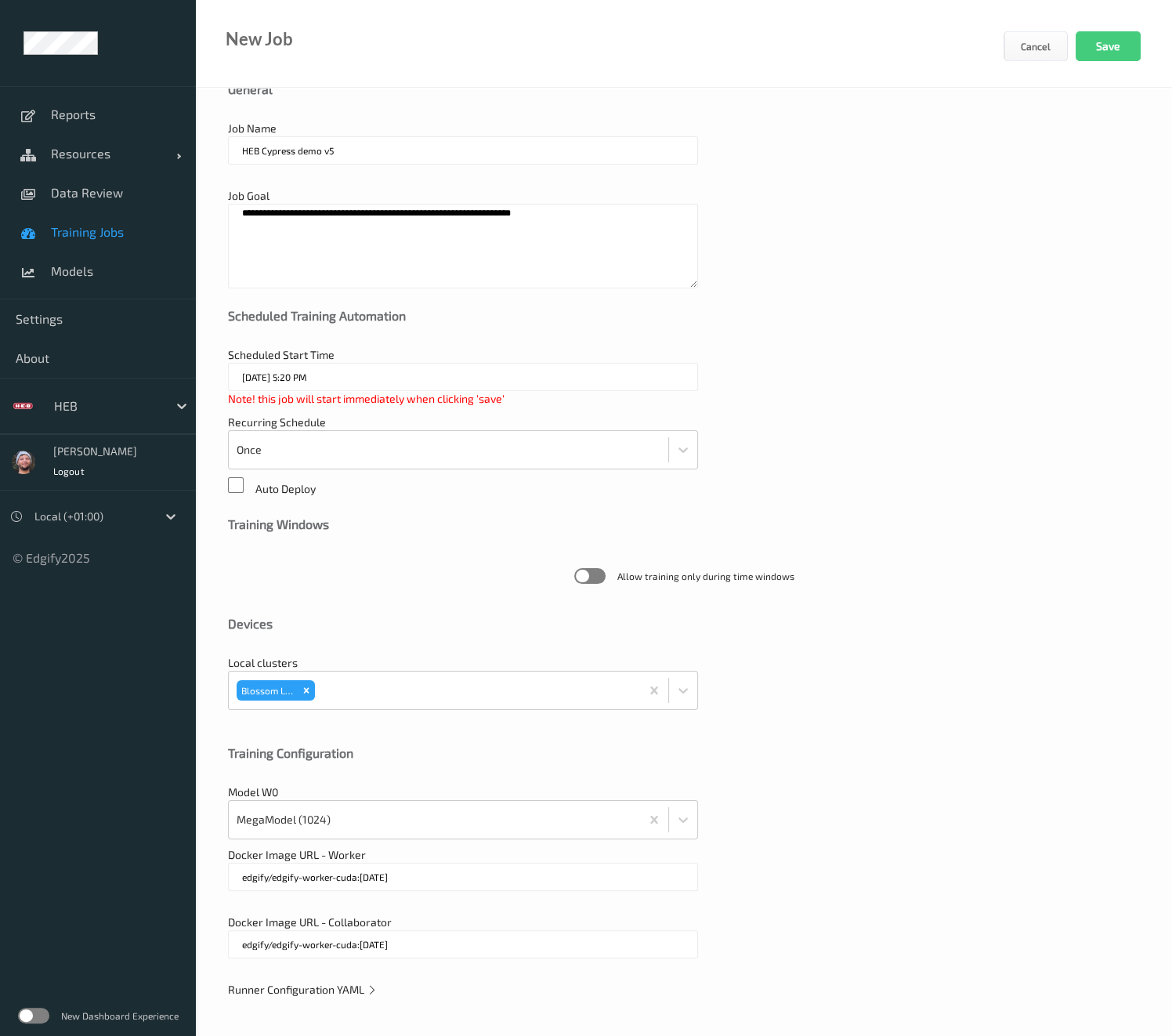
click at [1093, 61] on div "Cancel Save" at bounding box center [1088, 59] width 168 height 55
click at [1094, 53] on button "Save" at bounding box center [1107, 46] width 65 height 30
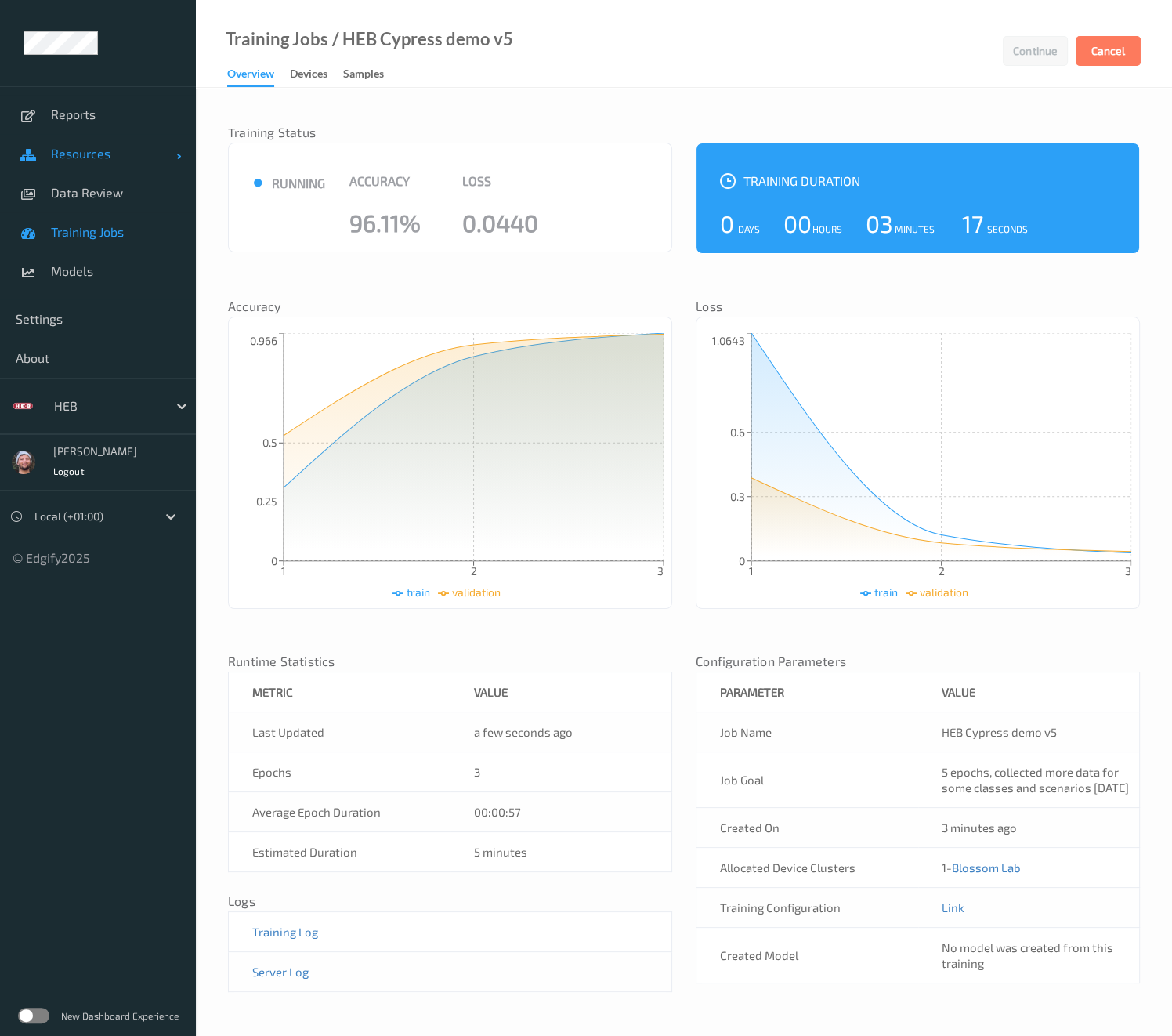
click at [125, 152] on span "Resources" at bounding box center [114, 154] width 125 height 16
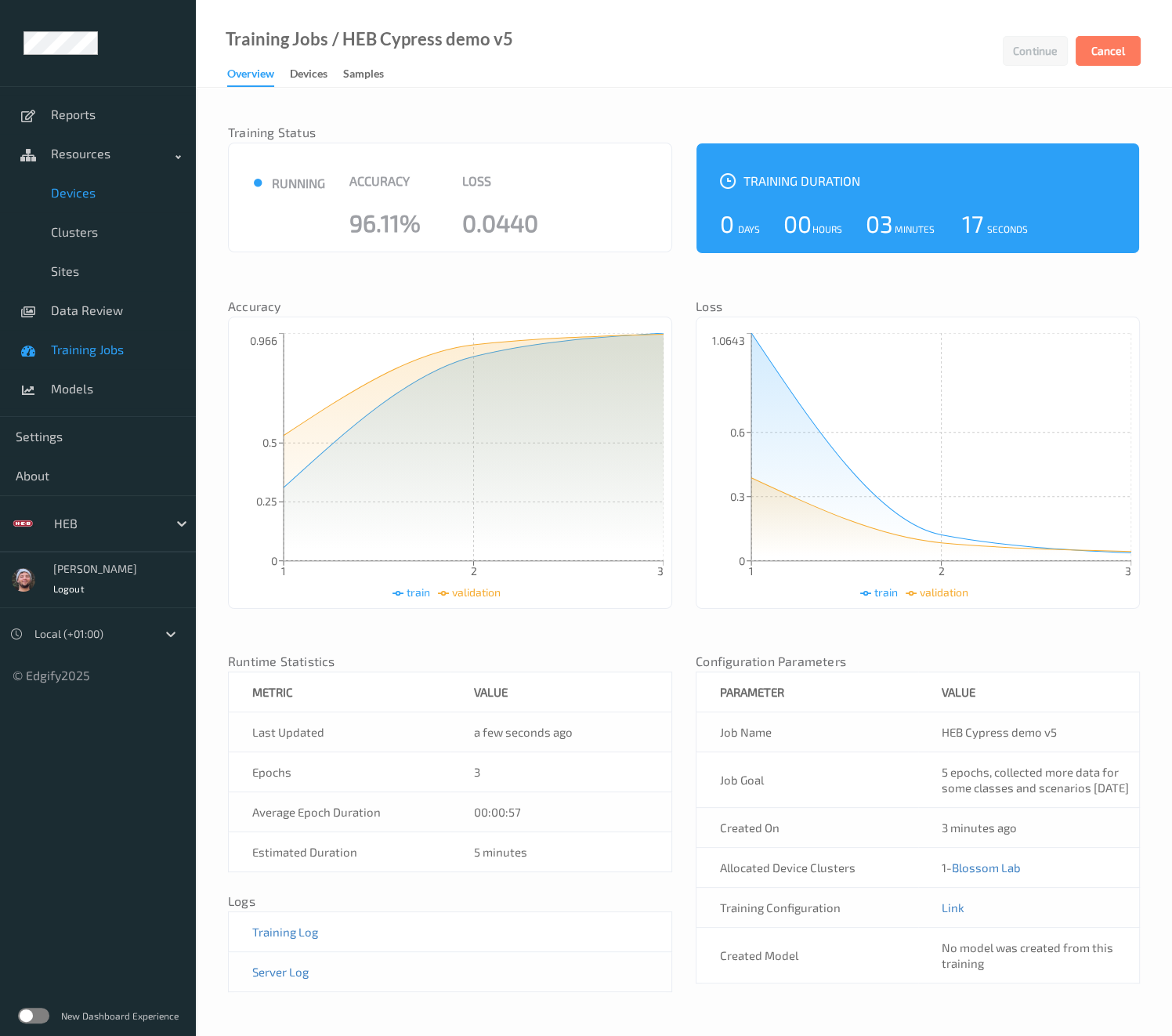
click at [123, 192] on span "Devices" at bounding box center [115, 193] width 129 height 16
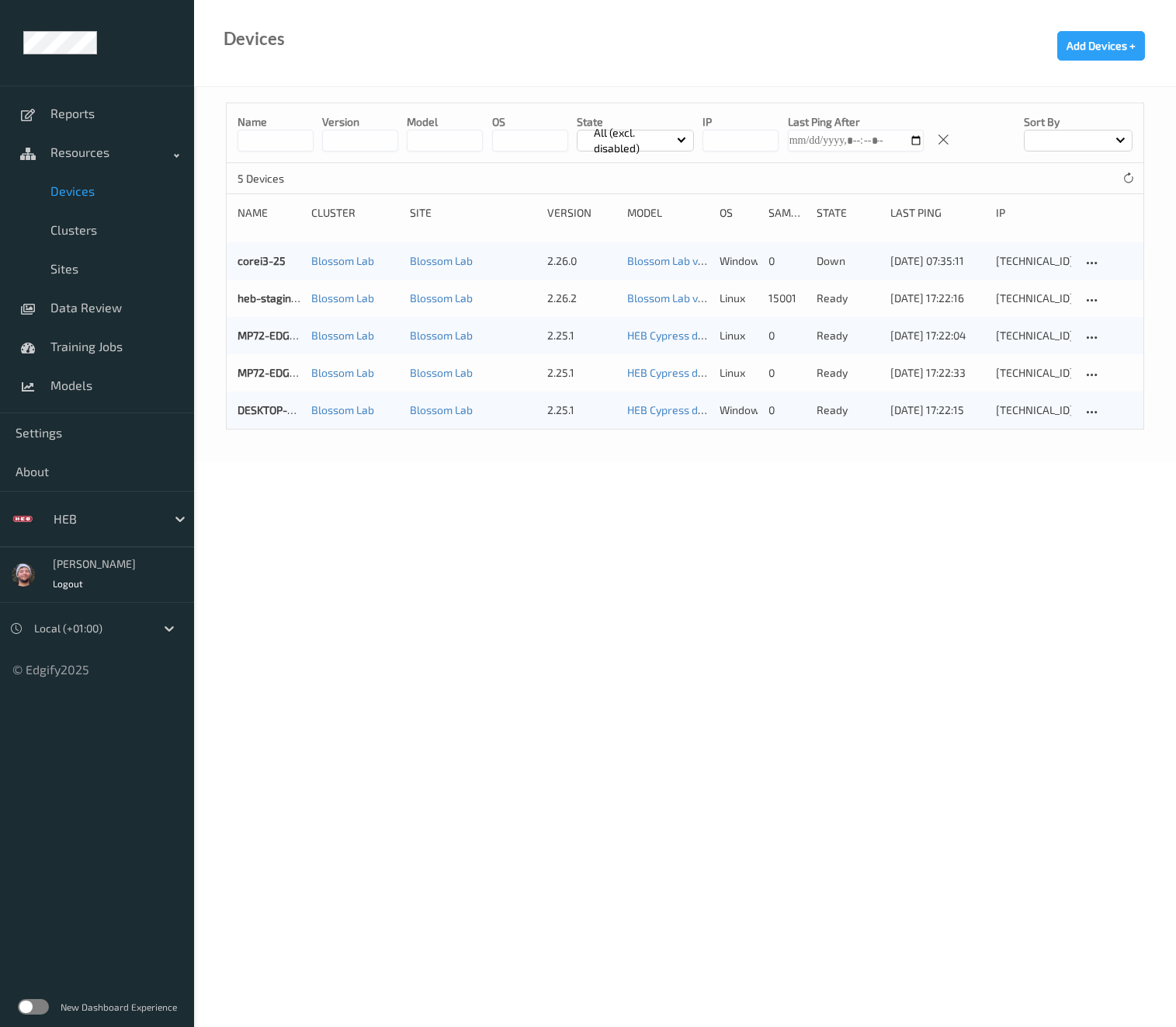
click at [540, 510] on body "Reports Resources Devices Clusters Sites Data Review Training Jobs Models Setti…" at bounding box center [588, 514] width 1176 height 1027
click at [854, 483] on body "Reports Resources Devices Clusters Sites Data Review Training Jobs Models Setti…" at bounding box center [588, 514] width 1176 height 1027
click at [953, 577] on body "Reports Resources Devices Clusters Sites Data Review Training Jobs Models Setti…" at bounding box center [588, 514] width 1176 height 1027
click at [120, 322] on link "Data Review" at bounding box center [97, 307] width 194 height 39
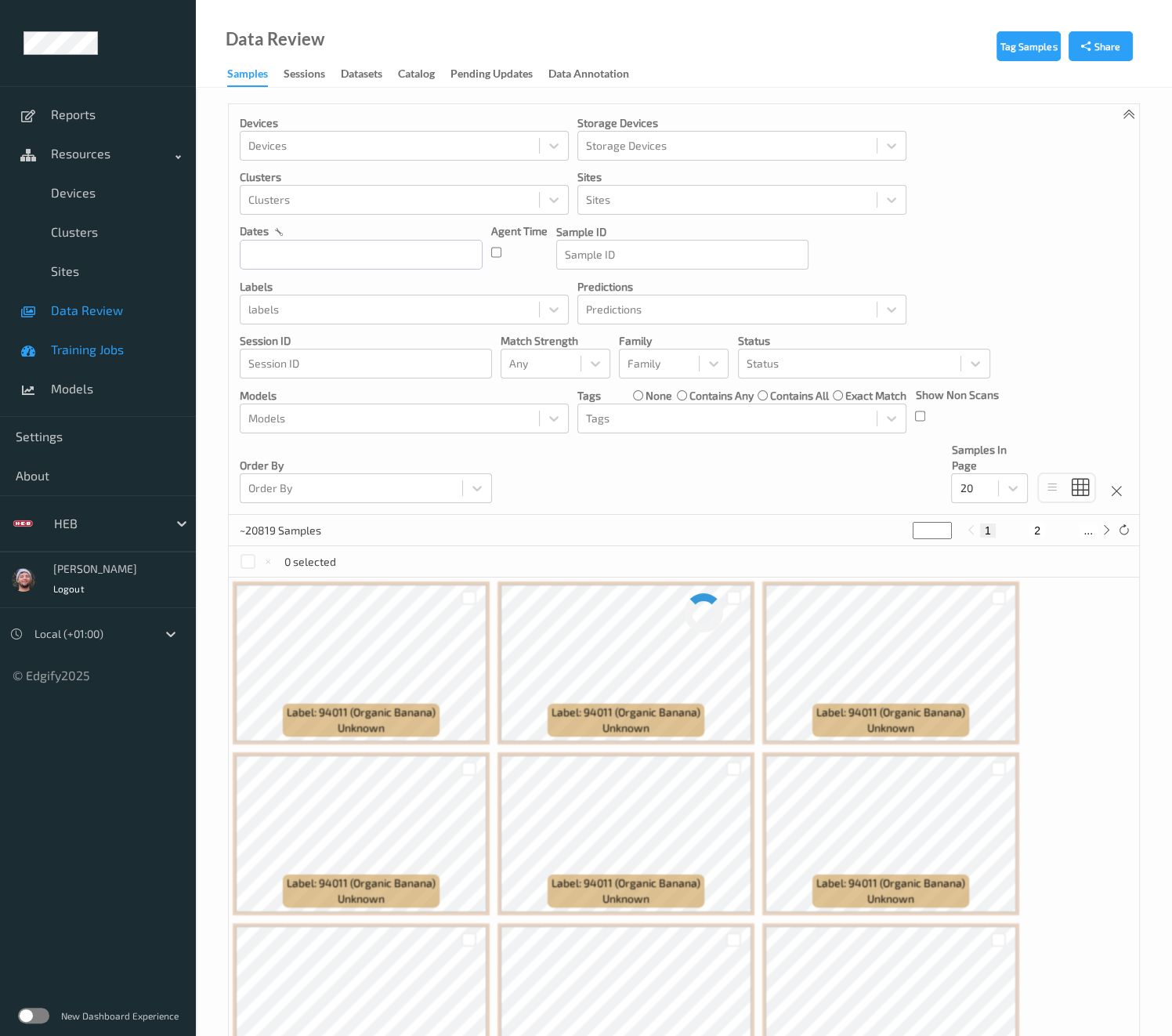
click at [115, 331] on link "Training Jobs" at bounding box center [98, 349] width 196 height 39
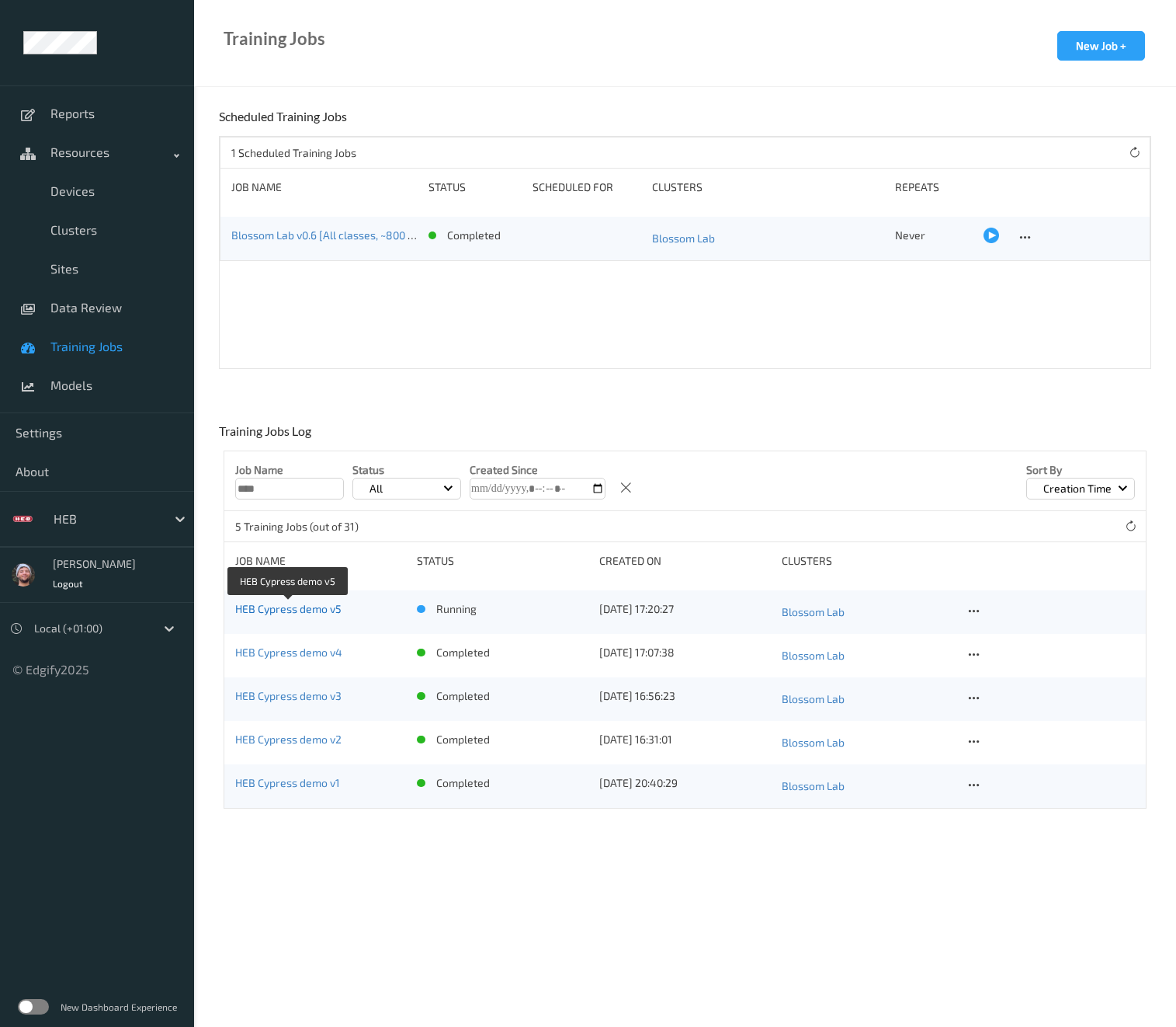
click at [316, 607] on link "HEB Cypress demo v5" at bounding box center [288, 608] width 106 height 14
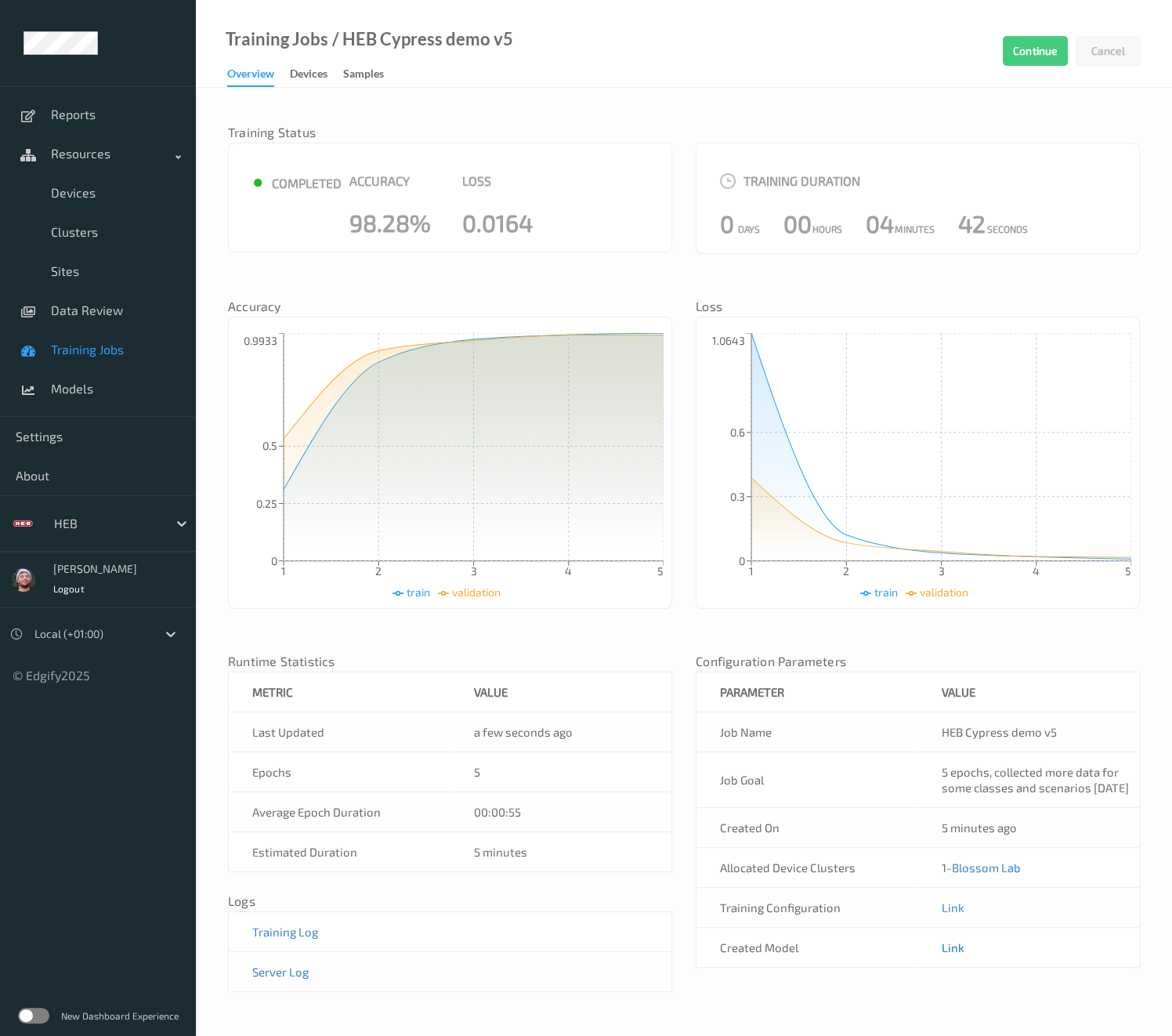
click at [949, 954] on link "Link" at bounding box center [952, 947] width 22 height 14
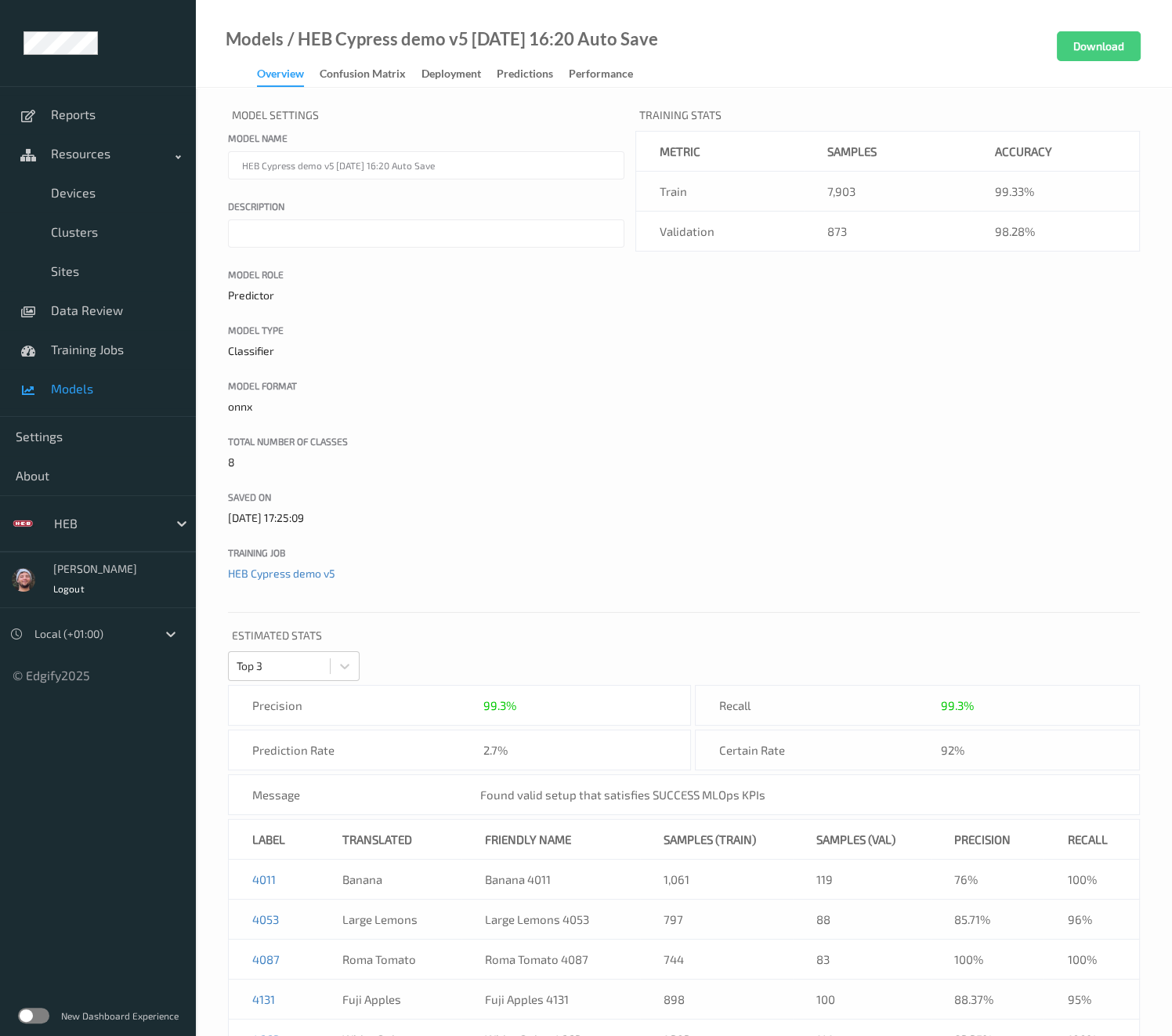
click at [433, 60] on div "Models / HEB Cypress demo v5 2025-08-21 16:20 Auto Save Overview Confusion matr…" at bounding box center [426, 59] width 462 height 55
click at [434, 66] on div "Deployment" at bounding box center [451, 75] width 59 height 19
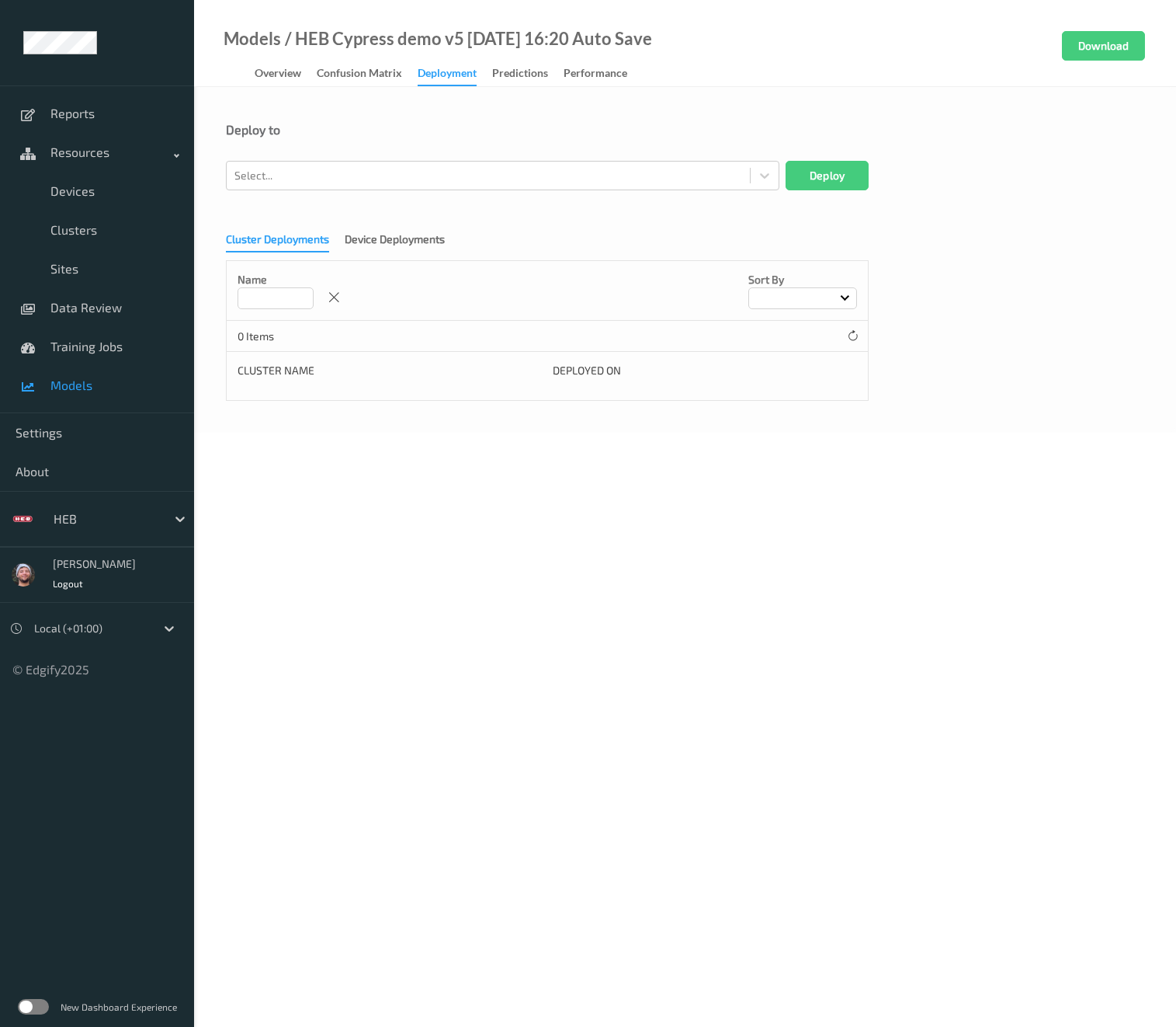
click at [422, 192] on form "Deploy to Select... Deploy Cluster Deployments Device Deployments Name Sort by …" at bounding box center [685, 261] width 919 height 279
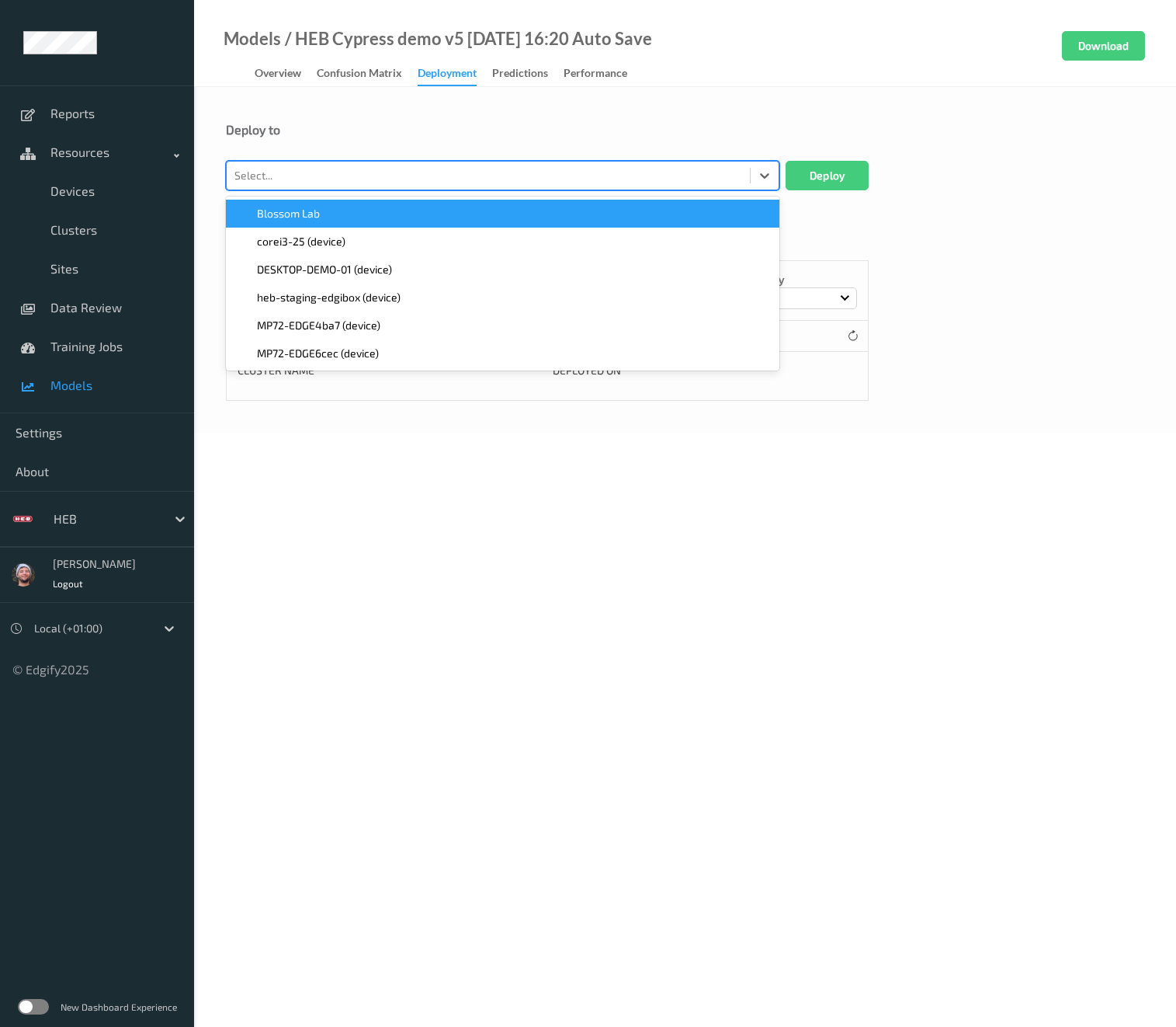
click at [404, 185] on div "Select..." at bounding box center [488, 175] width 524 height 25
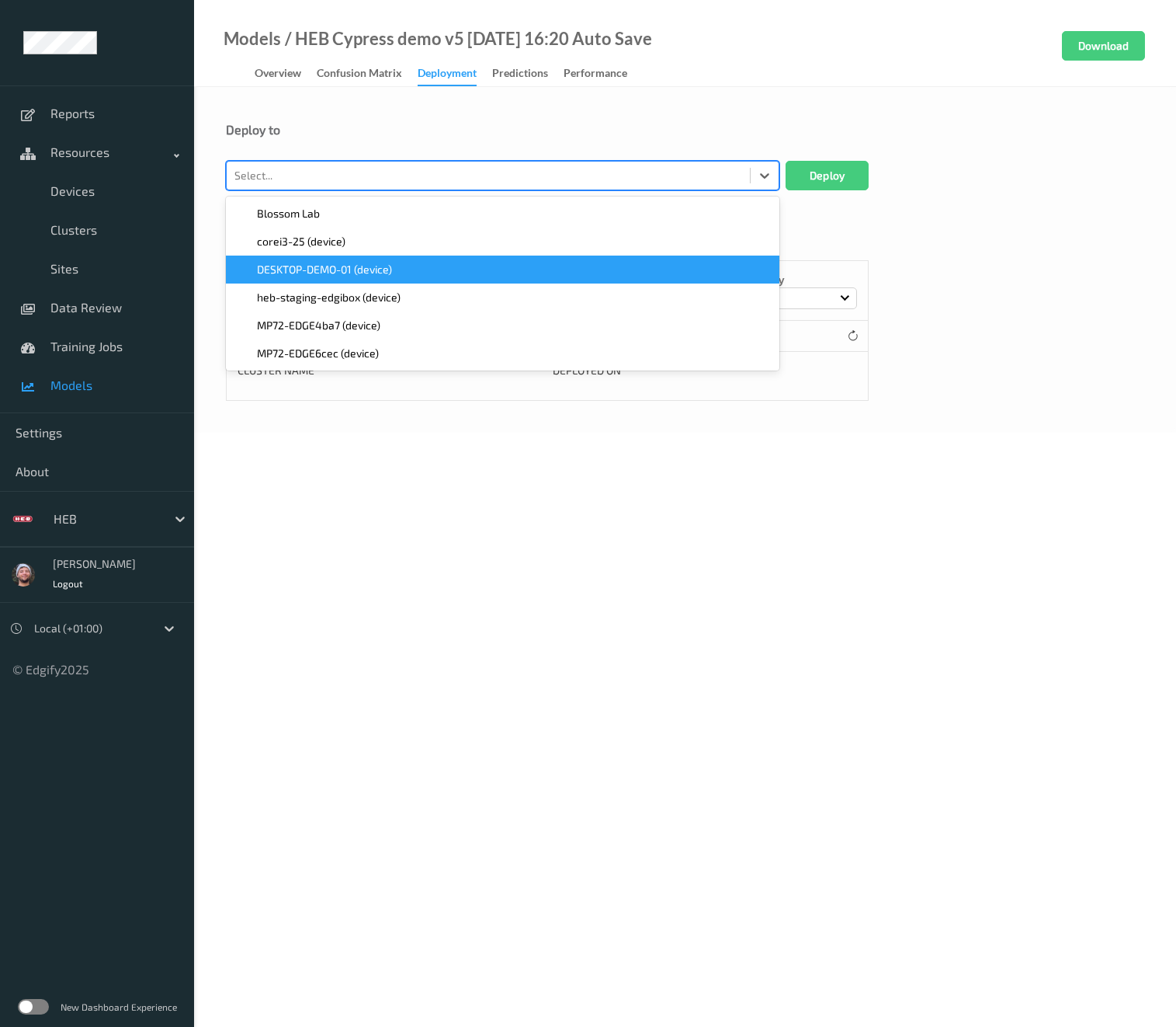
click at [382, 258] on div "DESKTOP-DEMO-01 (device)" at bounding box center [502, 269] width 554 height 28
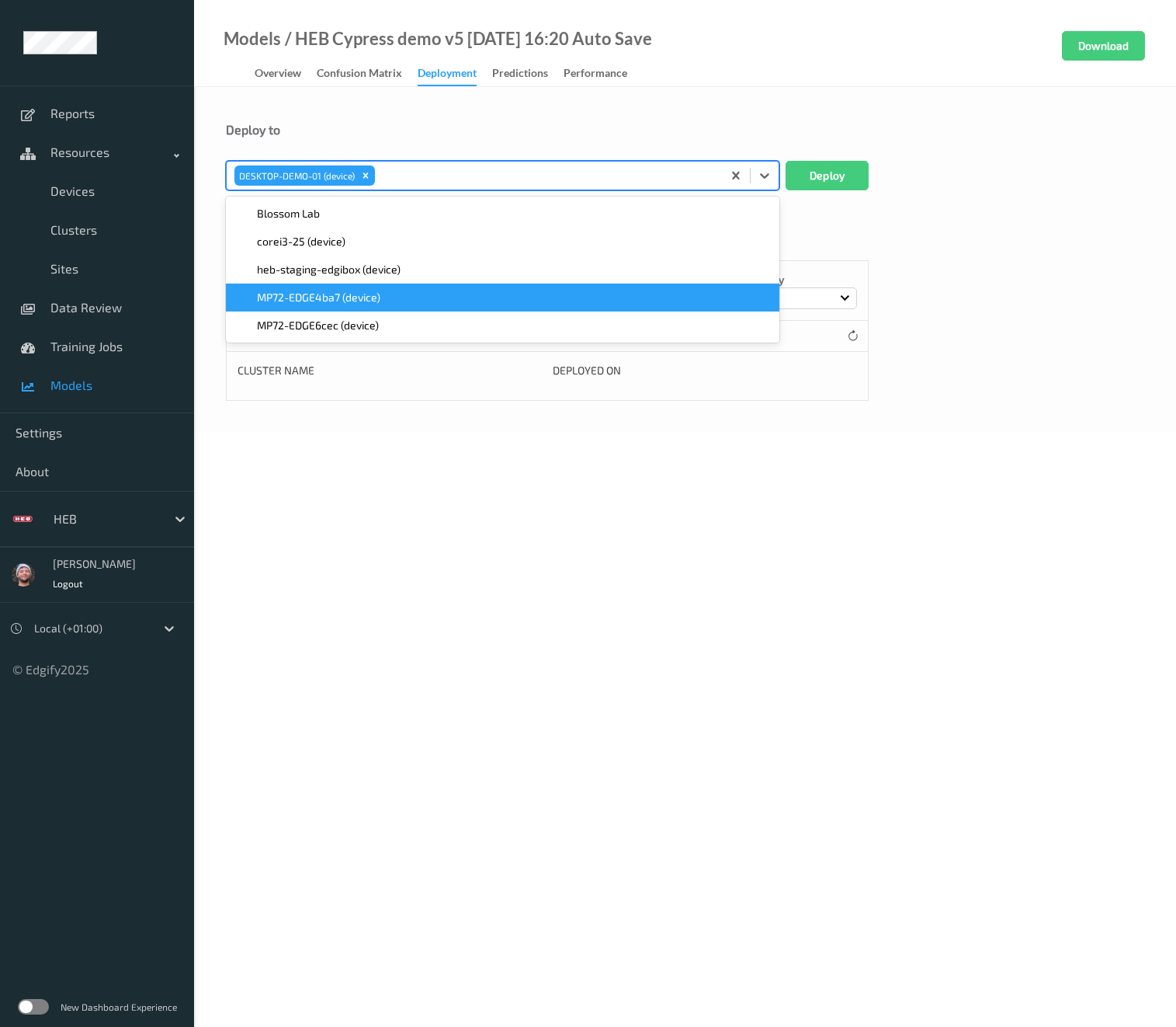
click at [371, 290] on span "MP72-EDGE4ba7 (device)" at bounding box center [318, 297] width 123 height 16
click at [371, 290] on span "MP72-EDGE6cec (device)" at bounding box center [317, 297] width 122 height 16
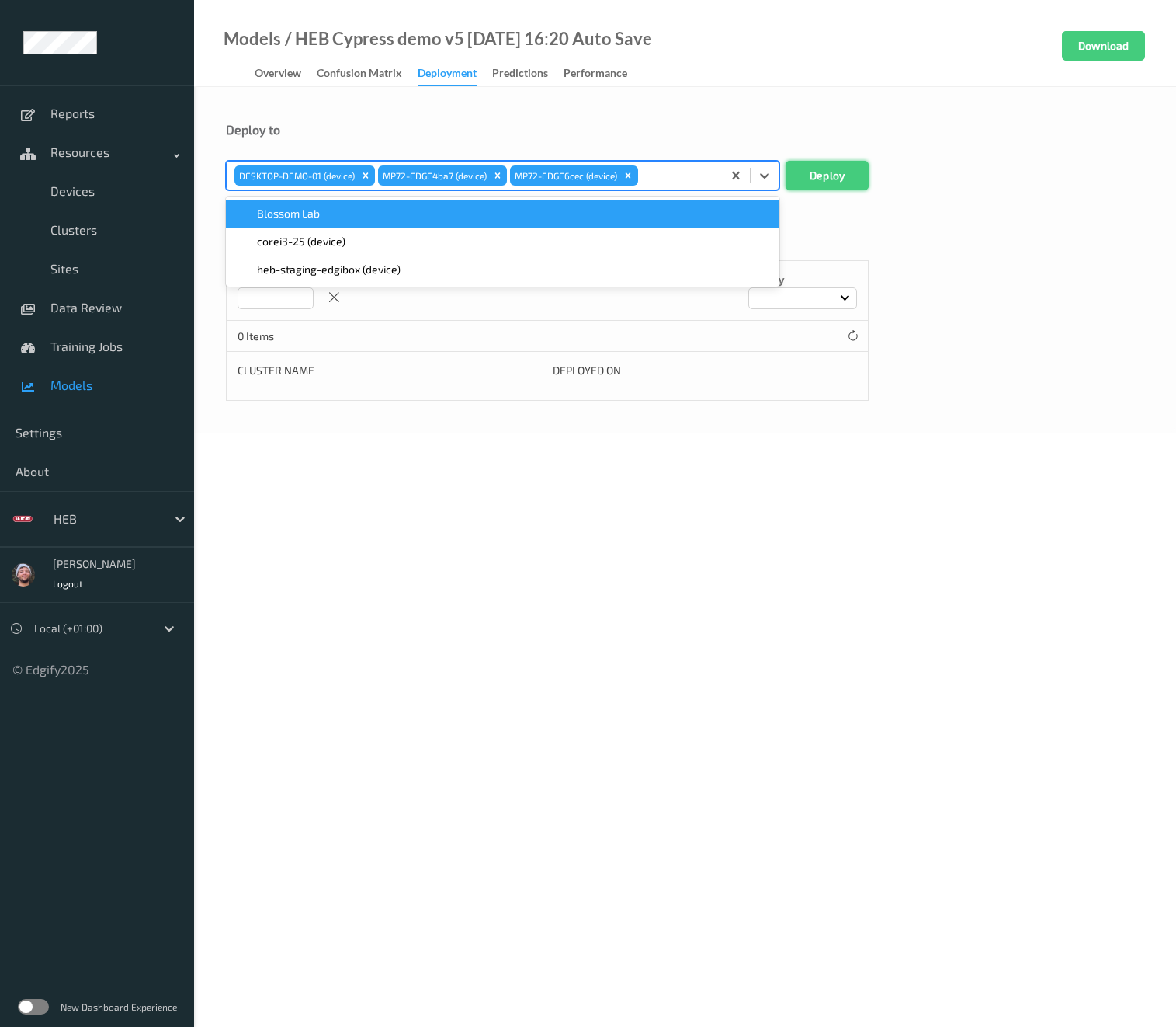
click at [818, 172] on button "Deploy" at bounding box center [827, 175] width 83 height 29
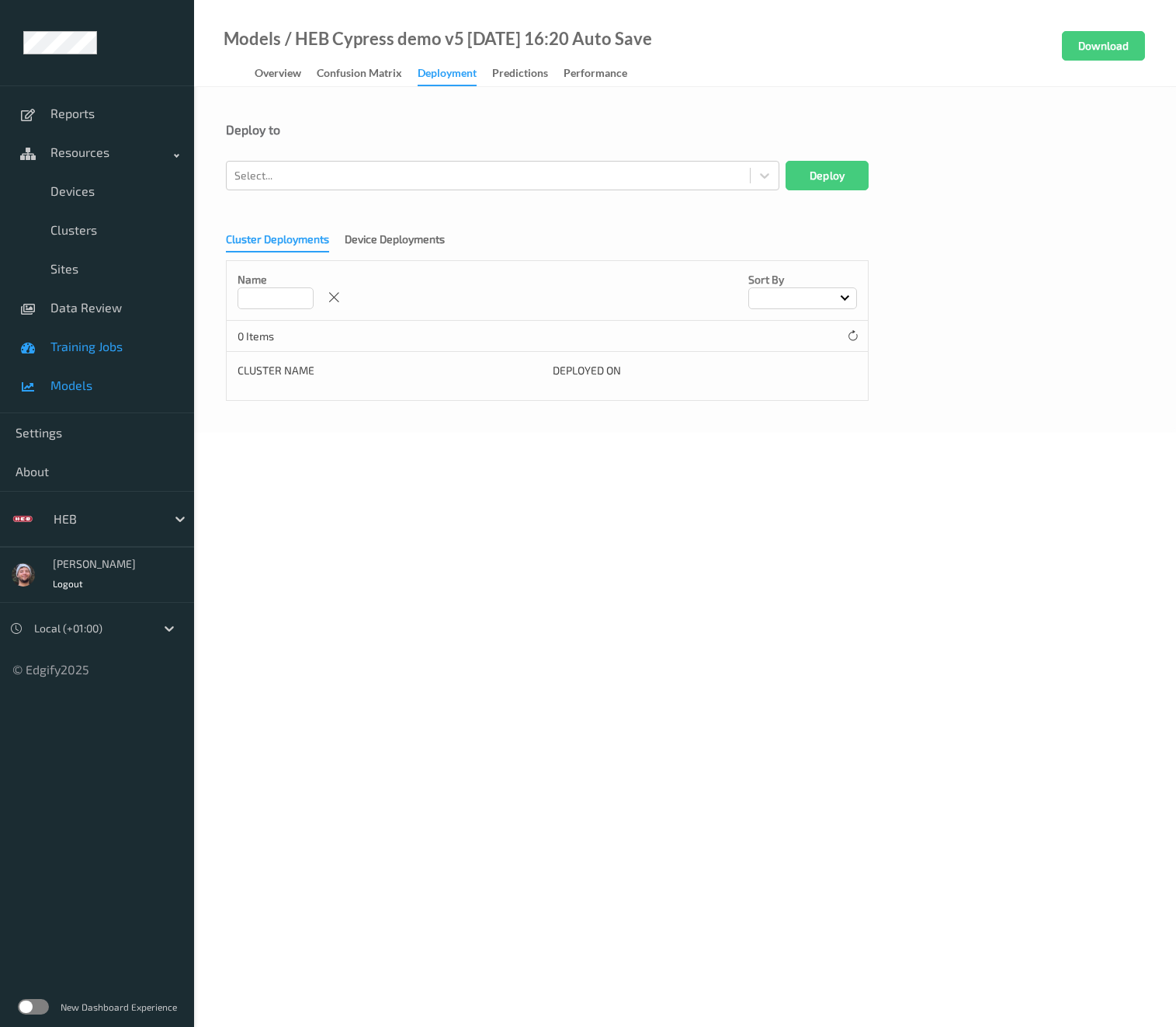
click at [103, 349] on span "Training Jobs" at bounding box center [114, 347] width 128 height 16
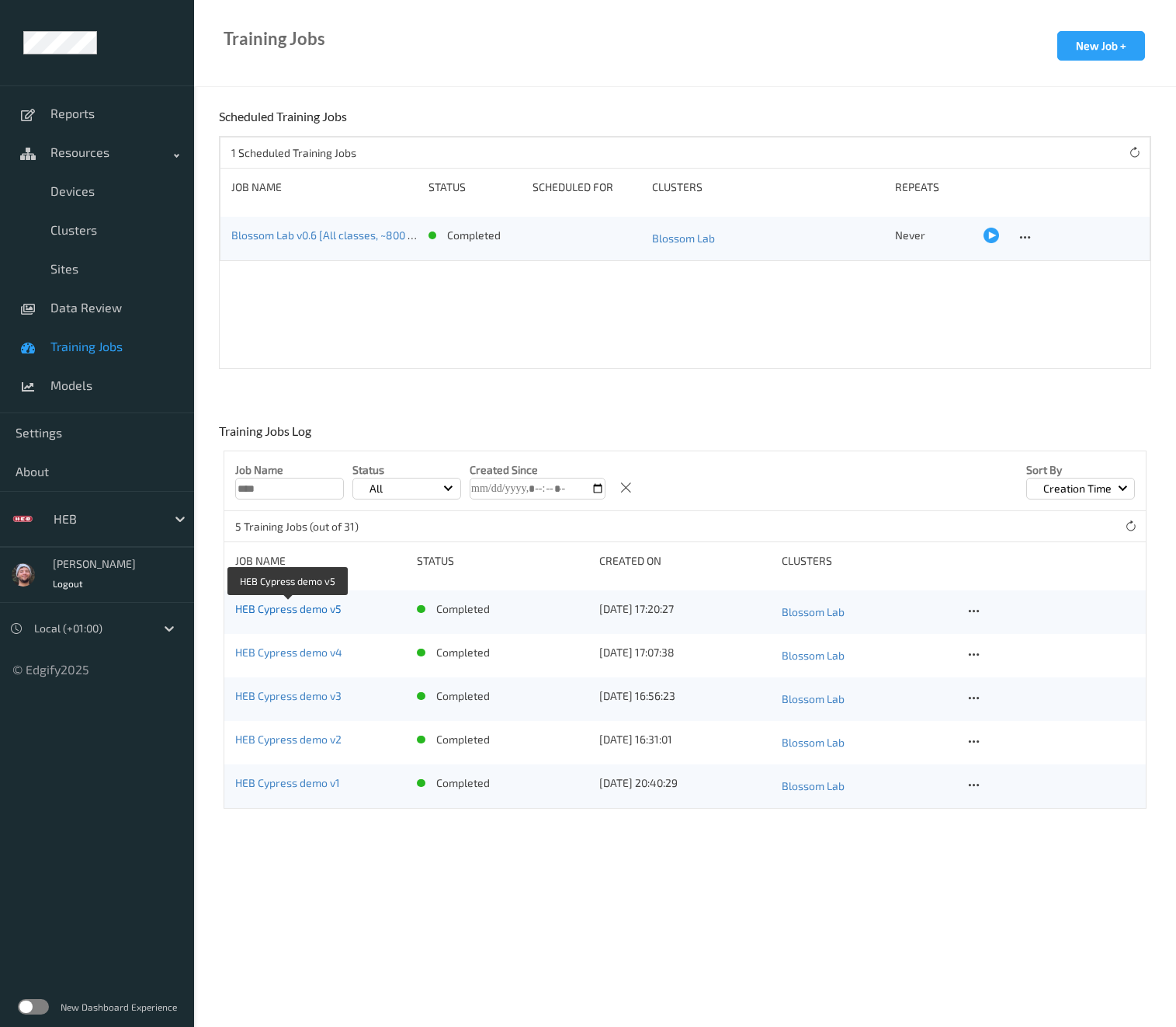
click at [277, 607] on link "HEB Cypress demo v5" at bounding box center [288, 608] width 106 height 14
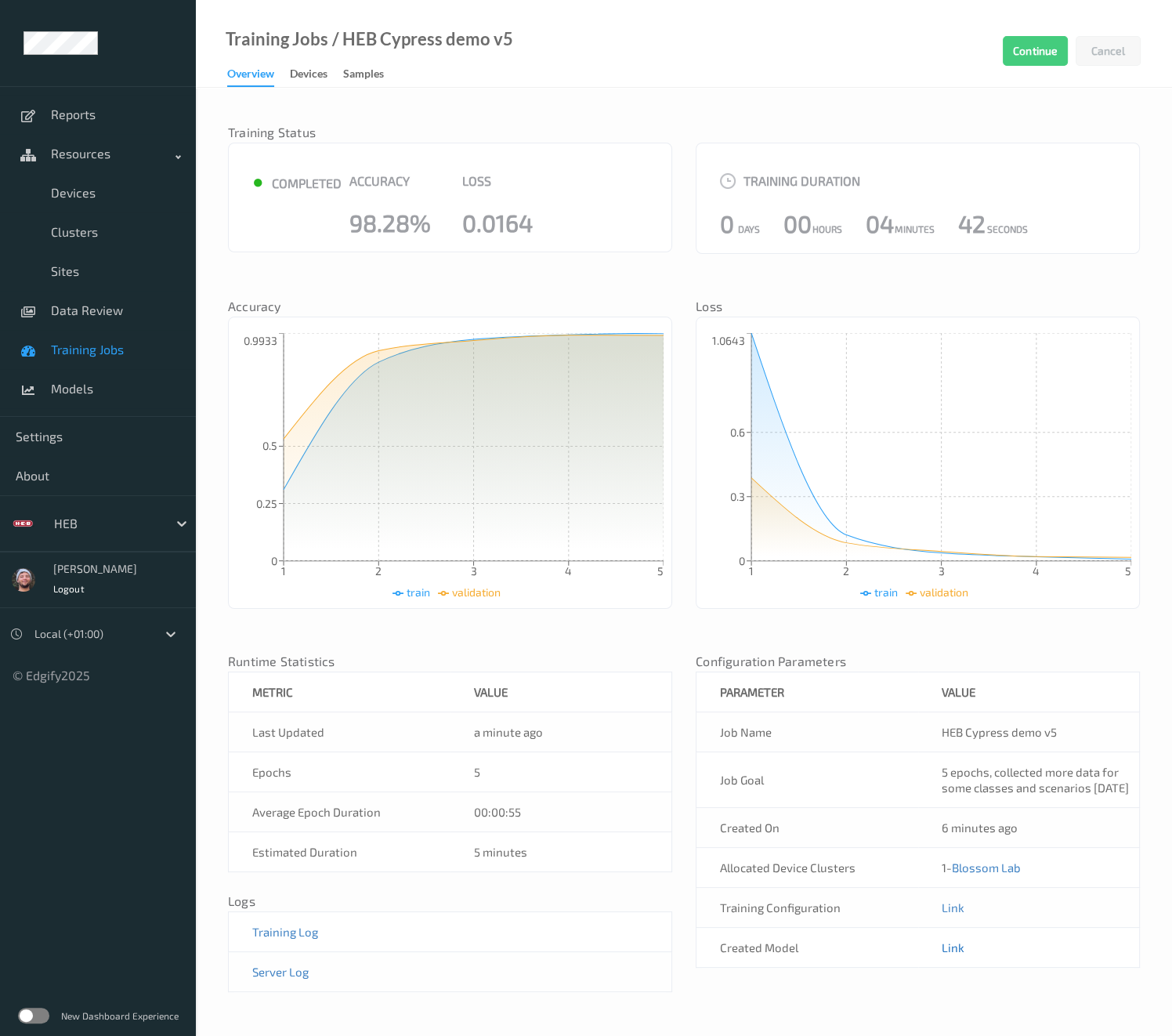
click at [948, 954] on link "Link" at bounding box center [952, 947] width 22 height 14
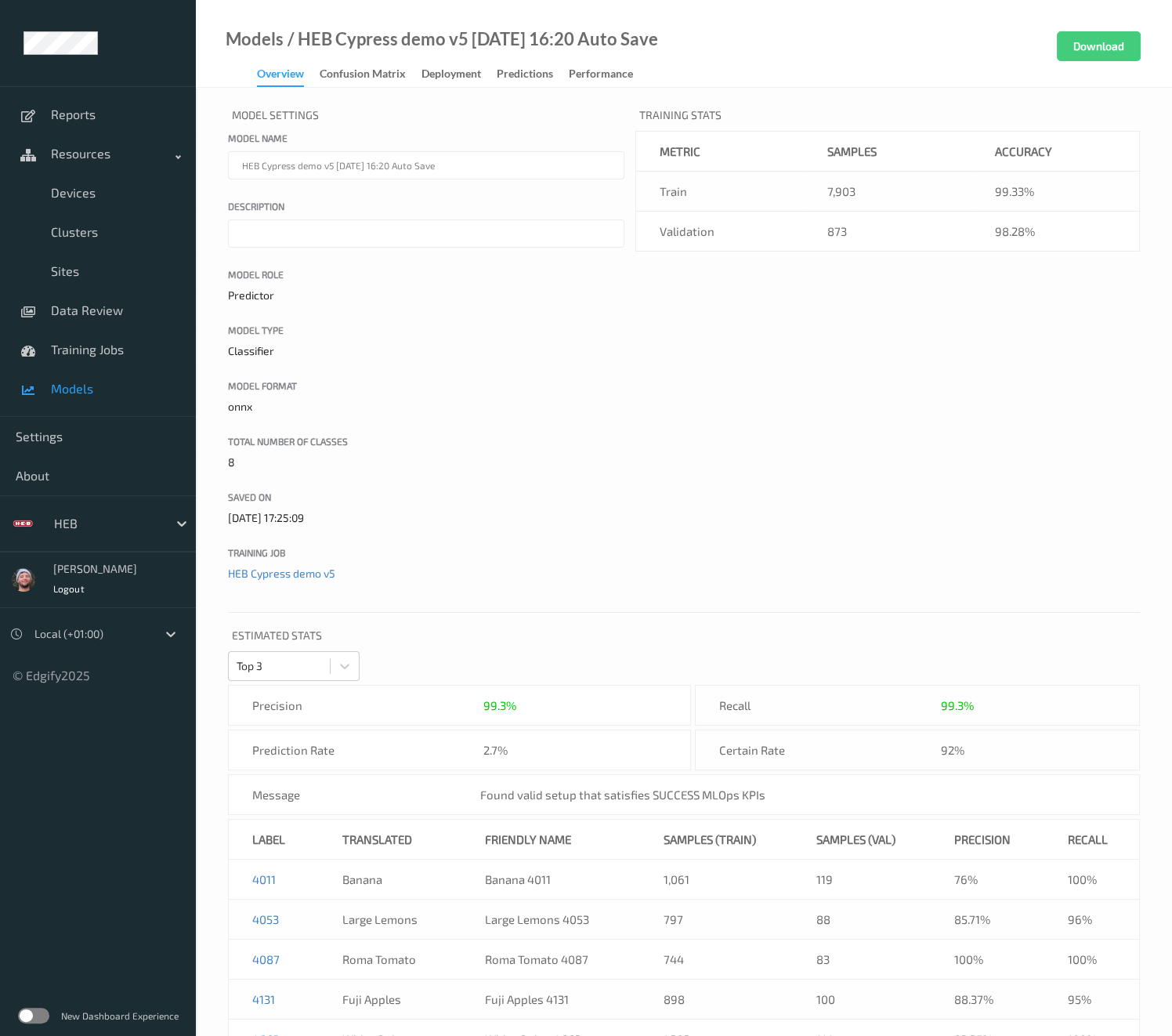
scroll to position [213, 0]
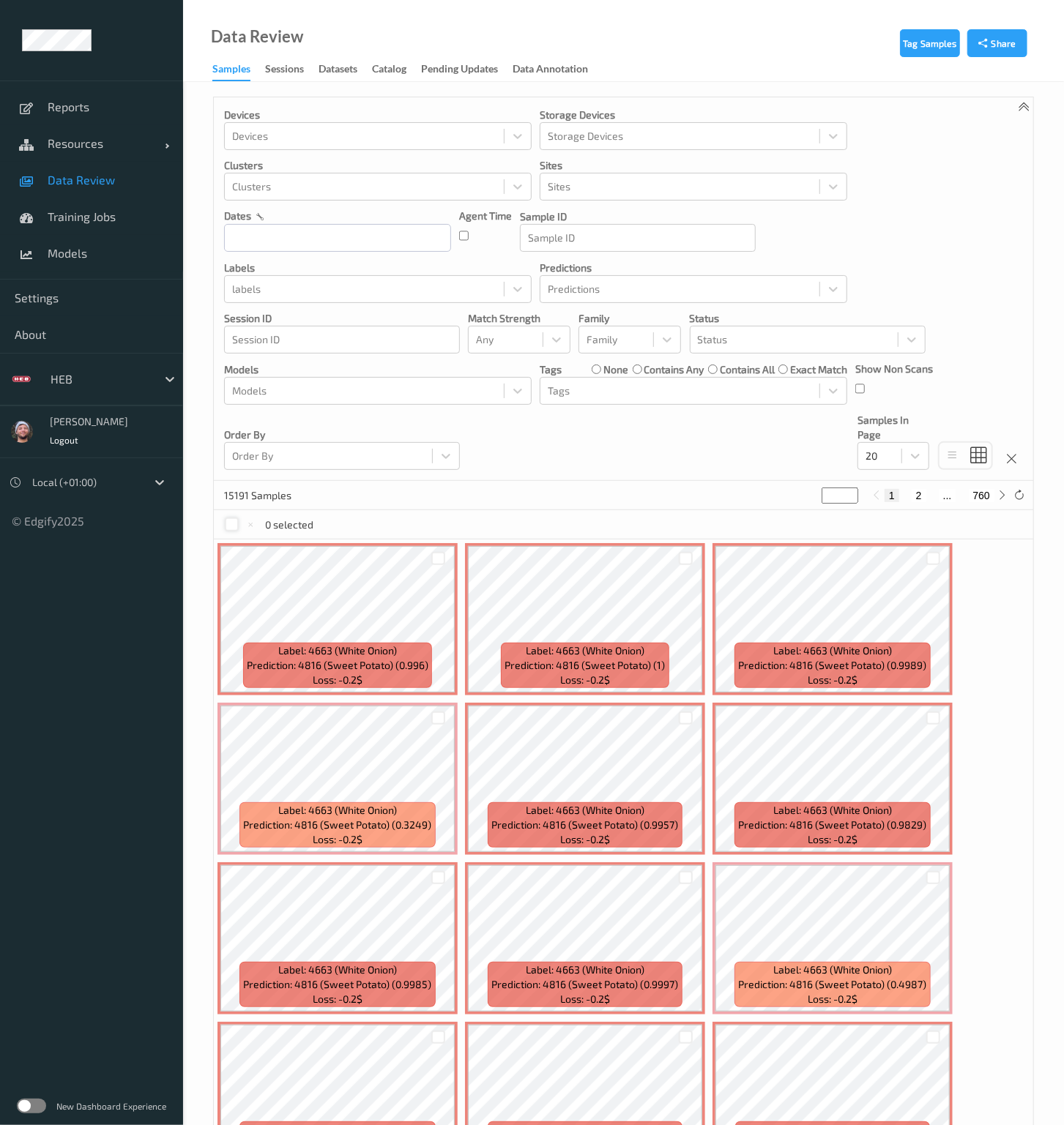
click at [238, 525] on div at bounding box center [232, 524] width 14 height 14
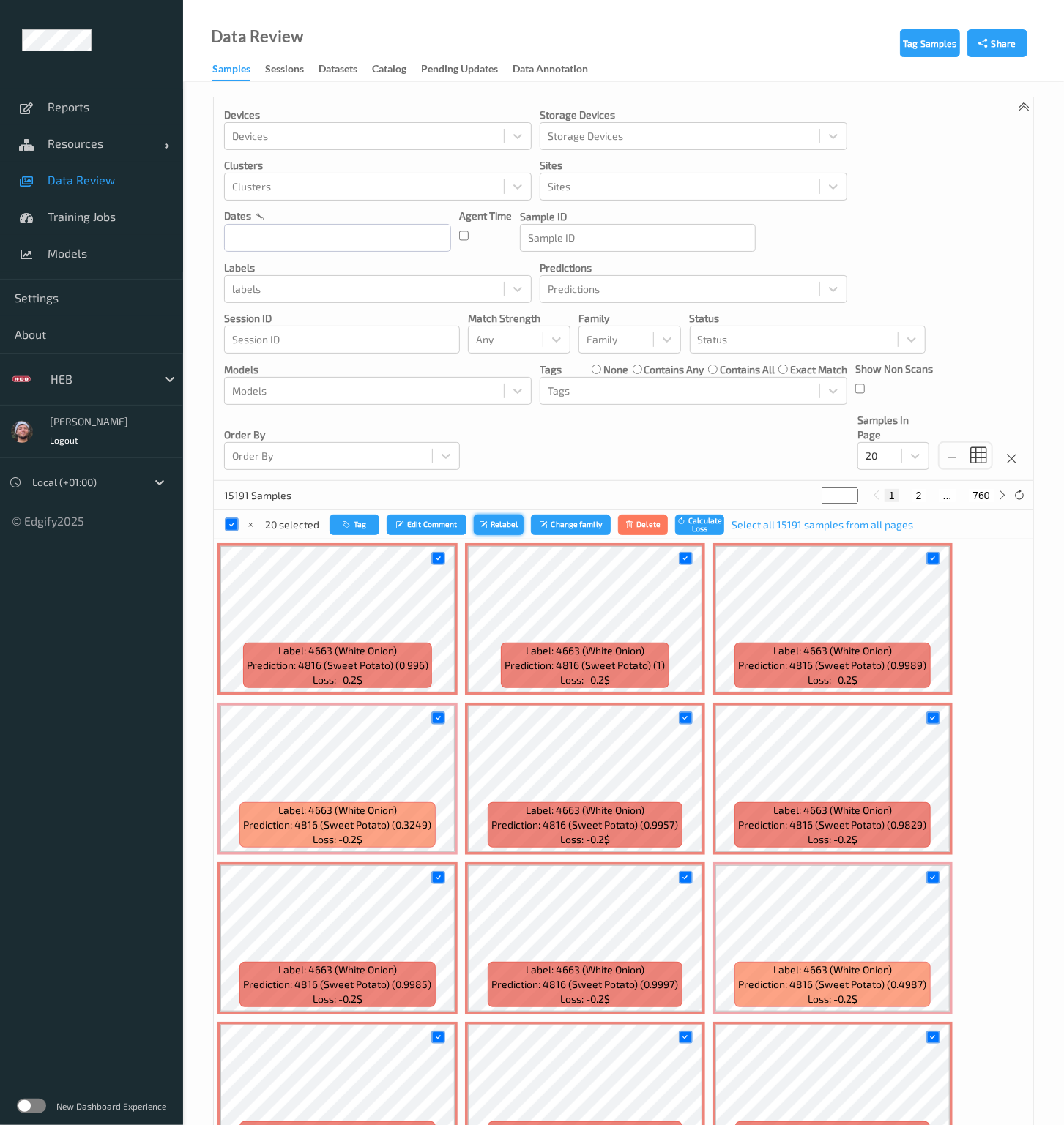
click at [494, 523] on button "Relabel" at bounding box center [498, 525] width 49 height 21
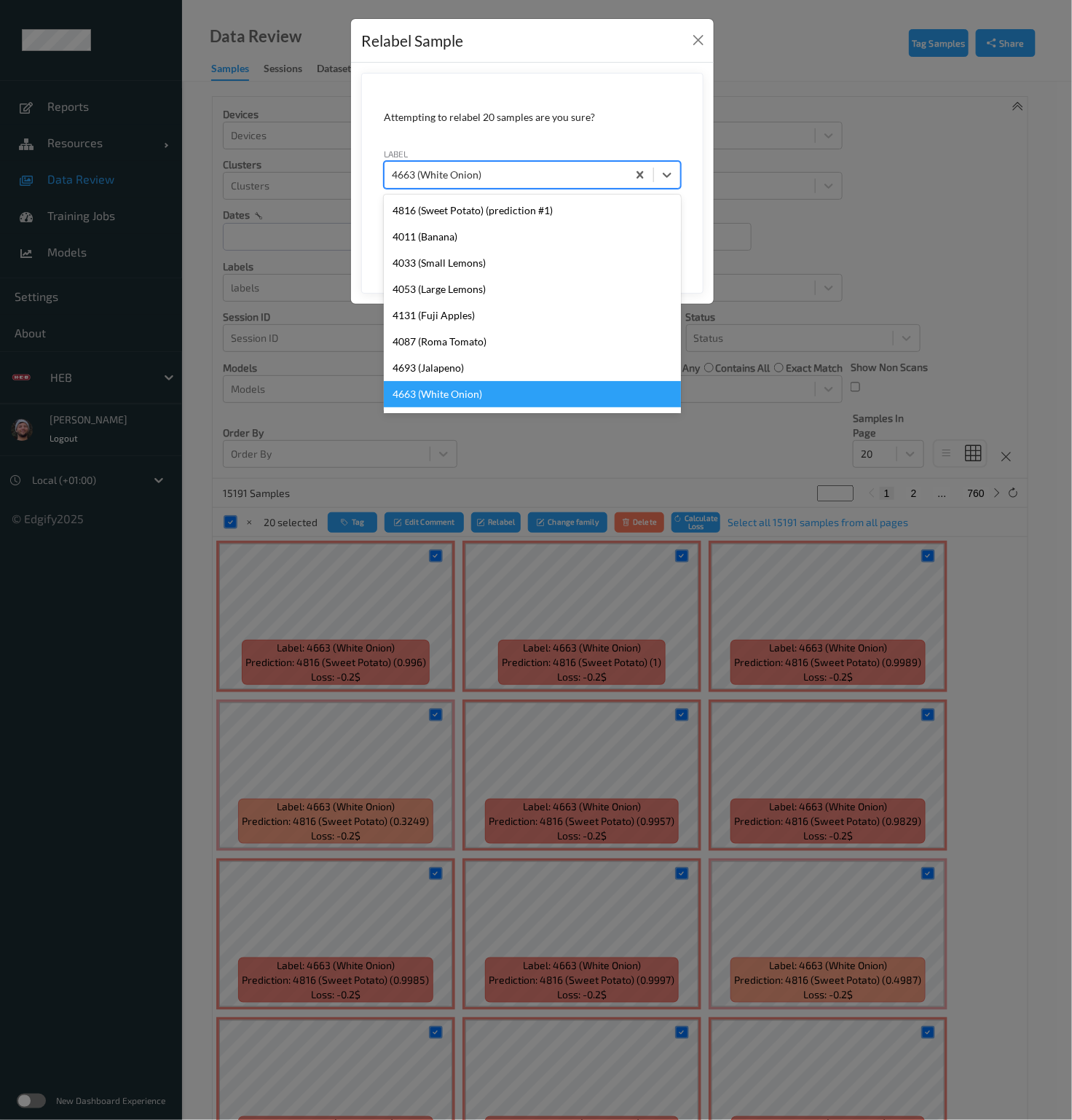
click at [511, 177] on div at bounding box center [506, 174] width 228 height 17
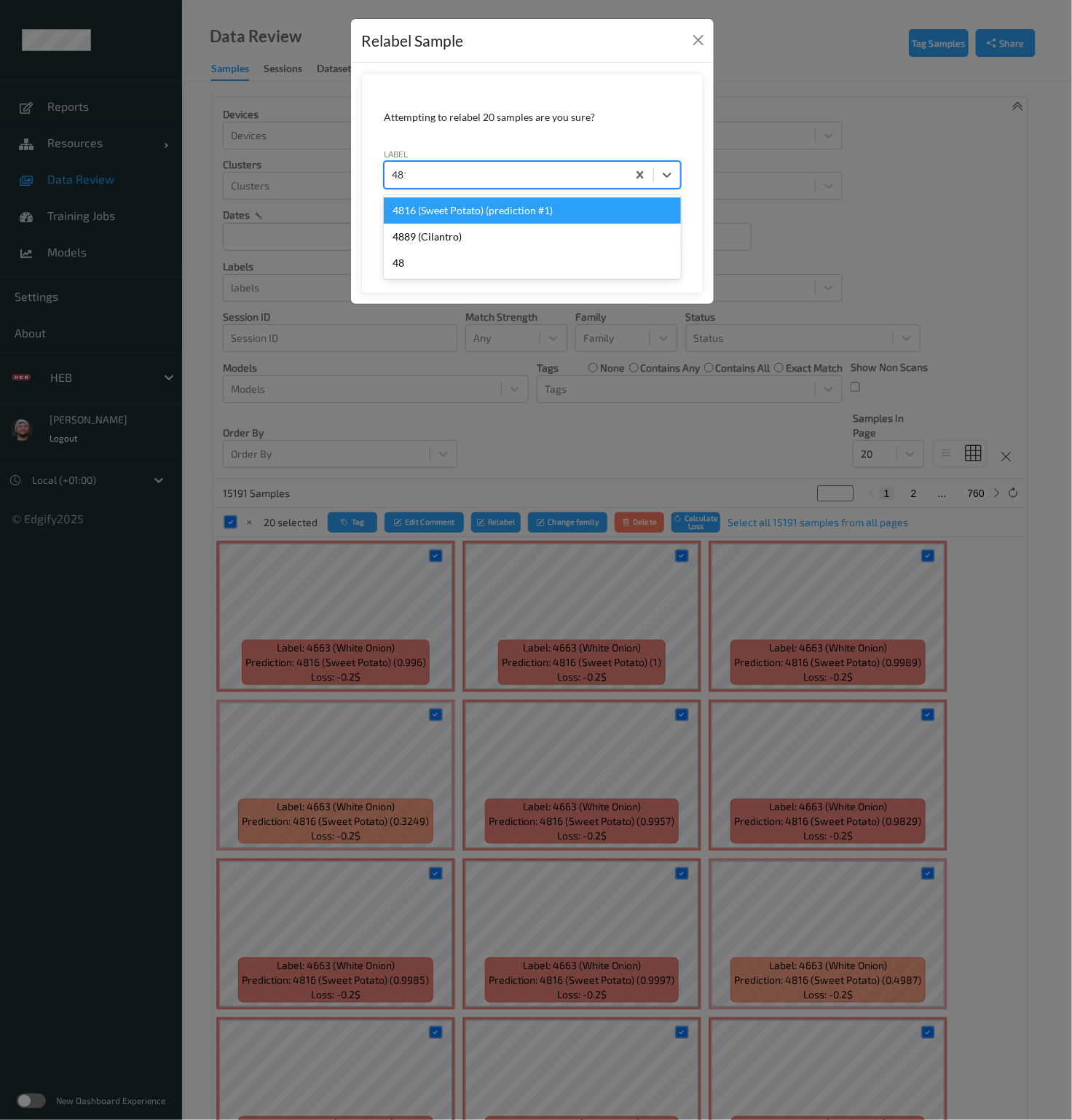
type input "4816"
click at [532, 209] on div "4816 (Sweet Potato) (prediction #1)" at bounding box center [532, 210] width 297 height 26
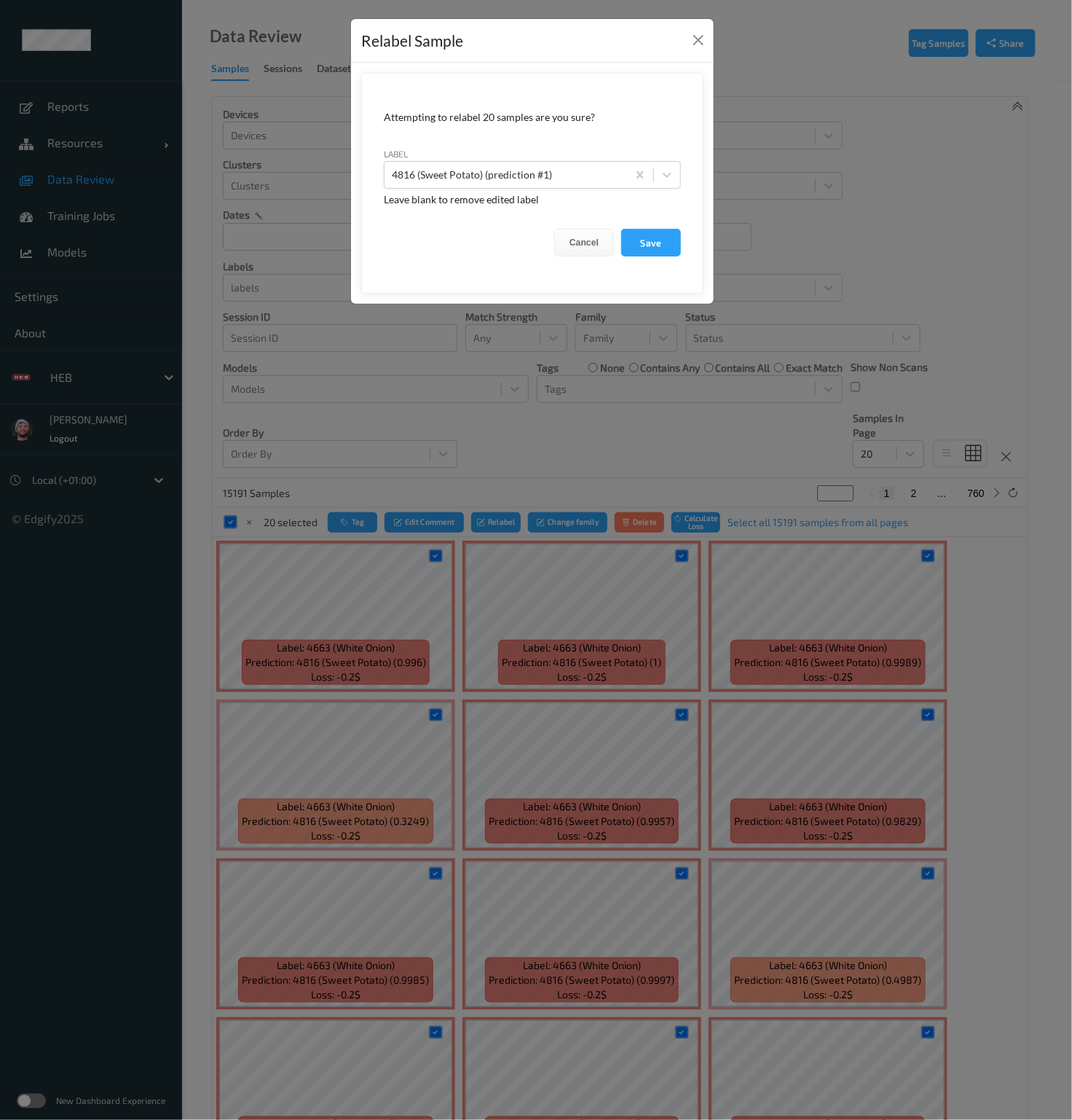
click at [848, 295] on div "Relabel Sample Attempting to relabel 20 samples are you sure? label 4816 (Sweet…" at bounding box center [536, 560] width 1072 height 1120
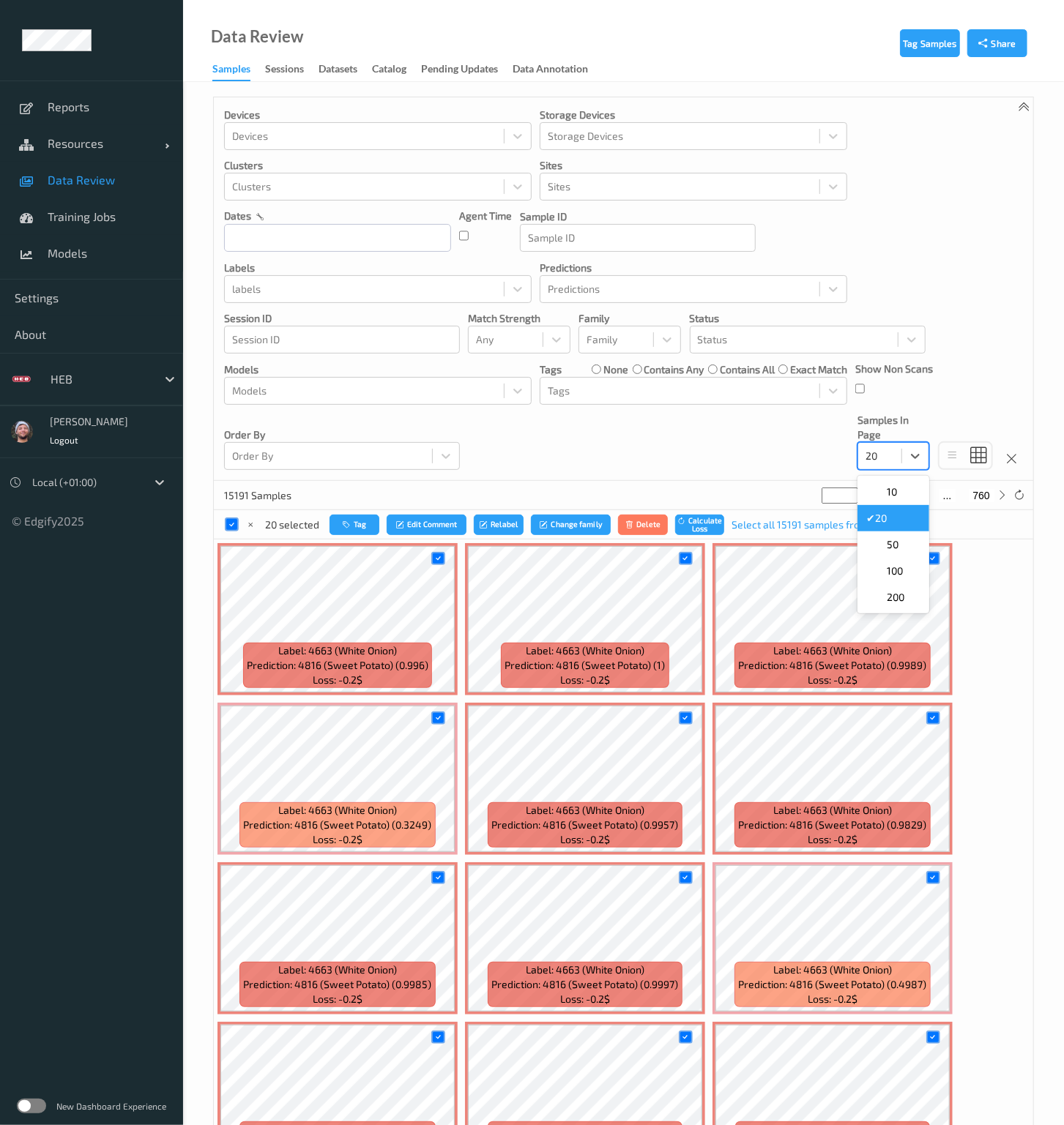
click at [878, 455] on div at bounding box center [880, 455] width 28 height 17
click at [917, 603] on div "200" at bounding box center [893, 597] width 54 height 15
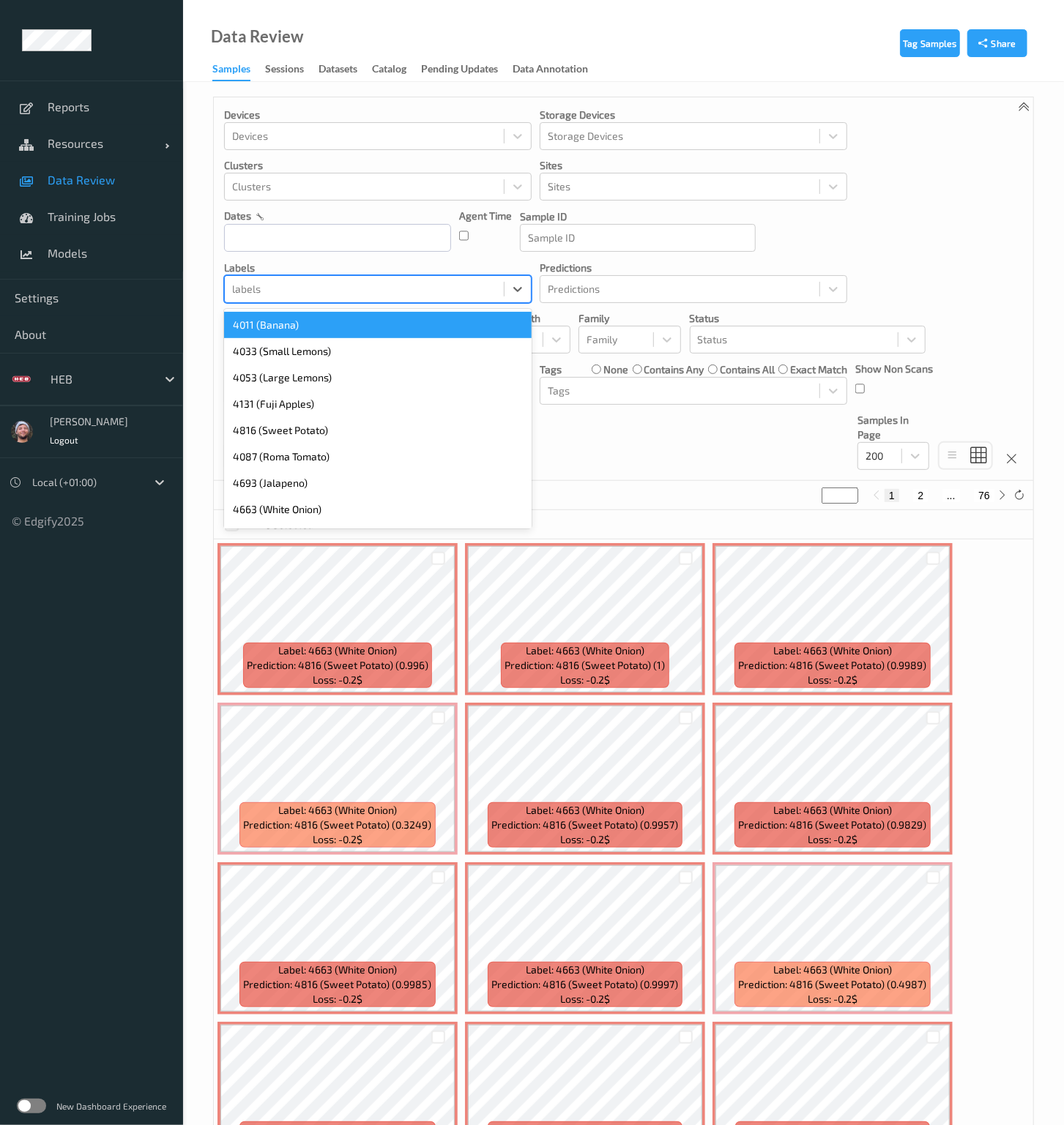
click at [333, 293] on div at bounding box center [364, 288] width 265 height 17
type input "4663"
click at [327, 316] on div "4663 (White Onion)" at bounding box center [378, 324] width 307 height 26
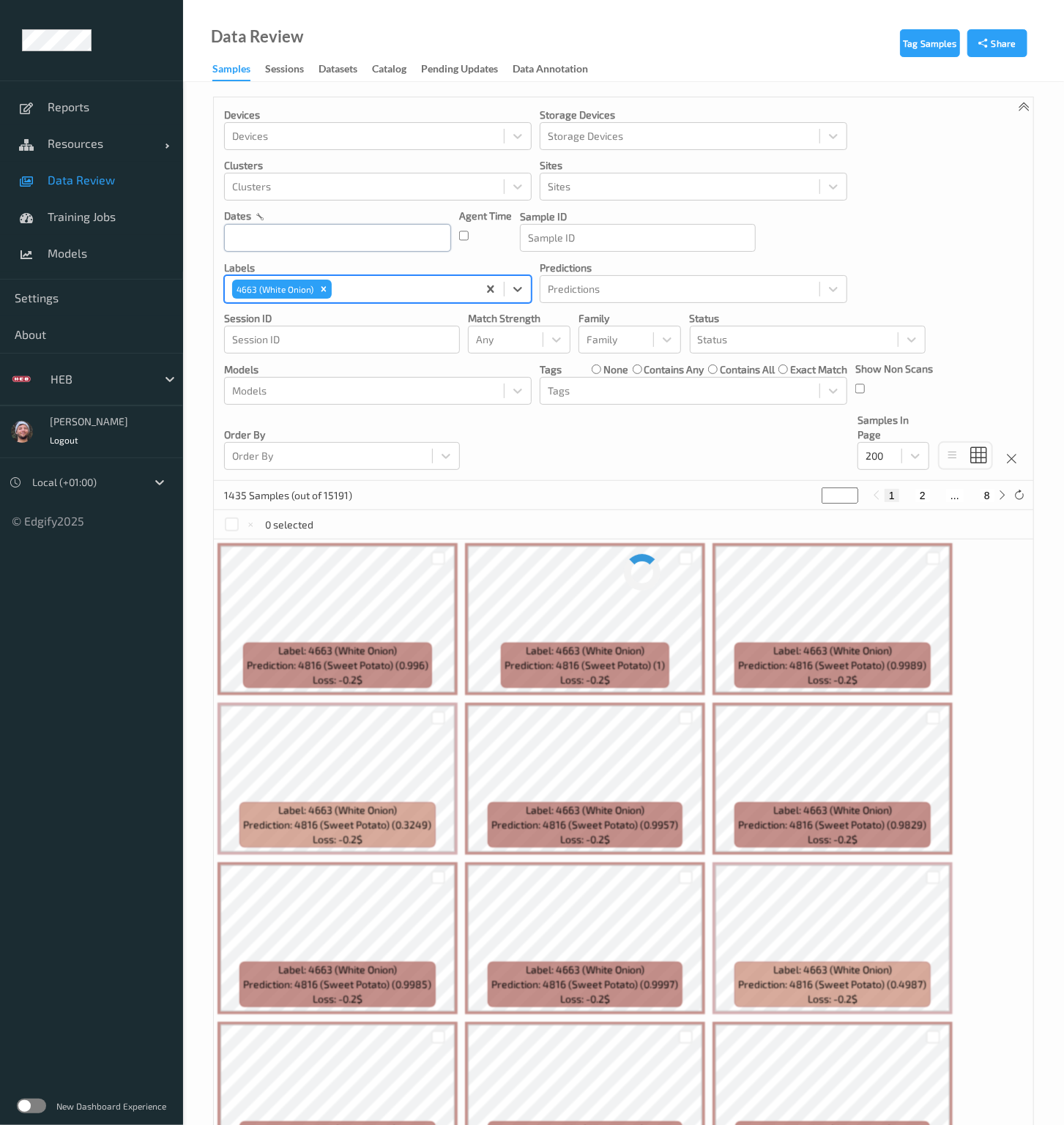
click at [303, 242] on input "text" at bounding box center [337, 237] width 227 height 28
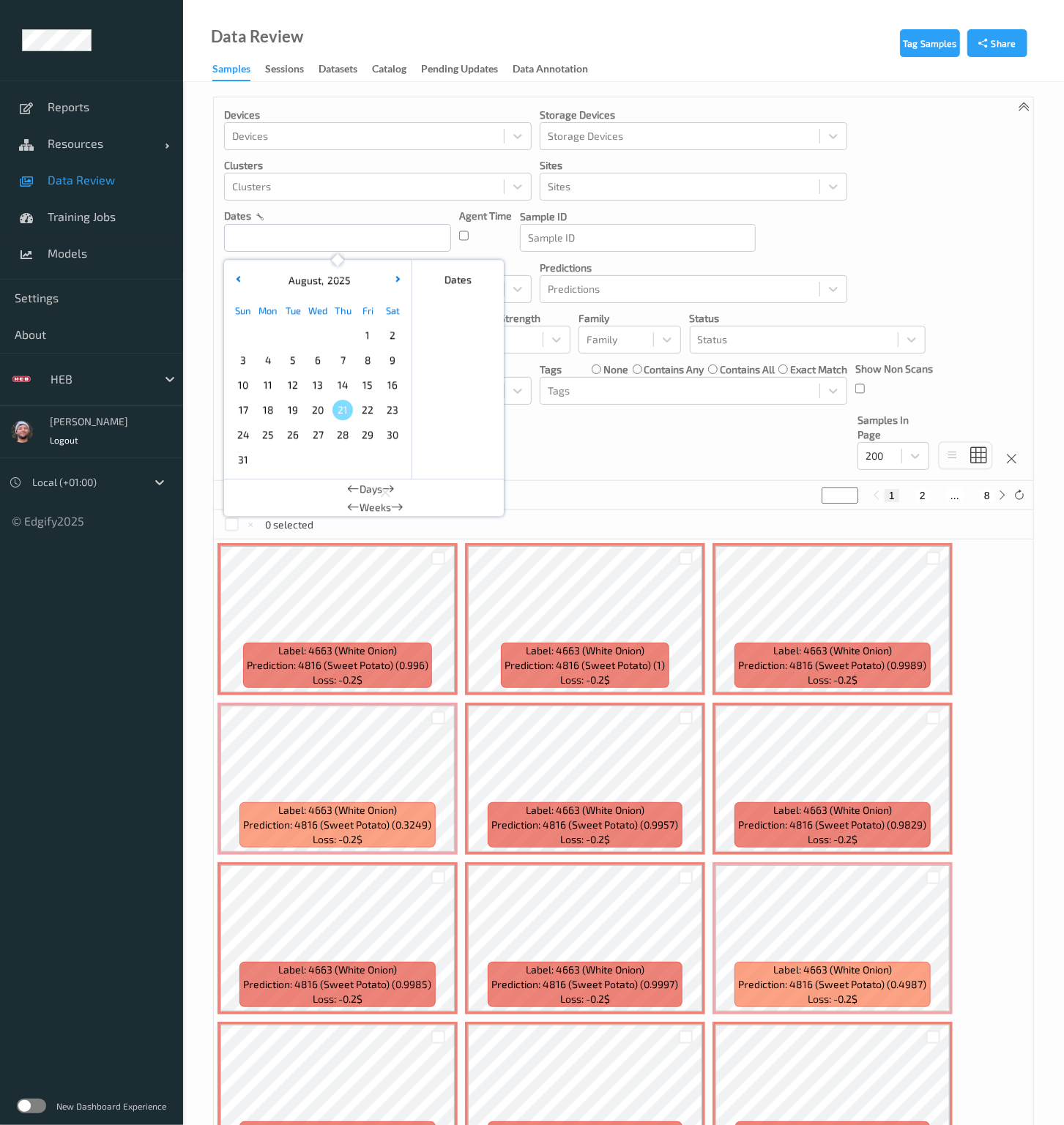
click at [340, 405] on span "21" at bounding box center [342, 409] width 20 height 20
type input "21/08/2025 00:00 -> 21/08/2025 23:59"
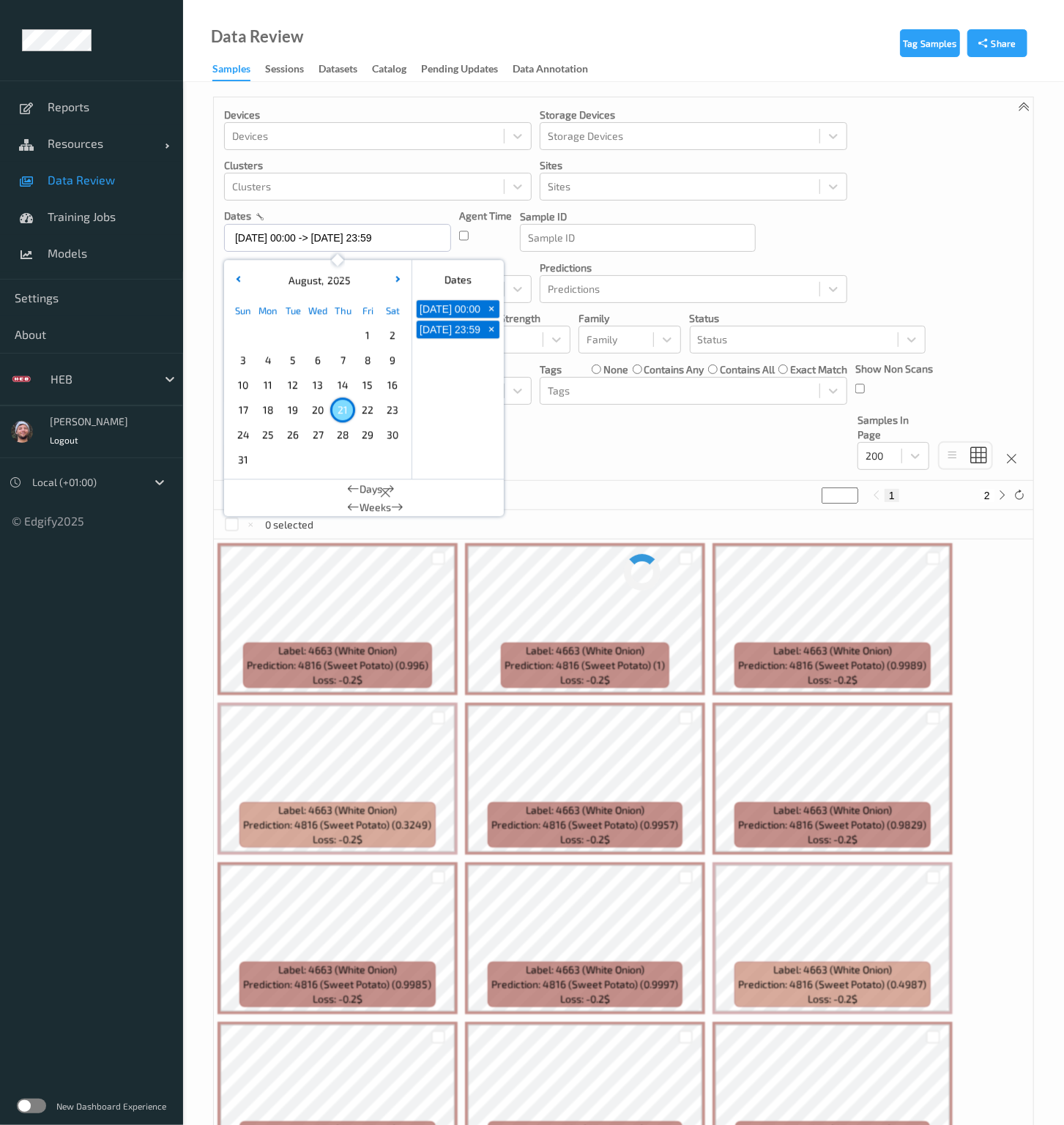
click at [669, 478] on div "Devices Devices Storage Devices Storage Devices Clusters Clusters Sites Sites d…" at bounding box center [623, 289] width 819 height 383
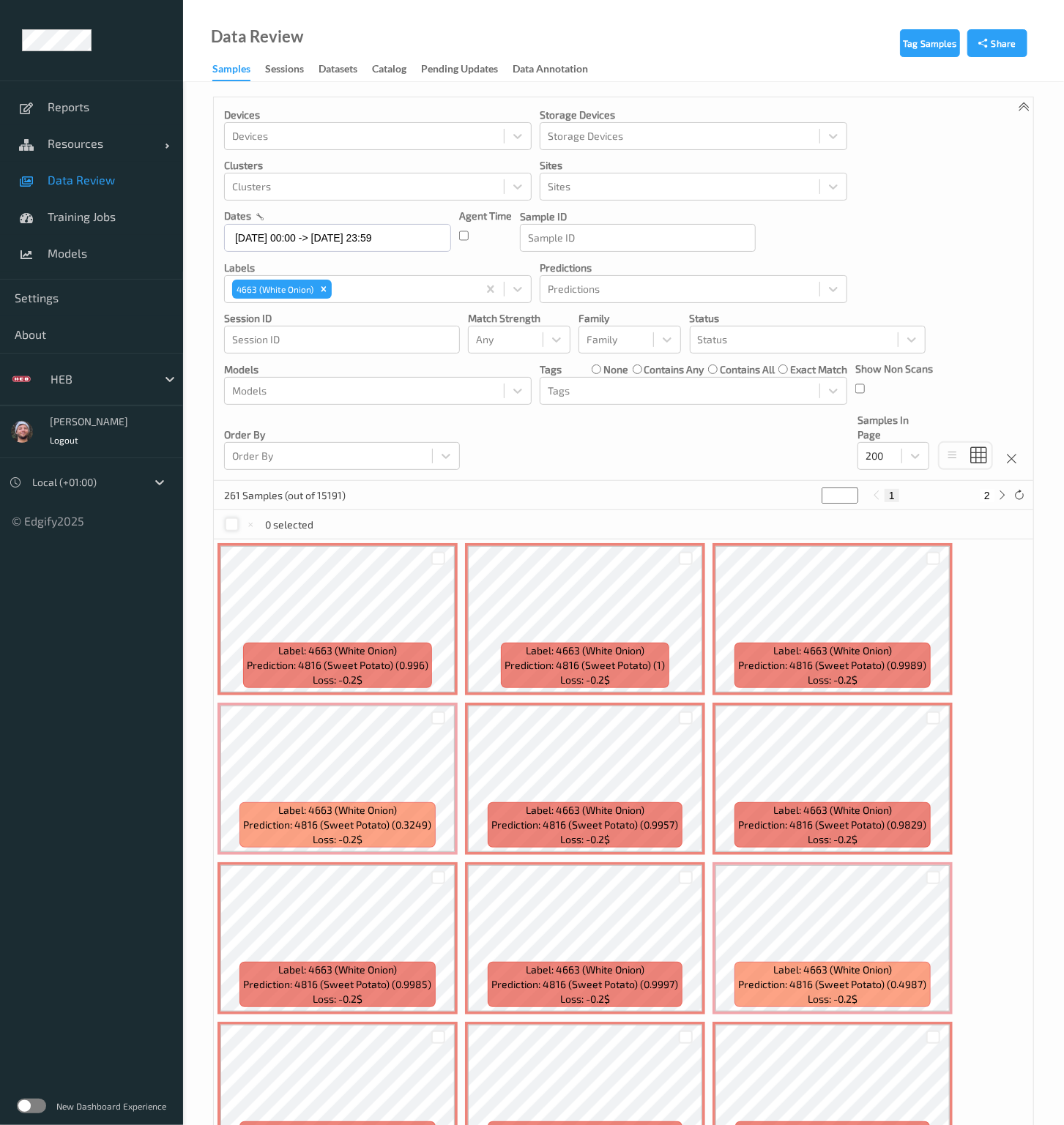
click at [235, 521] on div at bounding box center [232, 524] width 14 height 14
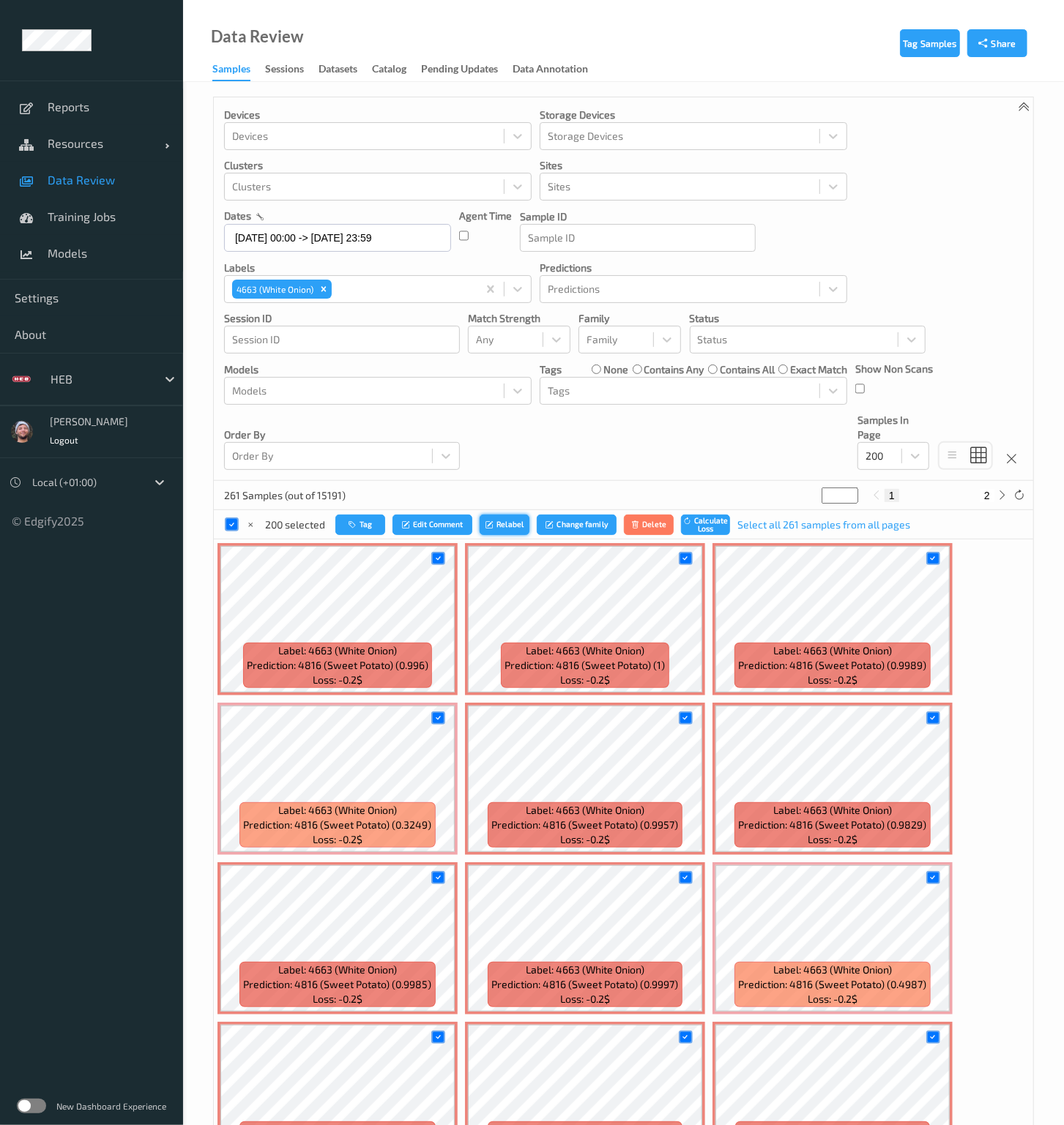
click at [501, 527] on button "Relabel" at bounding box center [504, 525] width 49 height 21
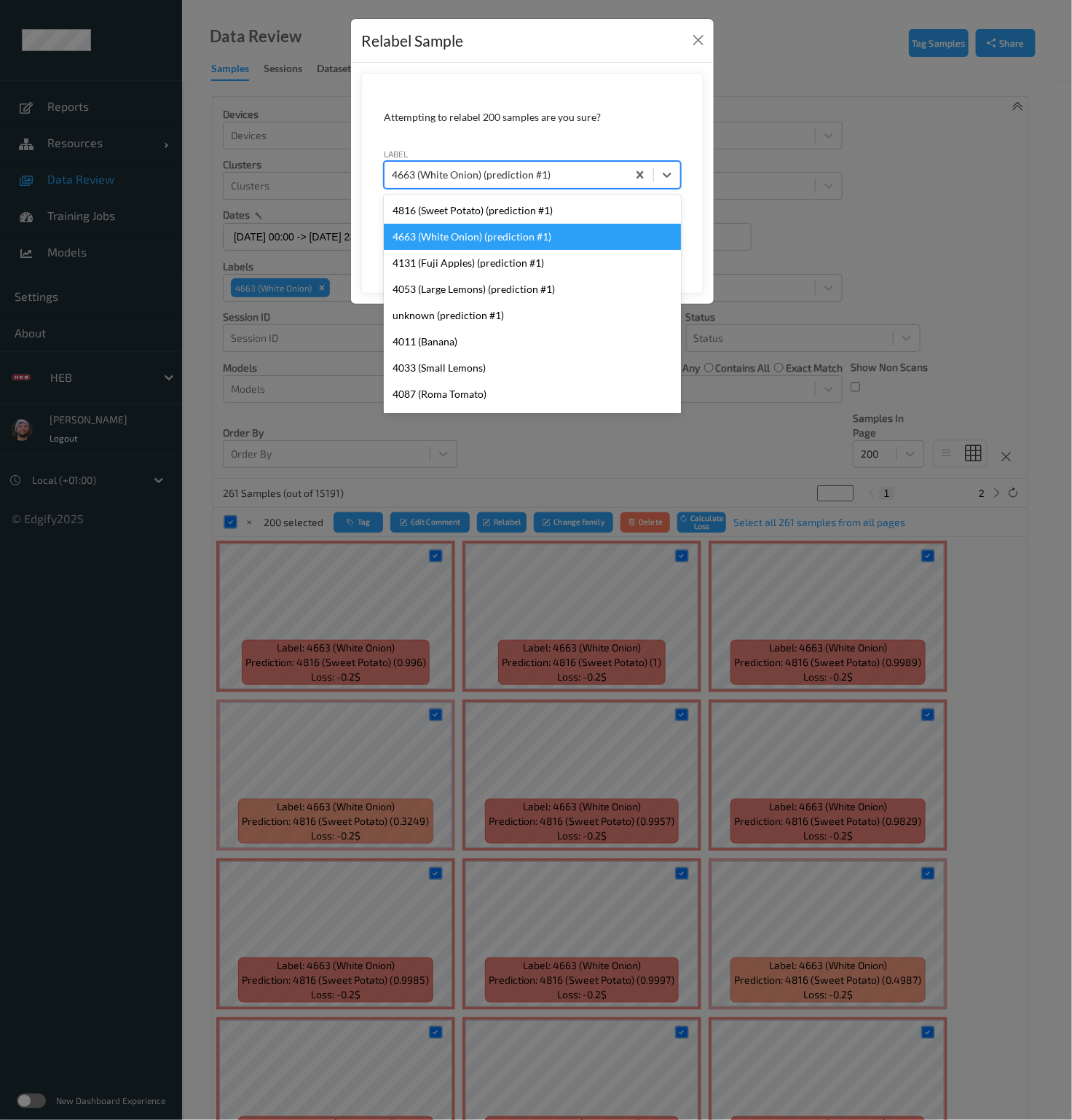
click at [473, 184] on div "4663 (White Onion) (prediction #1)" at bounding box center [505, 174] width 242 height 23
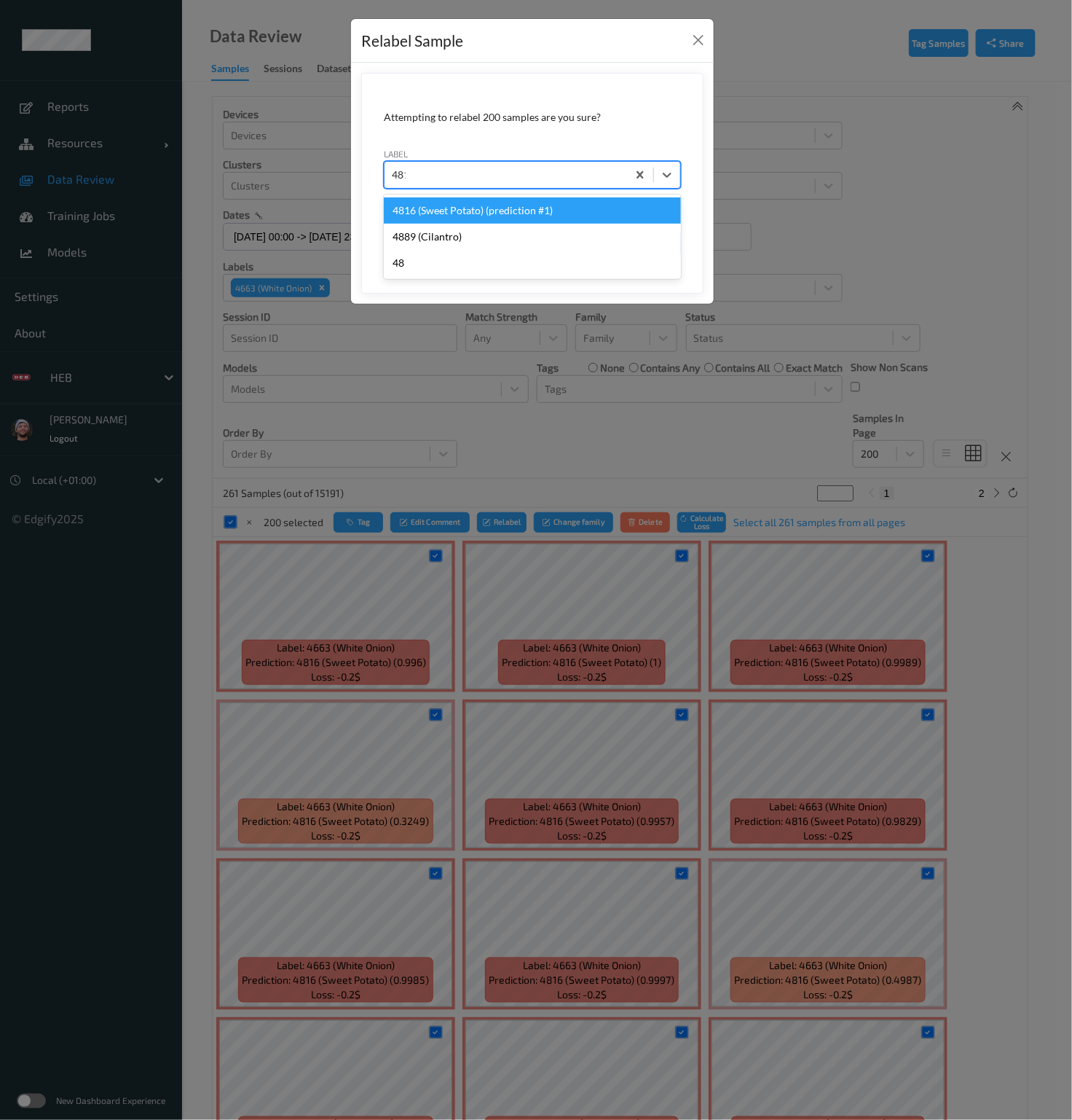
type input "4816"
click at [490, 215] on div "4816 (Sweet Potato) (prediction #1)" at bounding box center [532, 210] width 297 height 26
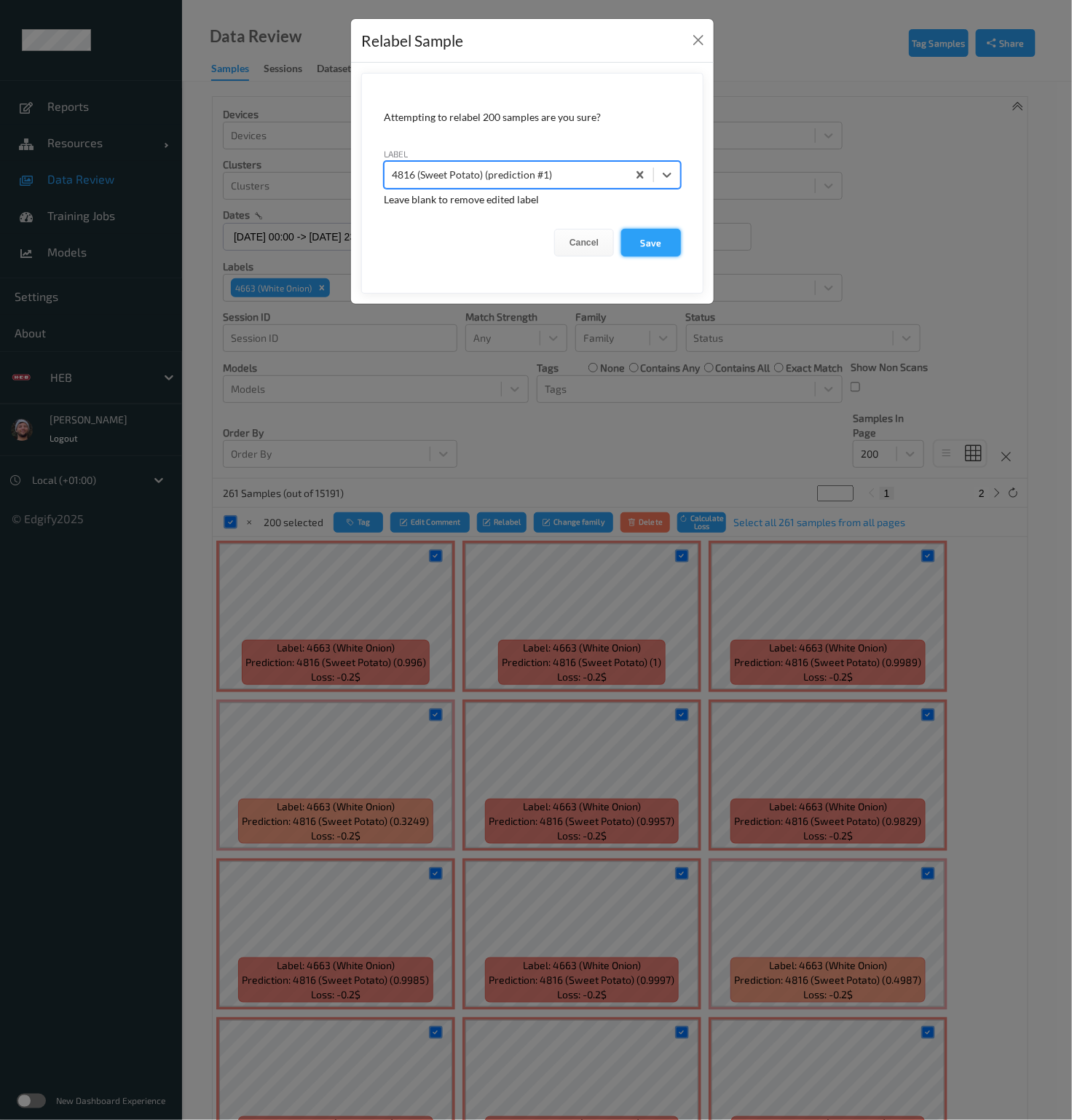
click at [649, 241] on button "Save" at bounding box center [651, 242] width 60 height 28
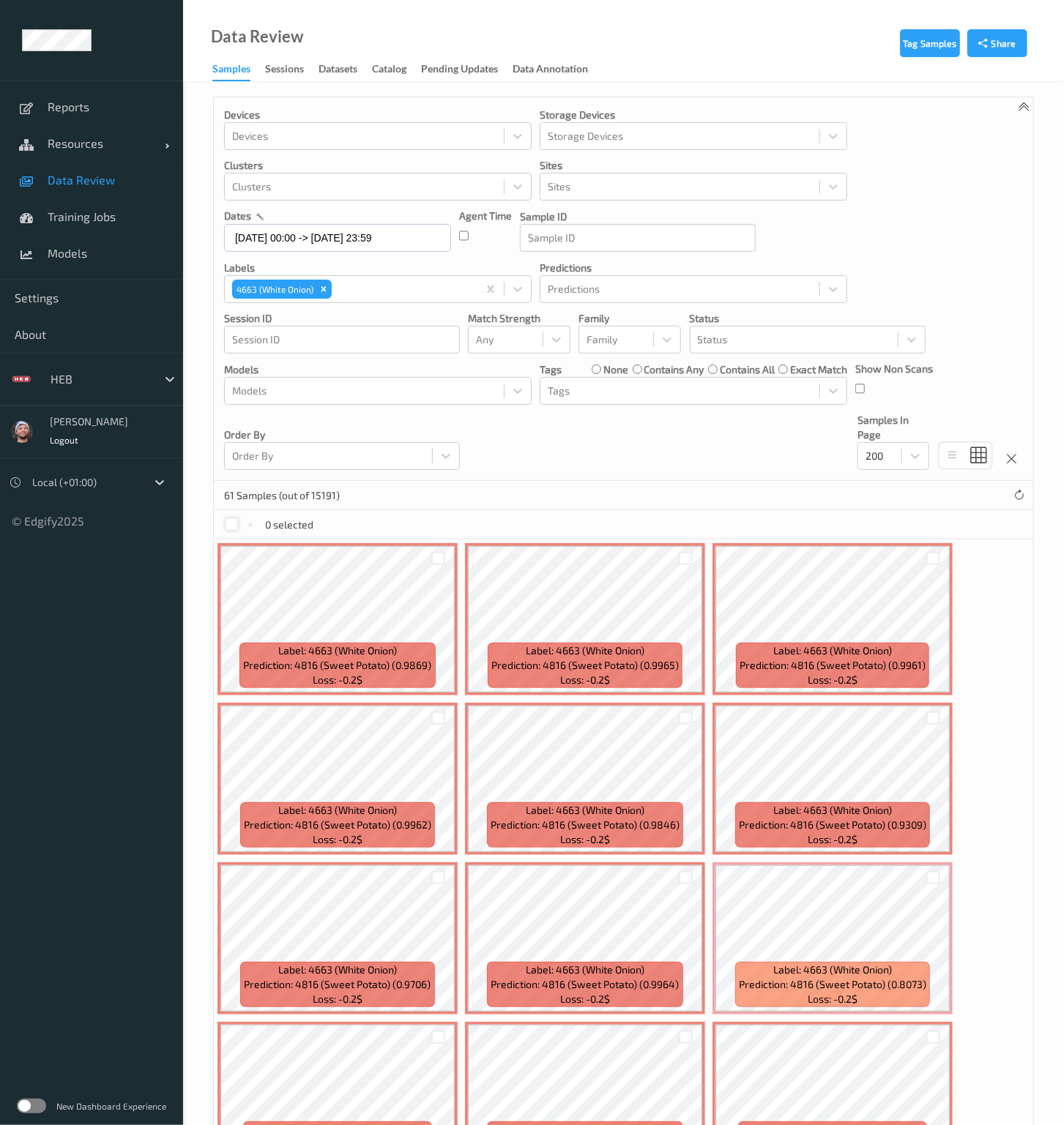
click at [227, 524] on div at bounding box center [232, 524] width 14 height 14
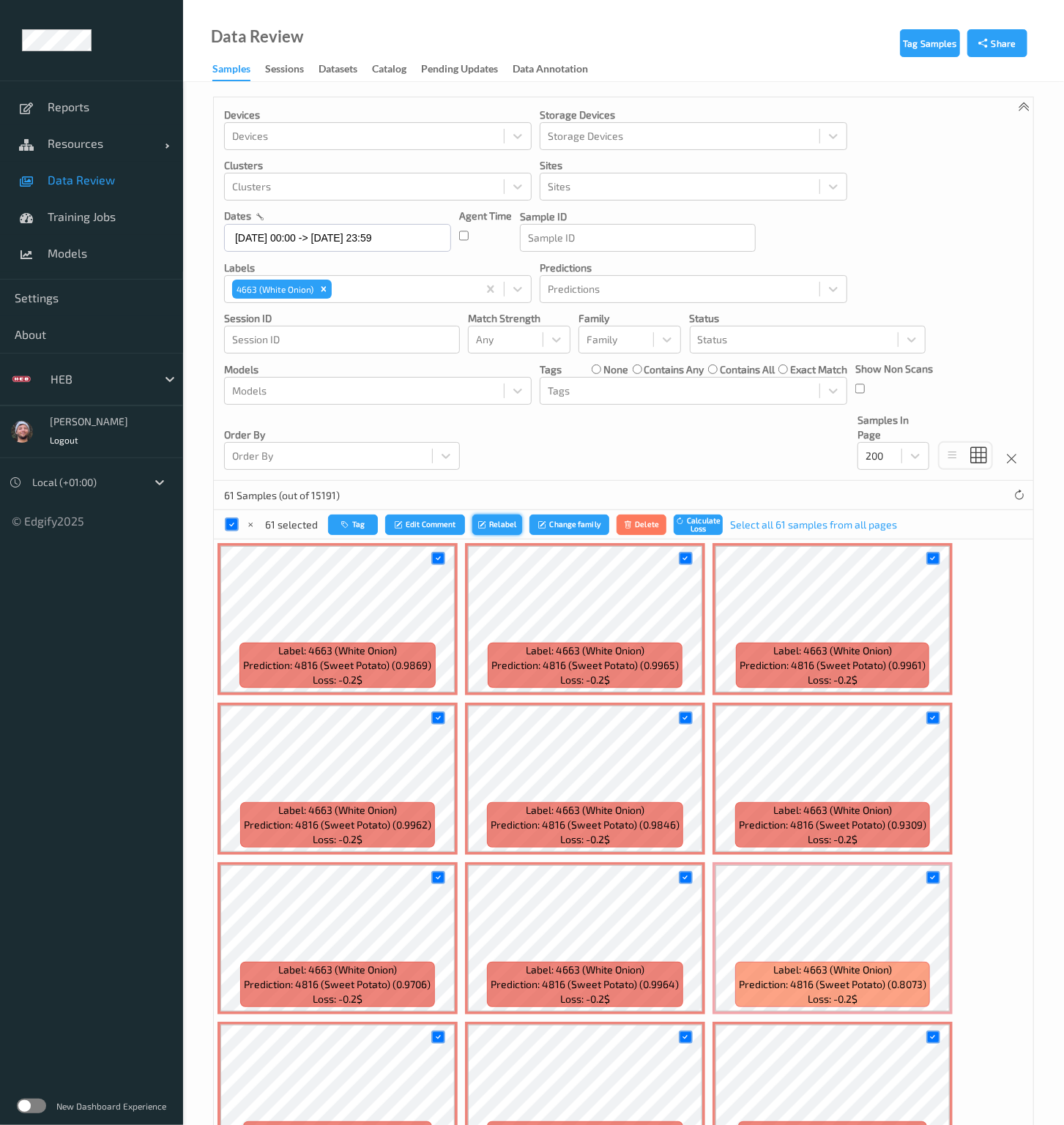
click at [497, 525] on button "Relabel" at bounding box center [497, 525] width 49 height 21
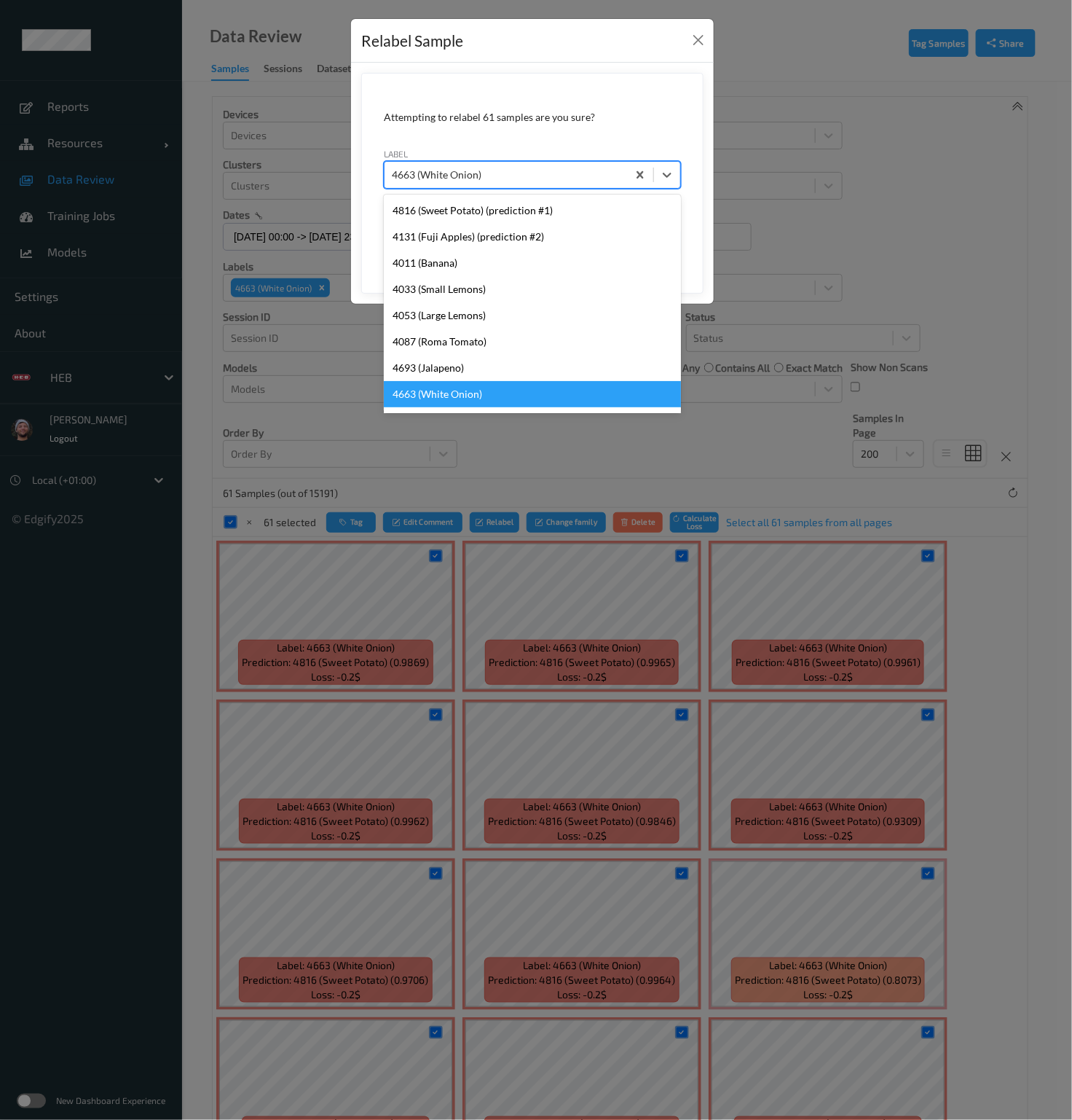
click at [441, 173] on div at bounding box center [506, 174] width 228 height 17
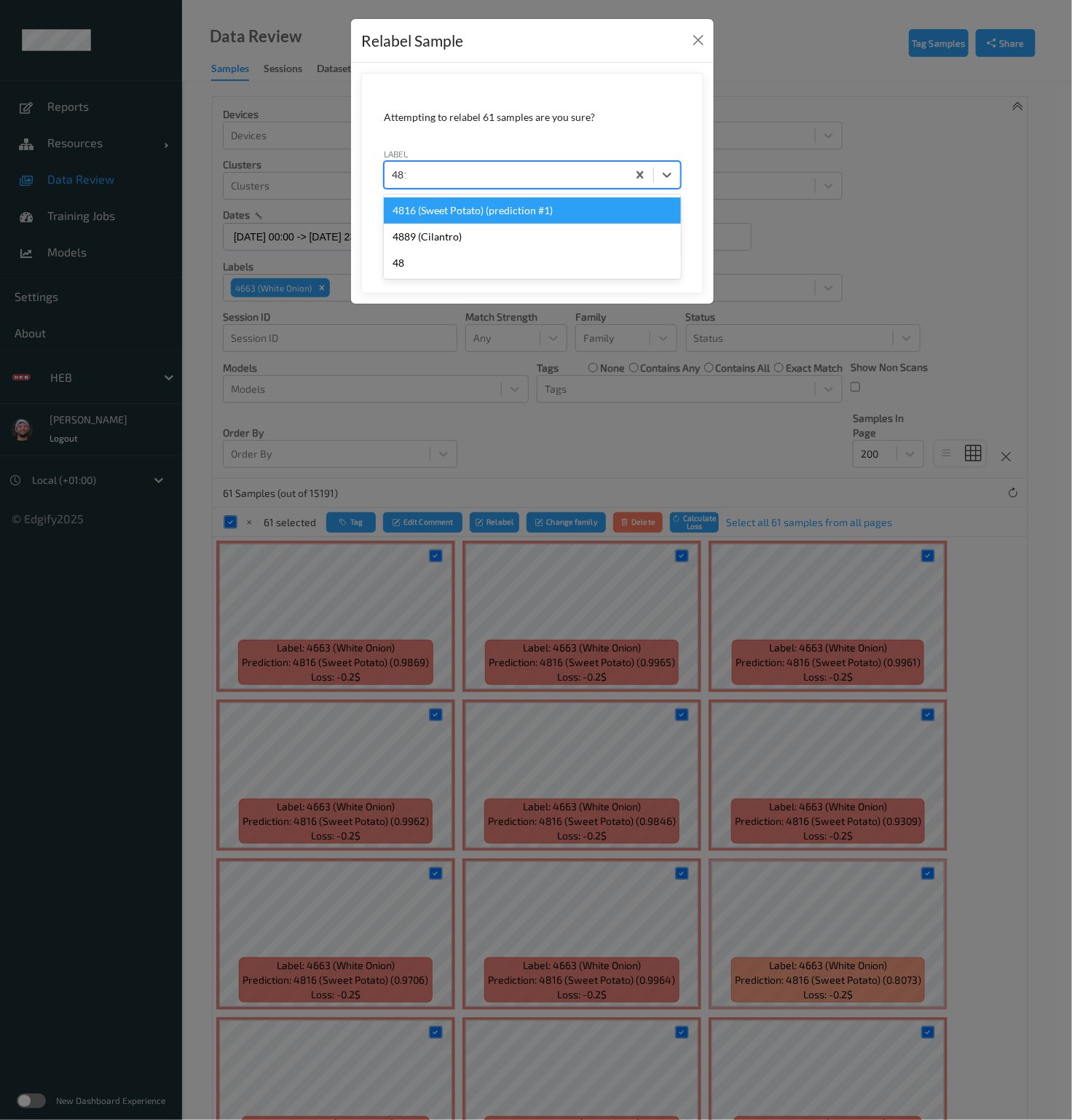
type input "4816"
click at [453, 195] on div "4816 (Sweet Potato) (prediction #1)" at bounding box center [532, 210] width 297 height 32
click at [476, 213] on div "4816 (Sweet Potato) (prediction #1)" at bounding box center [532, 210] width 297 height 26
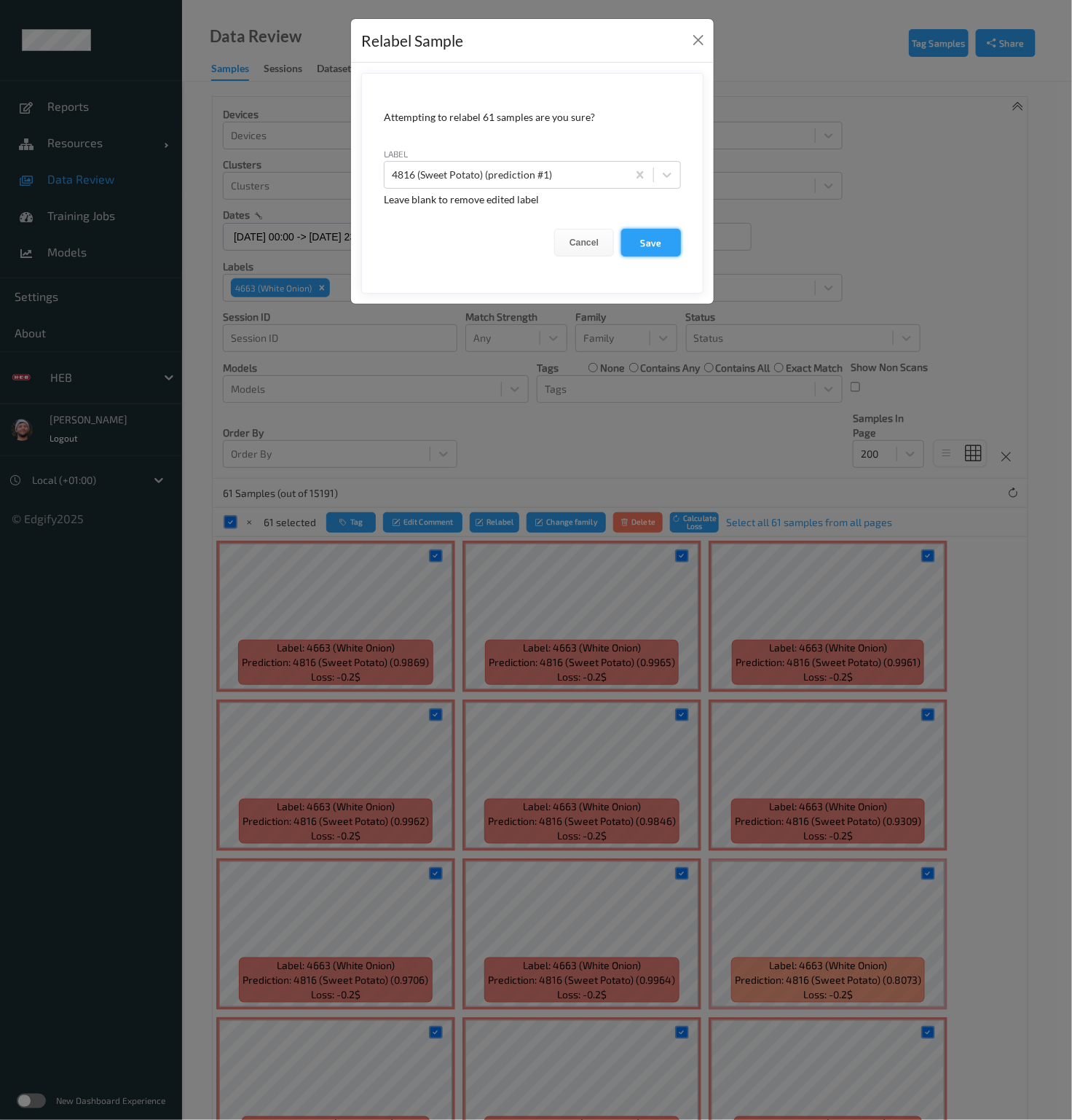
click at [646, 253] on button "Save" at bounding box center [651, 242] width 60 height 28
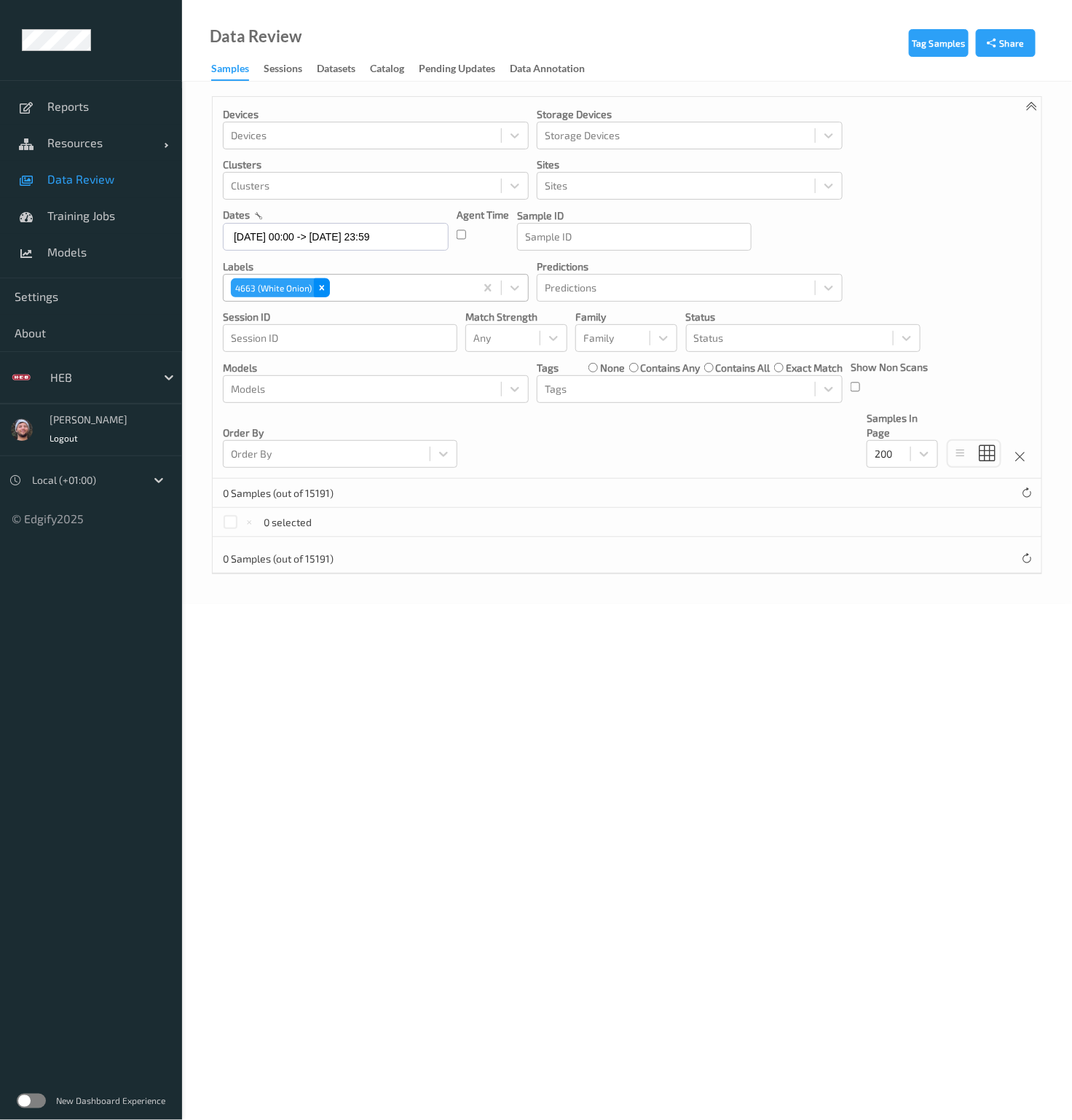
click at [319, 284] on icon "Remove 4663 (White Onion)" at bounding box center [322, 288] width 10 height 10
click at [390, 236] on input "21/08/2025 00:00 -> 21/08/2025 23:59" at bounding box center [335, 236] width 226 height 28
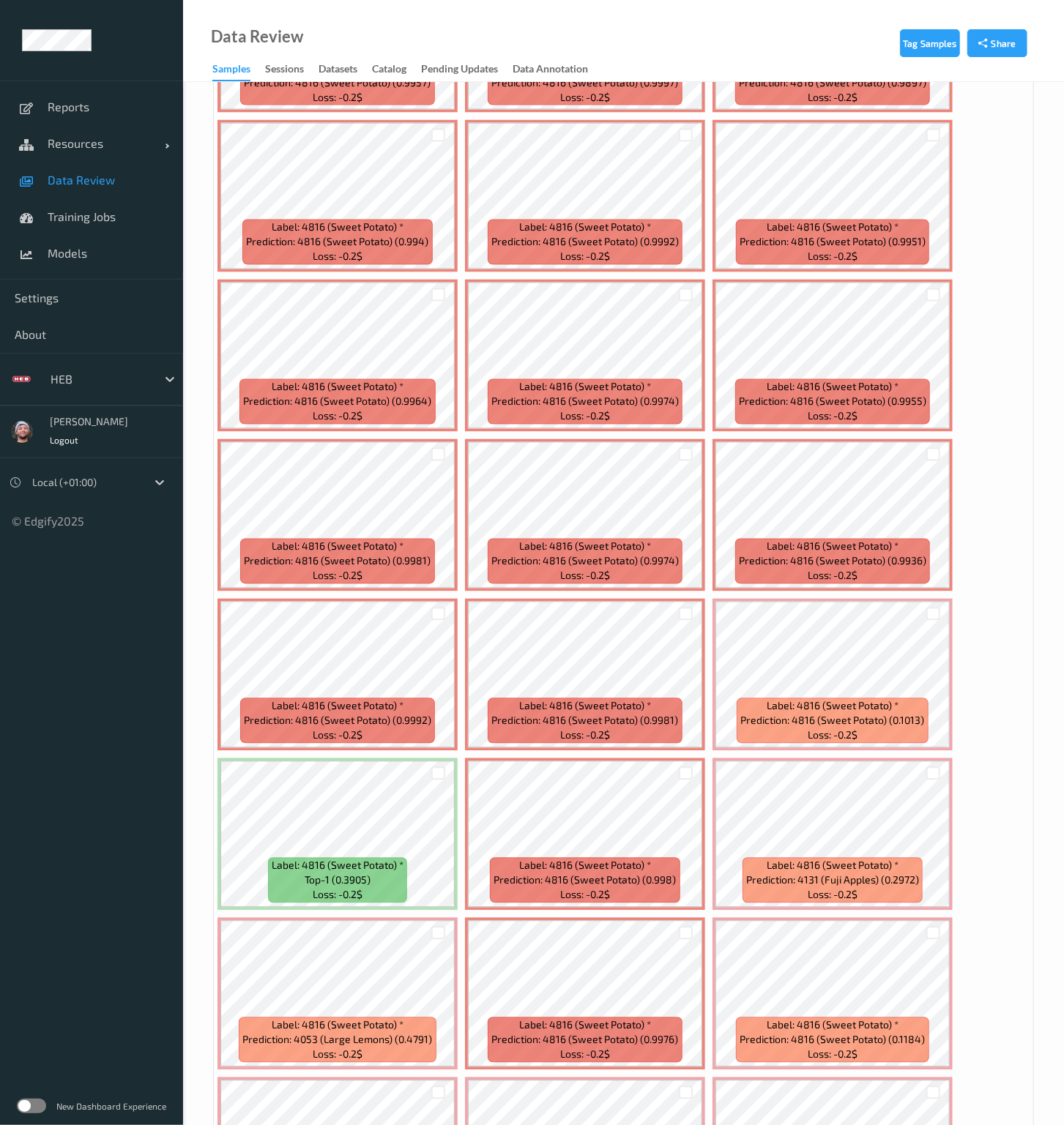
scroll to position [1379, 0]
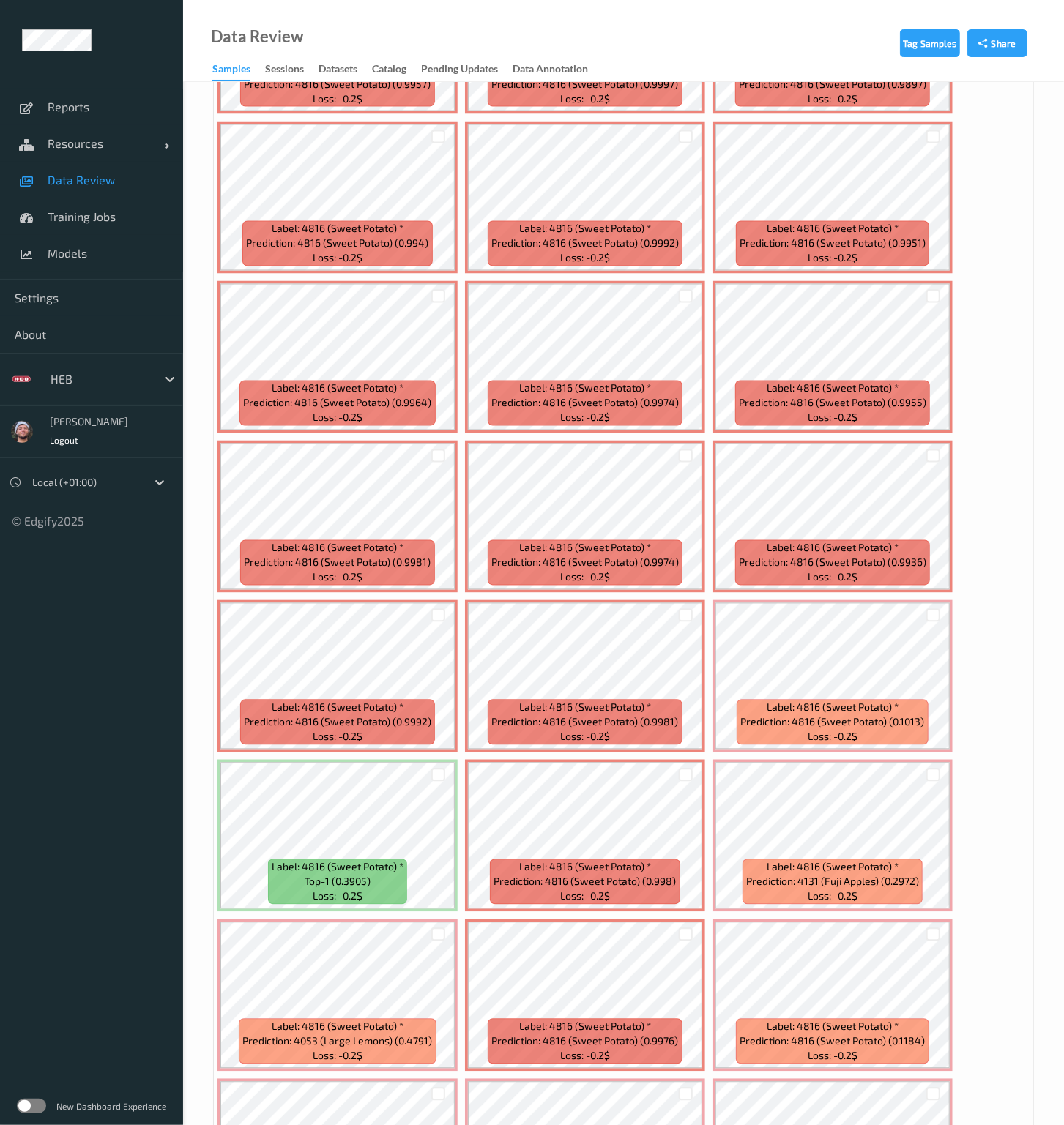
click at [138, 679] on ul "Reports Resources Devices Clusters Sites Data Review Training Jobs Models Setti…" at bounding box center [91, 562] width 183 height 1125
click at [121, 643] on ul "Reports Resources Devices Clusters Sites Data Review Training Jobs Models Setti…" at bounding box center [91, 562] width 183 height 1125
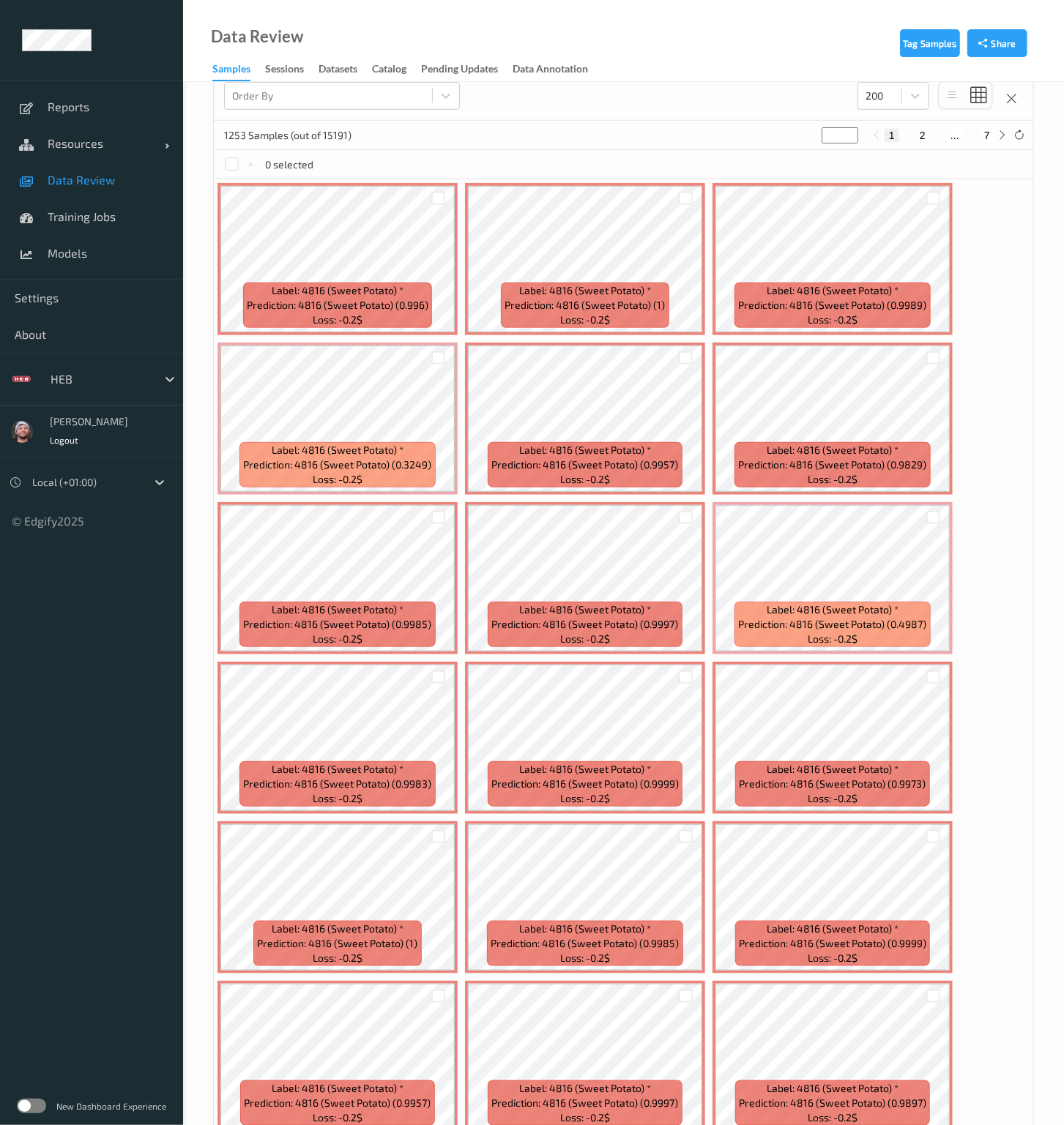
scroll to position [0, 0]
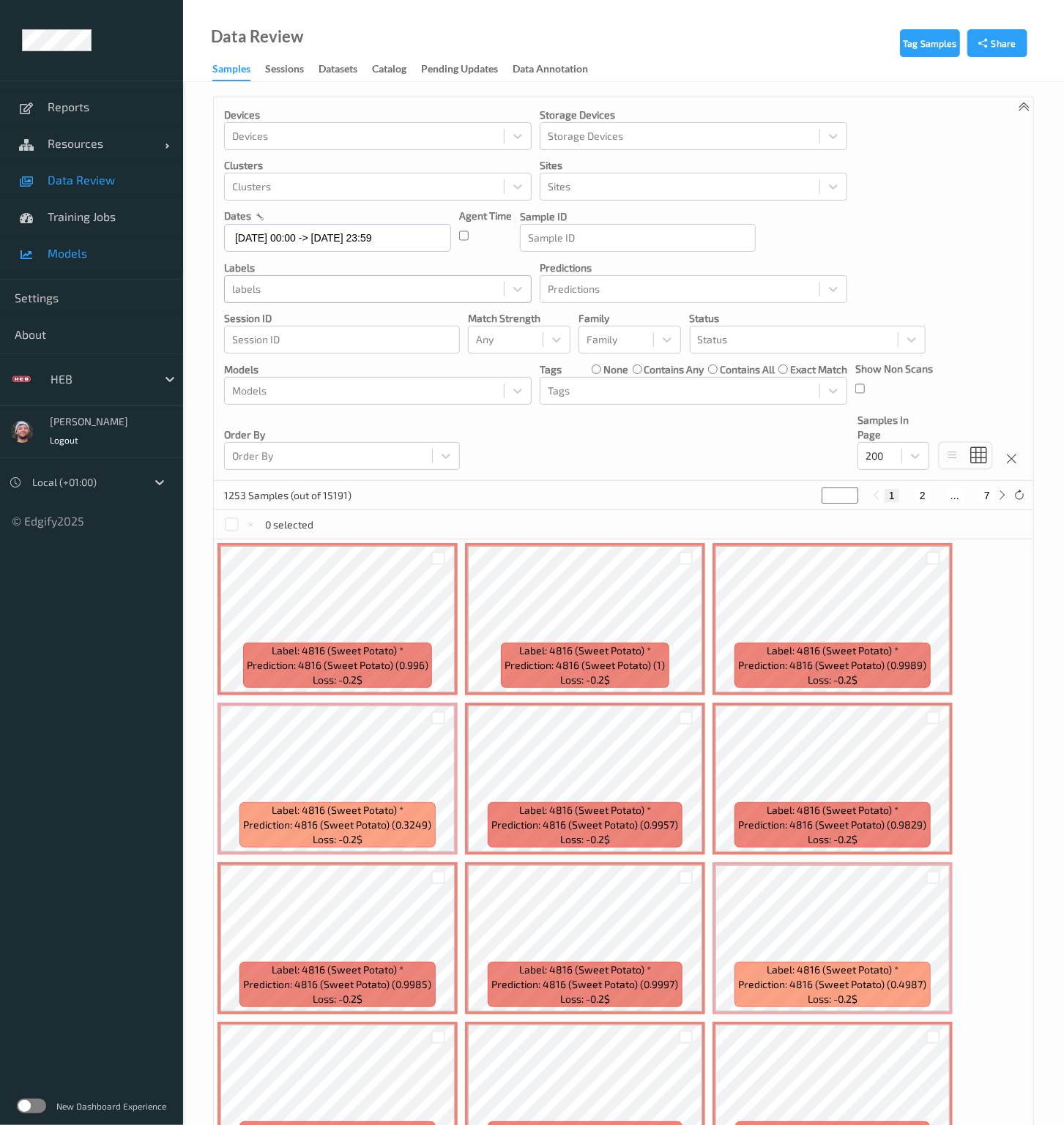
click at [144, 240] on link "Models" at bounding box center [91, 253] width 183 height 37
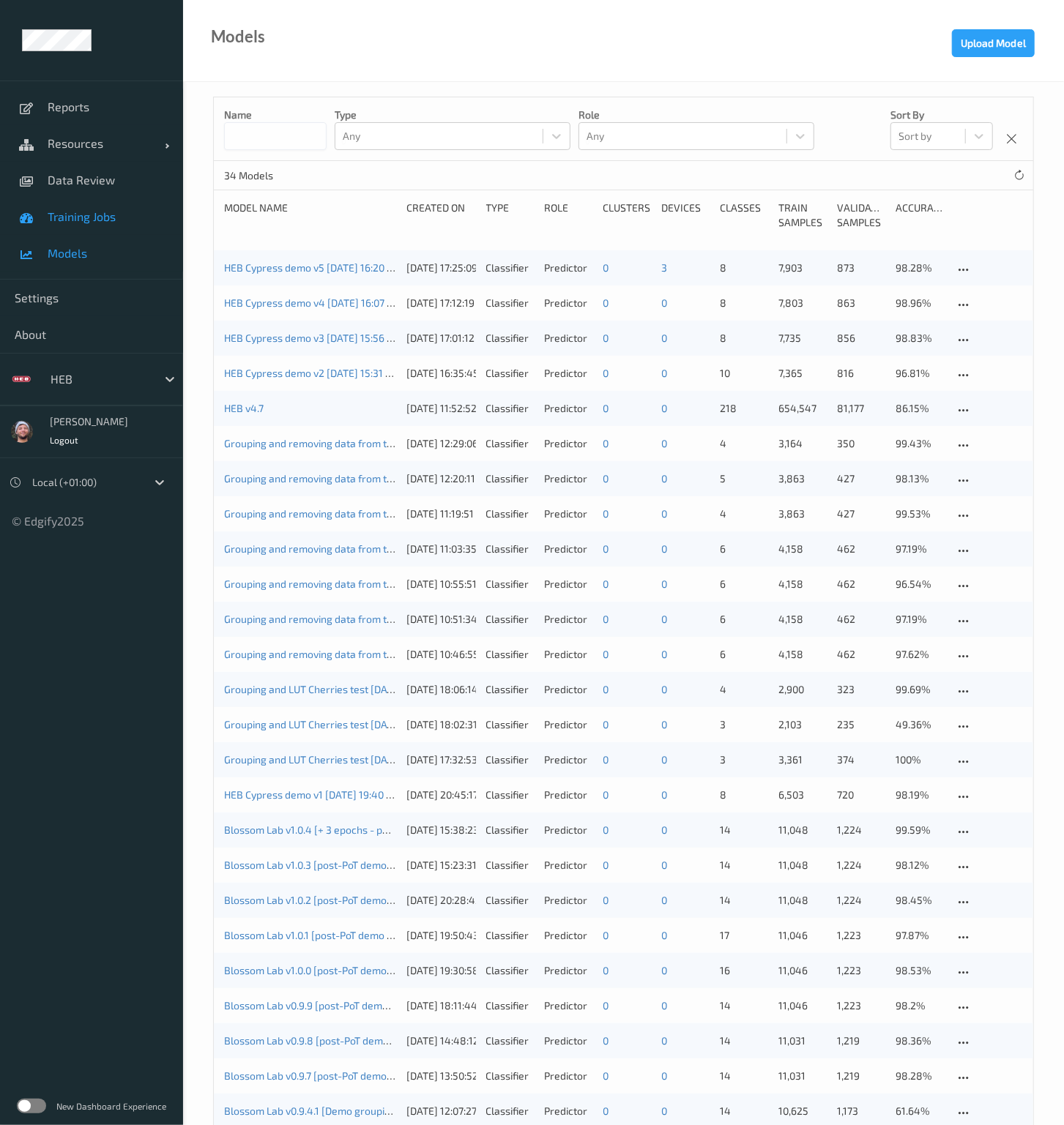
click at [134, 215] on span "Training Jobs" at bounding box center [108, 216] width 121 height 15
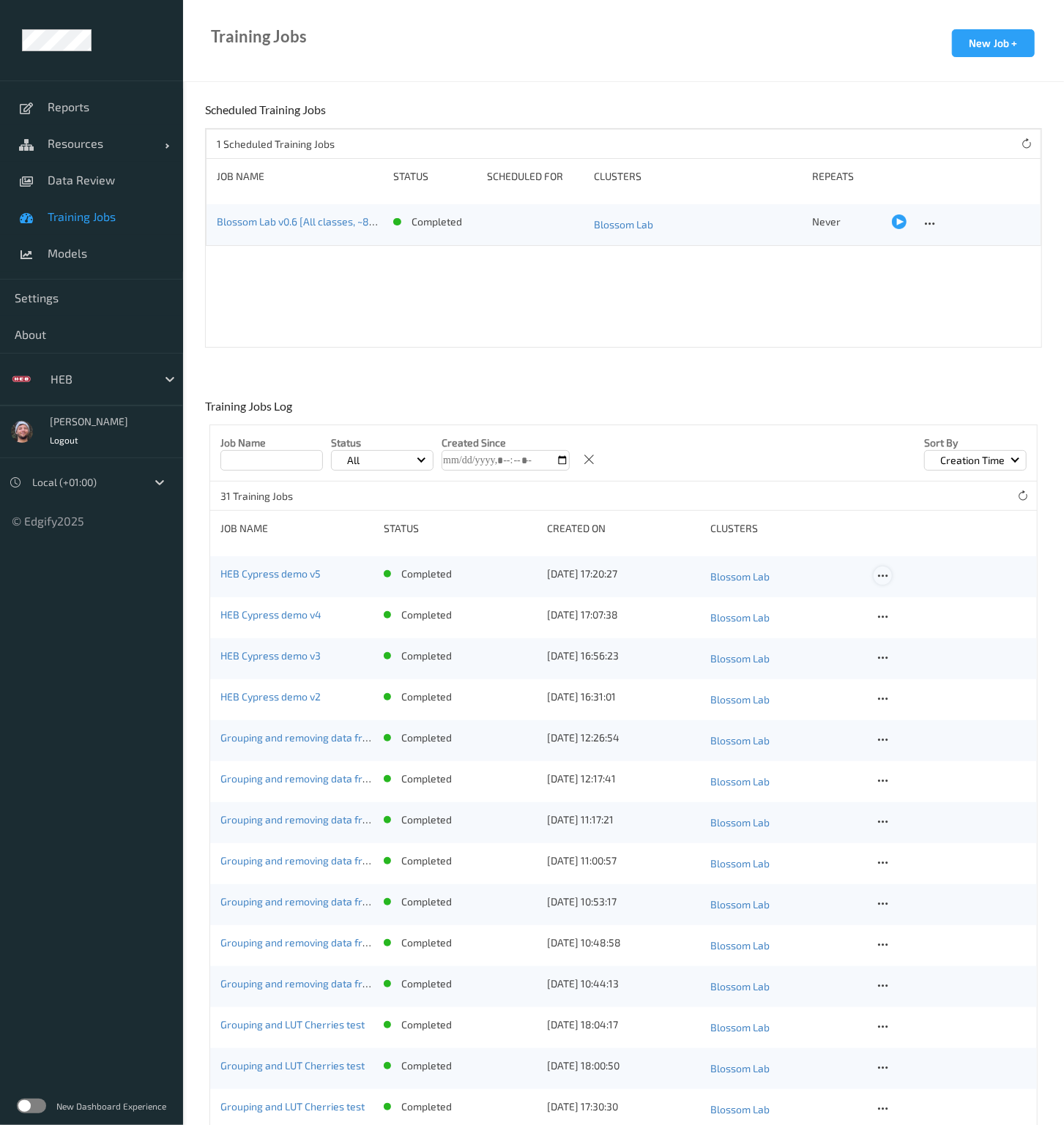
click at [882, 574] on icon at bounding box center [882, 576] width 13 height 13
click at [900, 620] on div "Copy Job" at bounding box center [917, 626] width 35 height 14
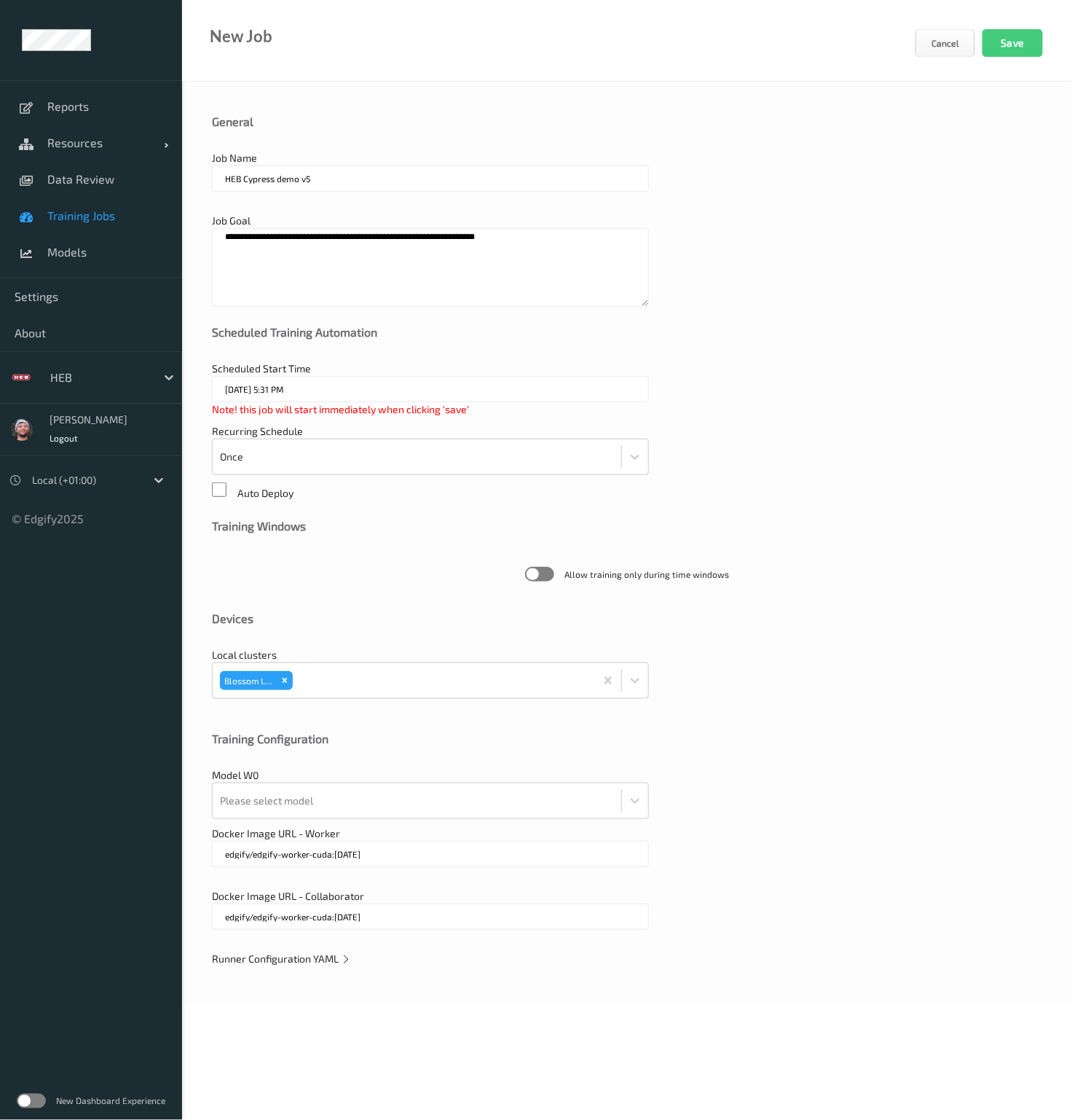
click at [335, 182] on input "HEB Cypress demo v5" at bounding box center [430, 178] width 437 height 26
type input "HEB Cypress demo v6"
click at [706, 321] on div "**********" at bounding box center [627, 542] width 890 height 922
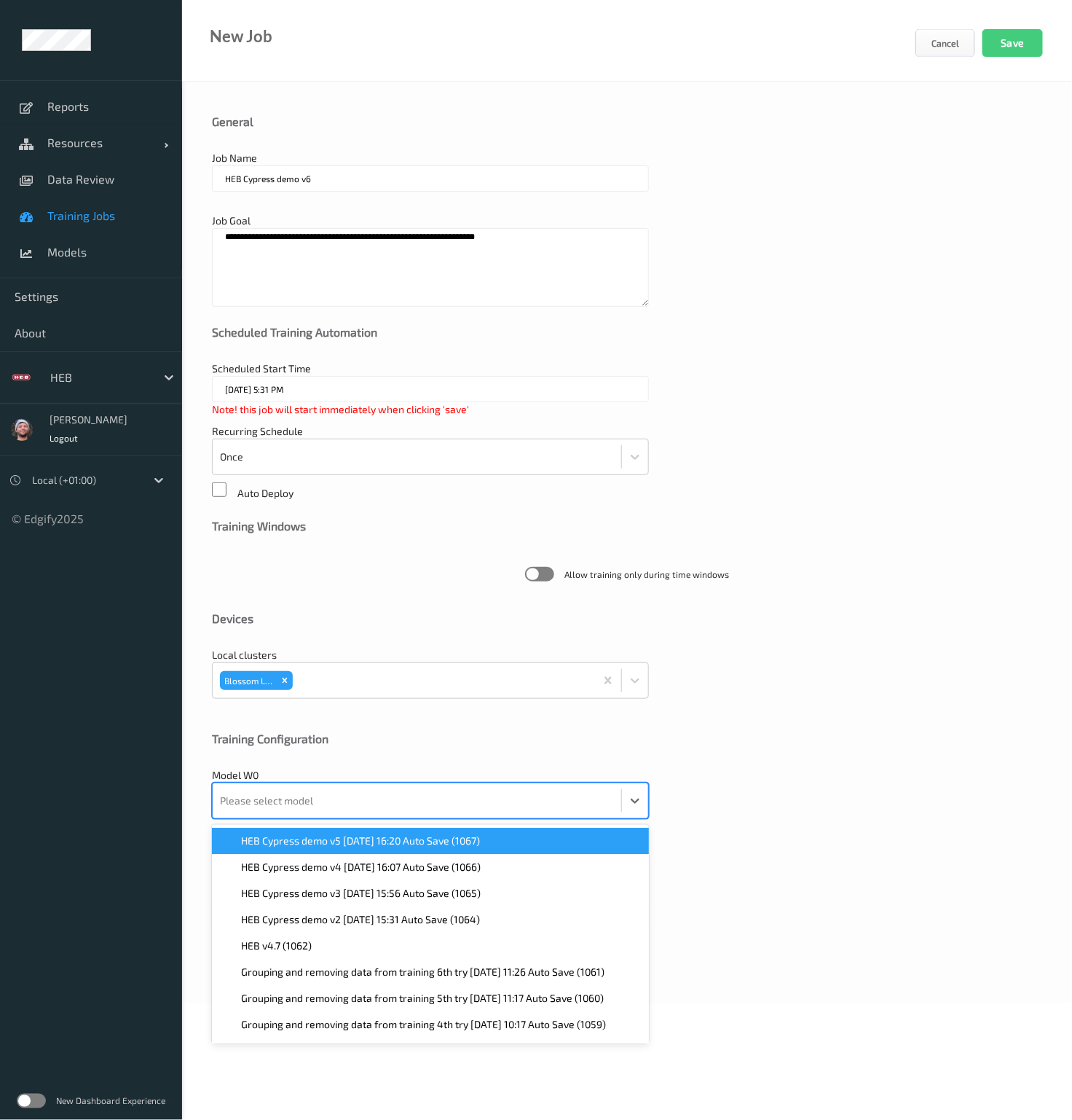
click at [332, 793] on div at bounding box center [417, 800] width 394 height 29
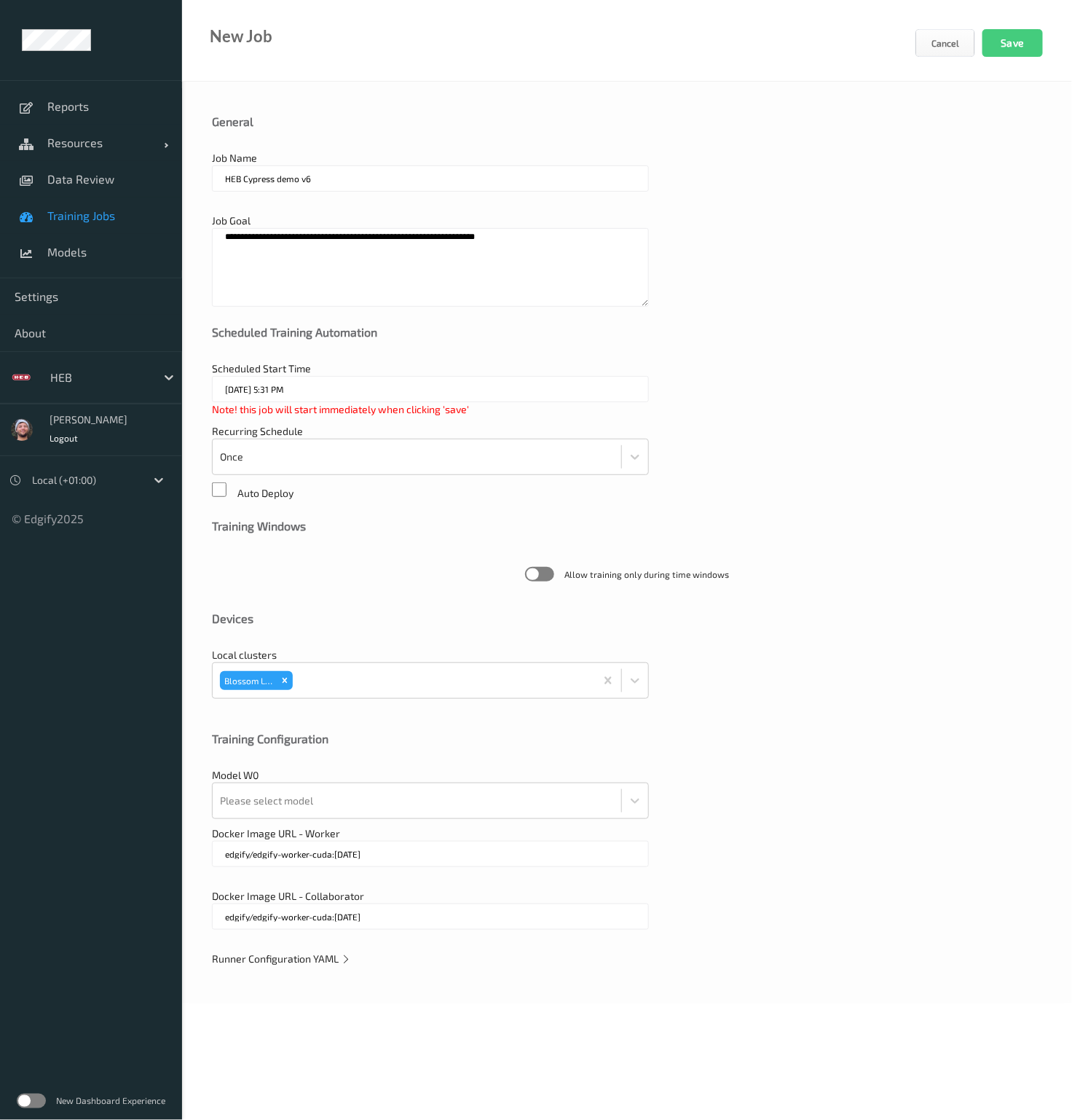
click at [450, 759] on div "Training Configuration" at bounding box center [627, 749] width 830 height 37
click at [404, 799] on div at bounding box center [417, 800] width 394 height 29
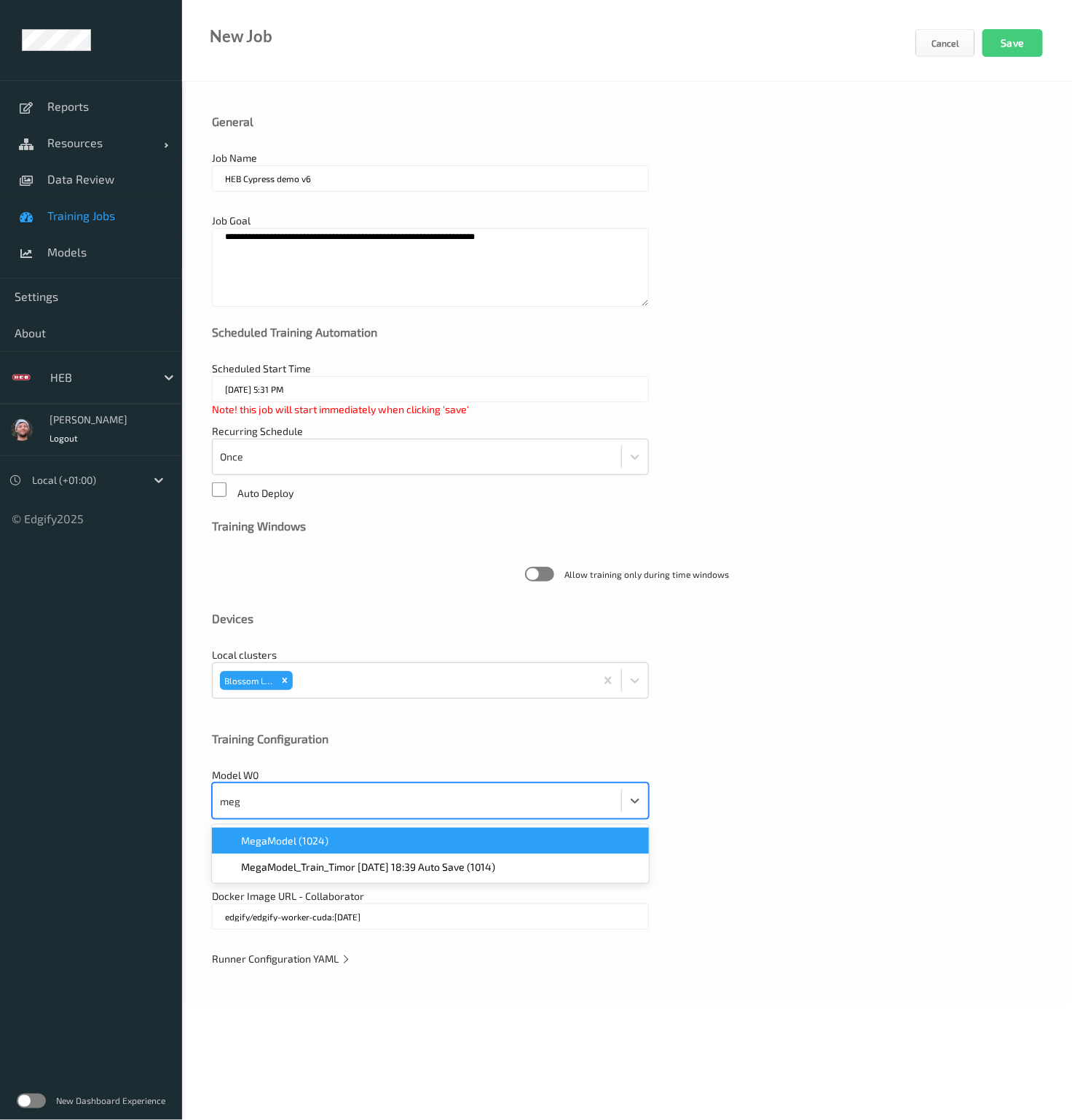
type input "meg"
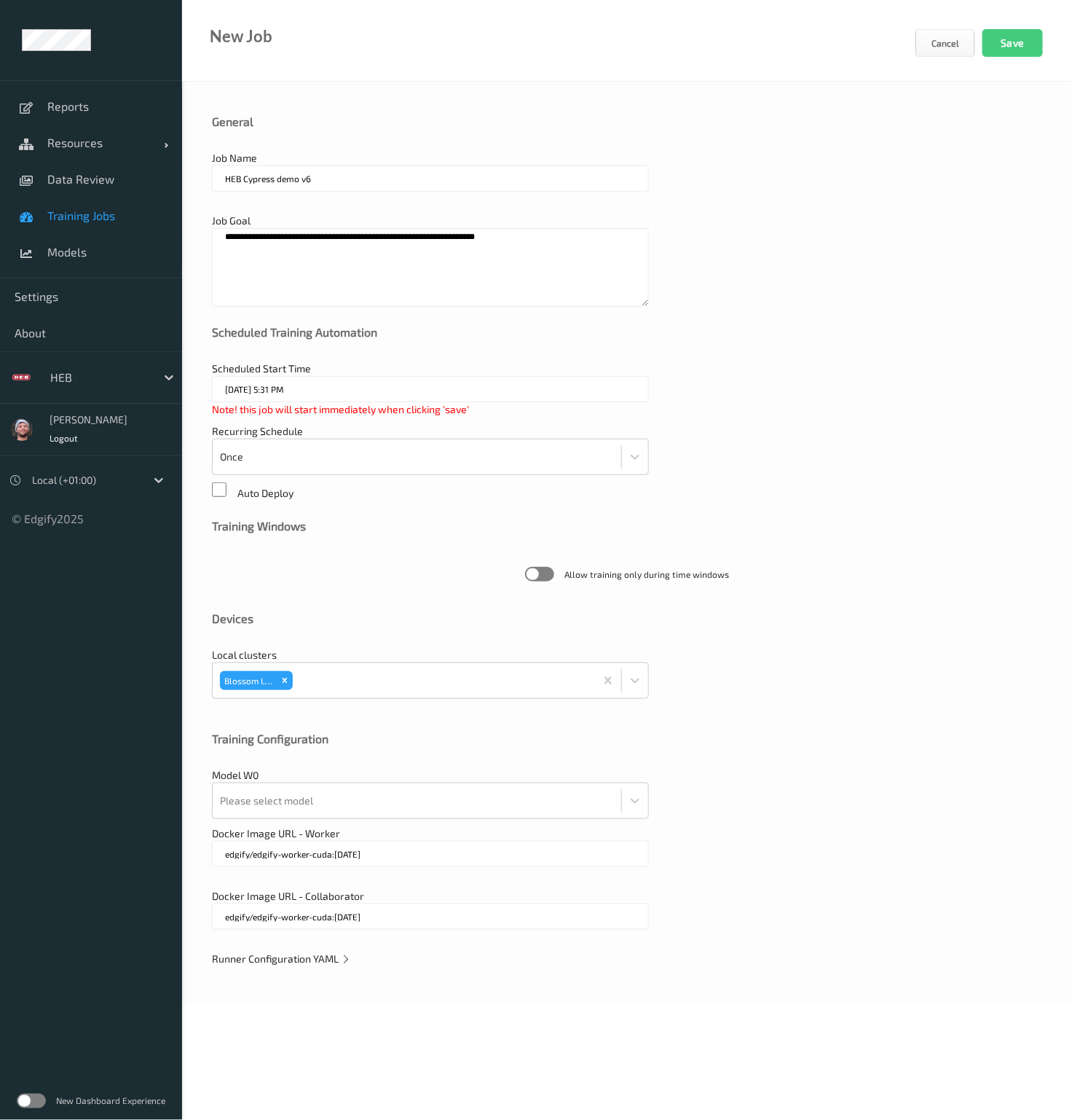
click at [379, 821] on div "**********" at bounding box center [627, 542] width 890 height 922
click at [402, 805] on div at bounding box center [417, 800] width 394 height 29
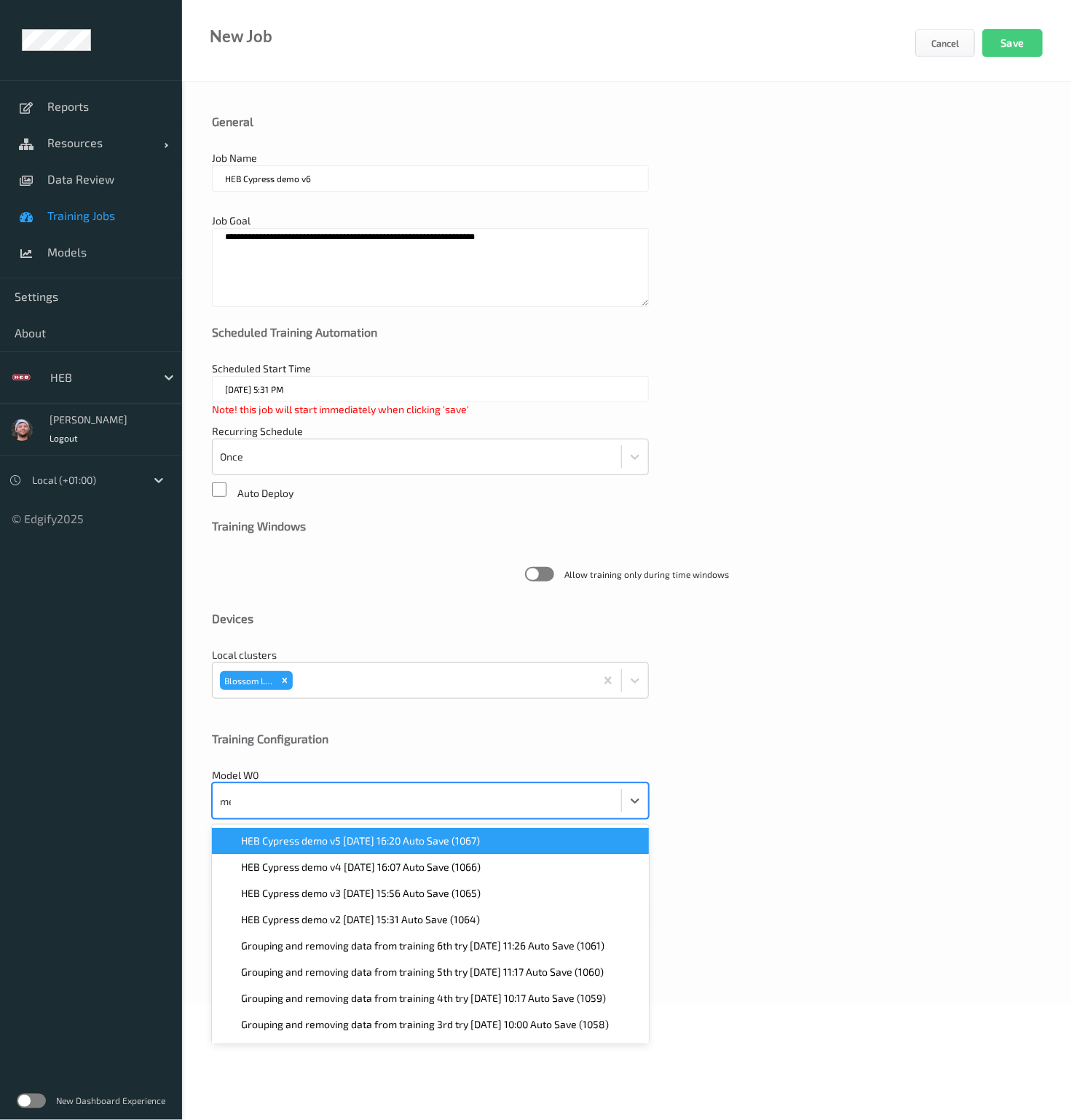
type input "meg"
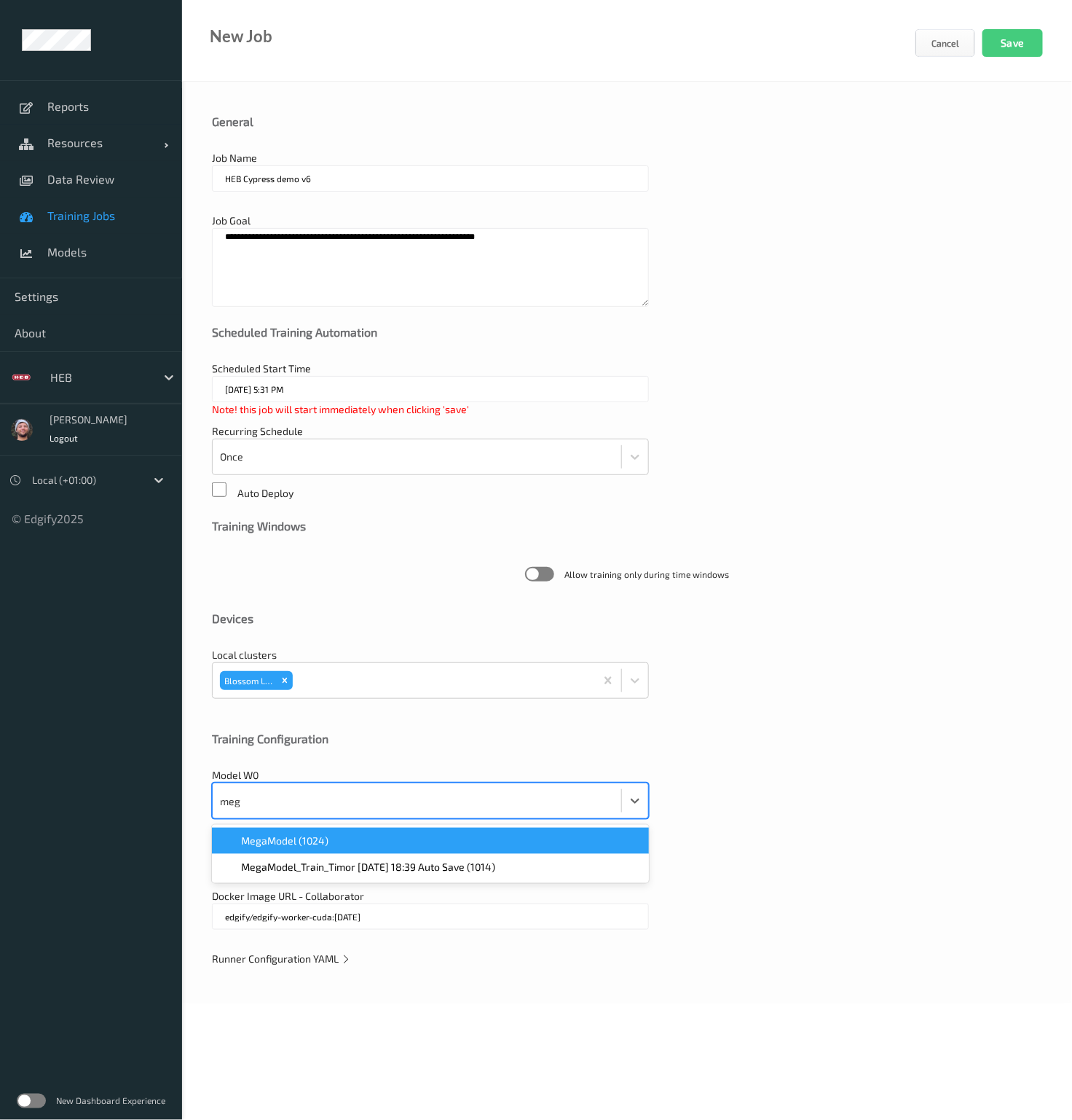
click at [395, 837] on div "MegaModel (1024)" at bounding box center [430, 841] width 420 height 15
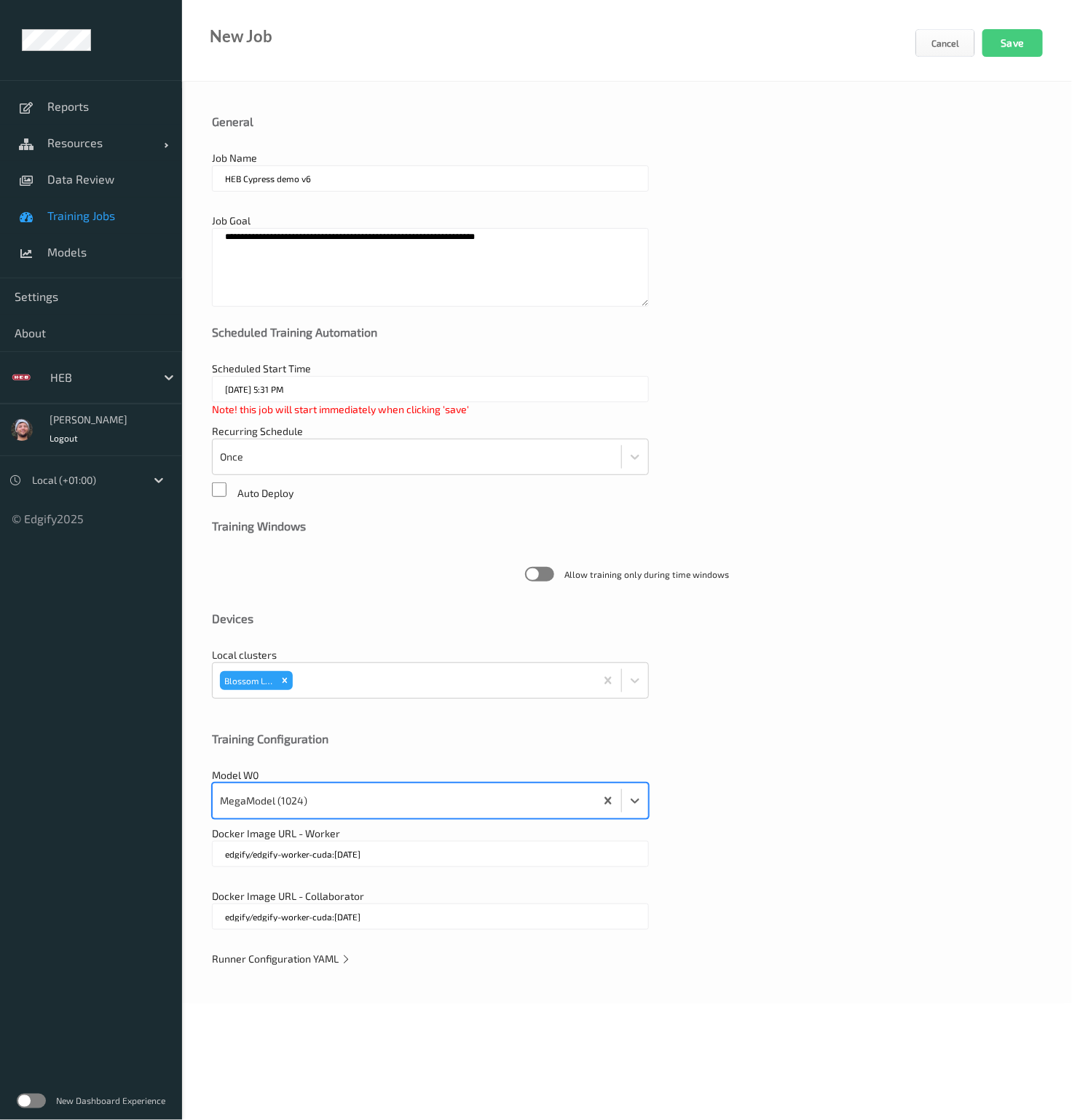
click at [314, 963] on span "Runner Configuration YAML" at bounding box center [281, 958] width 139 height 13
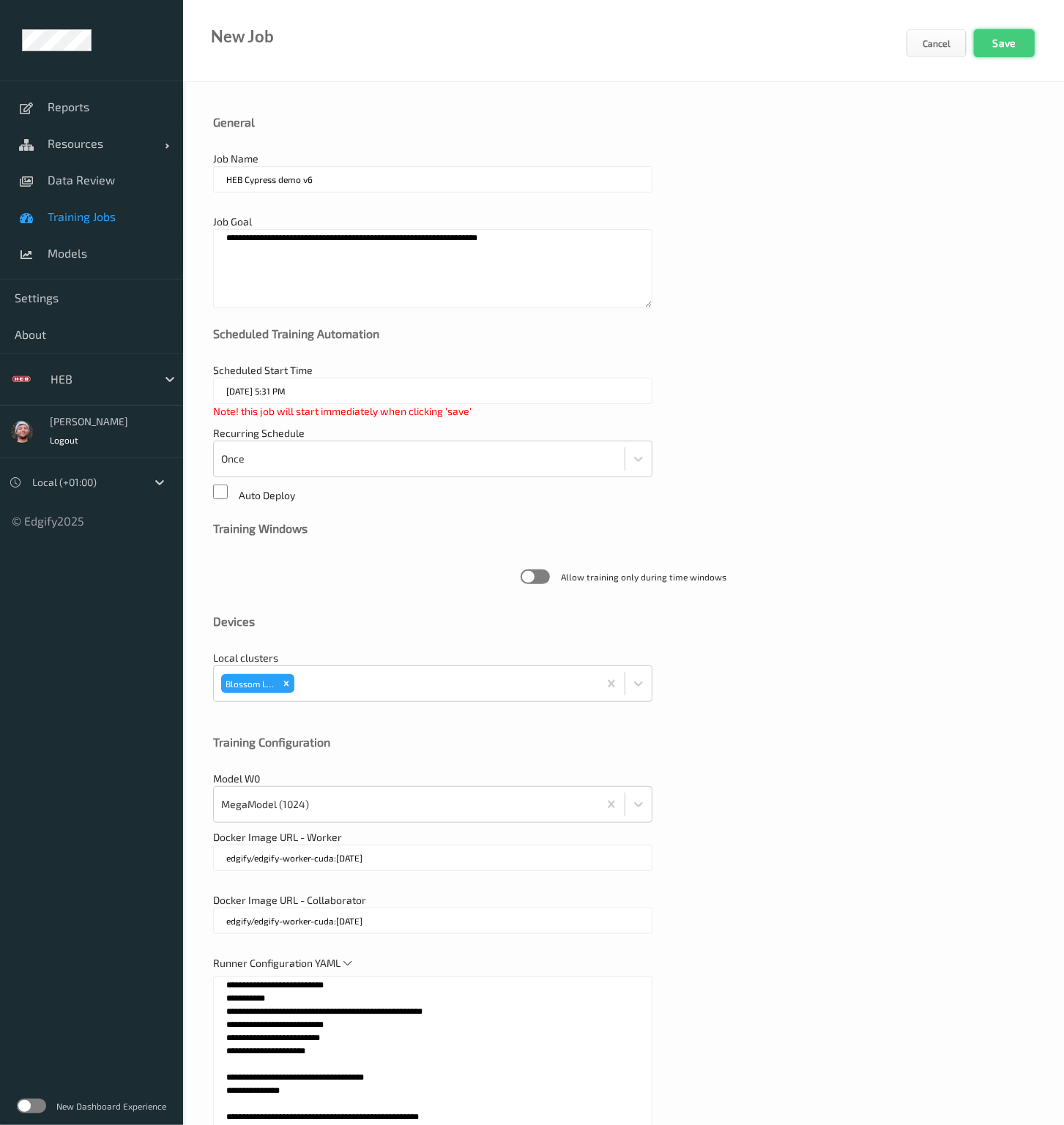
click at [1001, 46] on button "Save" at bounding box center [1003, 43] width 61 height 28
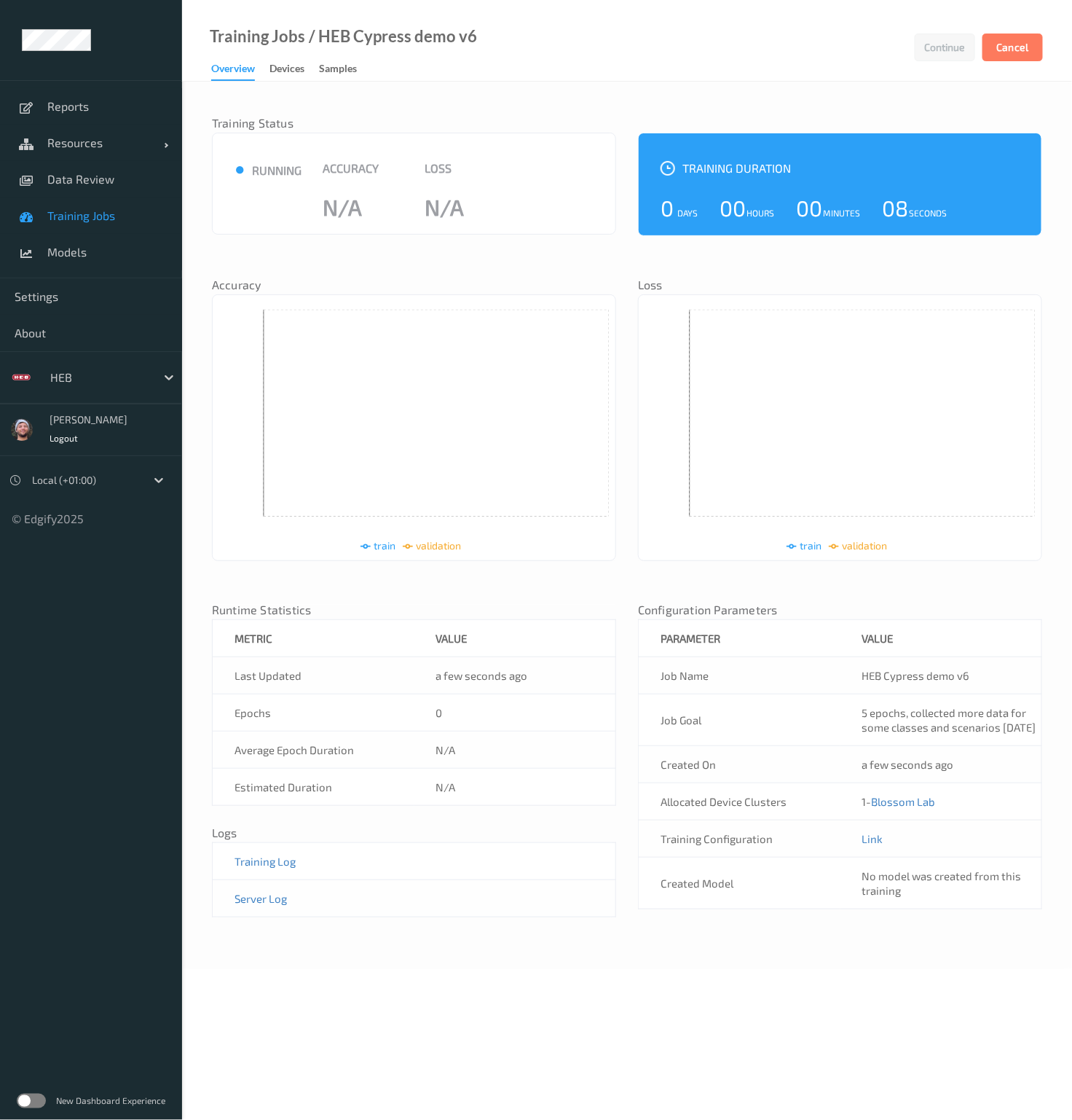
click at [576, 254] on div "Training Status ● running Accuracy N/A Loss N/A Training Duration 0 Days 00 Hou…" at bounding box center [627, 517] width 830 height 843
click at [572, 256] on div "Training Status ● running Accuracy N/A Loss N/A Training Duration 0 Days 00 Hou…" at bounding box center [627, 517] width 830 height 843
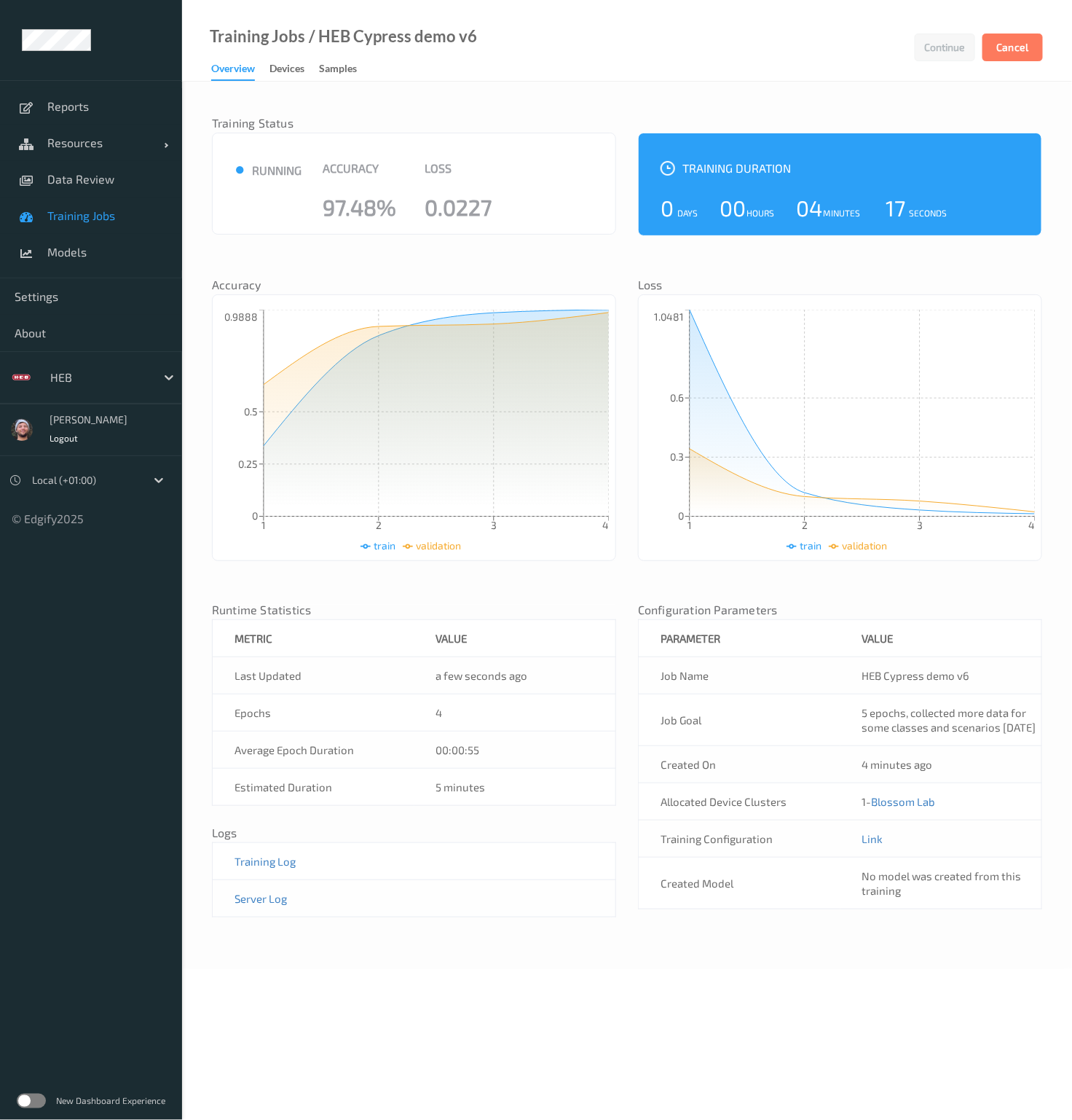
click at [126, 224] on link "Training Jobs" at bounding box center [91, 215] width 182 height 37
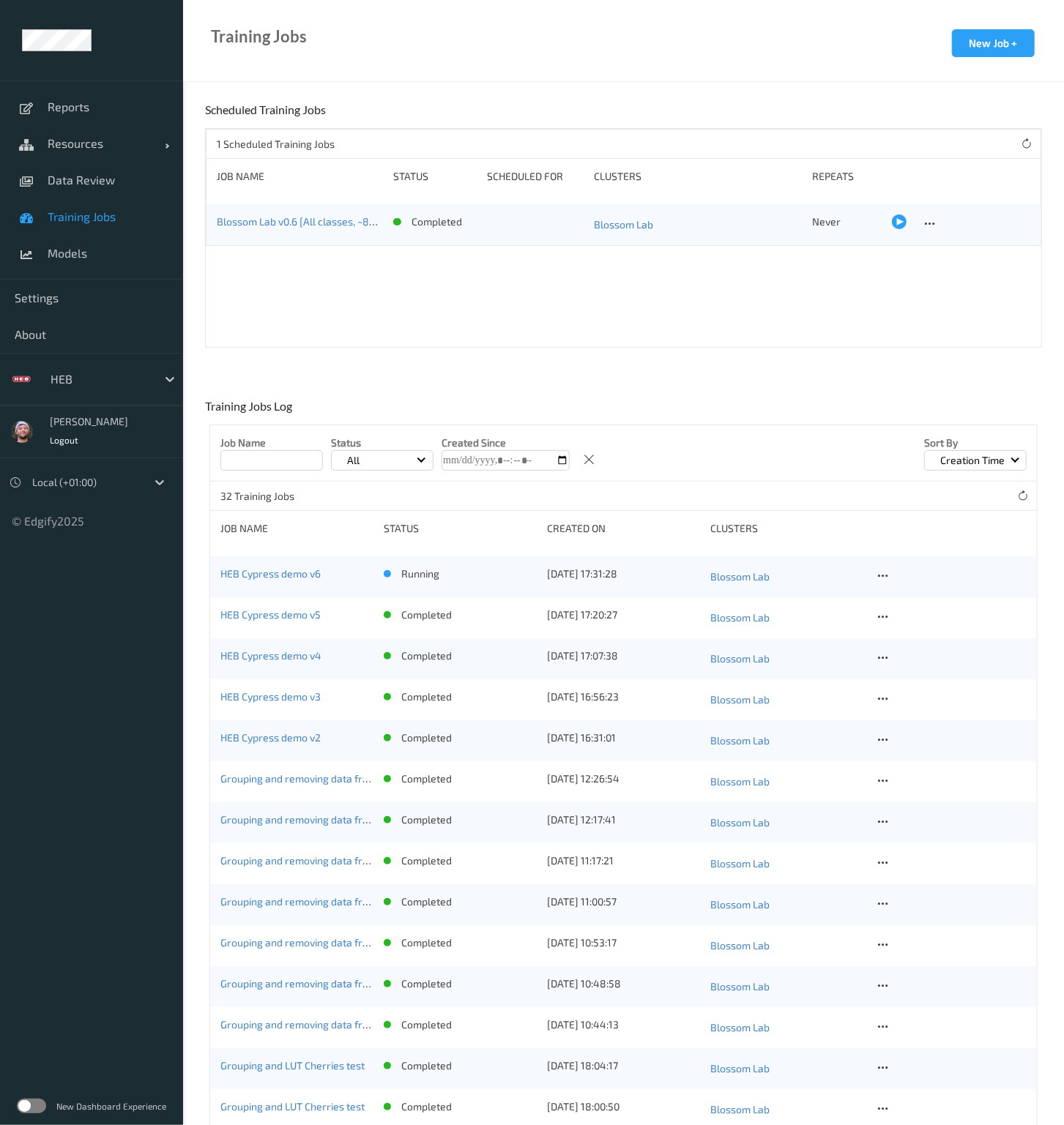
click at [856, 445] on div "Job Name Status All Created Since Sort by Creation Time" at bounding box center [623, 453] width 826 height 56
click at [291, 574] on link "HEB Cypress demo v6" at bounding box center [270, 573] width 100 height 13
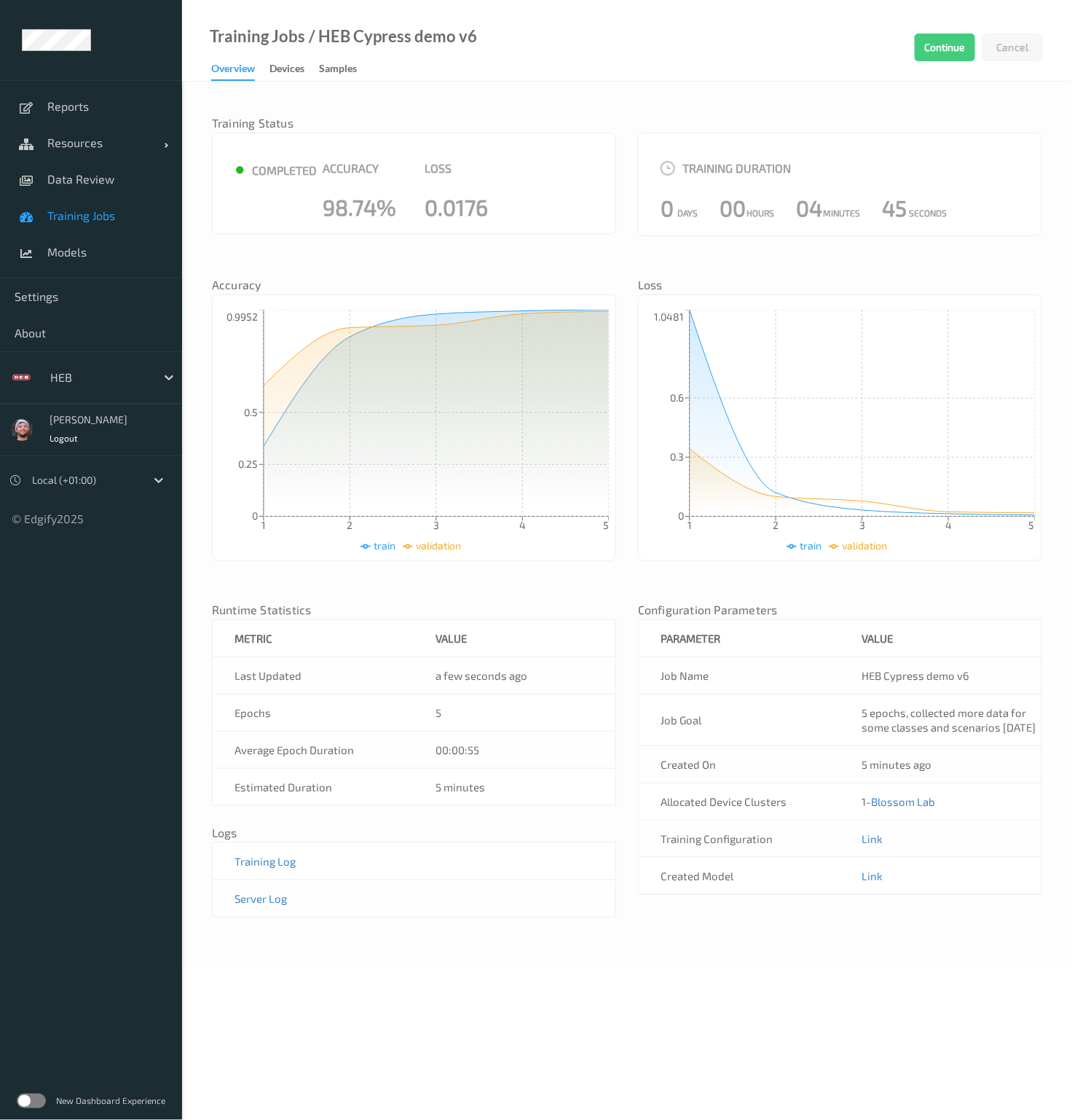
click at [871, 894] on td "Link" at bounding box center [941, 875] width 202 height 37
click at [871, 882] on link "Link" at bounding box center [873, 876] width 21 height 13
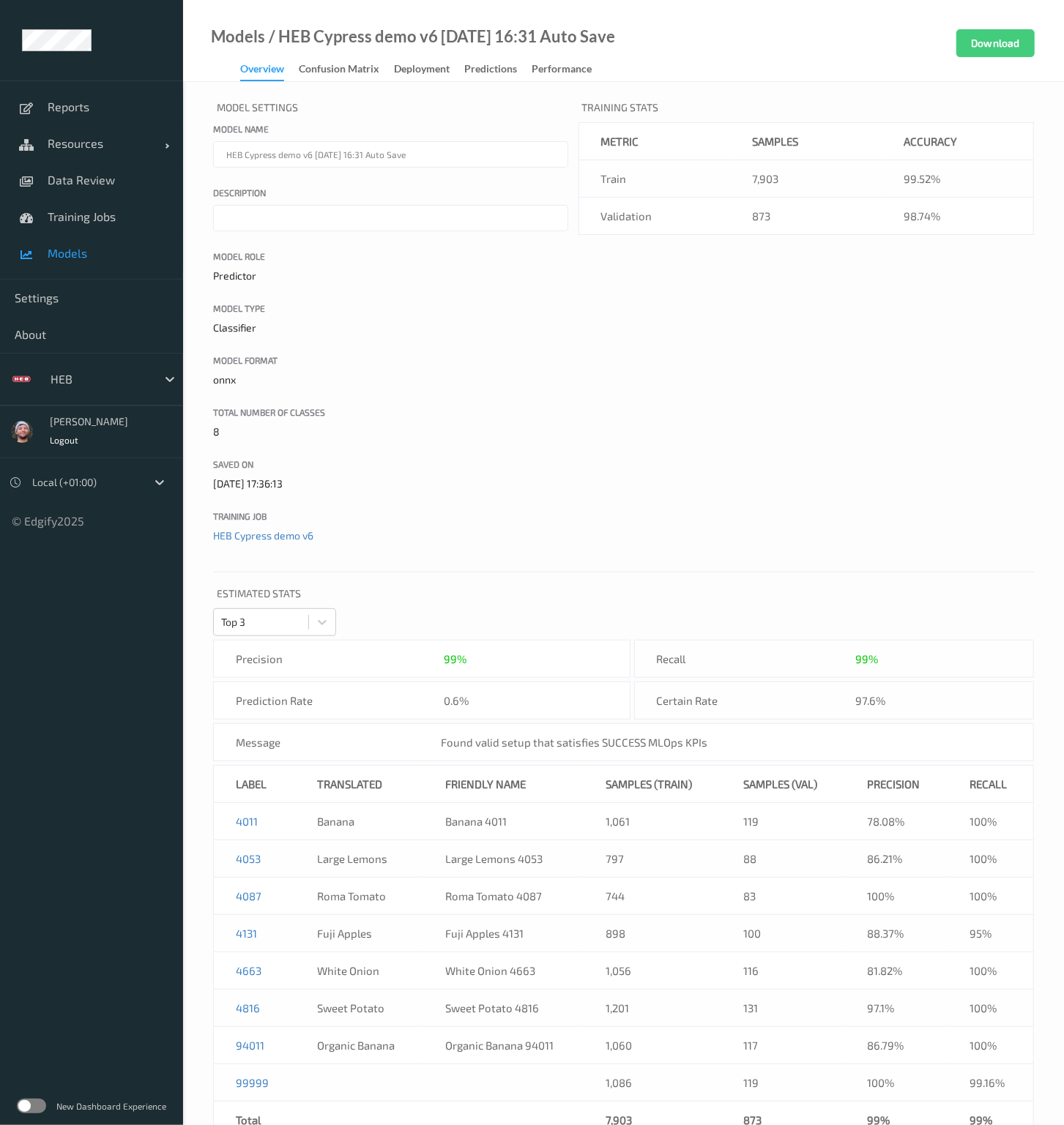
click at [439, 59] on link "Deployment" at bounding box center [429, 69] width 70 height 20
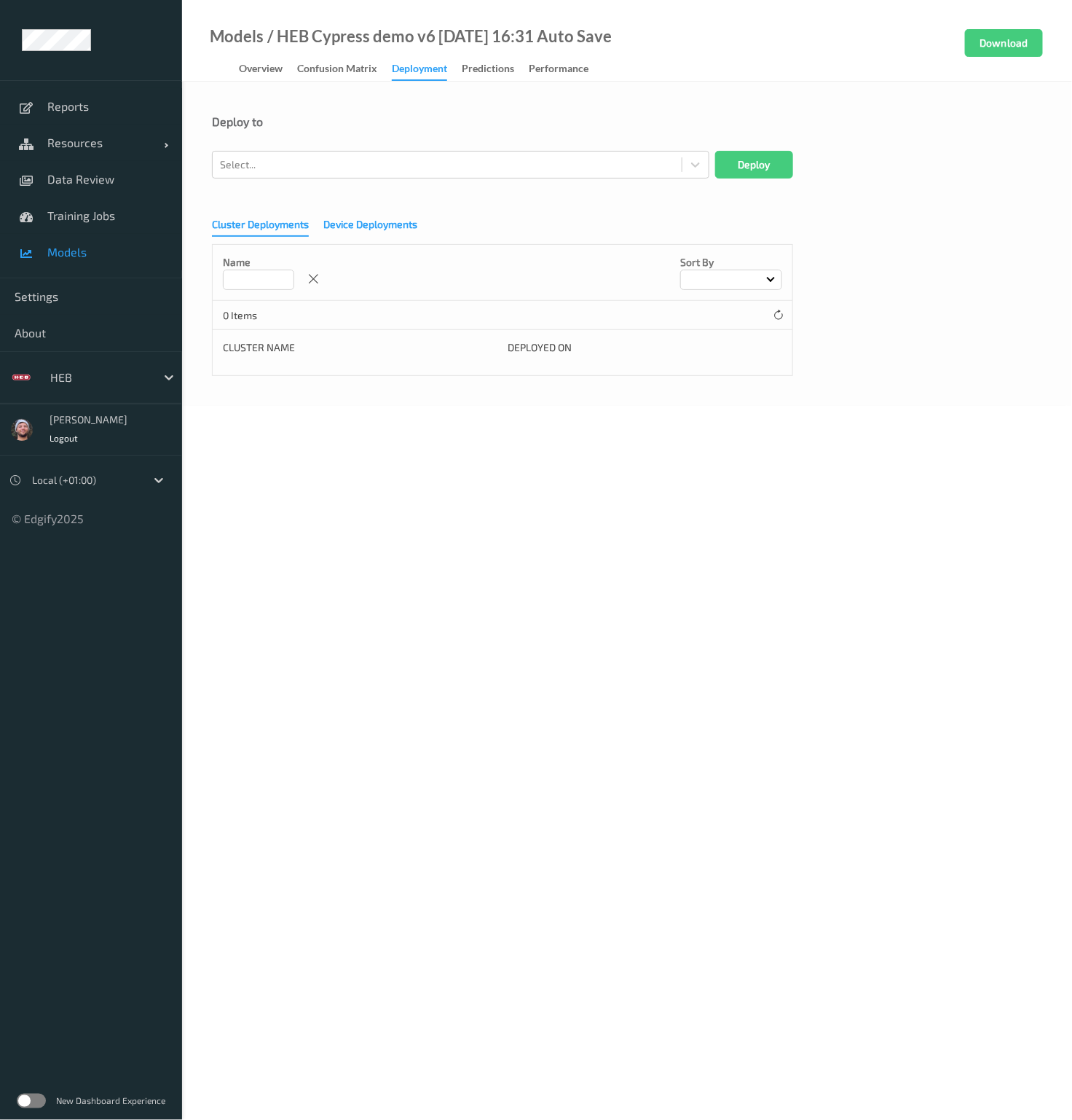
click at [375, 231] on div "Device Deployments" at bounding box center [371, 226] width 94 height 18
click at [322, 171] on div at bounding box center [447, 164] width 455 height 17
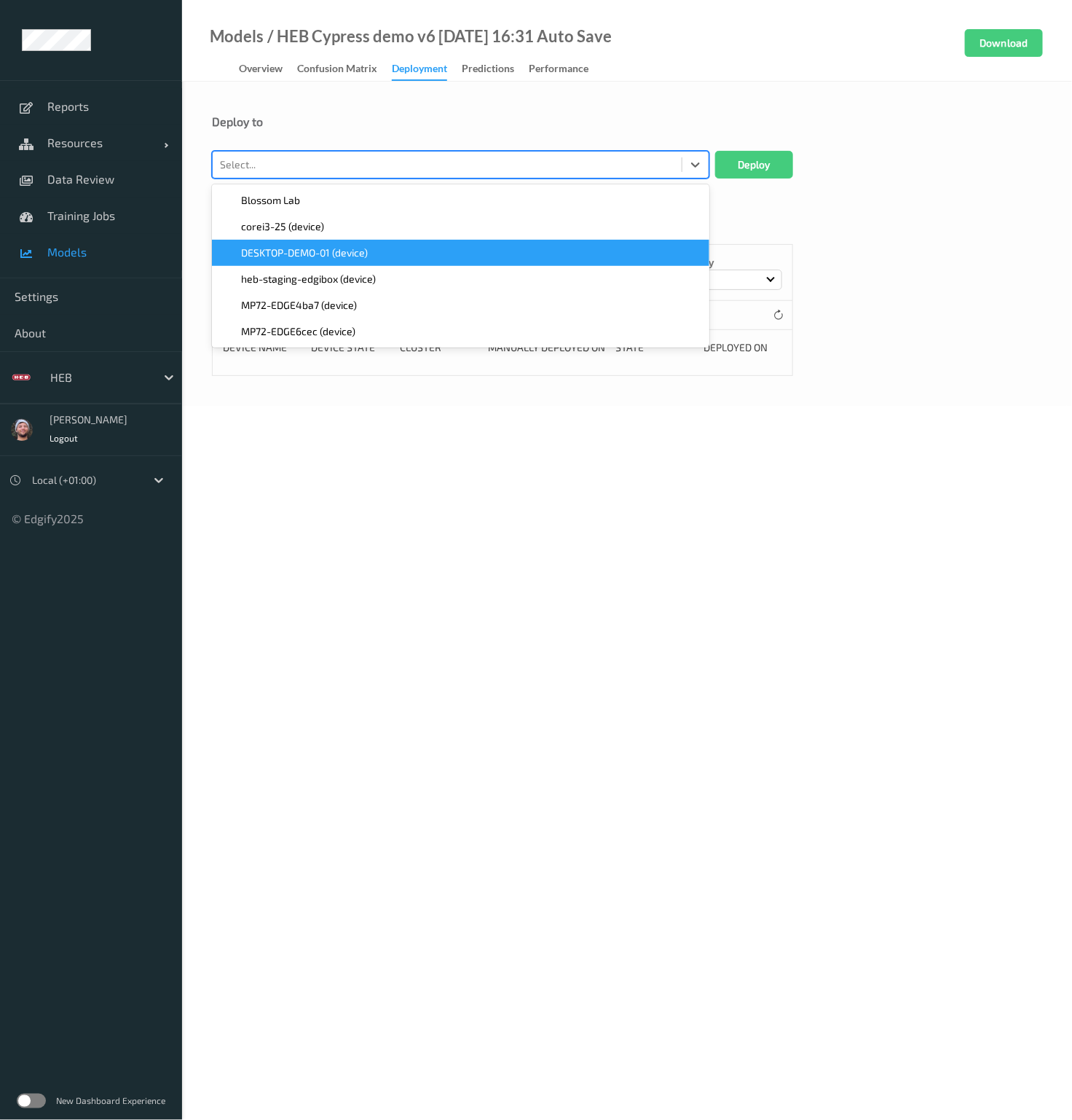
click at [306, 243] on div "DESKTOP-DEMO-01 (device)" at bounding box center [460, 252] width 497 height 26
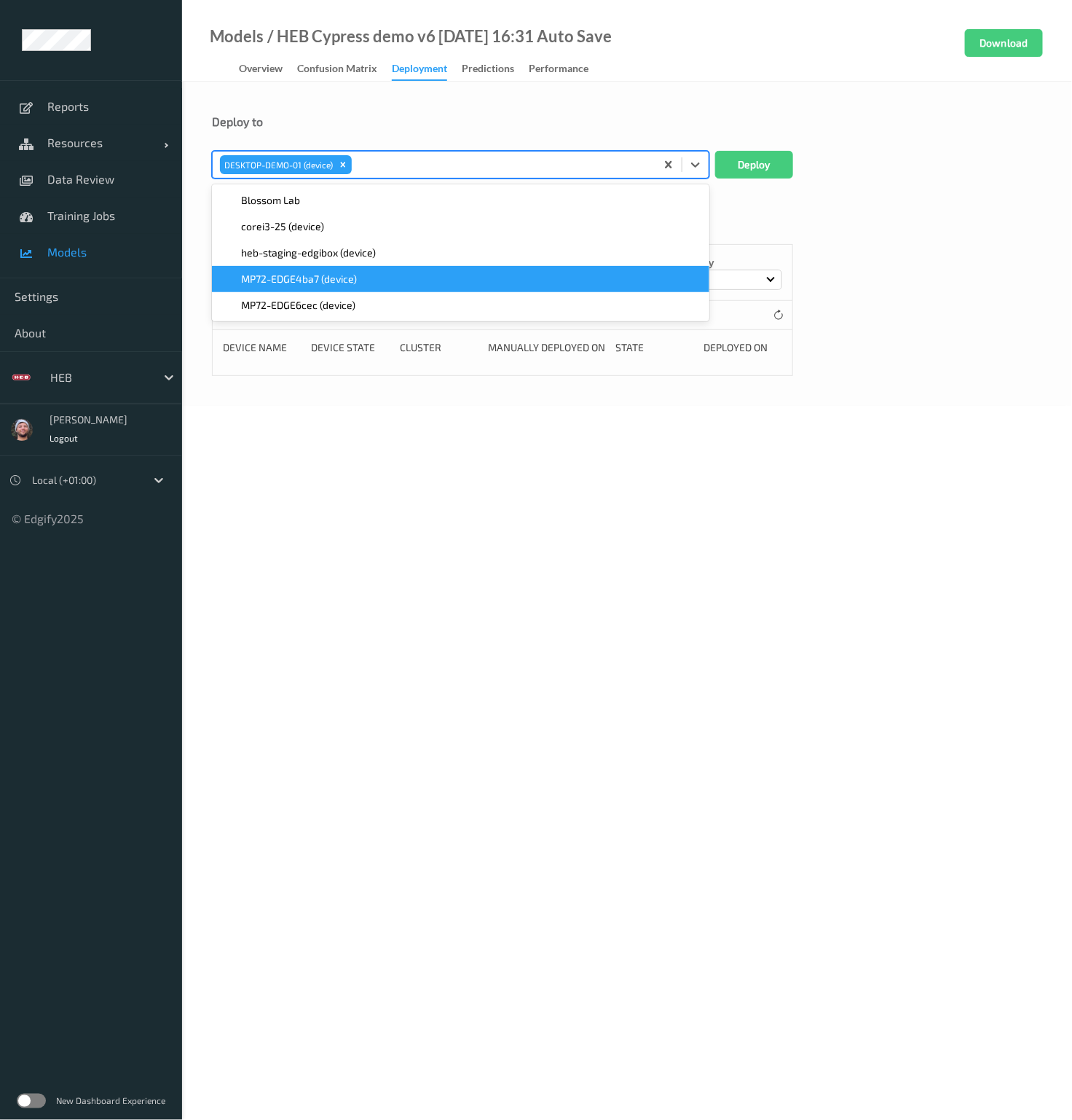
click at [325, 282] on span "MP72-EDGE4ba7 (device)" at bounding box center [298, 279] width 116 height 15
click at [325, 282] on span "MP72-EDGE6cec (device)" at bounding box center [297, 279] width 114 height 15
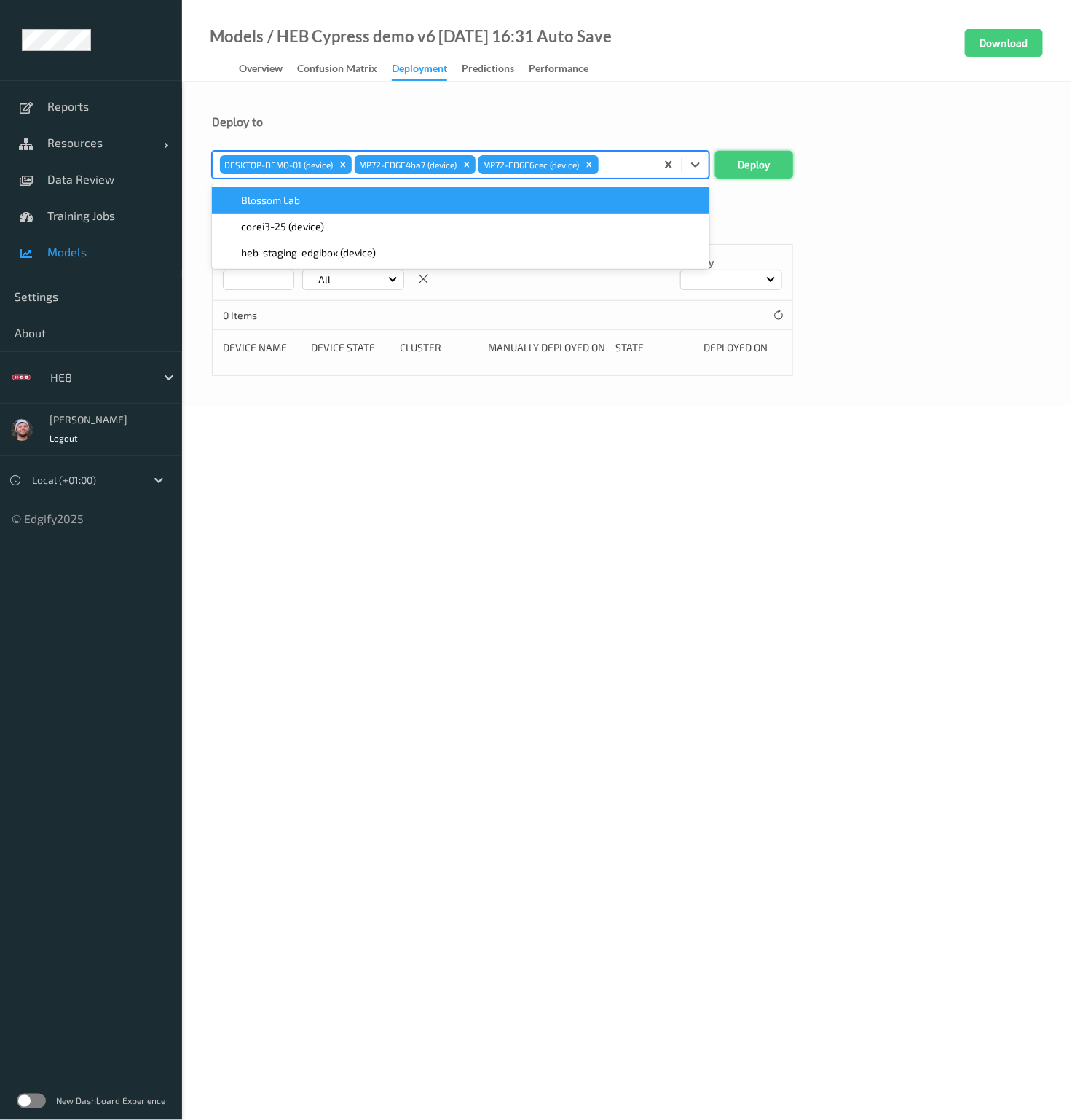
click at [726, 151] on button "Deploy" at bounding box center [754, 164] width 78 height 28
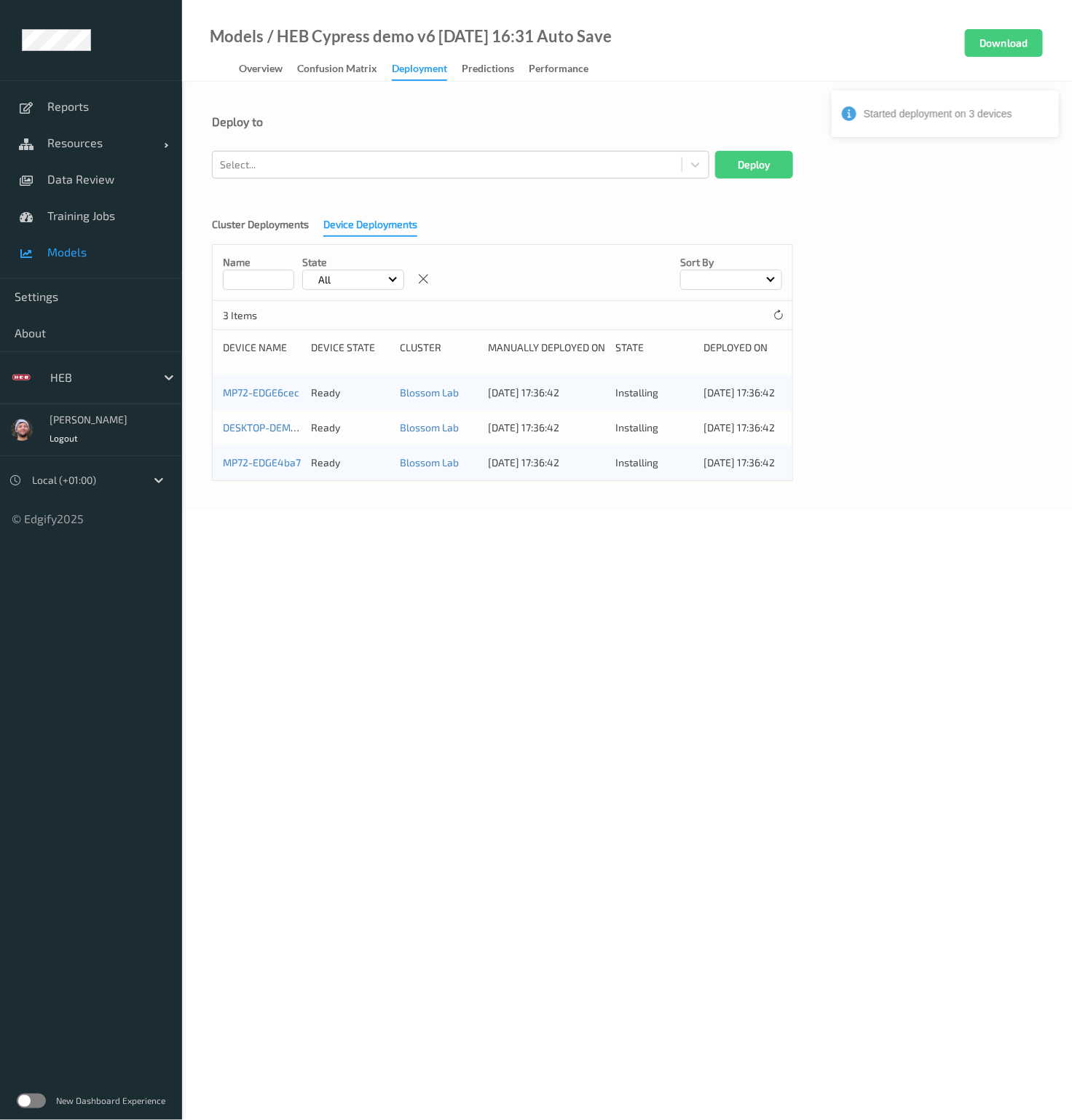
click at [346, 59] on link "Confusion matrix" at bounding box center [344, 69] width 95 height 20
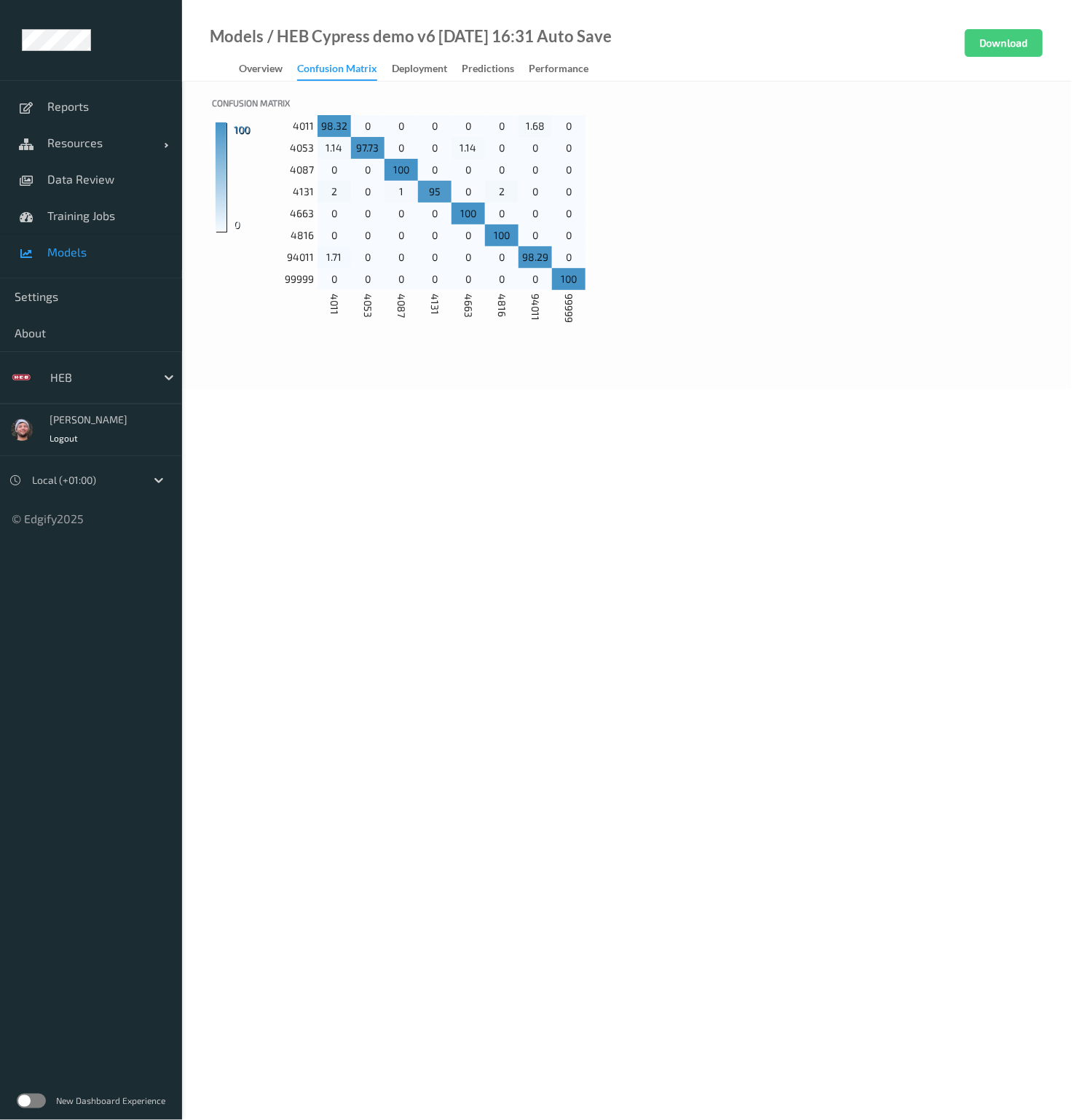
click at [892, 457] on body "Reports Resources Devices Clusters Sites Data Review Training Jobs Models Setti…" at bounding box center [536, 560] width 1072 height 1120
click at [731, 194] on div "Confusion matrix 100 0 4011 98.32 0 0 0 0 0 1.68 0 4053 1.14 97.73 0 0 1.14 0 0…" at bounding box center [627, 218] width 830 height 245
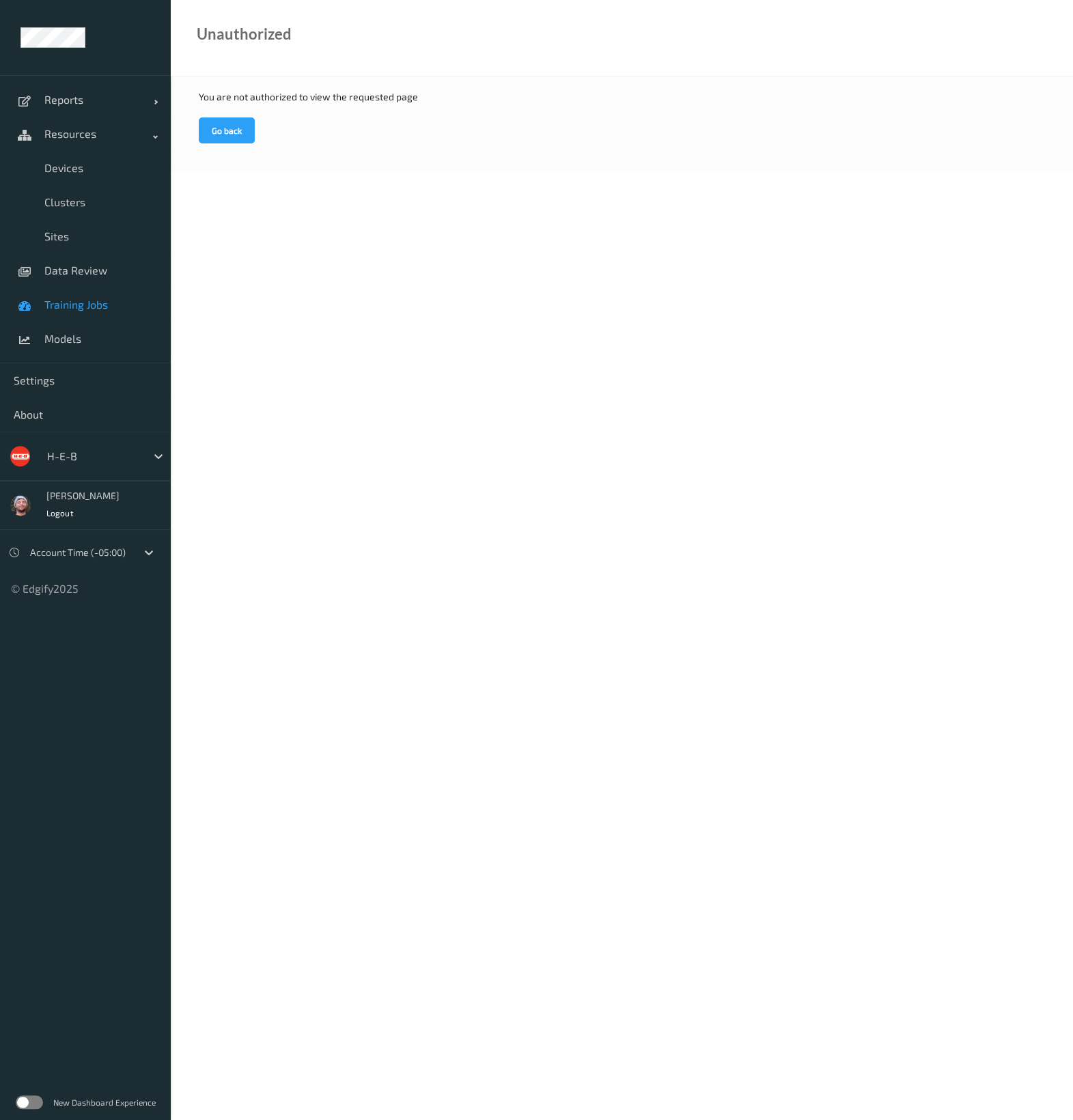
click at [122, 296] on link "Training Jobs" at bounding box center [85, 304] width 171 height 34
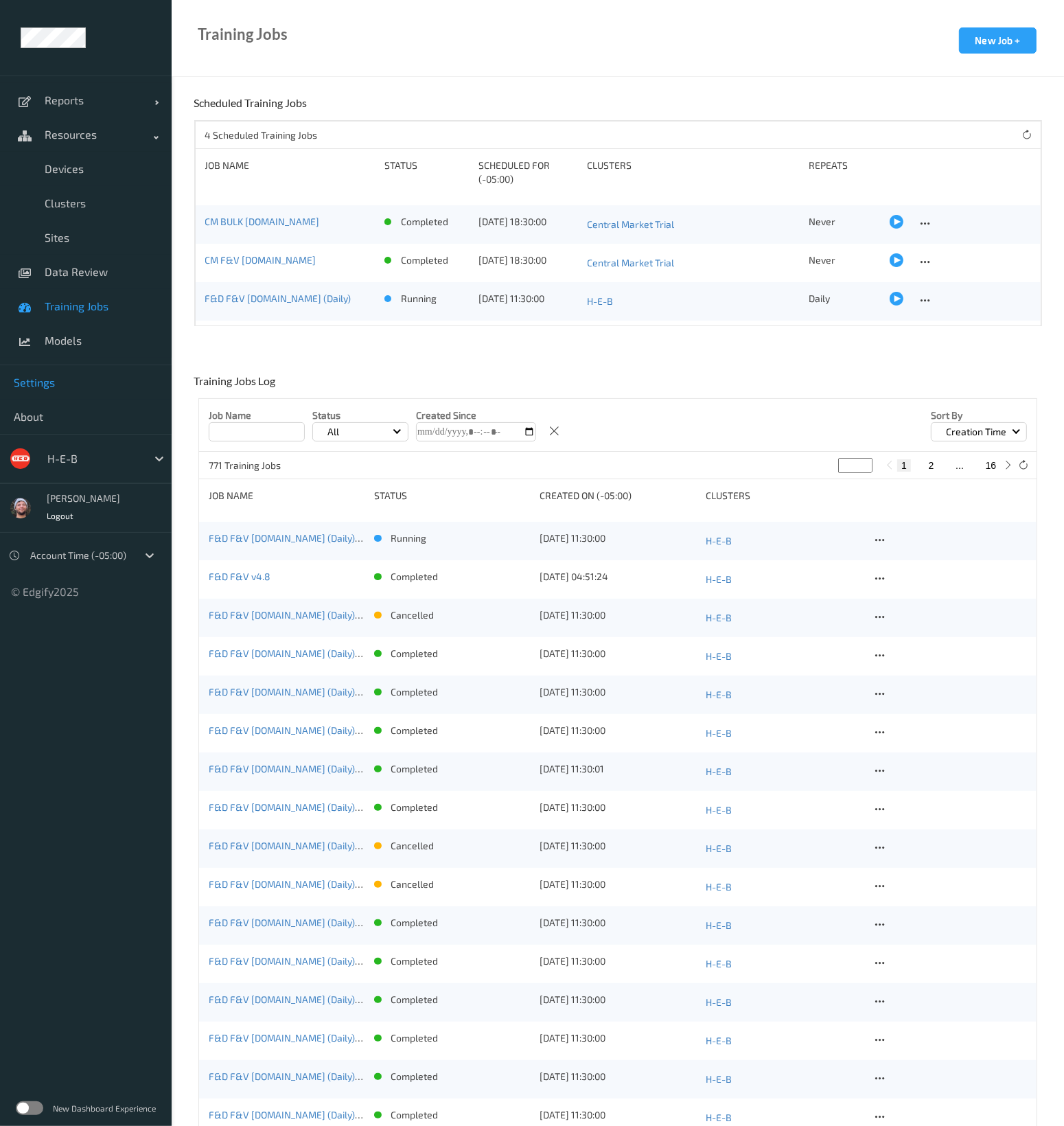
click at [106, 384] on span "Settings" at bounding box center [86, 382] width 144 height 14
